Goal: Information Seeking & Learning: Learn about a topic

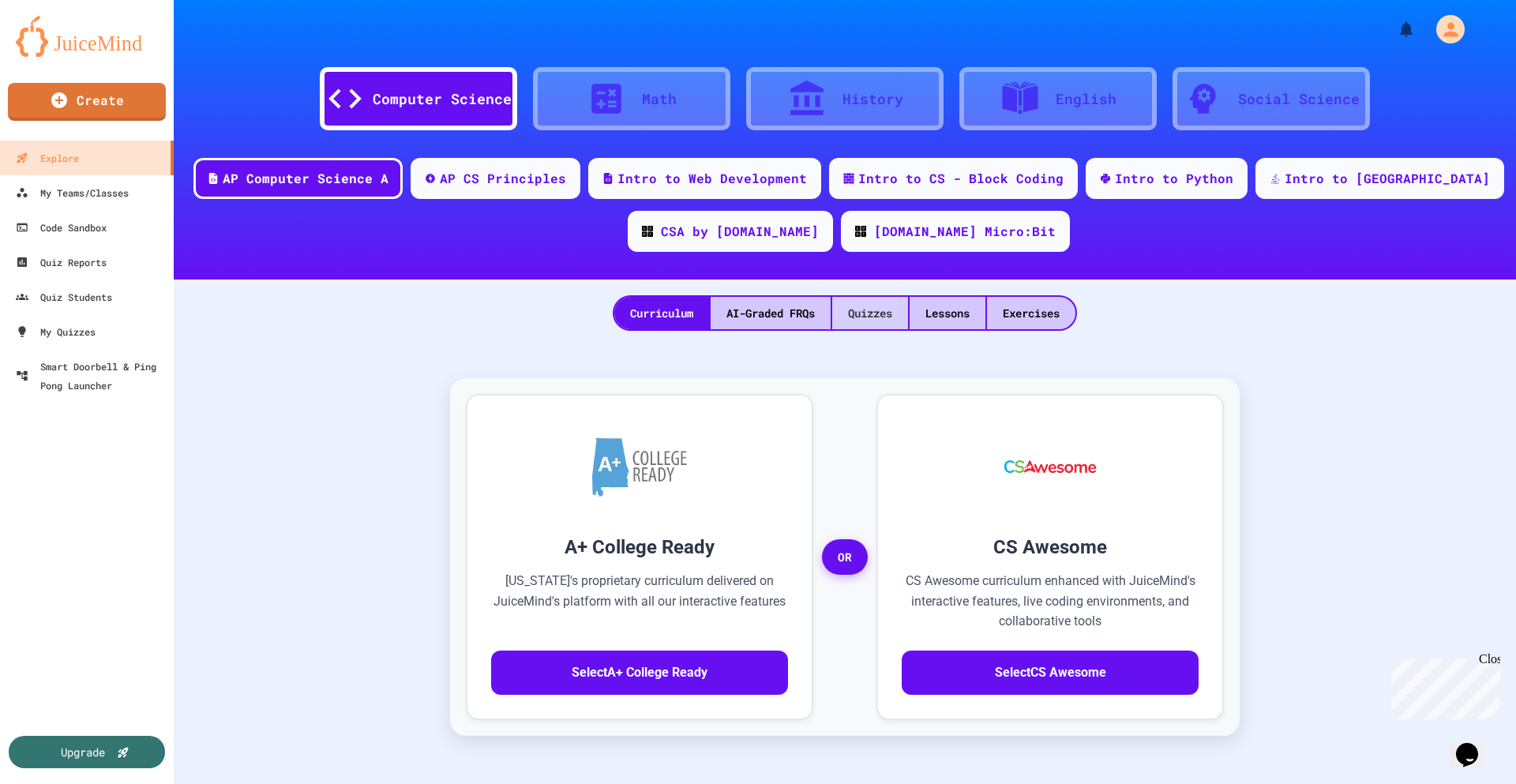
click at [878, 316] on div "Quizzes" at bounding box center [870, 313] width 76 height 32
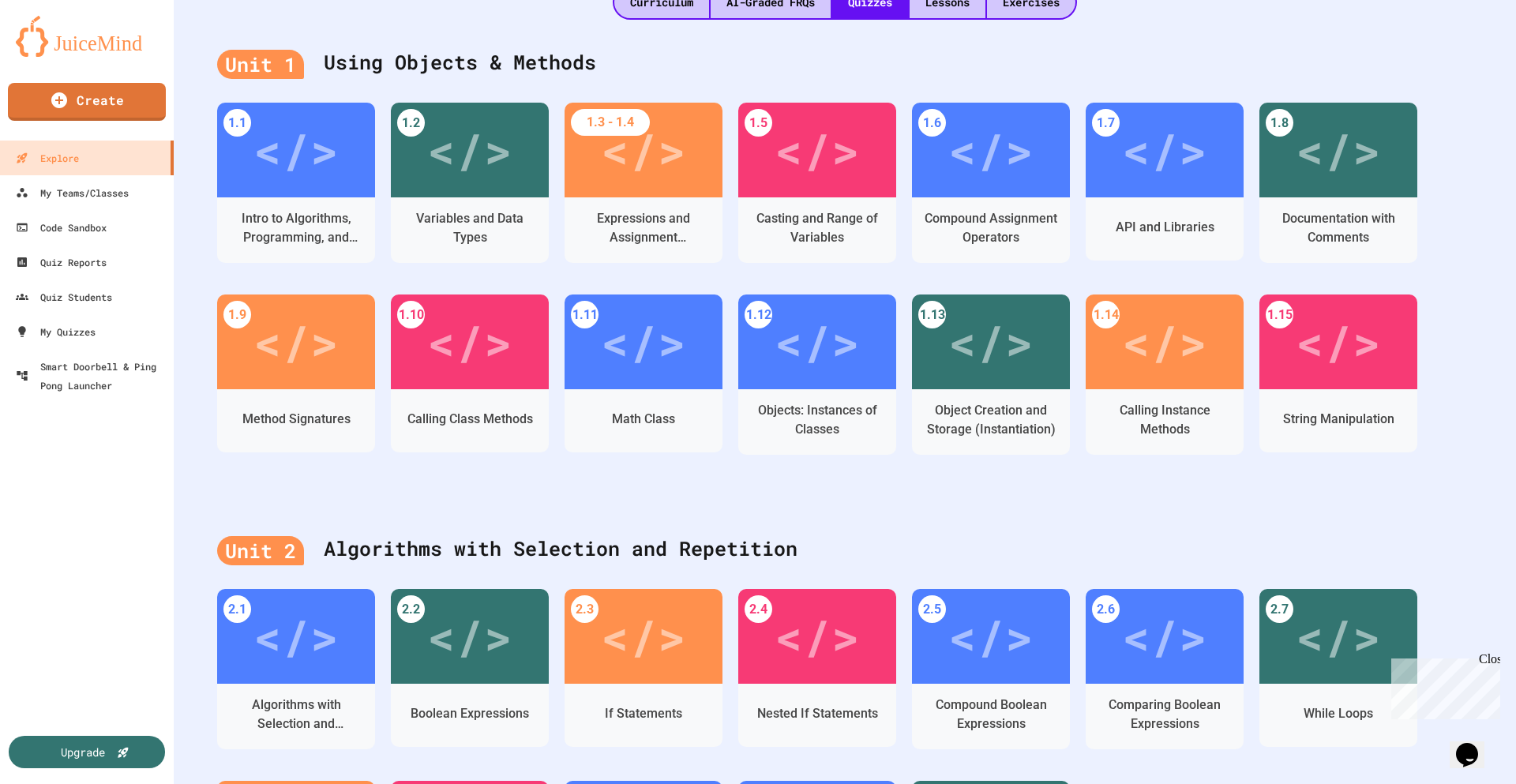
scroll to position [237, 0]
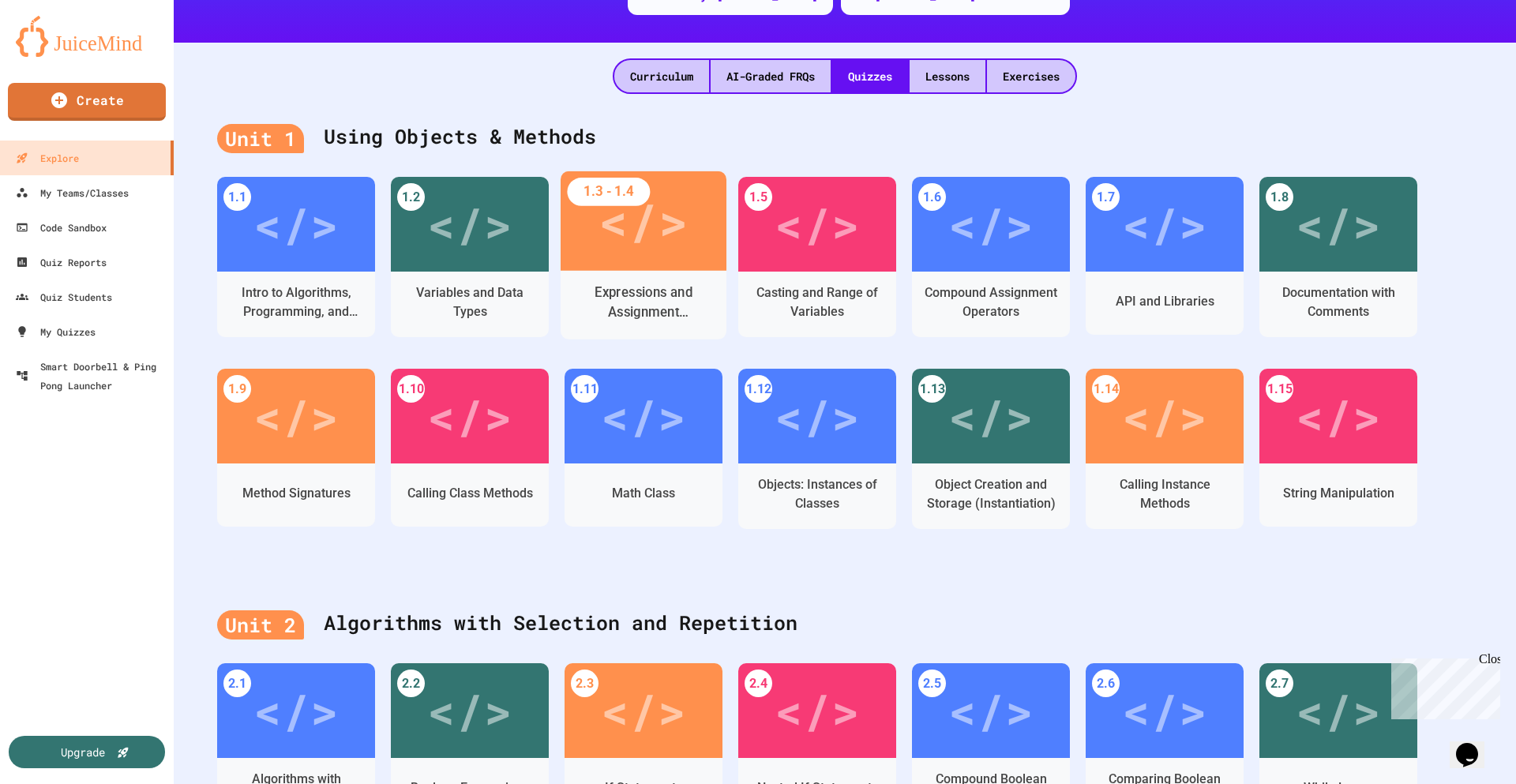
click at [581, 234] on div "</>" at bounding box center [644, 221] width 166 height 99
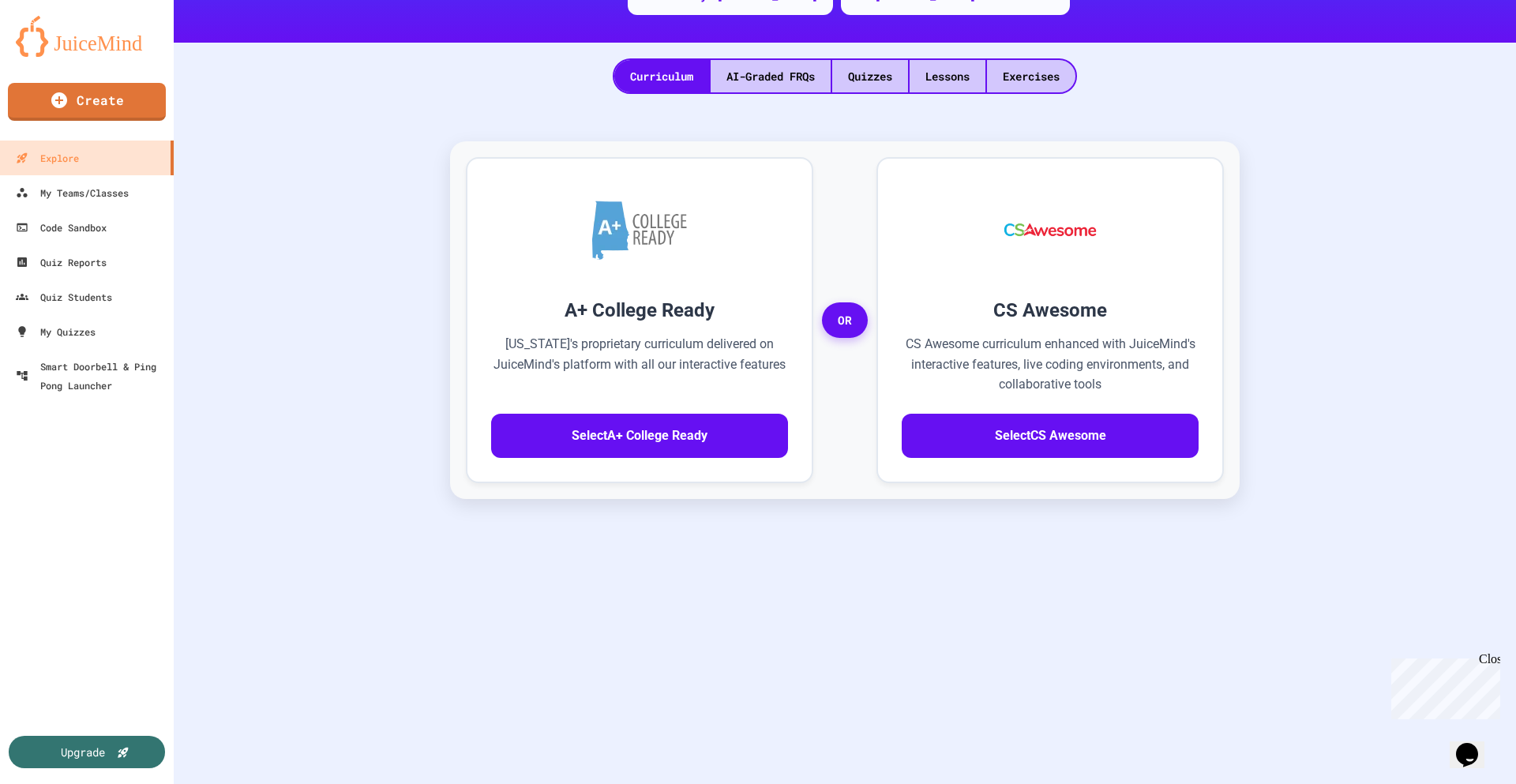
scroll to position [41, 0]
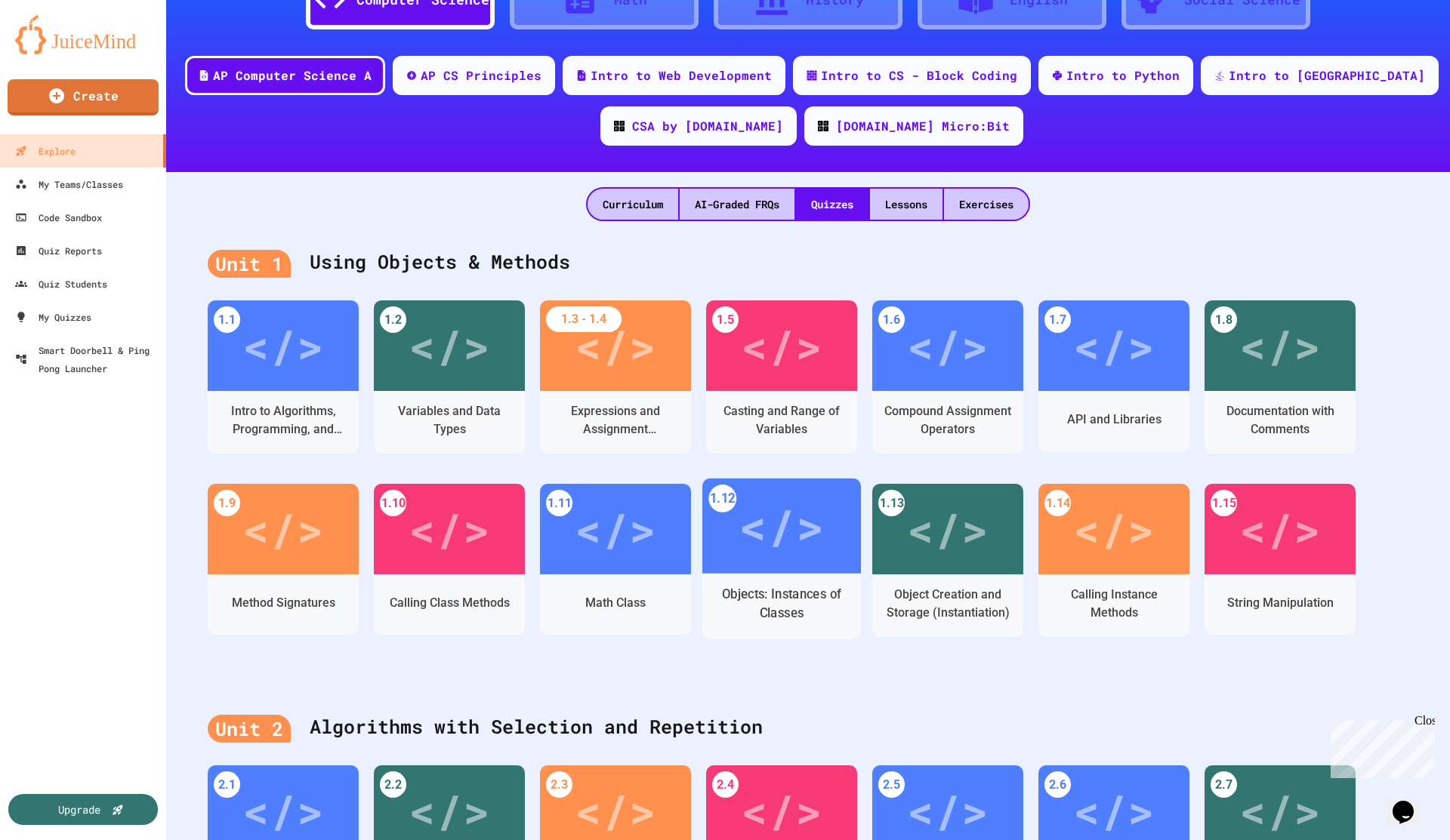
scroll to position [170, 0]
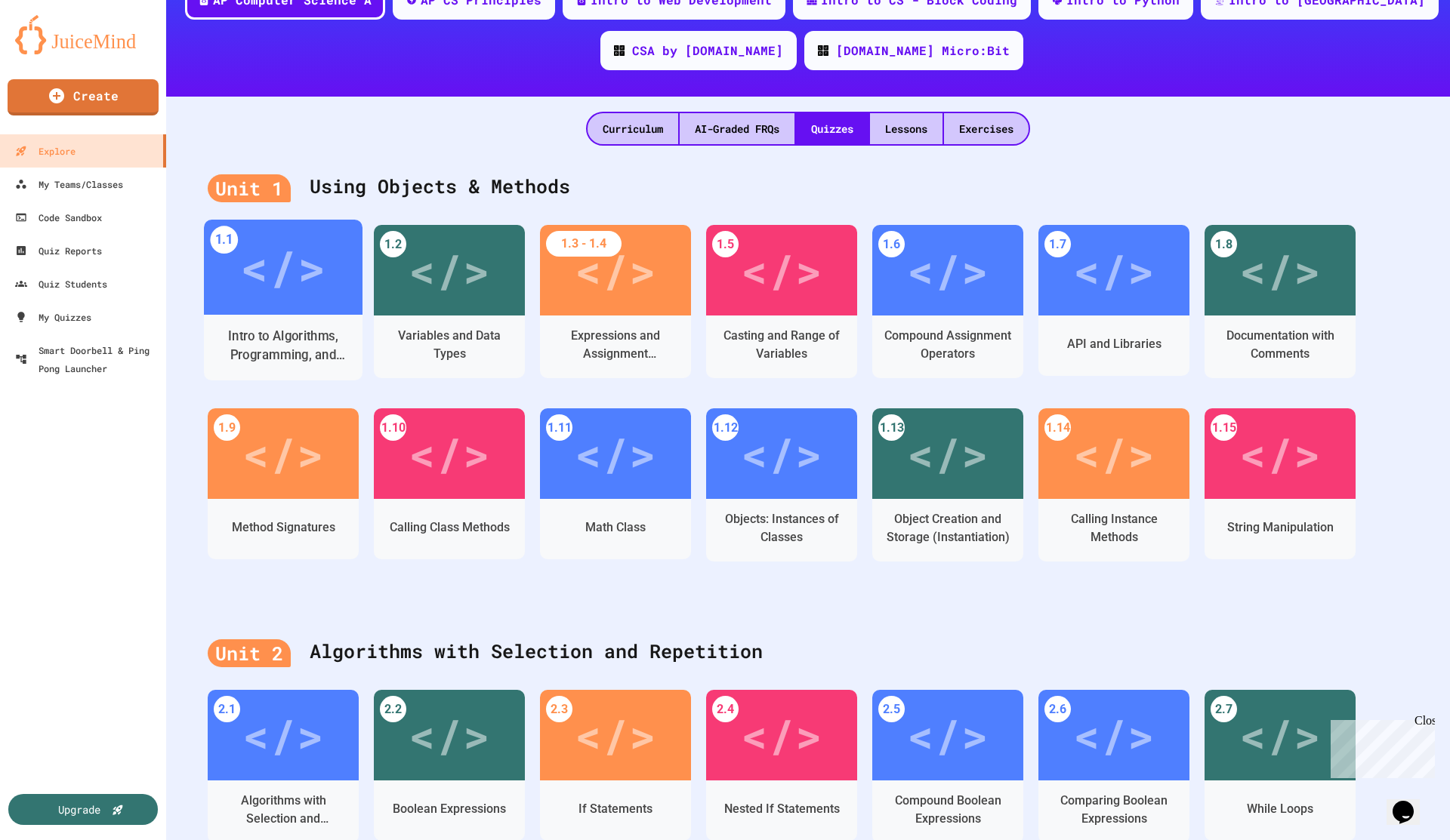
click at [286, 275] on div "</>" at bounding box center [282, 267] width 85 height 71
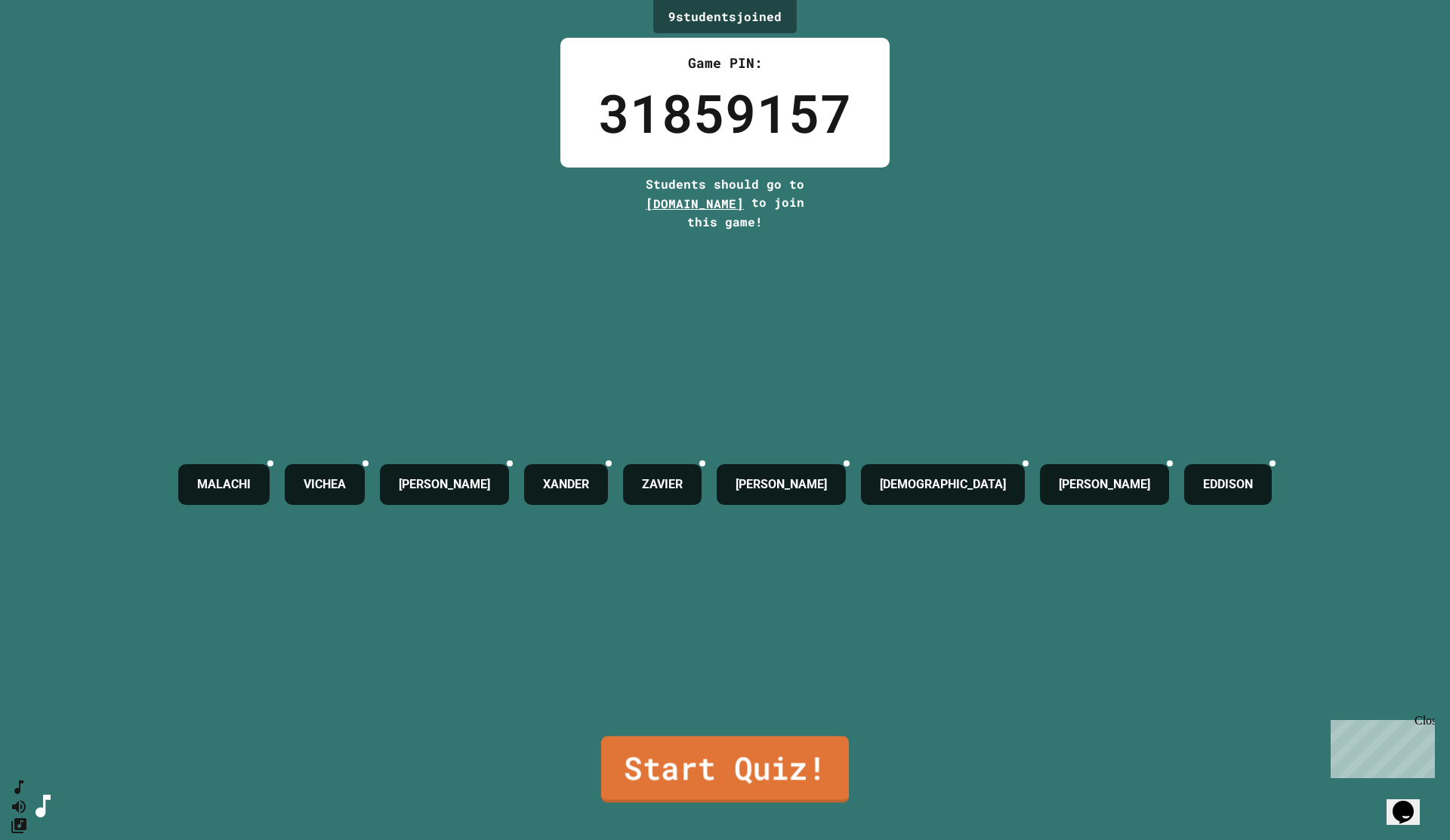
click at [743, 701] on link "Start Quiz!" at bounding box center [725, 769] width 248 height 66
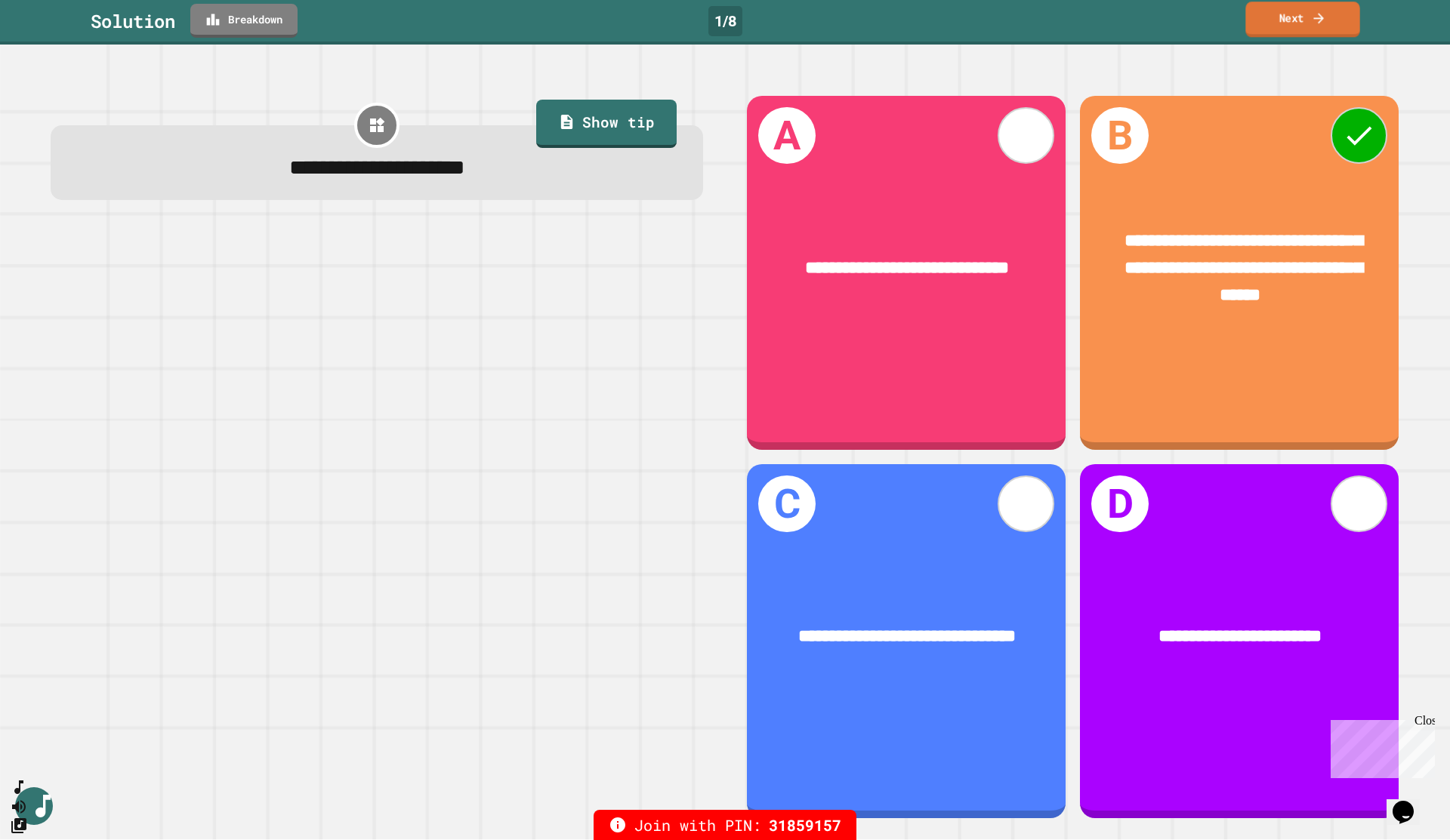
click at [1083, 15] on link "Next" at bounding box center [1302, 19] width 114 height 35
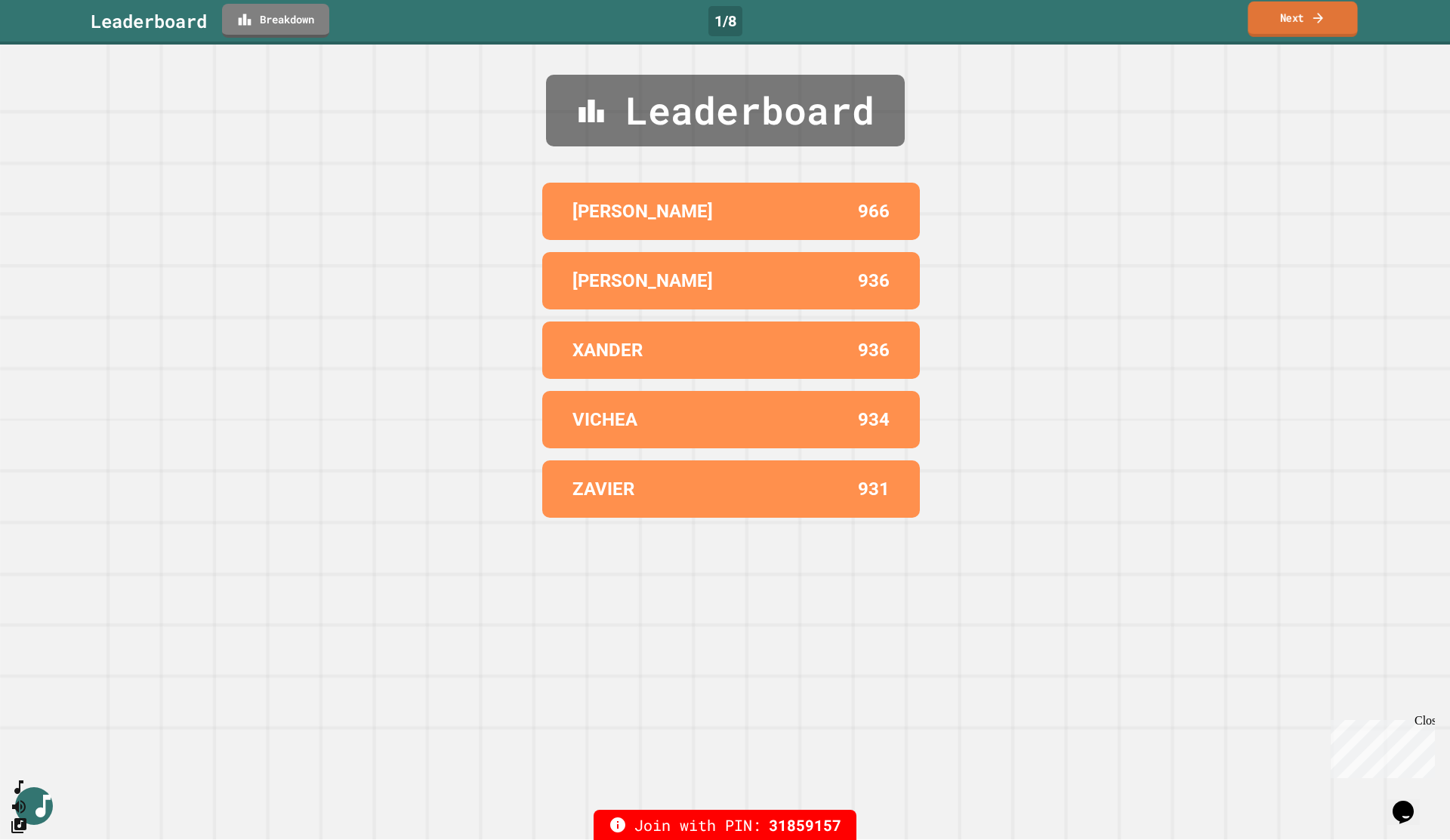
click at [1083, 15] on link "Next" at bounding box center [1302, 19] width 109 height 35
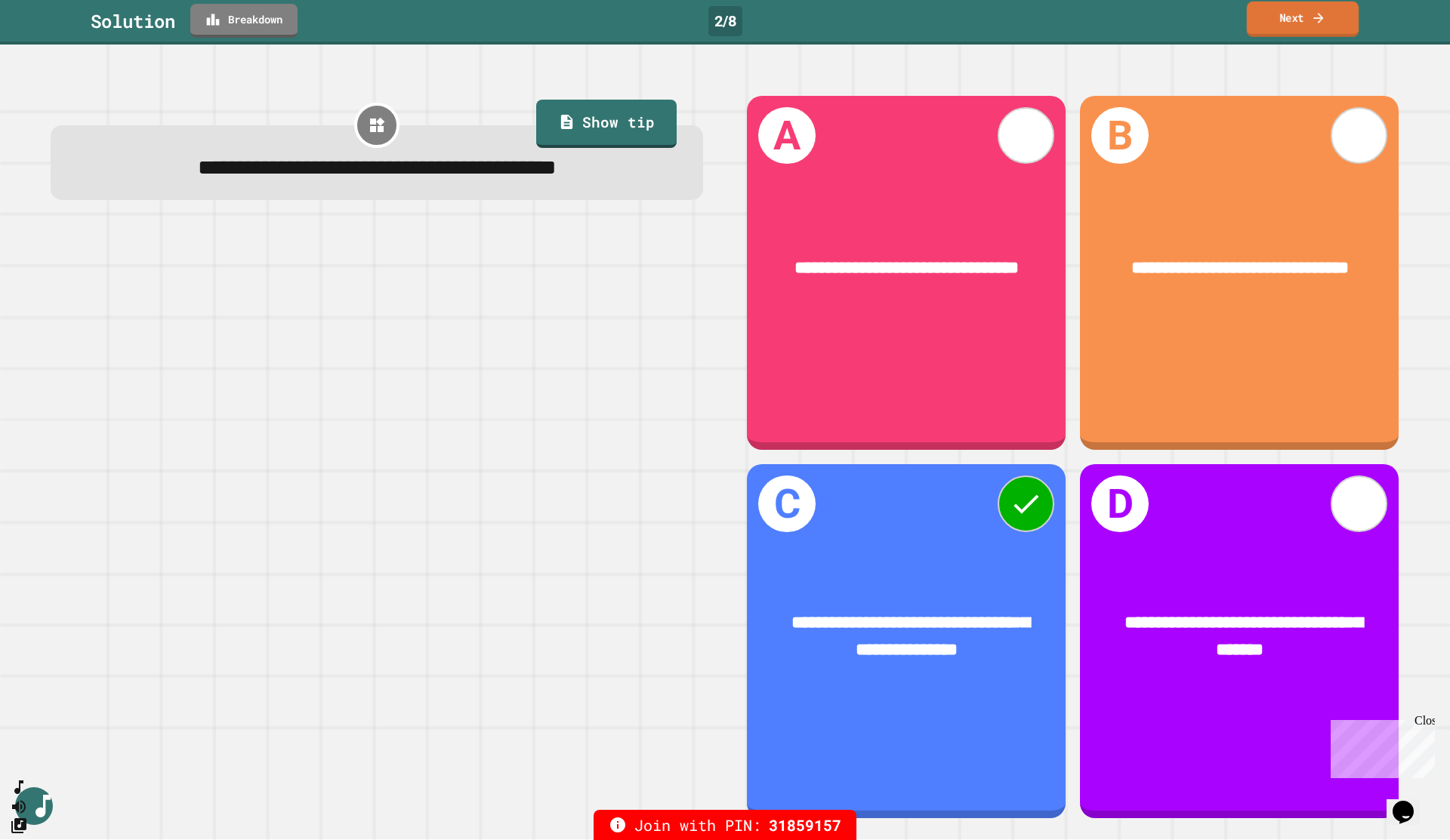
click at [1083, 22] on link "Next" at bounding box center [1303, 19] width 112 height 35
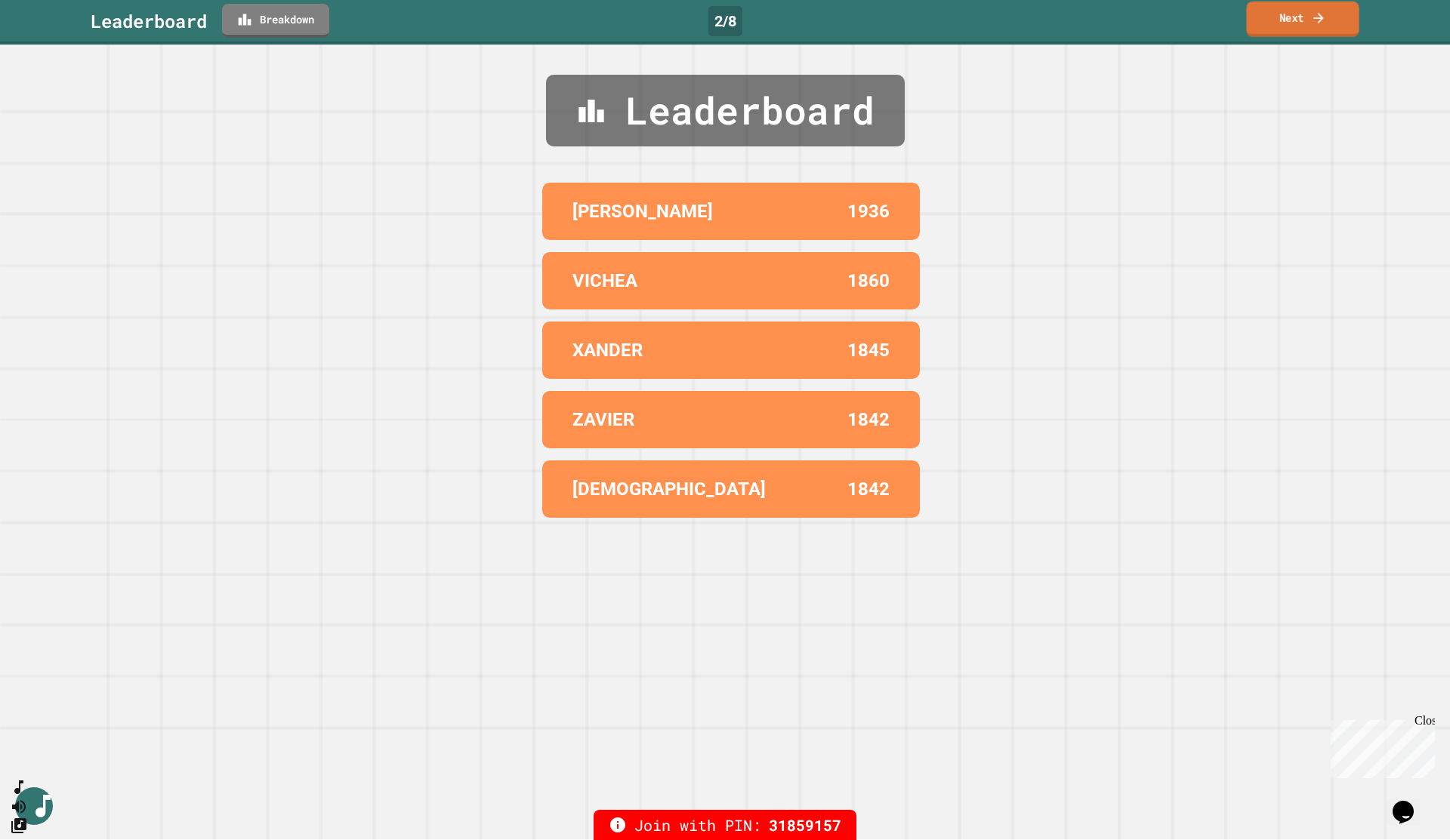
click at [1083, 27] on link "Next" at bounding box center [1302, 19] width 113 height 35
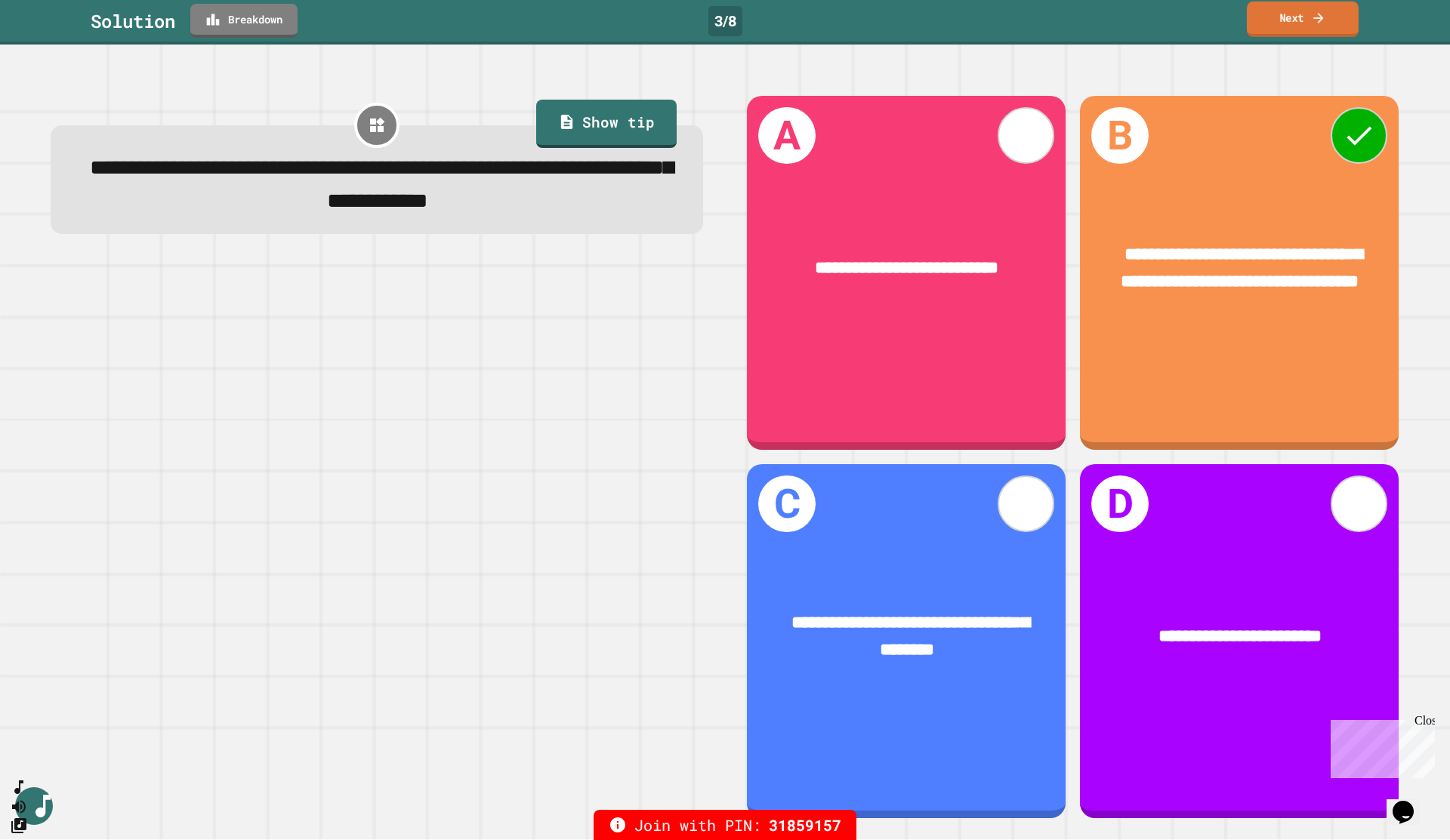
click at [1083, 23] on link "Next" at bounding box center [1303, 19] width 112 height 35
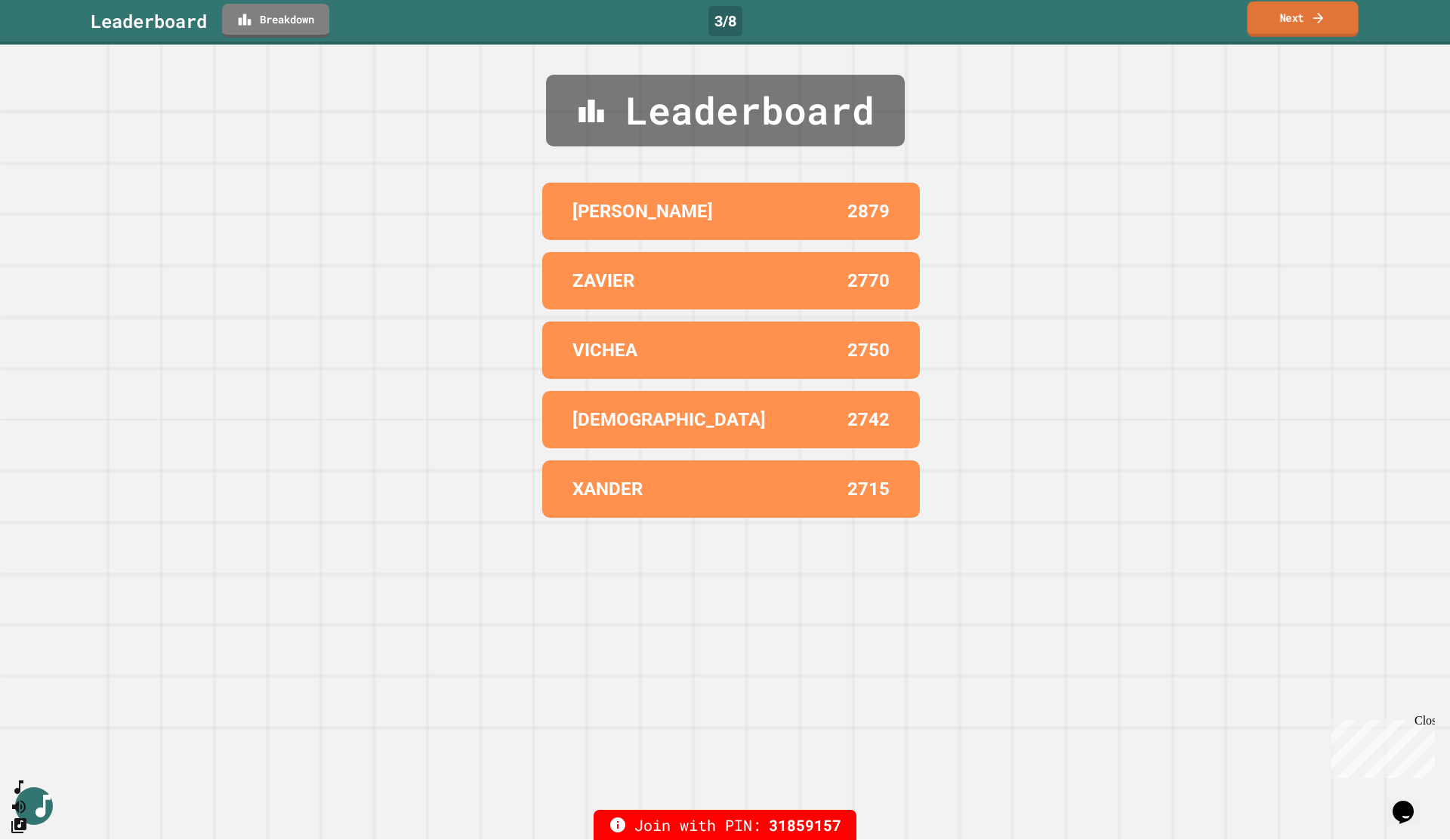
click at [1083, 27] on link "Next" at bounding box center [1302, 19] width 111 height 35
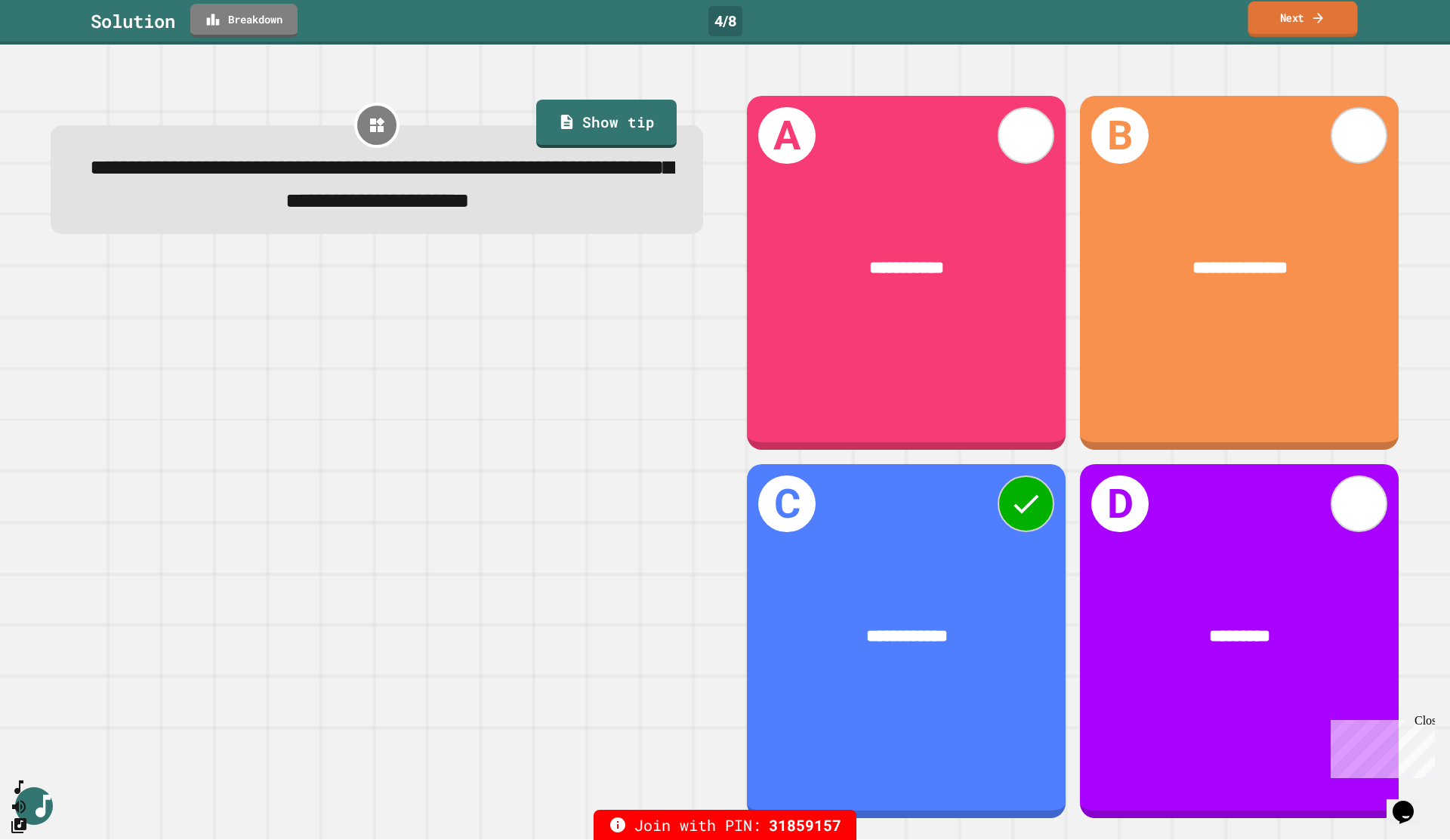
click at [1083, 22] on link "Next" at bounding box center [1302, 19] width 109 height 35
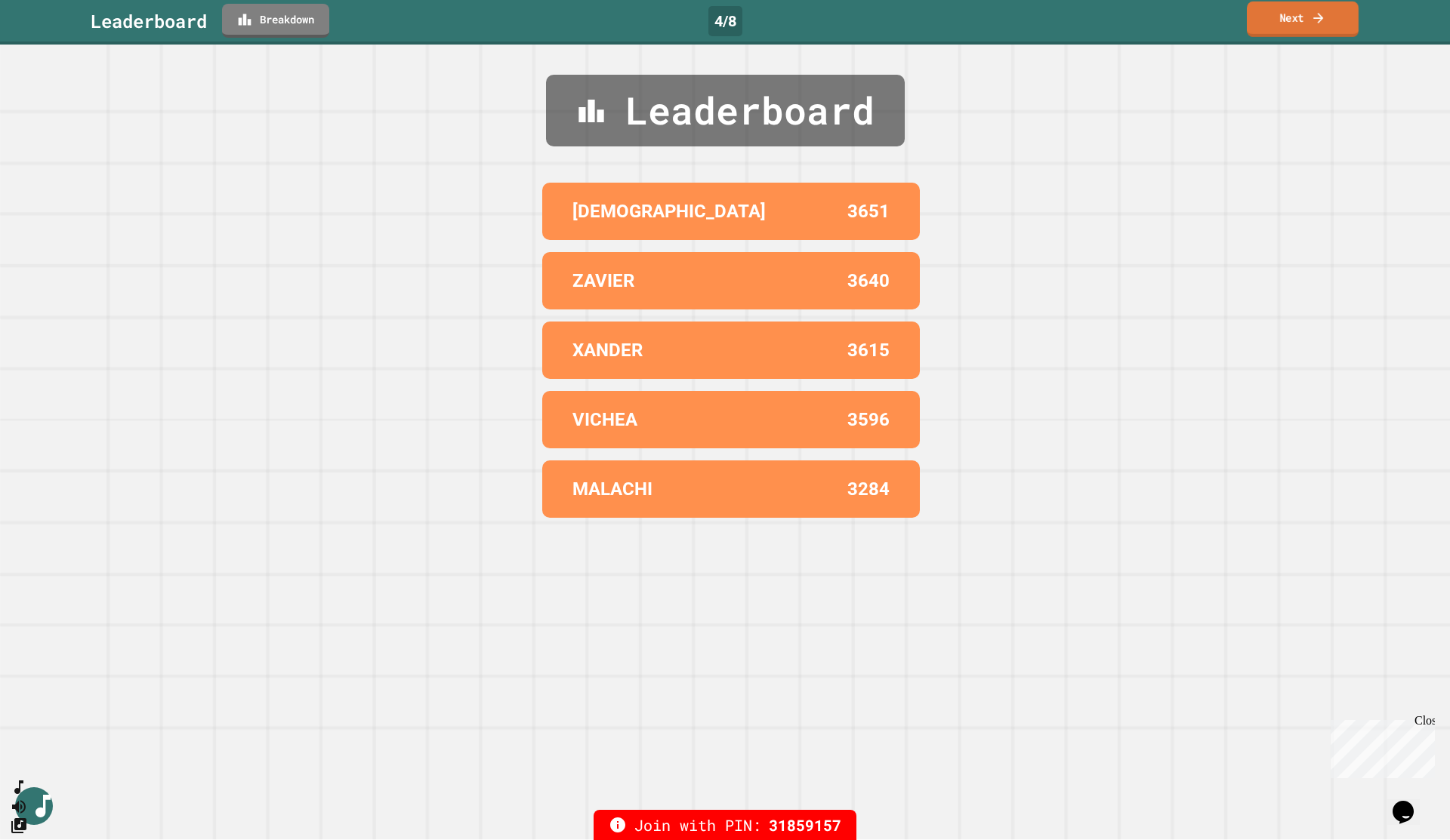
click at [1083, 27] on link "Next" at bounding box center [1303, 19] width 112 height 35
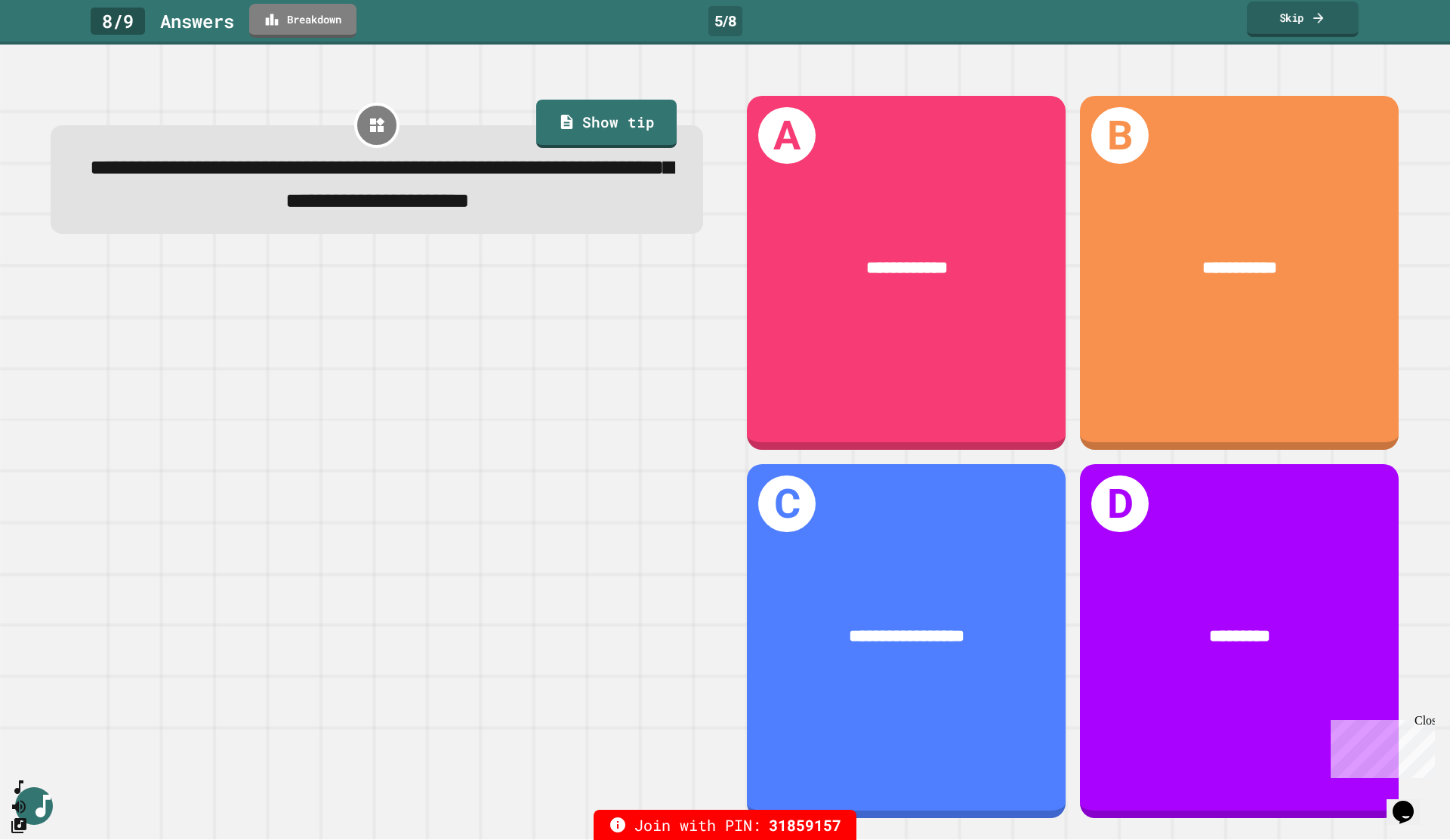
click at [1083, 22] on link "Skip" at bounding box center [1303, 19] width 112 height 35
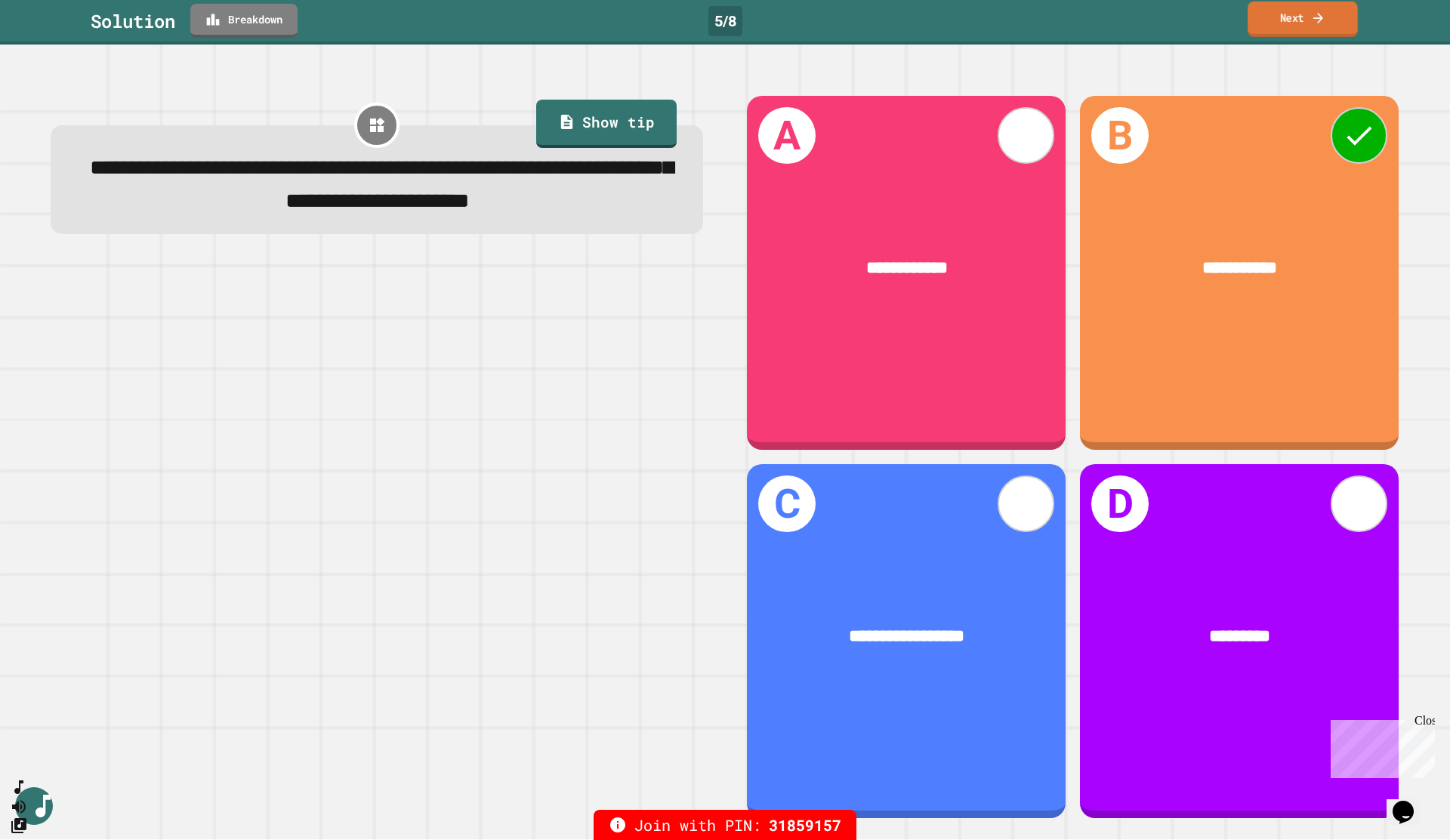
click at [1083, 17] on link "Next" at bounding box center [1303, 19] width 110 height 35
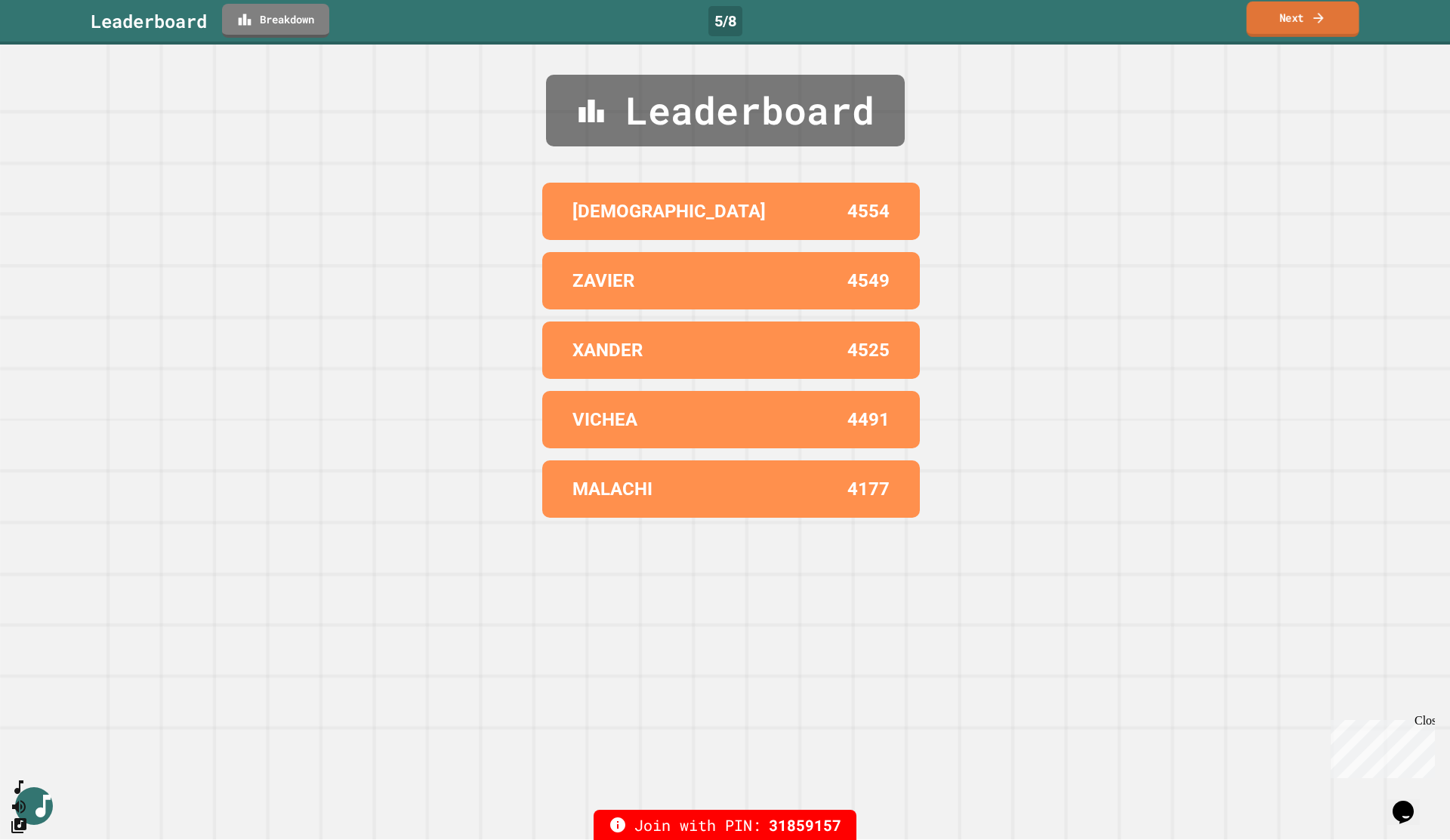
click at [1083, 22] on link "Next" at bounding box center [1302, 19] width 113 height 35
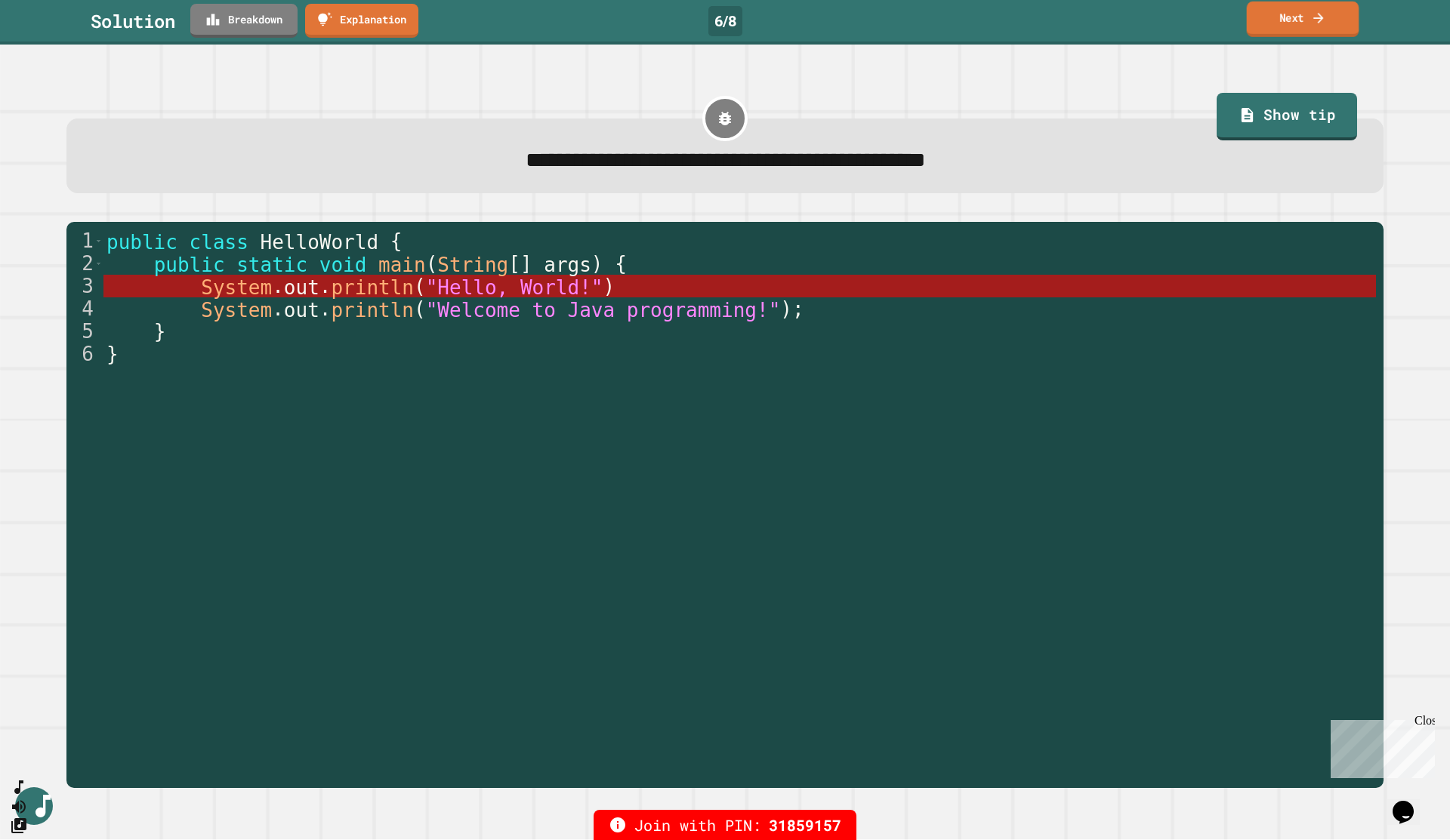
click at [1083, 14] on icon at bounding box center [1317, 17] width 9 height 10
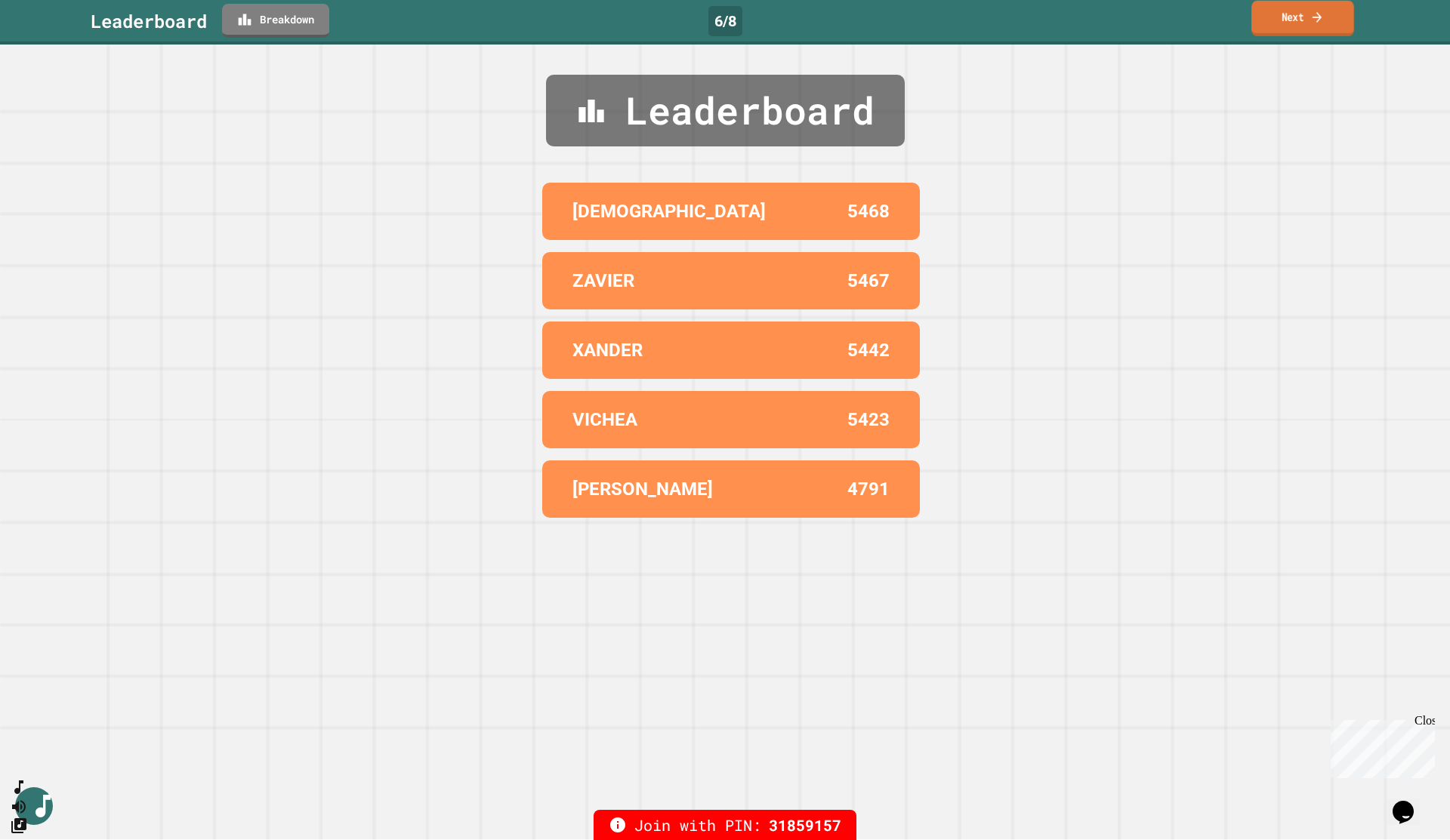
click at [1083, 28] on link "Next" at bounding box center [1302, 18] width 102 height 35
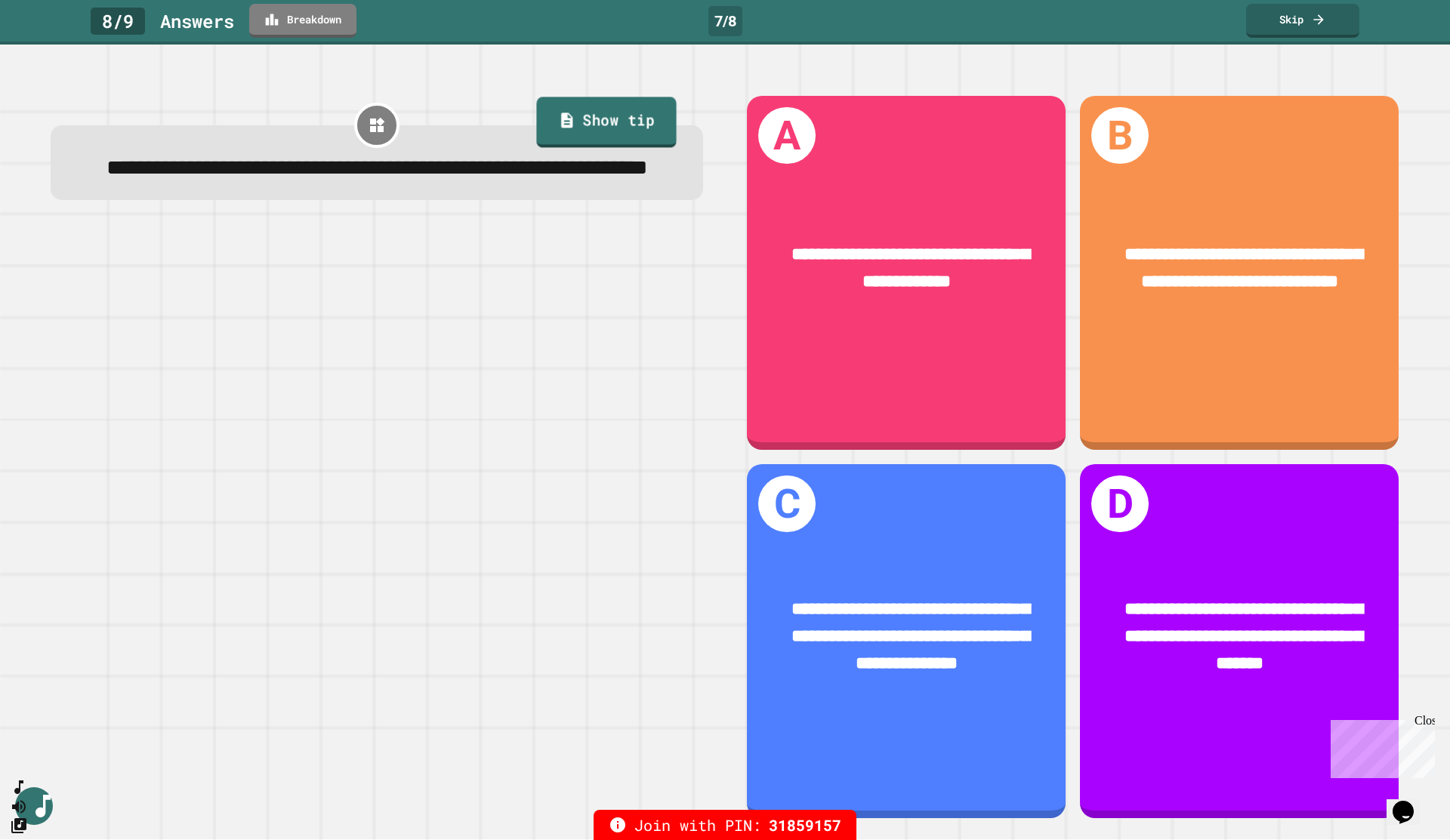
click at [593, 119] on link "Show tip" at bounding box center [606, 122] width 139 height 51
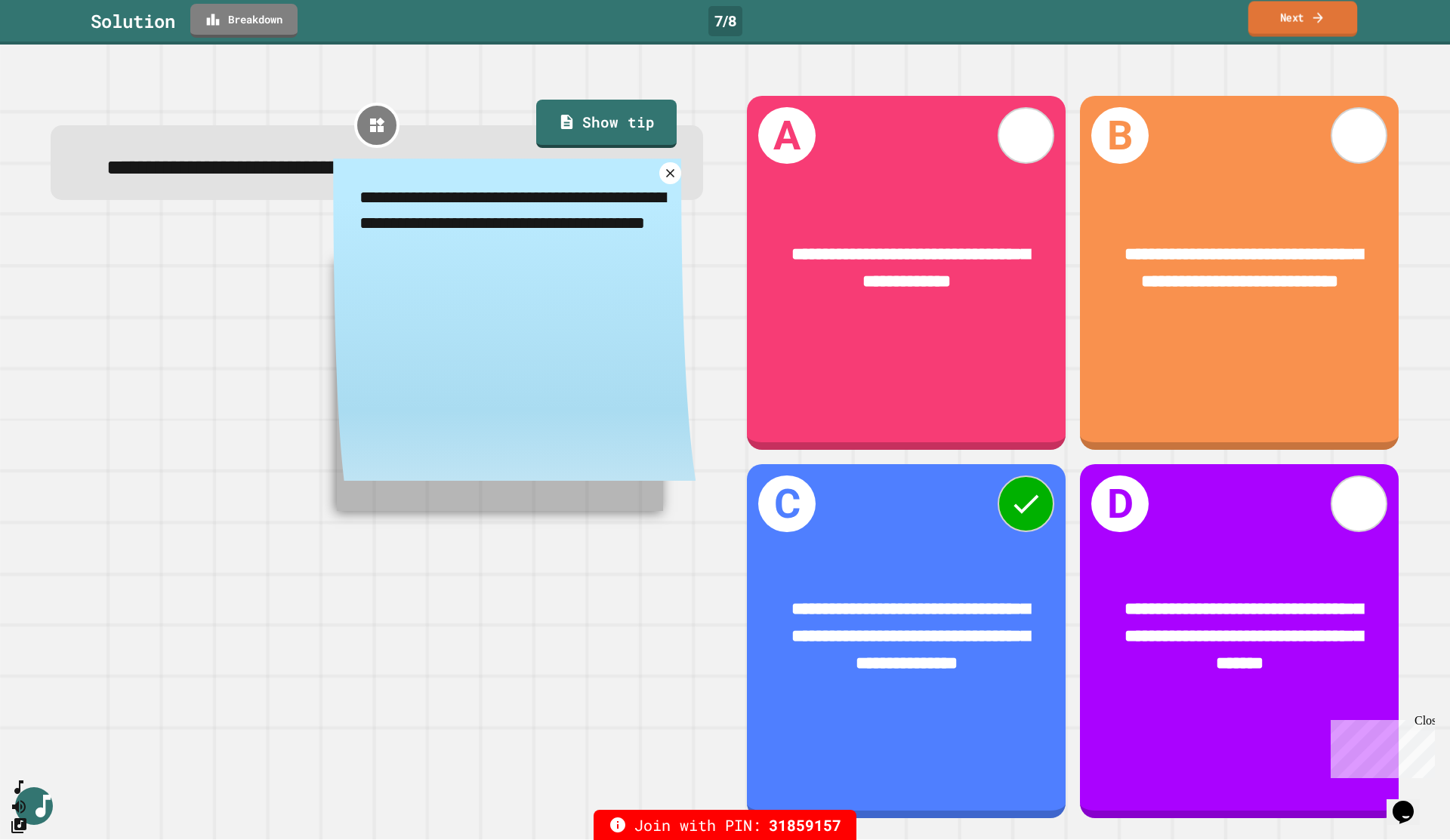
click at [1083, 16] on link "Next" at bounding box center [1302, 19] width 108 height 35
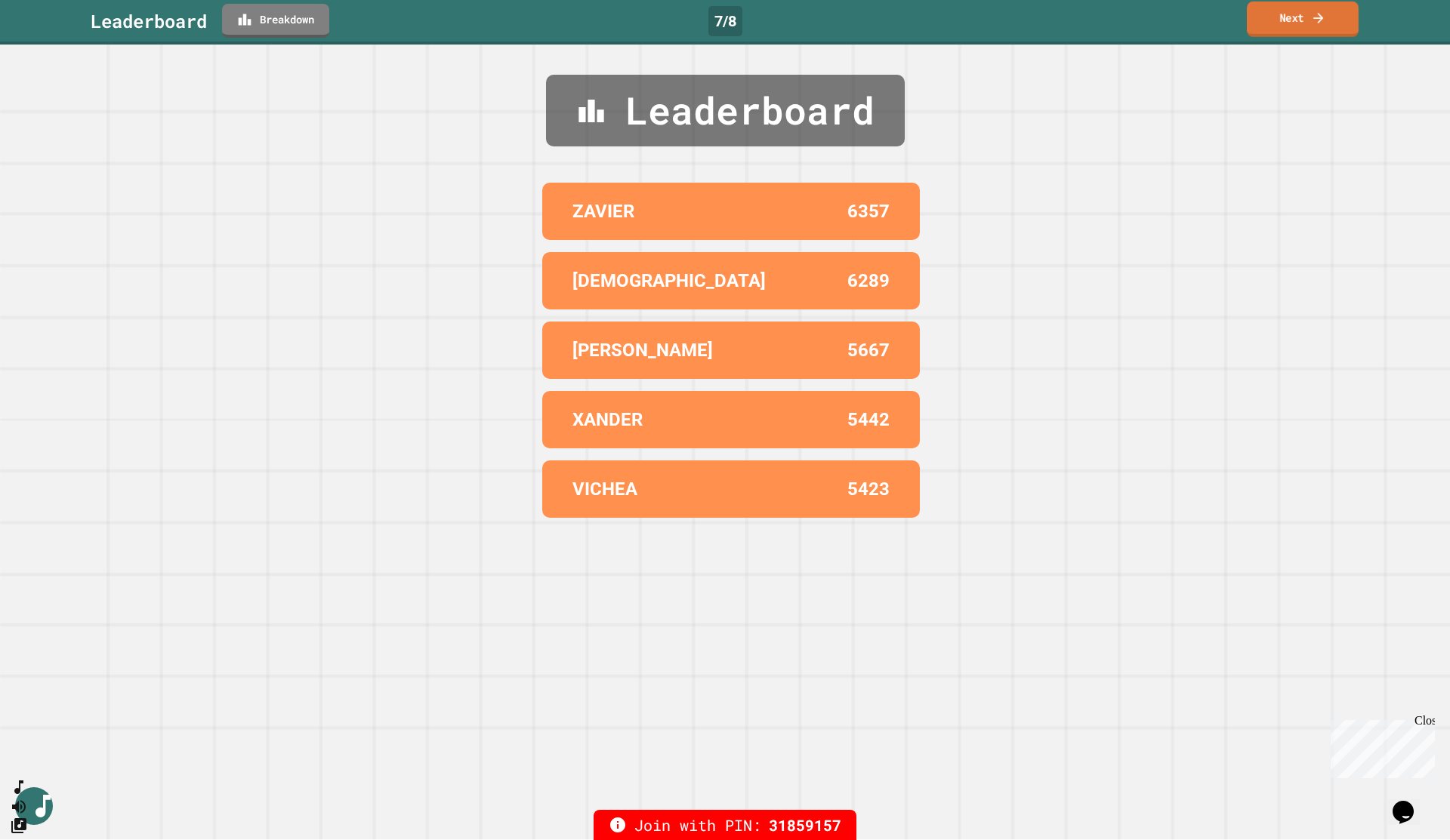
click at [1083, 16] on link "Next" at bounding box center [1303, 19] width 112 height 35
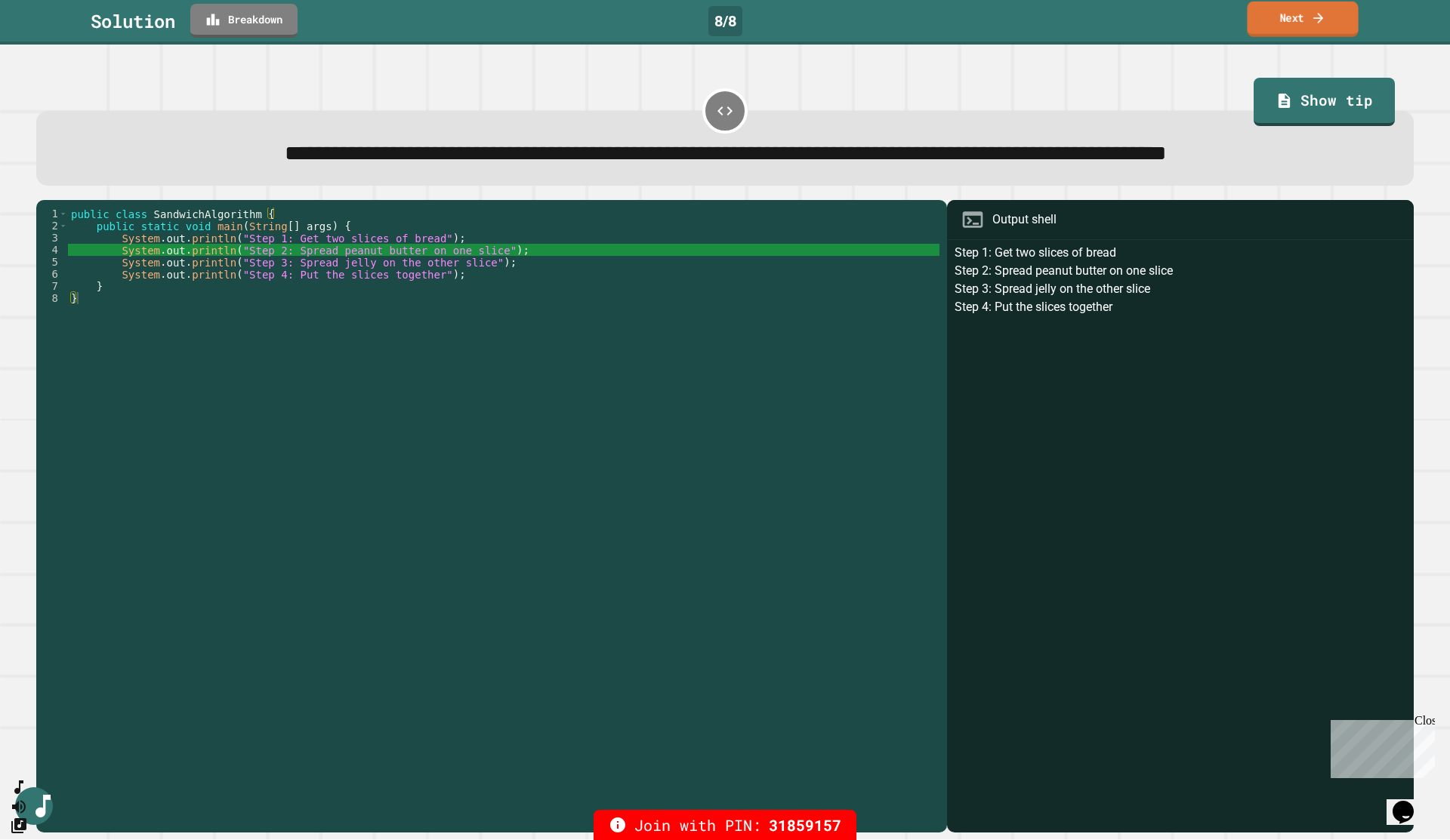
click at [1083, 12] on link "Next" at bounding box center [1302, 19] width 111 height 35
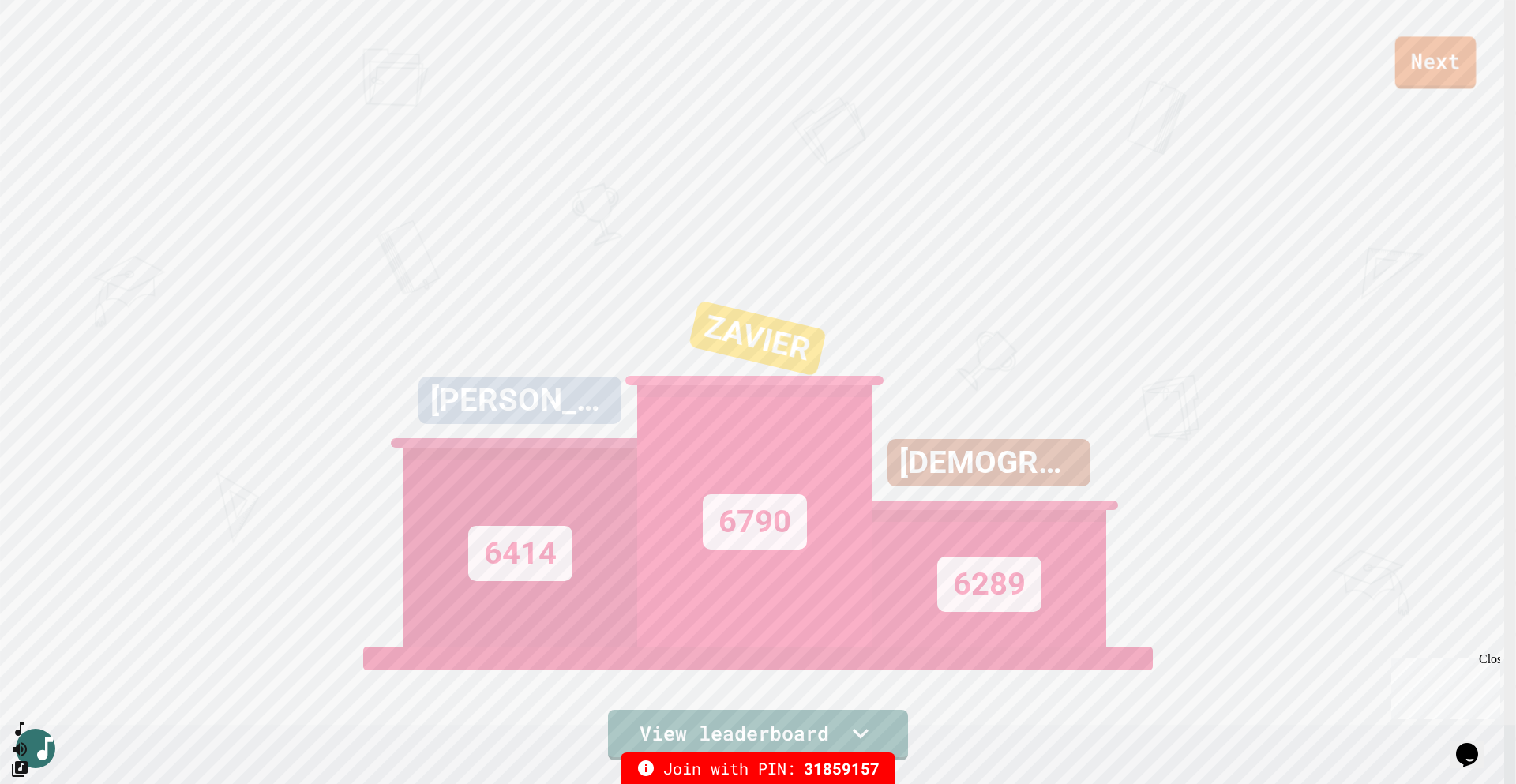
click at [1132, 56] on link "Next" at bounding box center [1435, 62] width 81 height 52
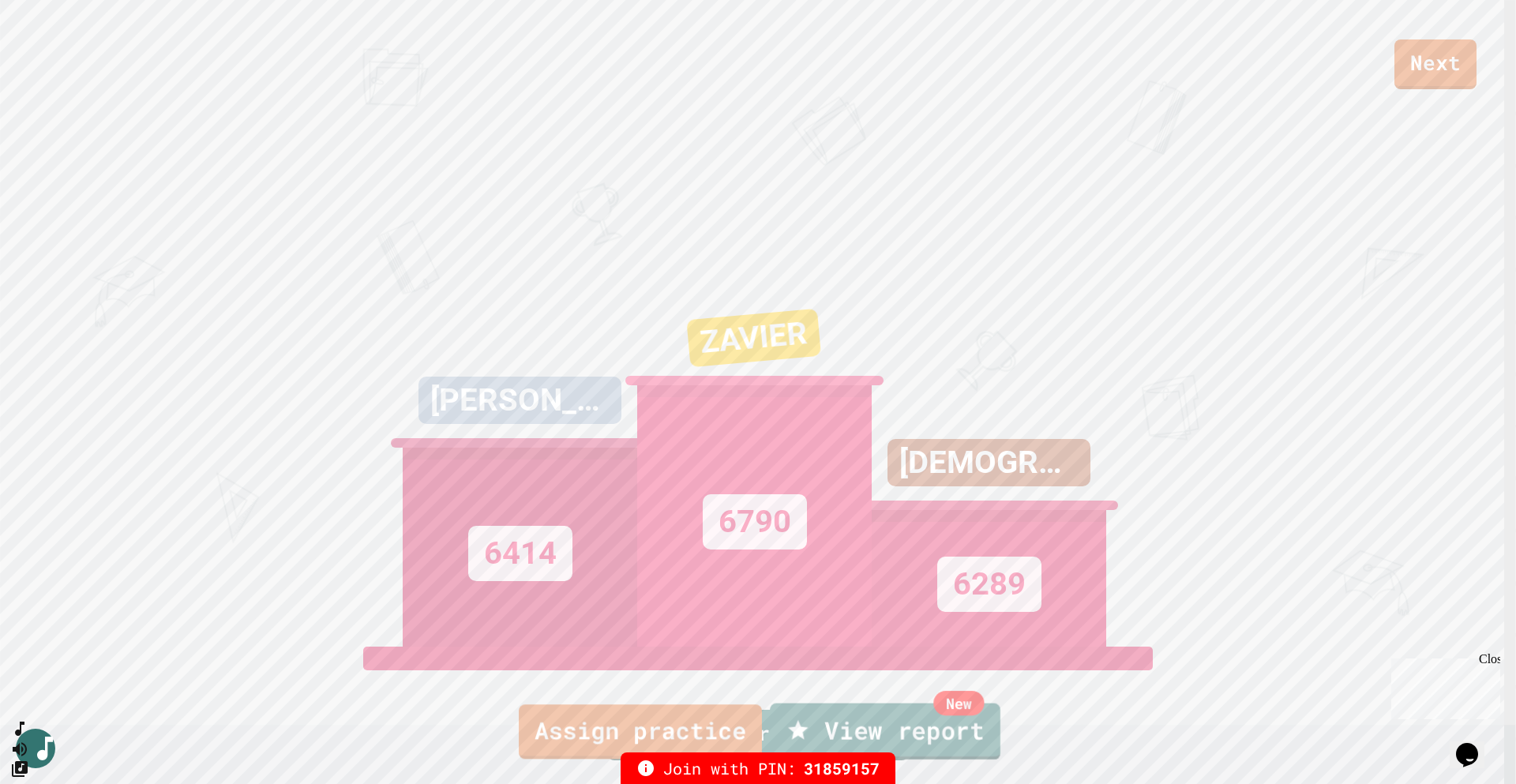
click at [883, 724] on link "New View report" at bounding box center [885, 731] width 230 height 57
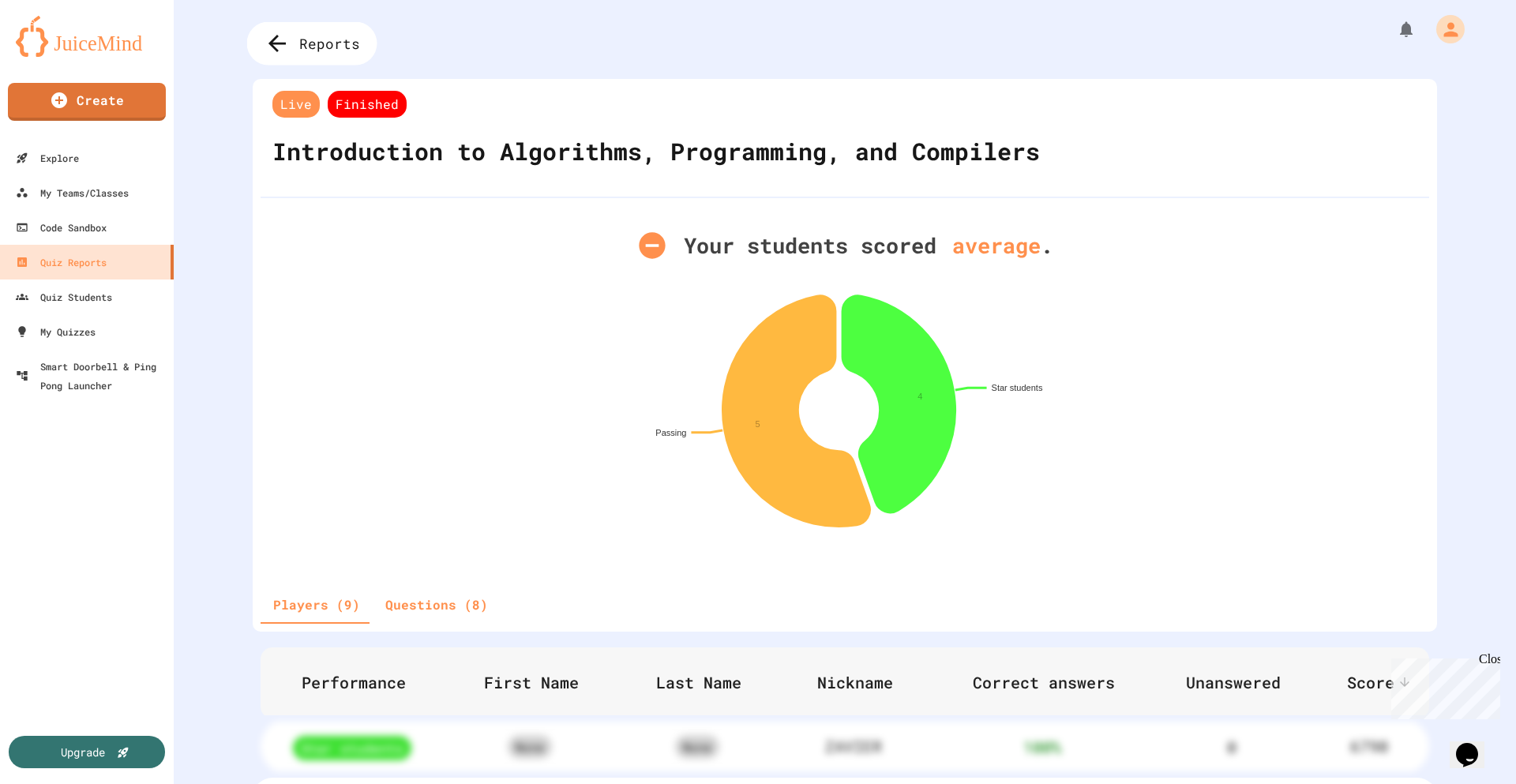
click at [308, 45] on span "Reports" at bounding box center [329, 43] width 61 height 21
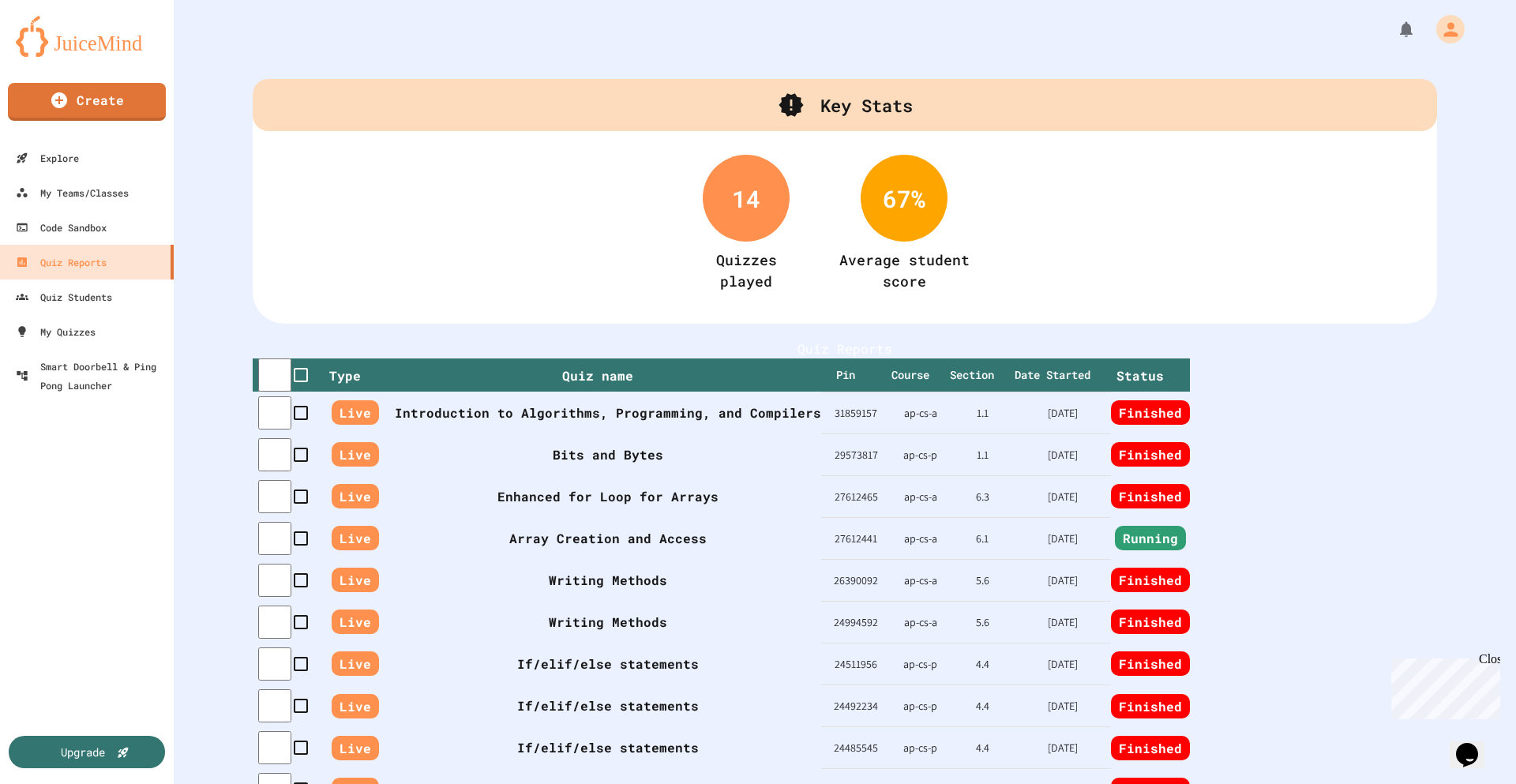
click at [901, 197] on div "67 %" at bounding box center [904, 198] width 86 height 86
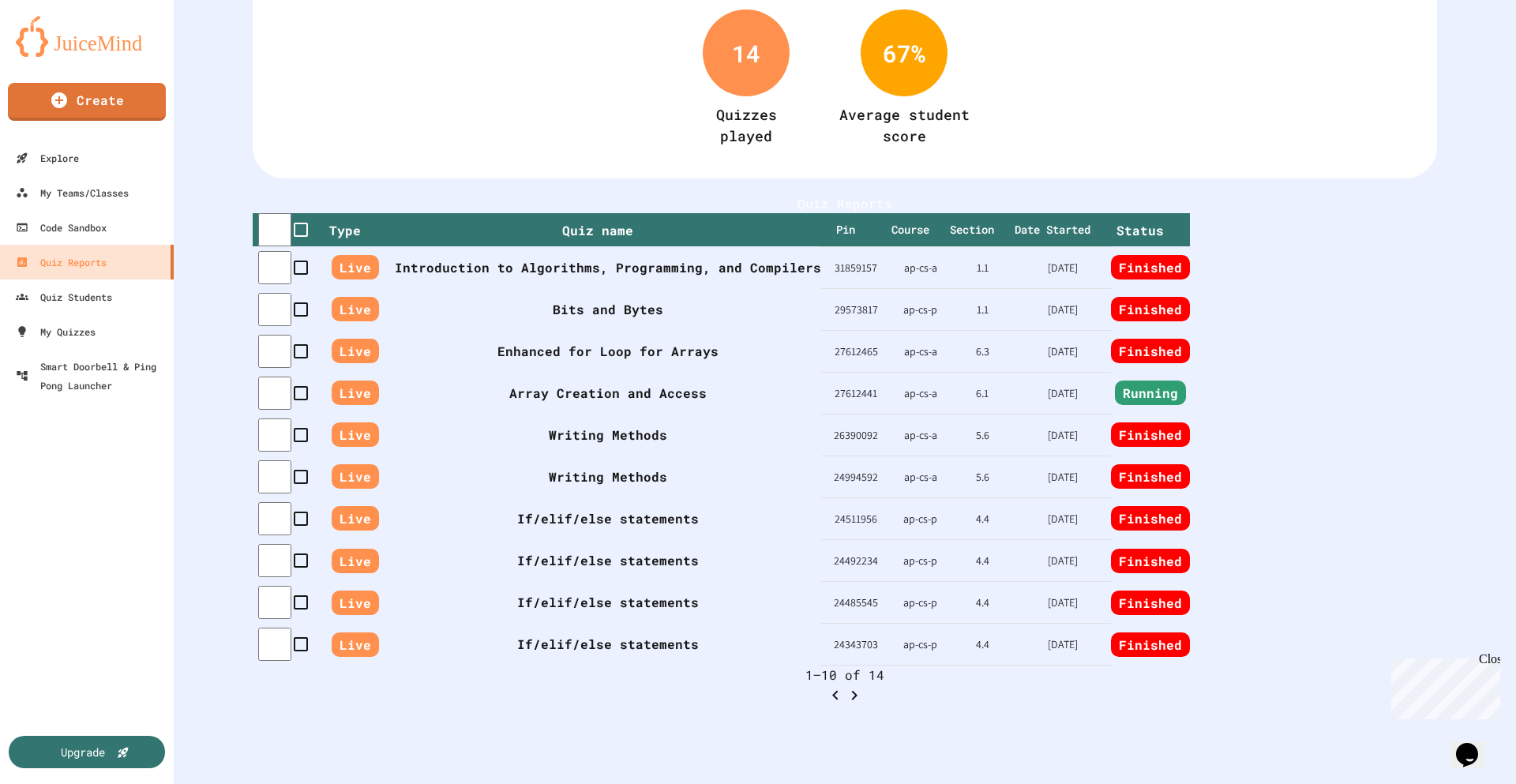
scroll to position [222, 0]
click at [672, 247] on th "Introduction to Algorithms, Programming, and Compilers" at bounding box center [608, 267] width 427 height 41
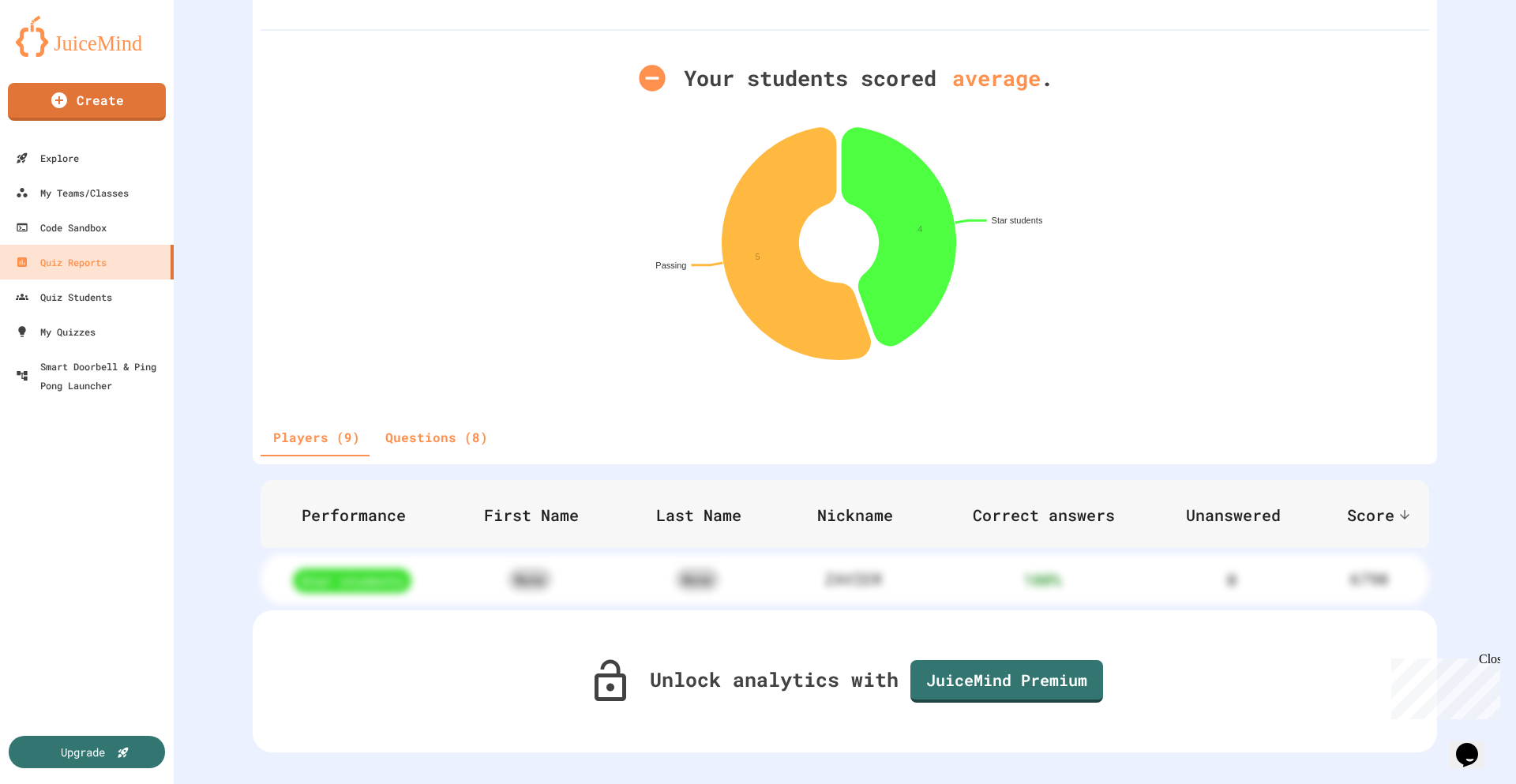
scroll to position [191, 0]
click at [440, 419] on button "Questions (8)" at bounding box center [437, 437] width 128 height 38
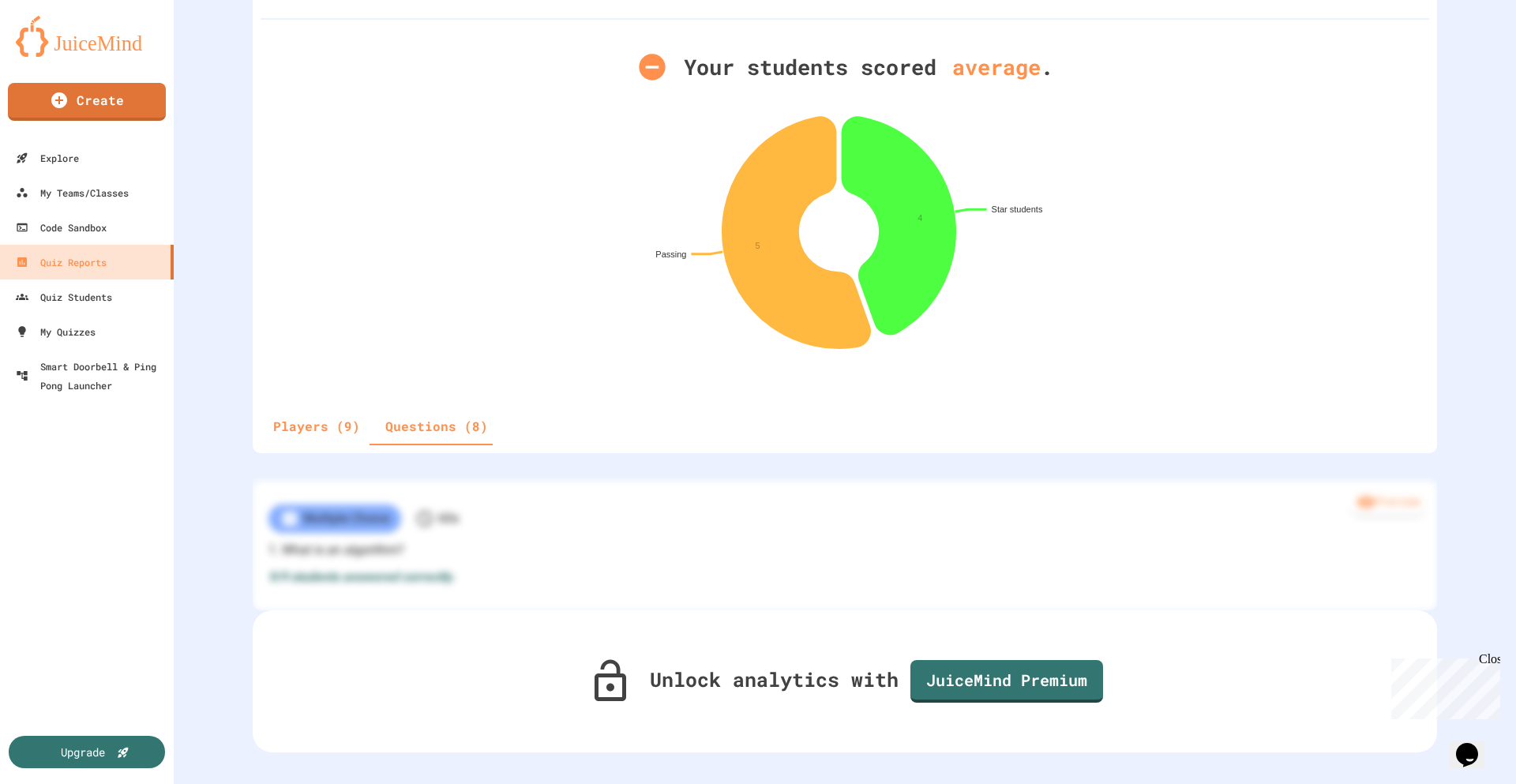
click at [320, 413] on button "Players (9)" at bounding box center [316, 426] width 113 height 38
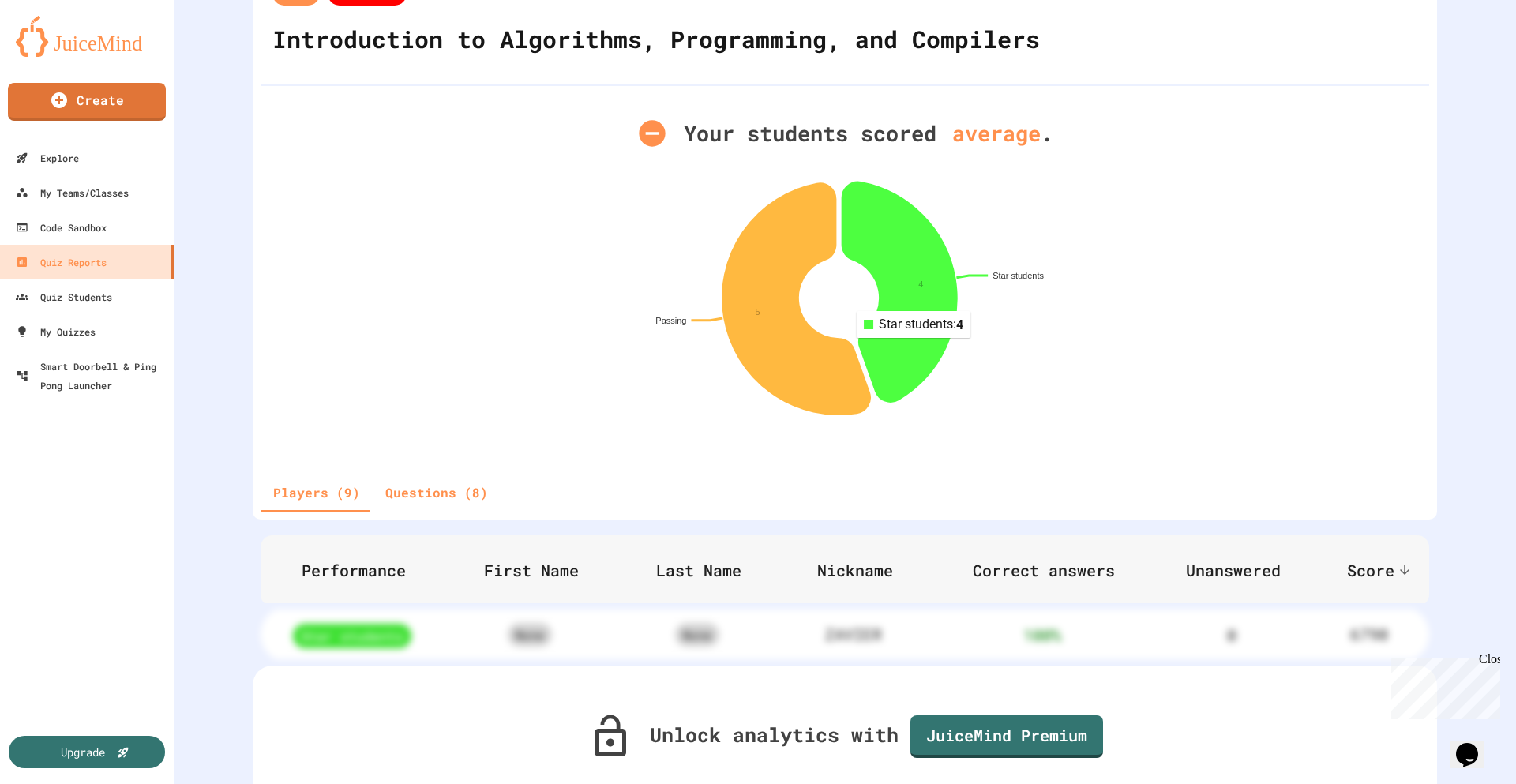
scroll to position [0, 0]
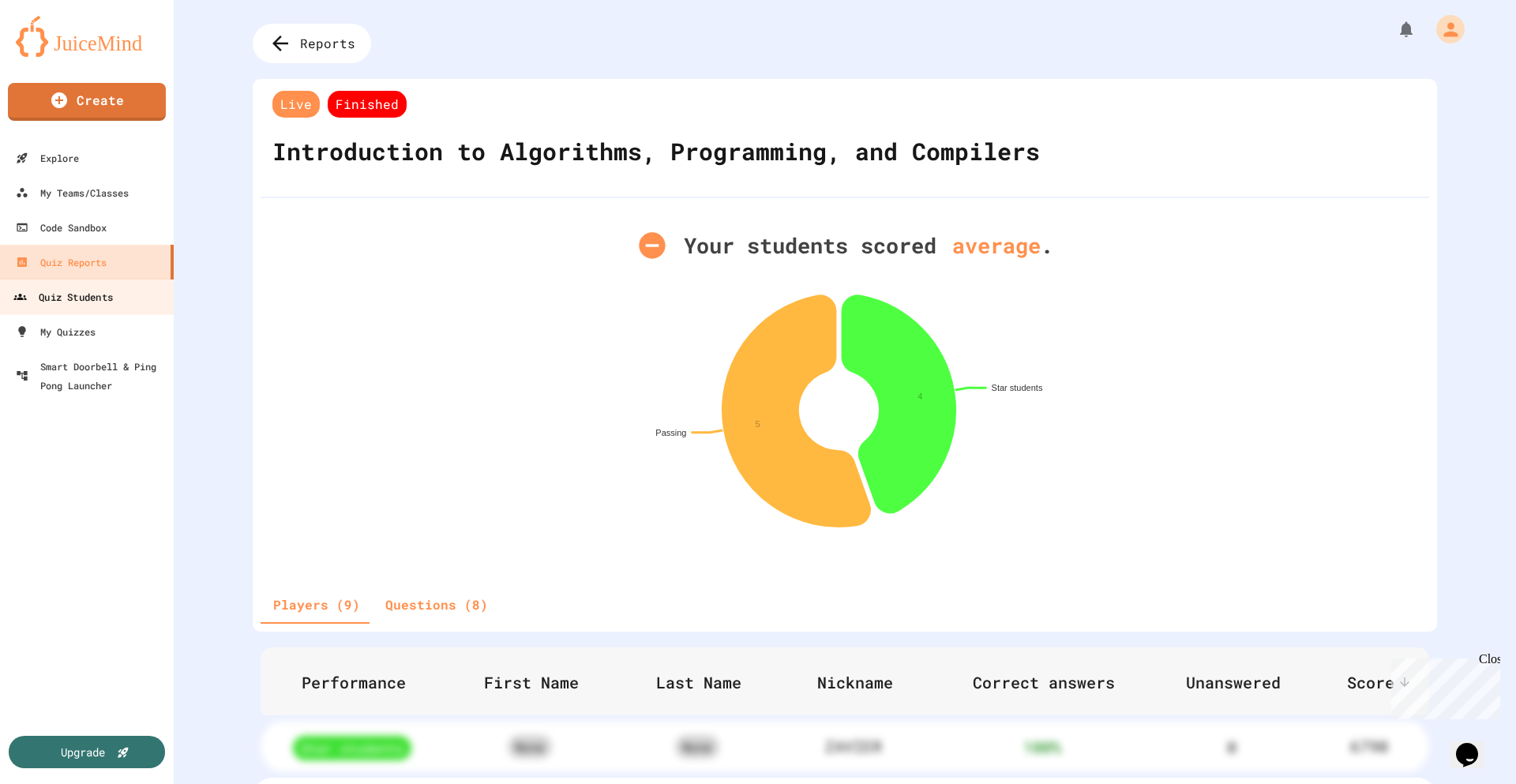
click at [86, 296] on div "Quiz Students" at bounding box center [63, 297] width 99 height 20
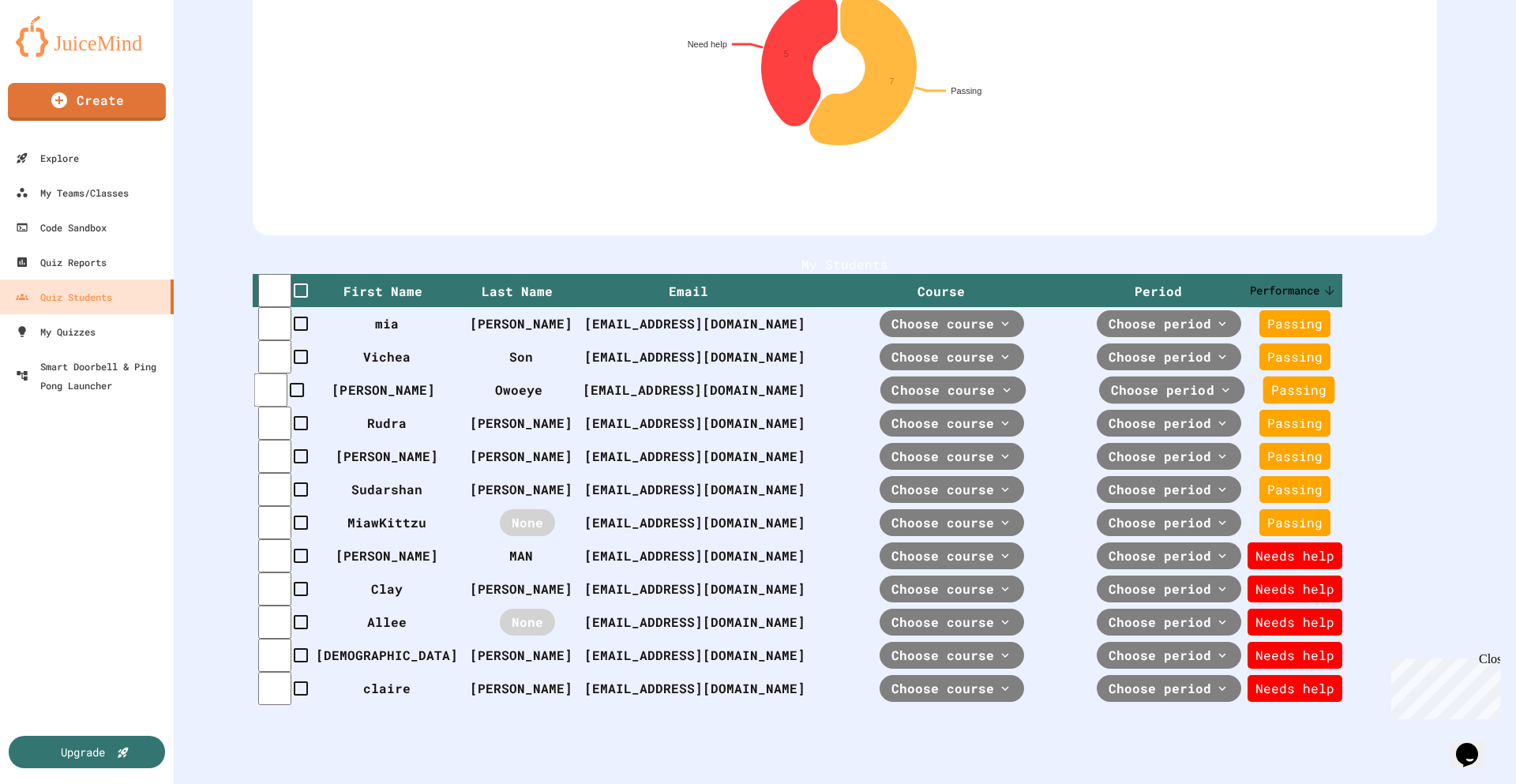
scroll to position [74, 0]
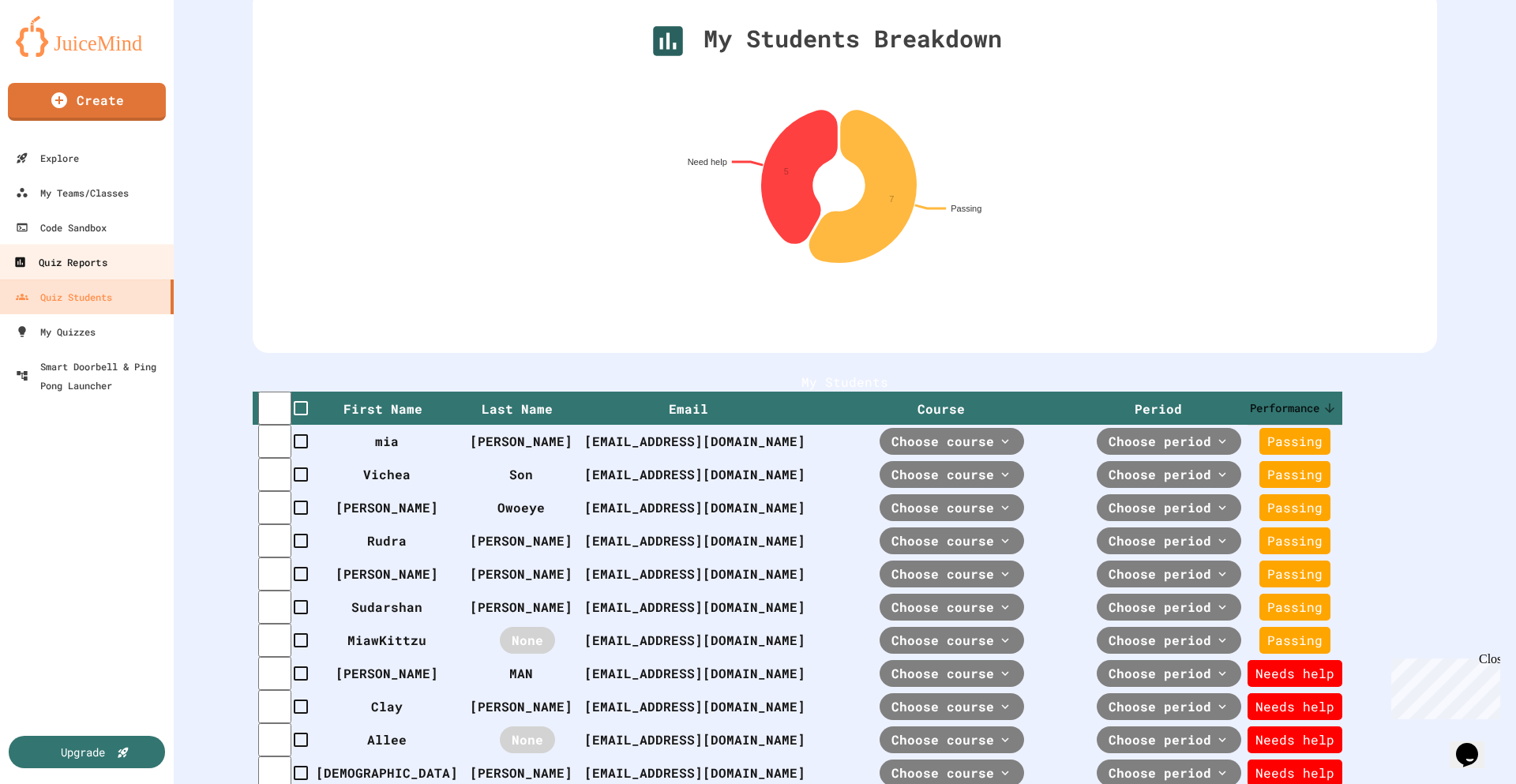
click at [67, 265] on div "Quiz Reports" at bounding box center [59, 263] width 93 height 20
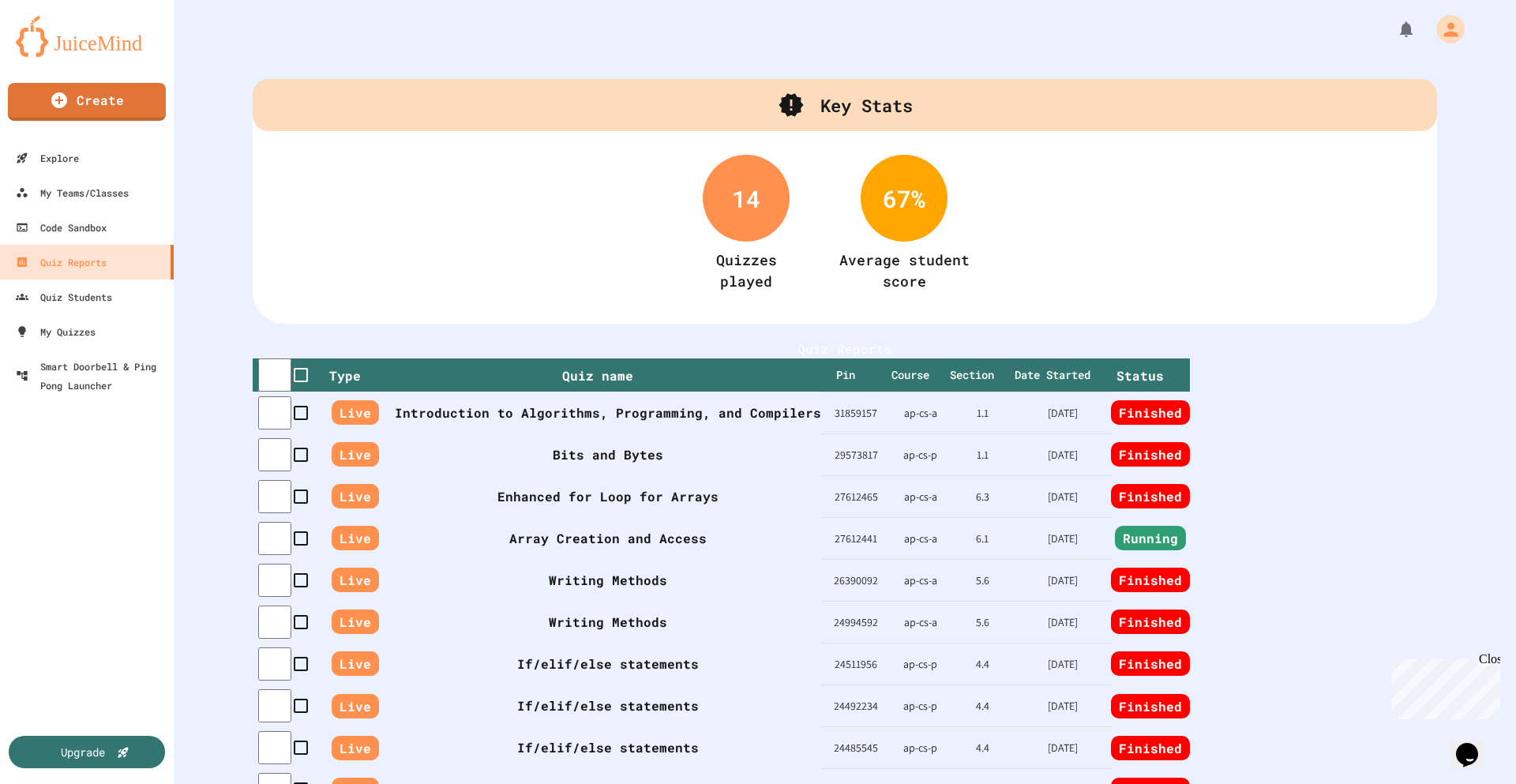
click at [713, 202] on div "14" at bounding box center [745, 198] width 86 height 86
click at [877, 204] on div "67 %" at bounding box center [904, 198] width 86 height 86
click at [63, 291] on div "Quiz Students" at bounding box center [63, 297] width 99 height 20
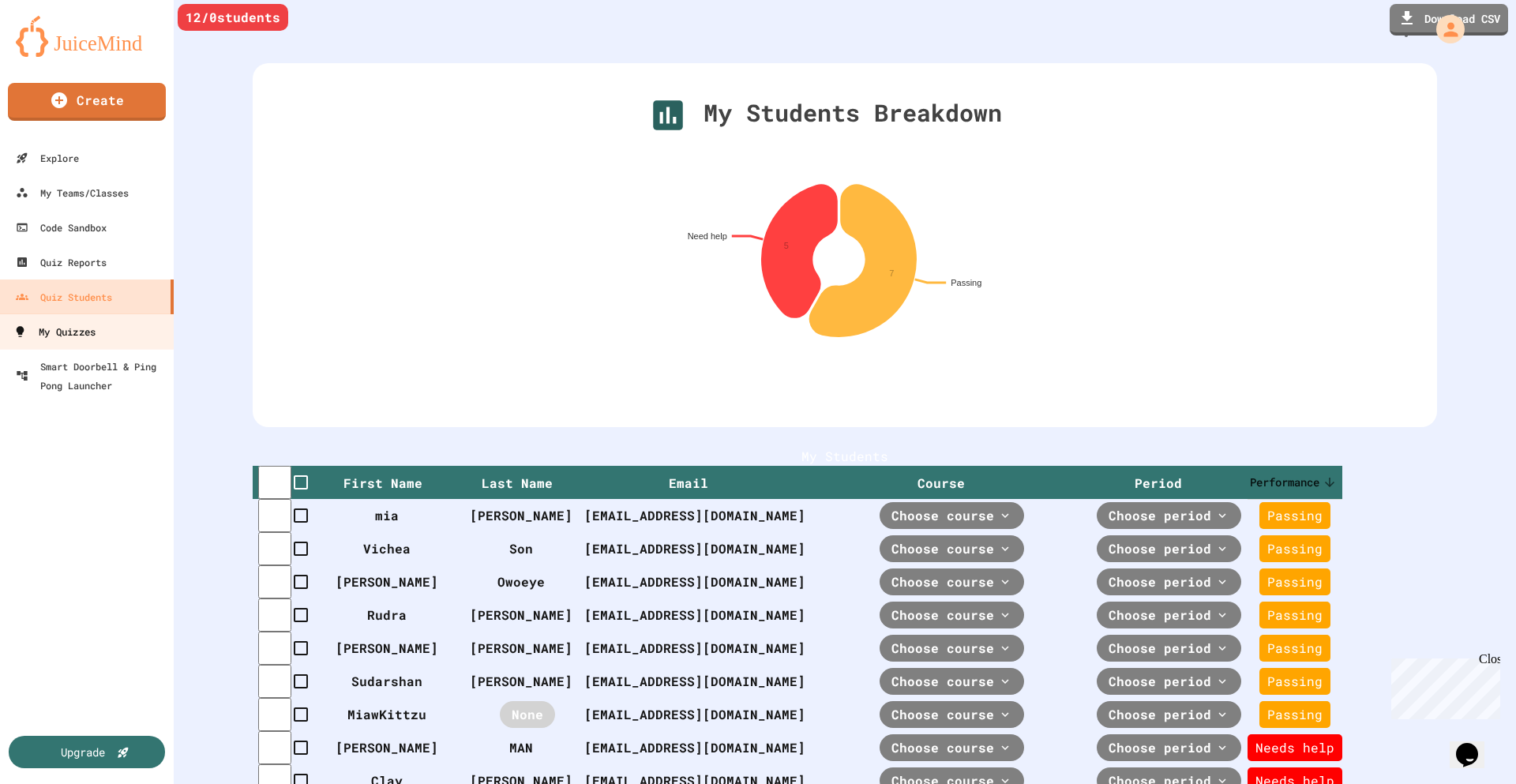
click at [77, 326] on div "My Quizzes" at bounding box center [54, 332] width 82 height 20
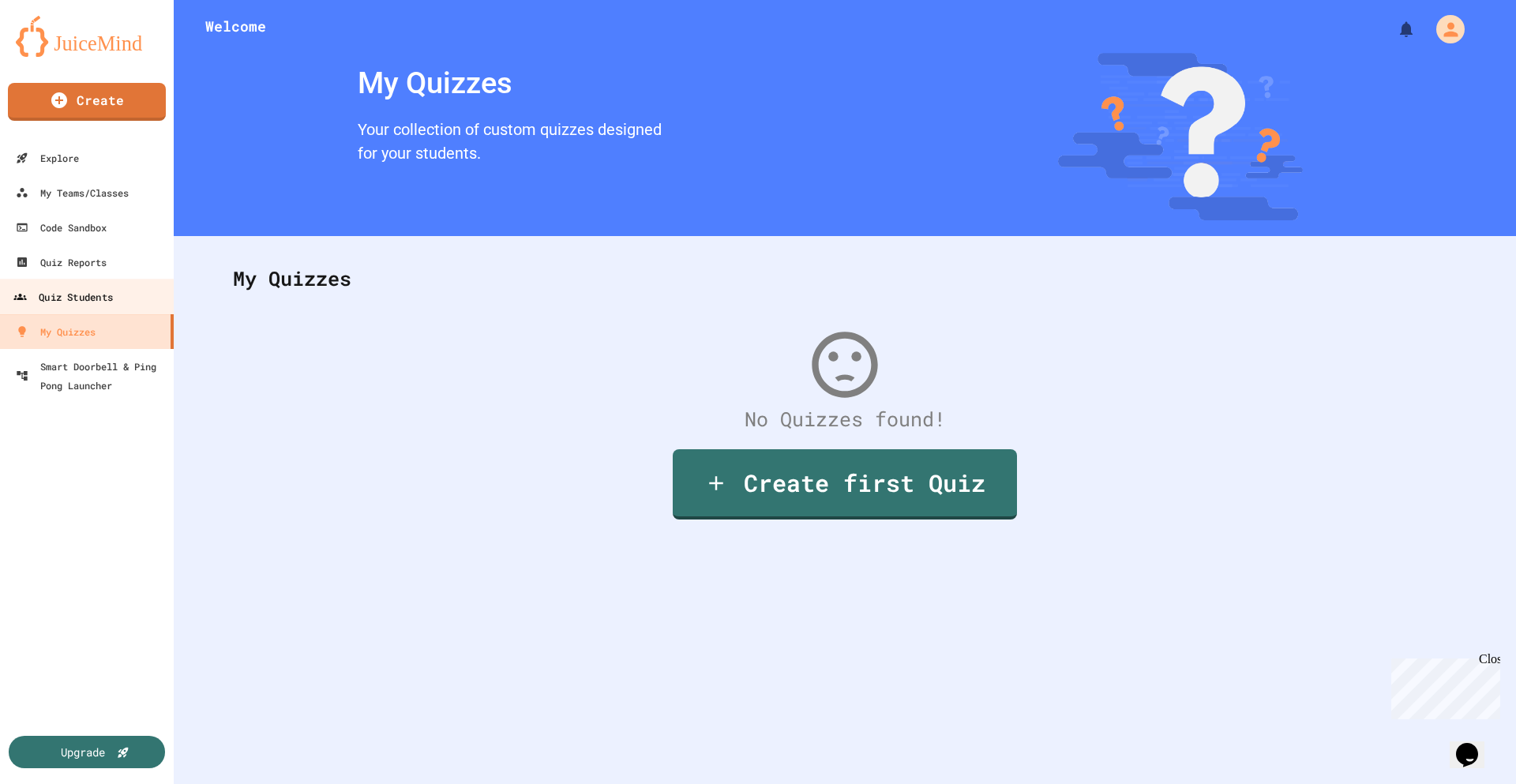
click at [58, 297] on div "Quiz Students" at bounding box center [63, 297] width 99 height 20
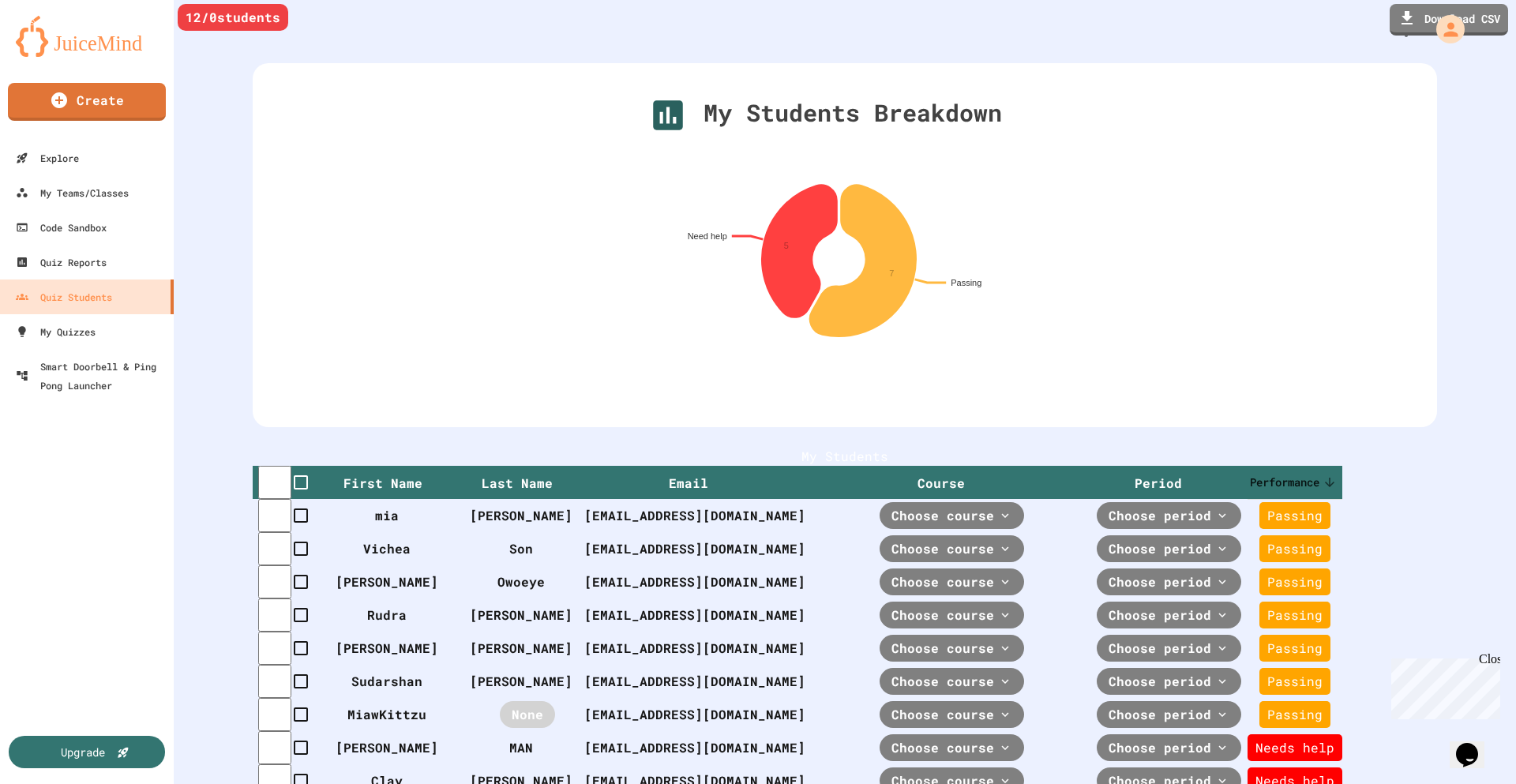
click at [653, 123] on icon at bounding box center [667, 114] width 30 height 30
click at [74, 190] on div "My Teams/Classes" at bounding box center [71, 193] width 116 height 20
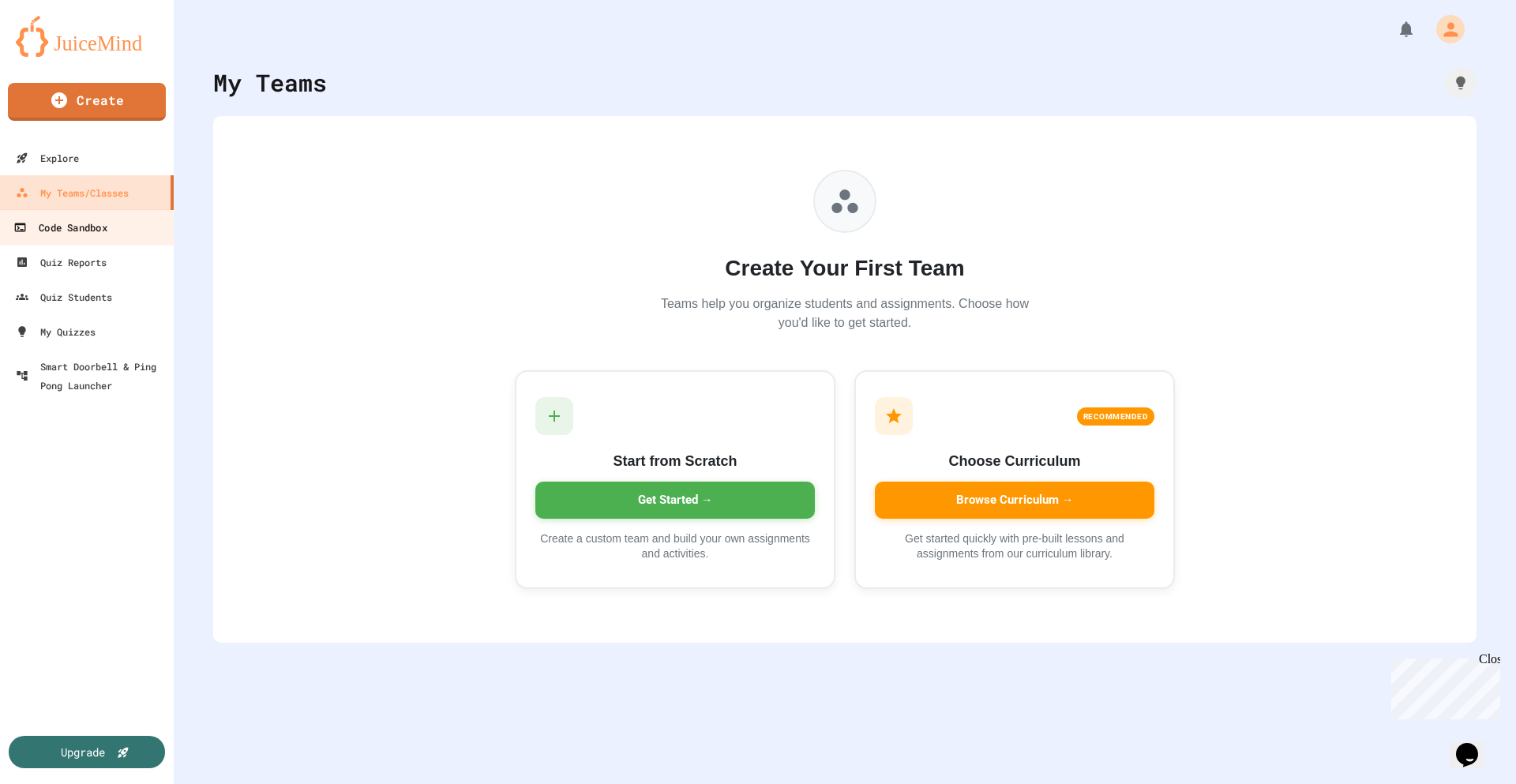
click at [76, 228] on div "Code Sandbox" at bounding box center [59, 228] width 93 height 20
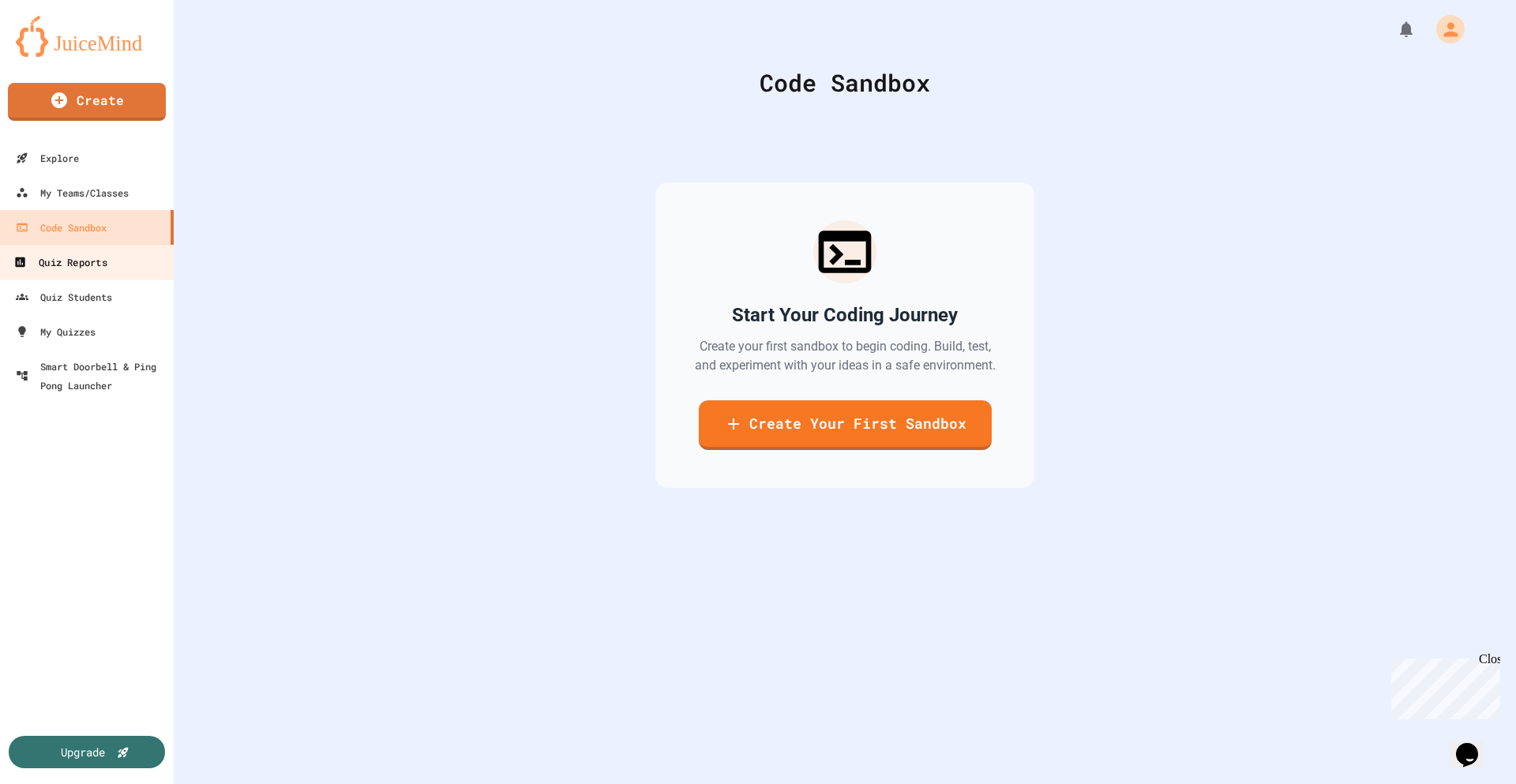
click at [86, 261] on div "Quiz Reports" at bounding box center [59, 263] width 93 height 20
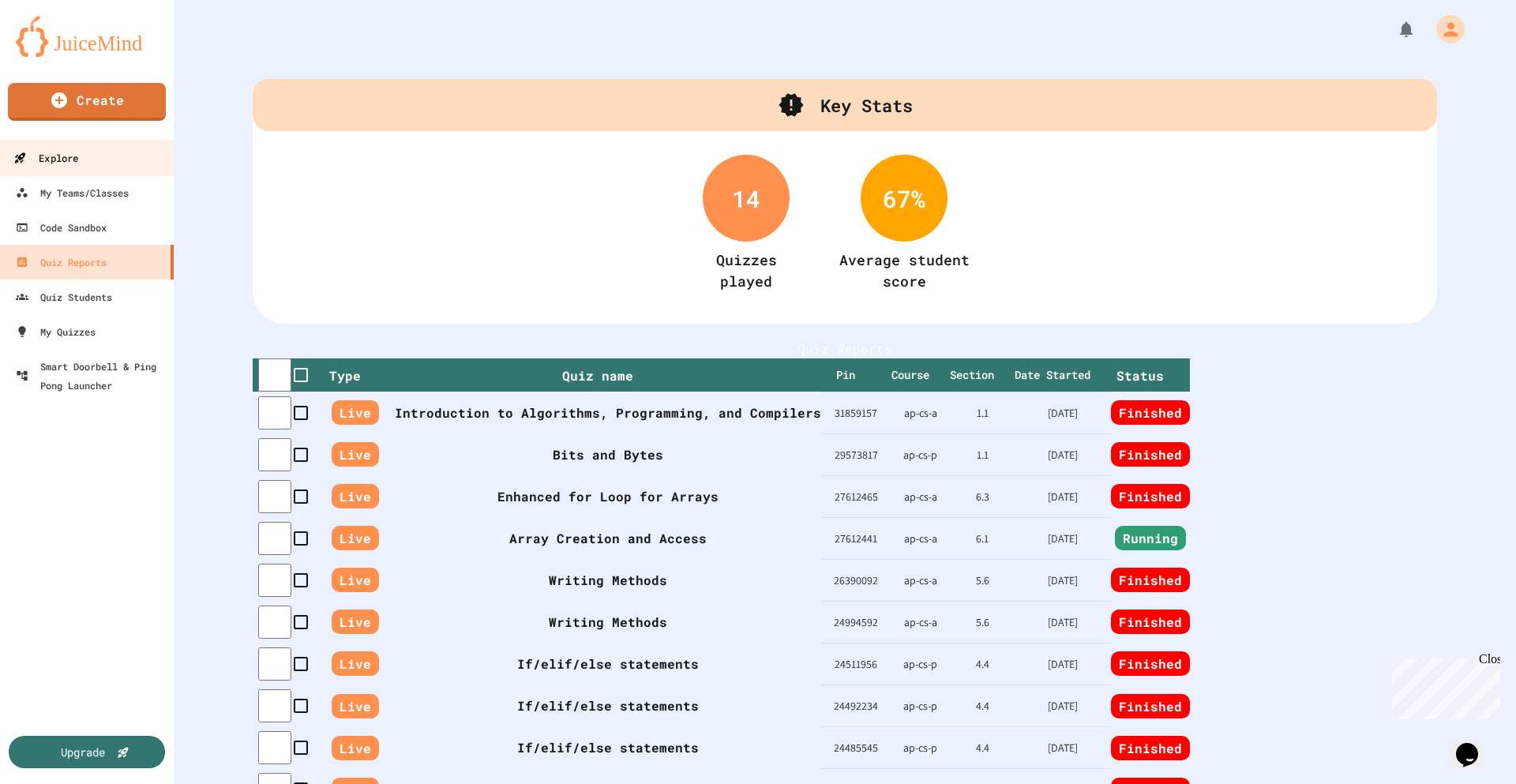
click at [78, 164] on div "Explore" at bounding box center [46, 158] width 65 height 20
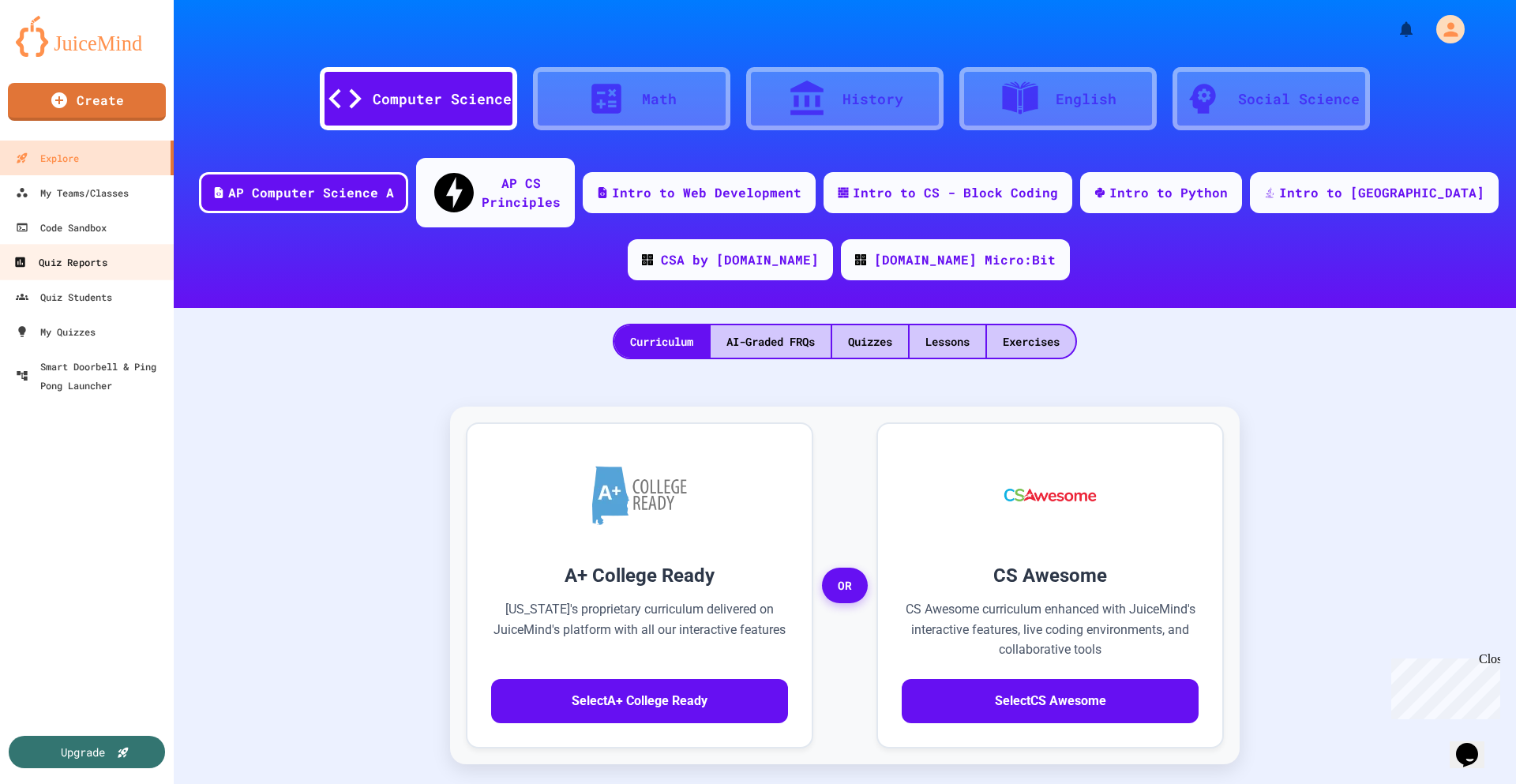
click at [77, 249] on link "Quiz Reports" at bounding box center [86, 261] width 179 height 35
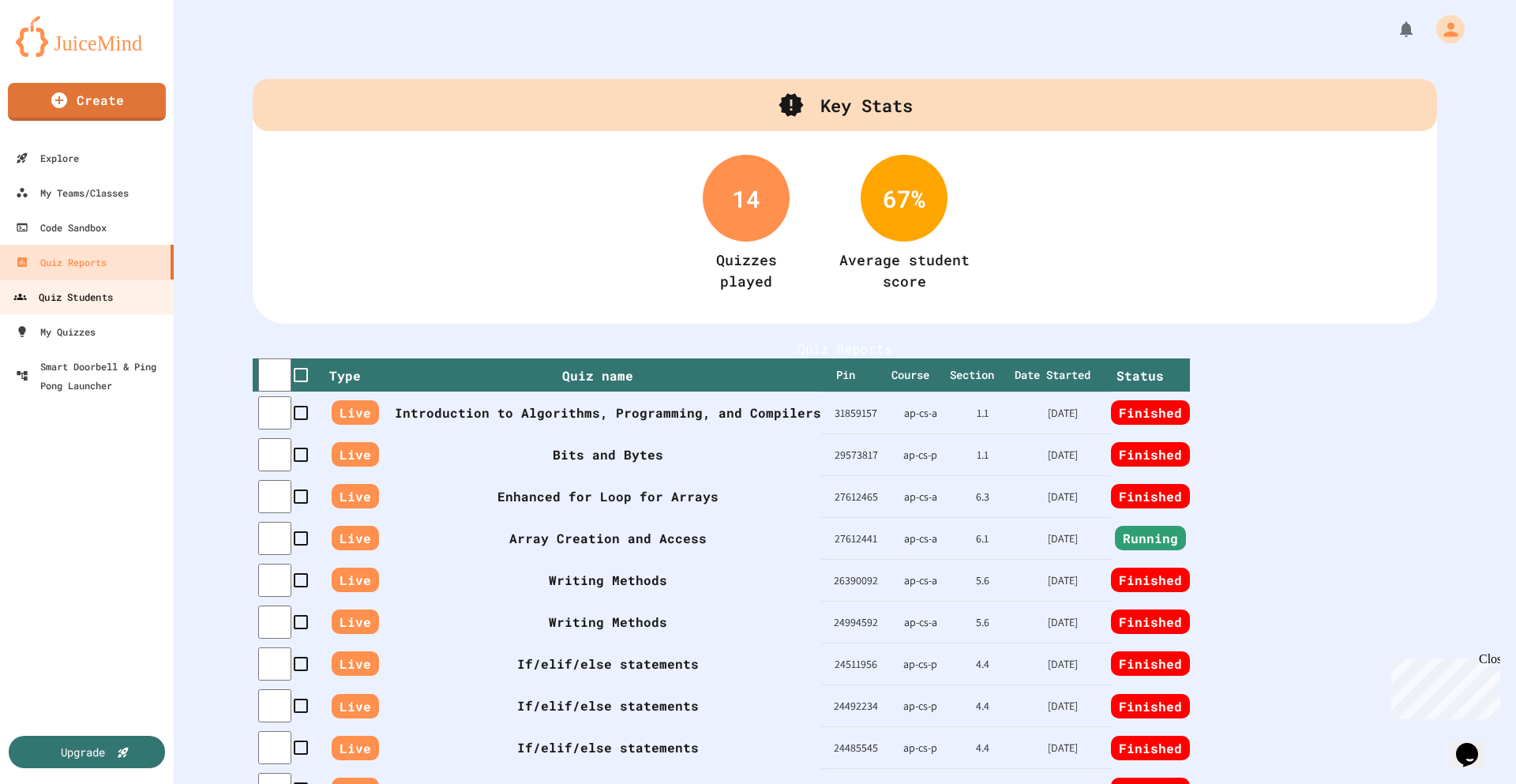
click at [76, 293] on div "Quiz Students" at bounding box center [63, 297] width 99 height 20
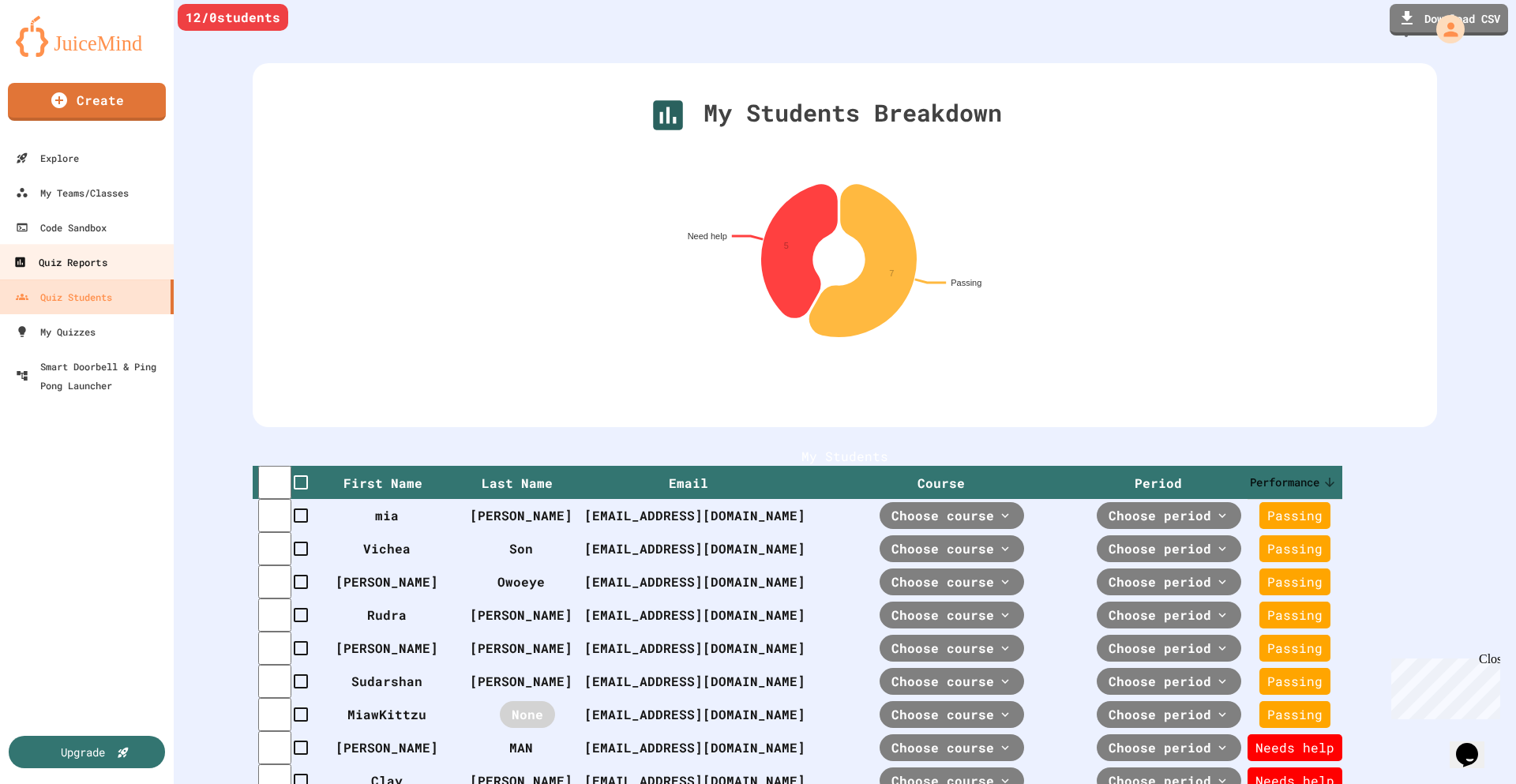
click at [105, 258] on div "Quiz Reports" at bounding box center [59, 263] width 93 height 20
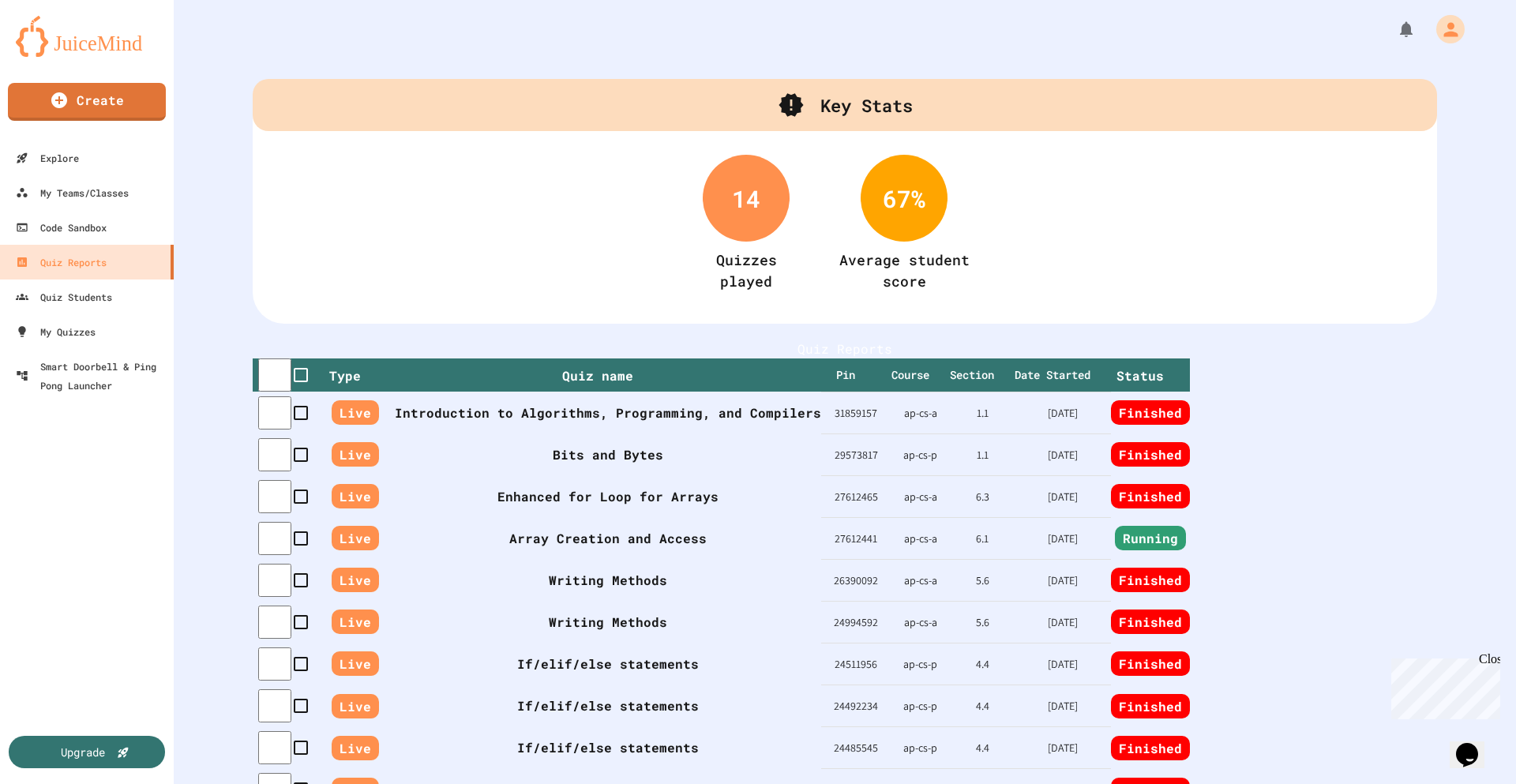
click at [379, 425] on span "Finished" at bounding box center [355, 412] width 48 height 24
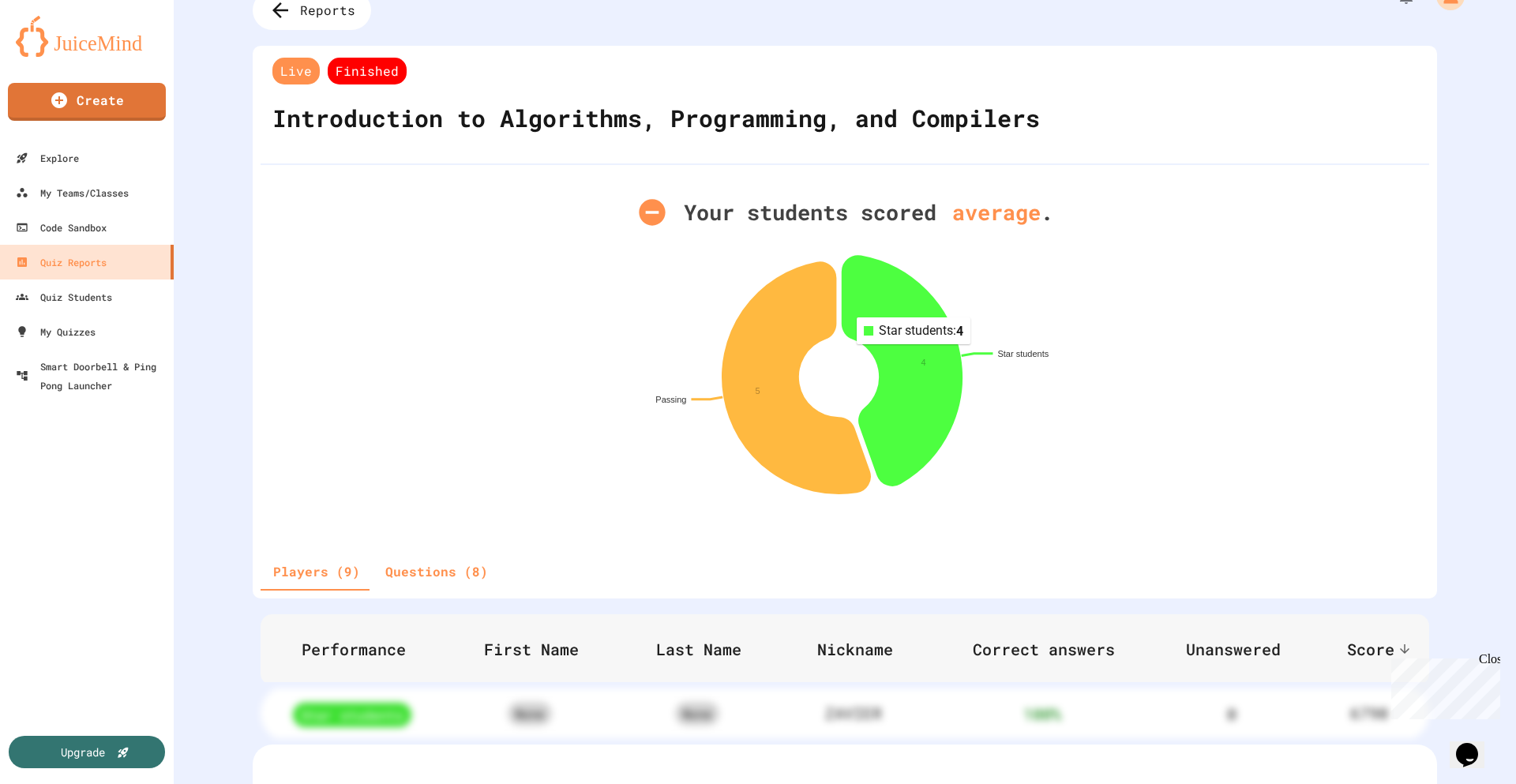
click at [907, 356] on icon at bounding box center [902, 370] width 119 height 230
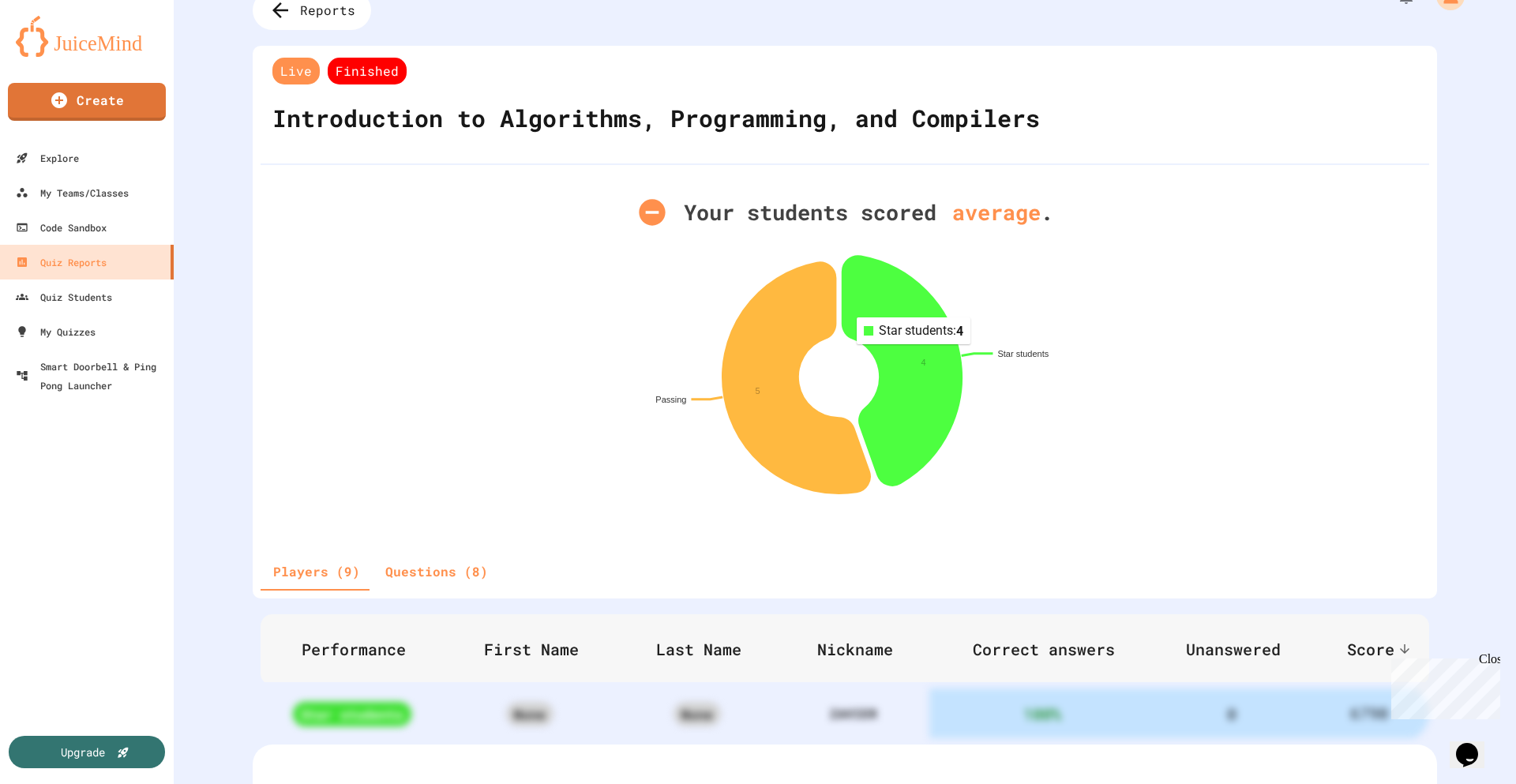
scroll to position [191, 0]
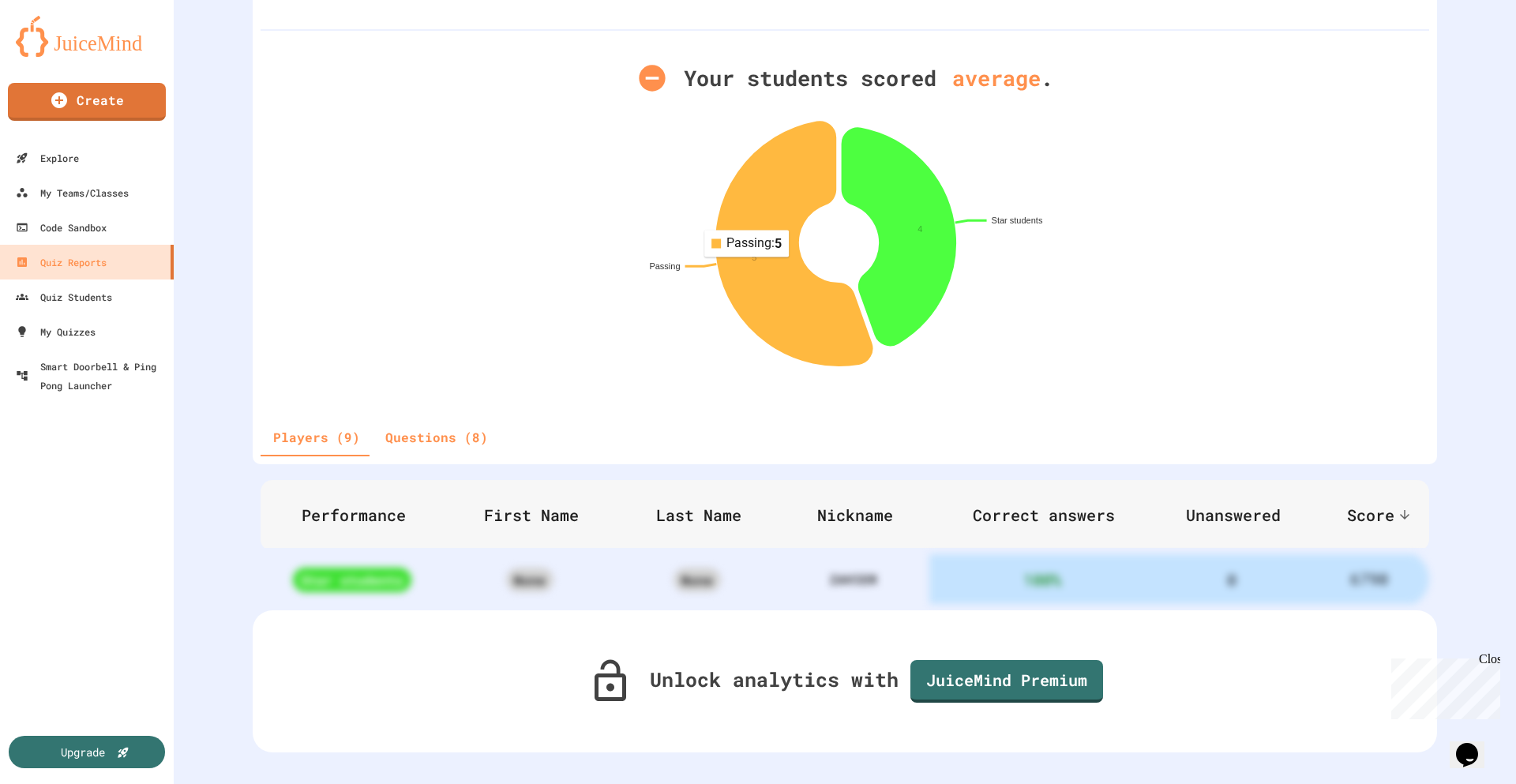
click at [740, 245] on icon at bounding box center [793, 243] width 156 height 244
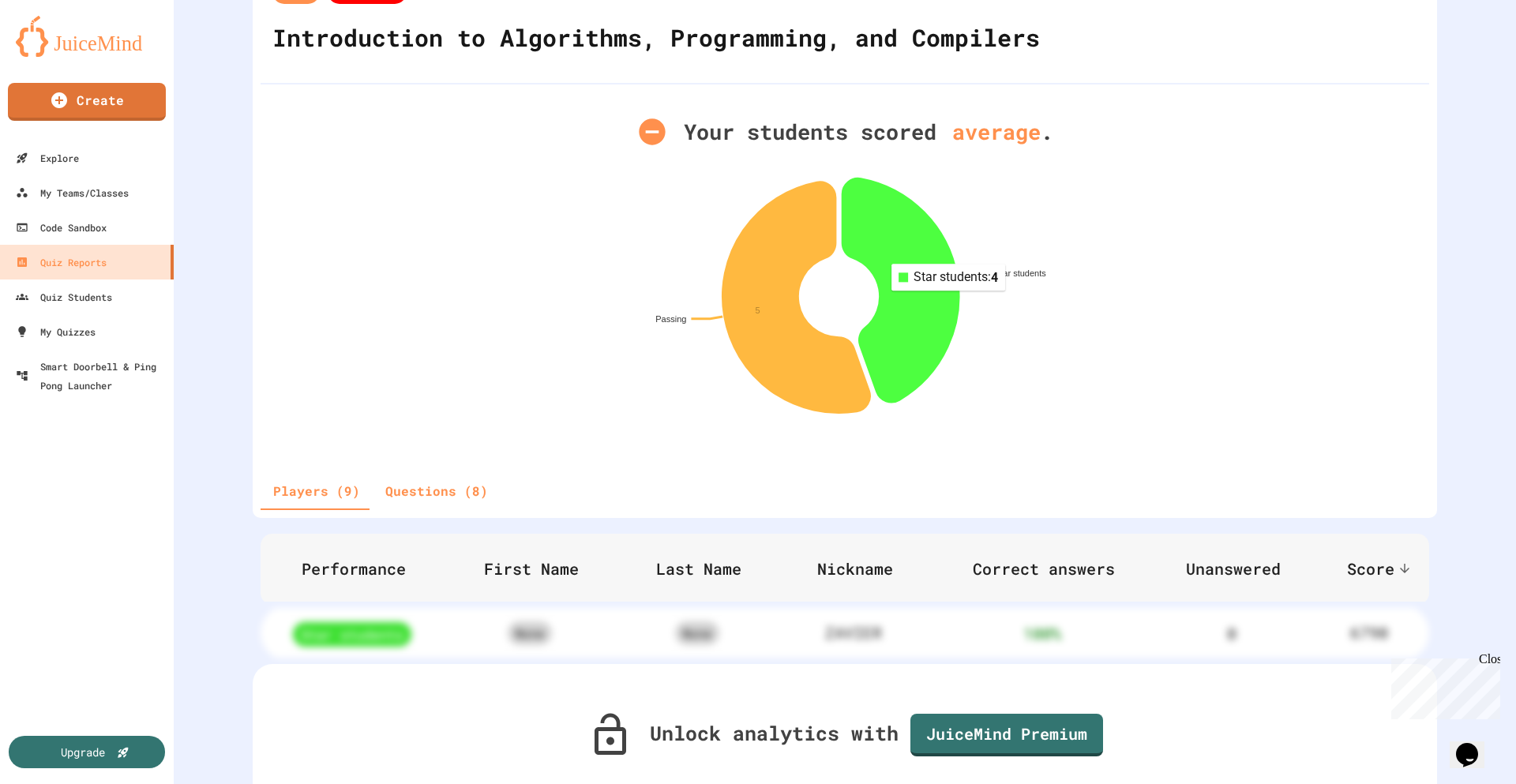
scroll to position [33, 0]
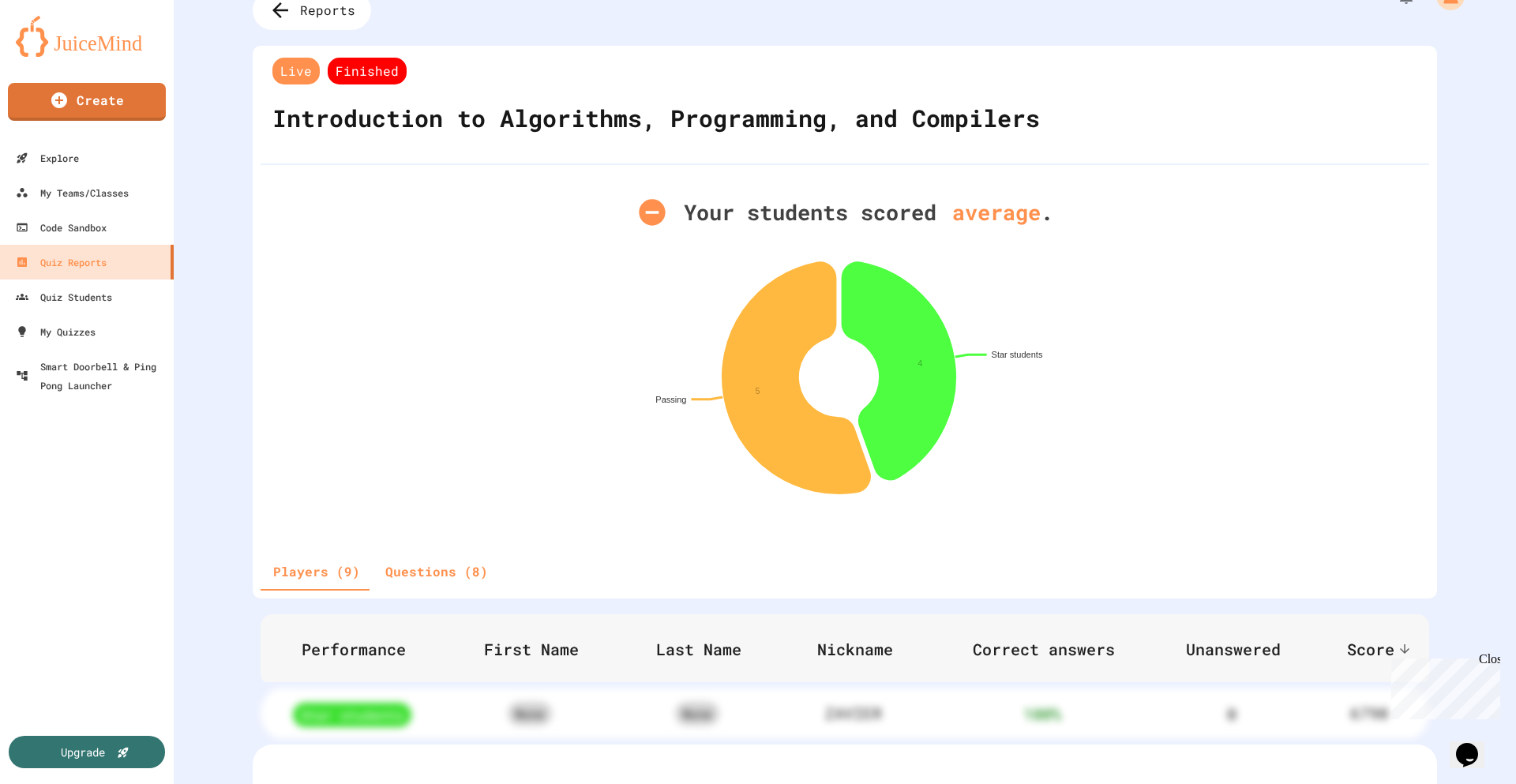
click at [430, 568] on button "Questions (8)" at bounding box center [437, 572] width 128 height 38
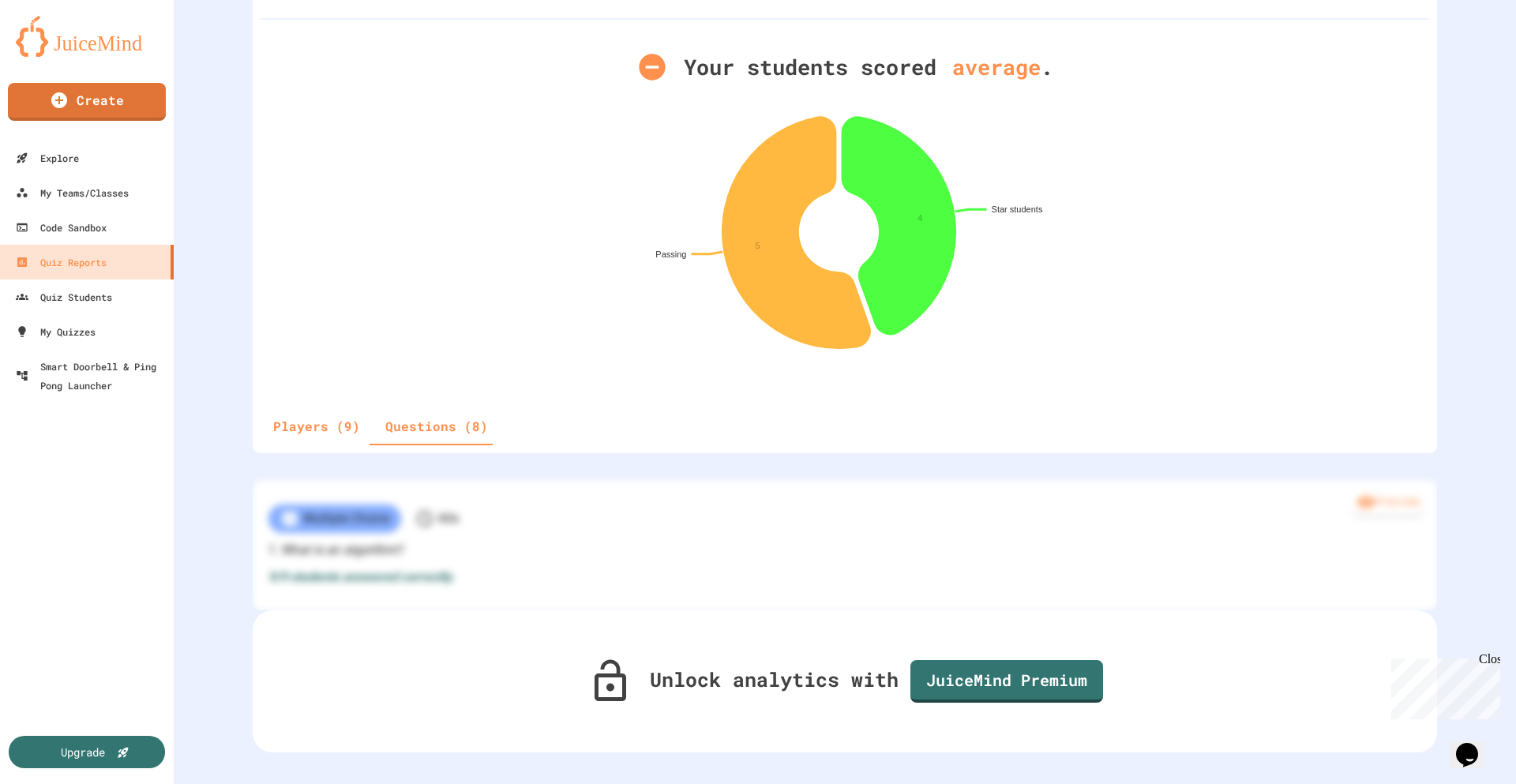
scroll to position [195, 0]
click at [1004, 663] on link "JuiceMind Premium" at bounding box center [1006, 680] width 189 height 45
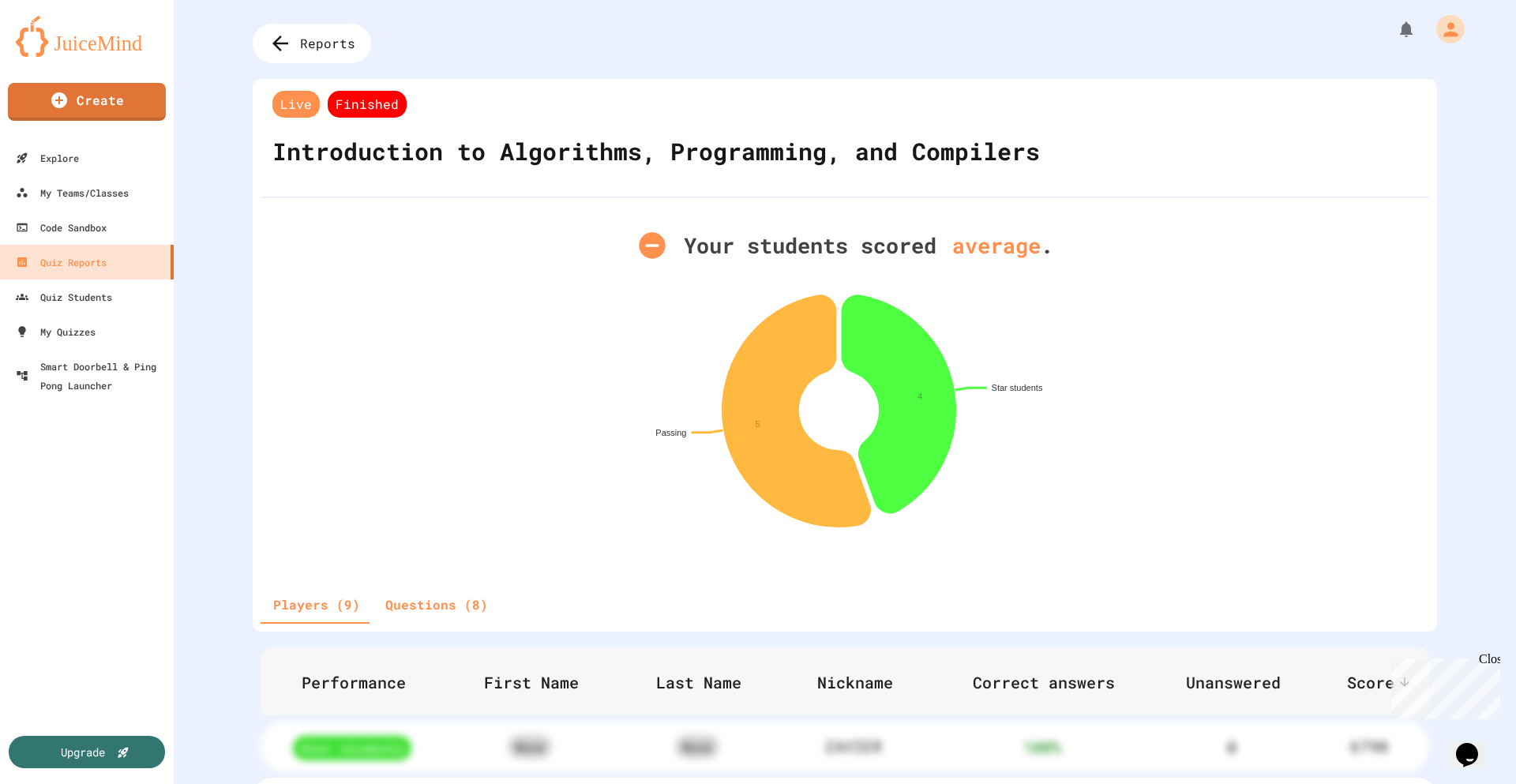
click at [648, 241] on icon at bounding box center [651, 245] width 26 height 26
click at [360, 113] on span "Finished" at bounding box center [367, 104] width 79 height 27
click at [286, 106] on span "Live" at bounding box center [296, 104] width 48 height 27
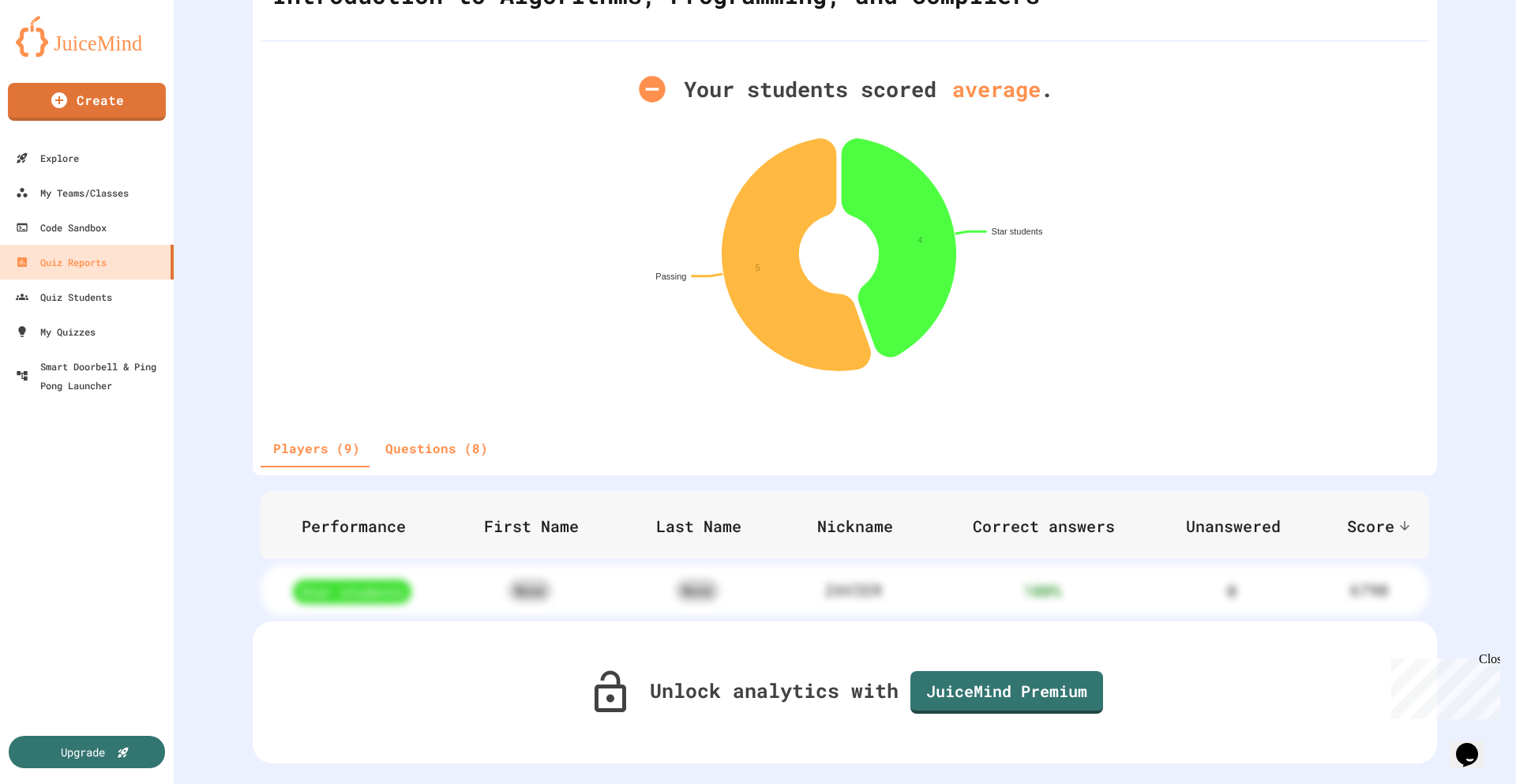
scroll to position [191, 0]
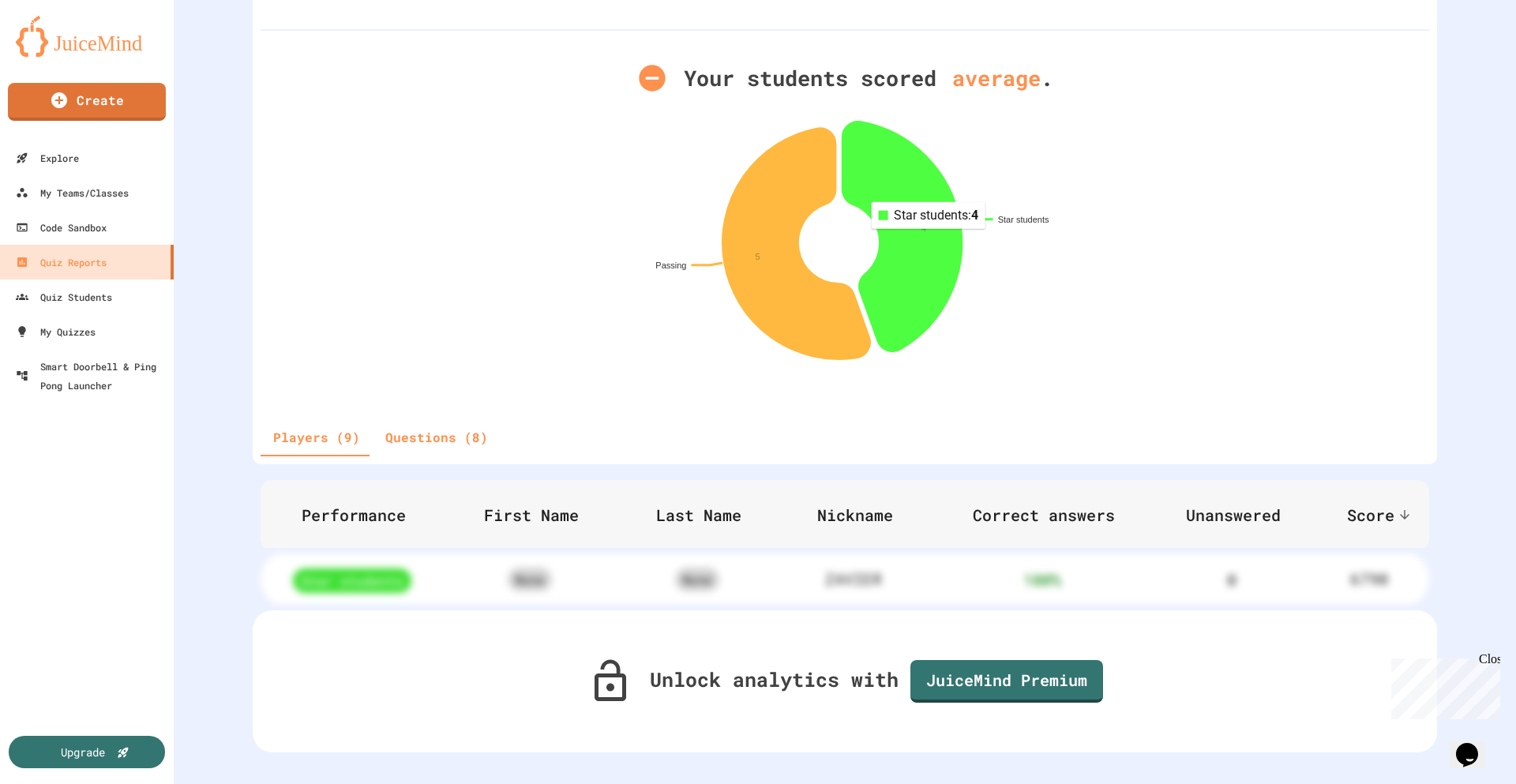
click at [907, 225] on icon at bounding box center [902, 235] width 119 height 230
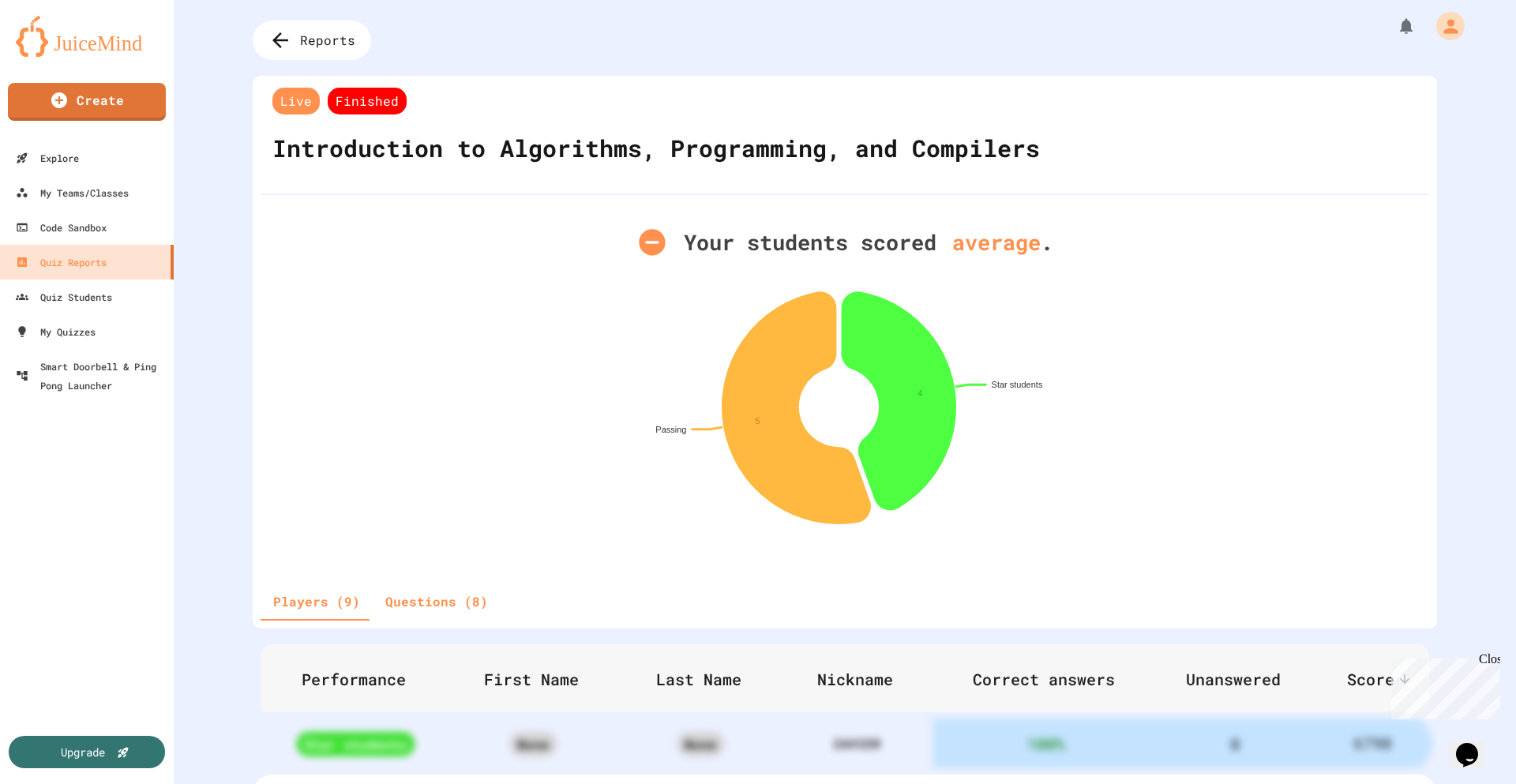
scroll to position [0, 0]
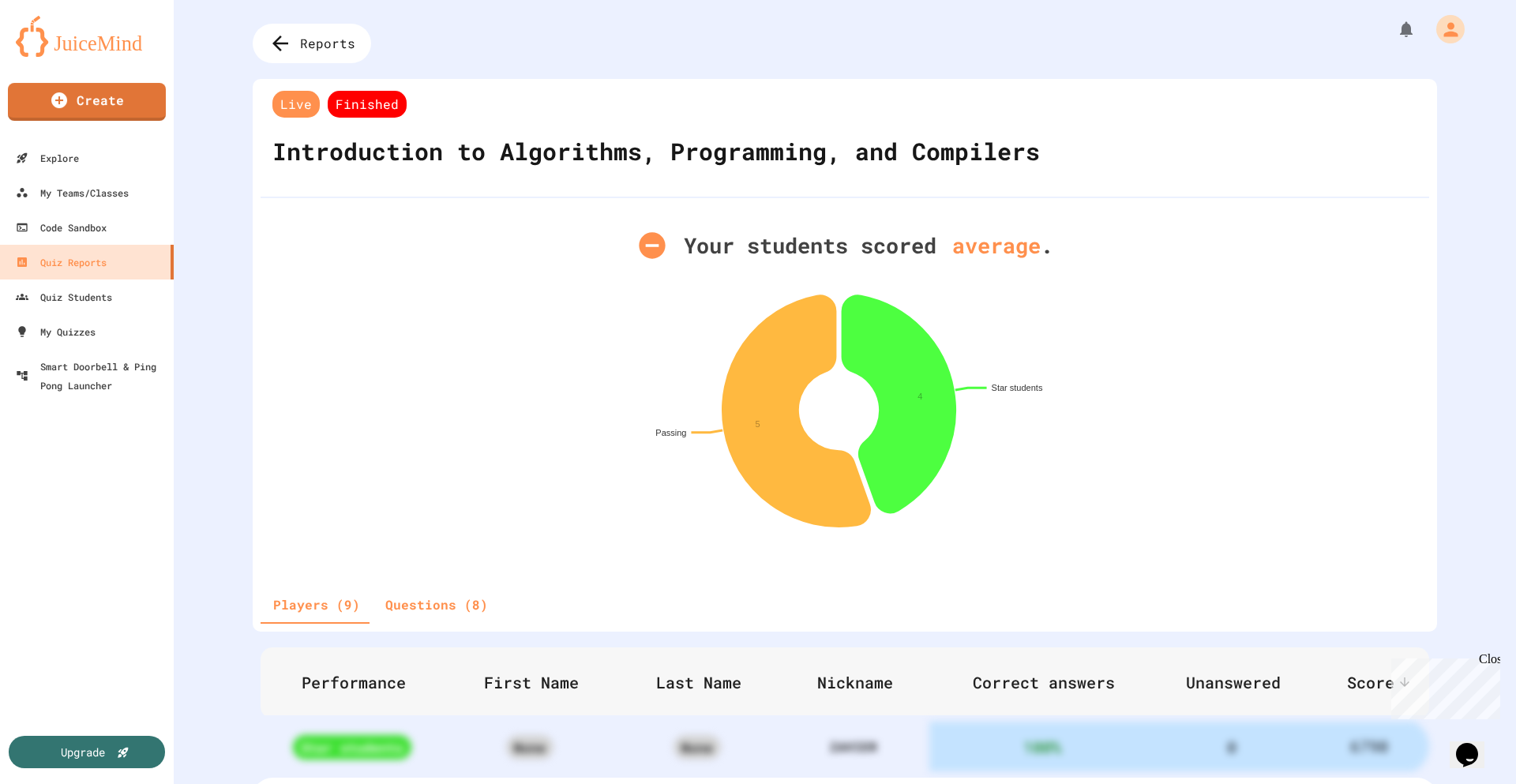
click at [95, 41] on img at bounding box center [87, 37] width 142 height 41
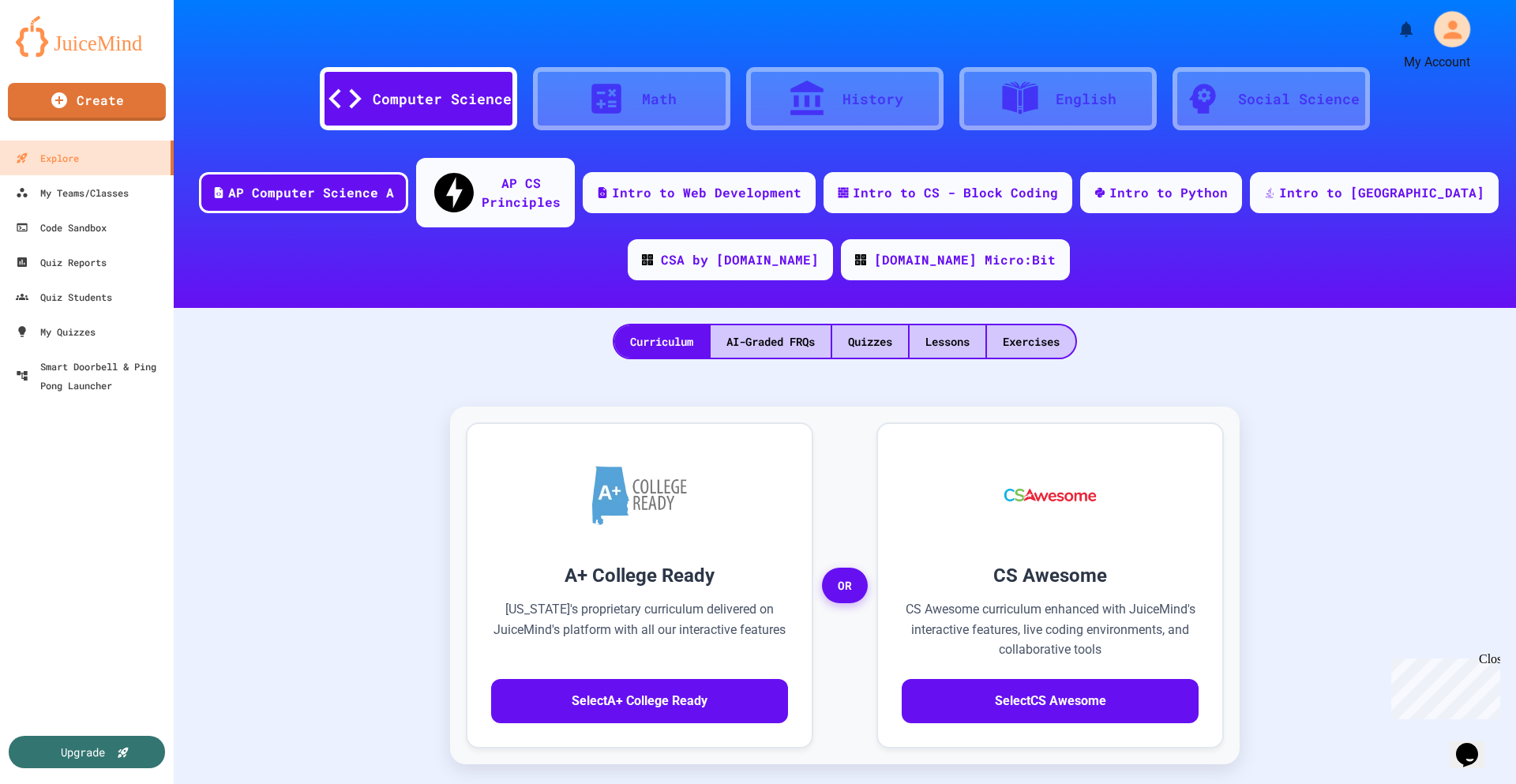
click at [1439, 31] on icon "My Account" at bounding box center [1452, 30] width 27 height 27
click at [68, 783] on div at bounding box center [758, 784] width 1516 height 0
click at [65, 294] on div "Quiz Students" at bounding box center [63, 297] width 99 height 20
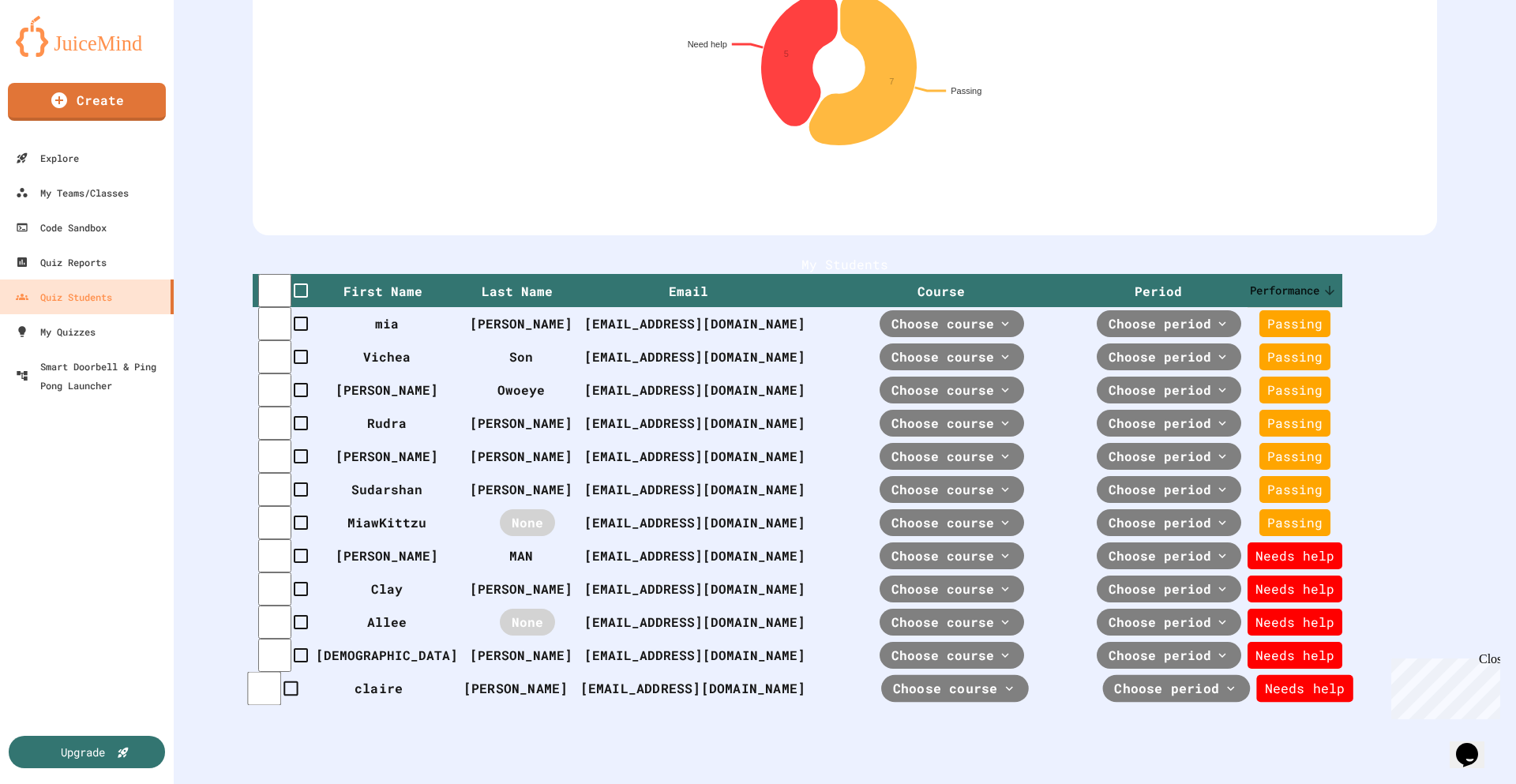
scroll to position [457, 0]
click at [61, 329] on div "My Quizzes" at bounding box center [54, 332] width 82 height 20
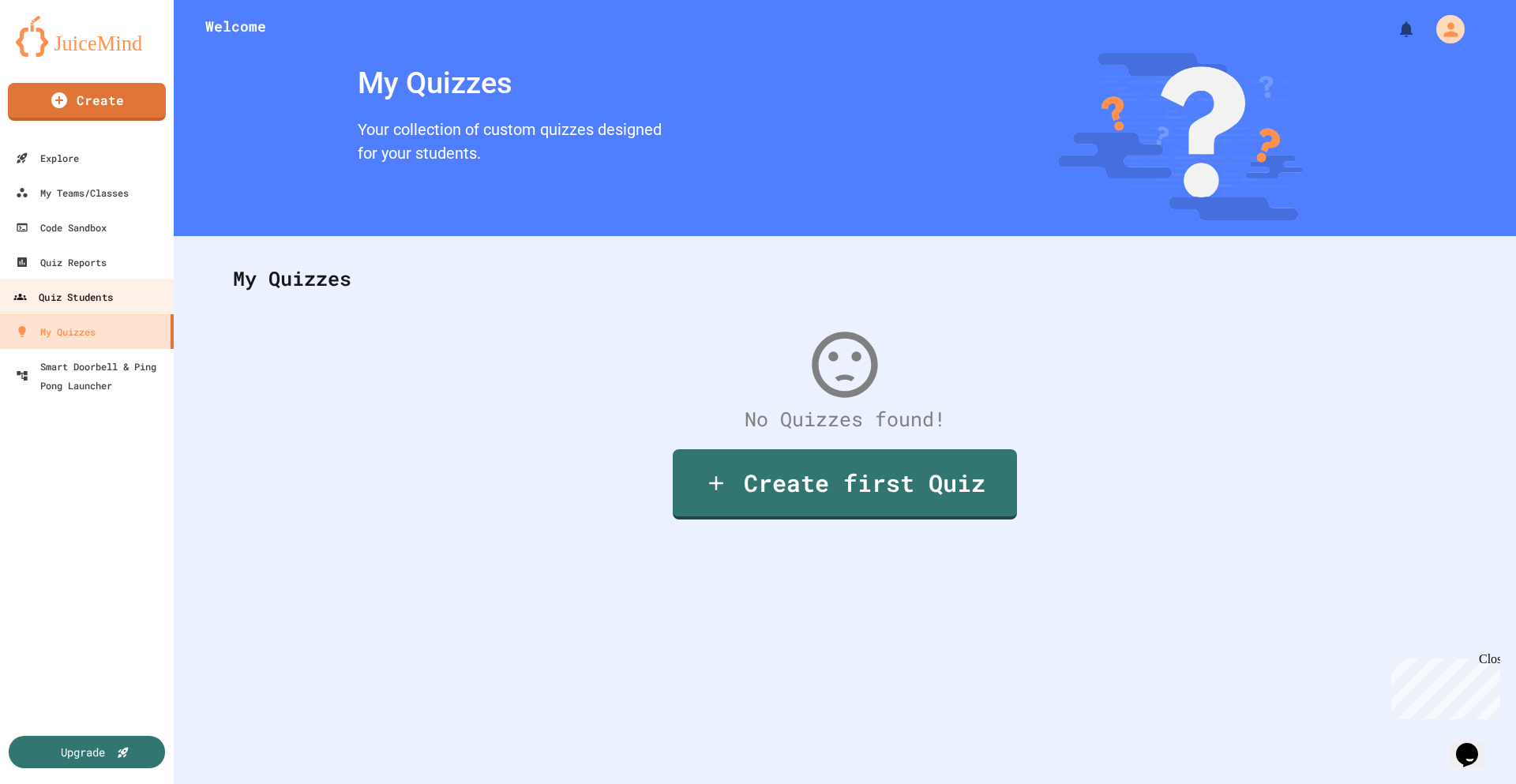
click at [68, 304] on div "Quiz Students" at bounding box center [63, 297] width 99 height 20
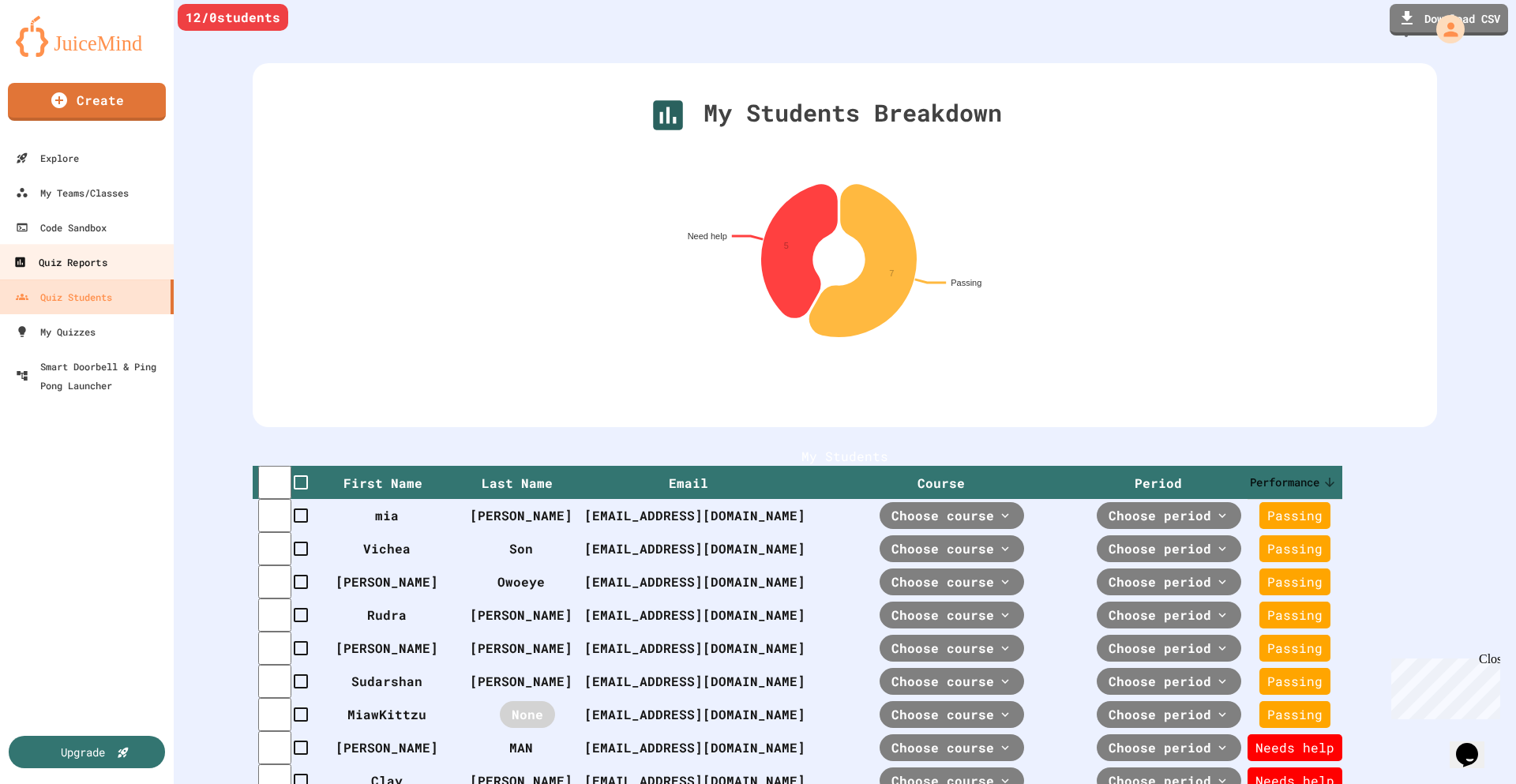
click at [83, 257] on div "Quiz Reports" at bounding box center [59, 263] width 93 height 20
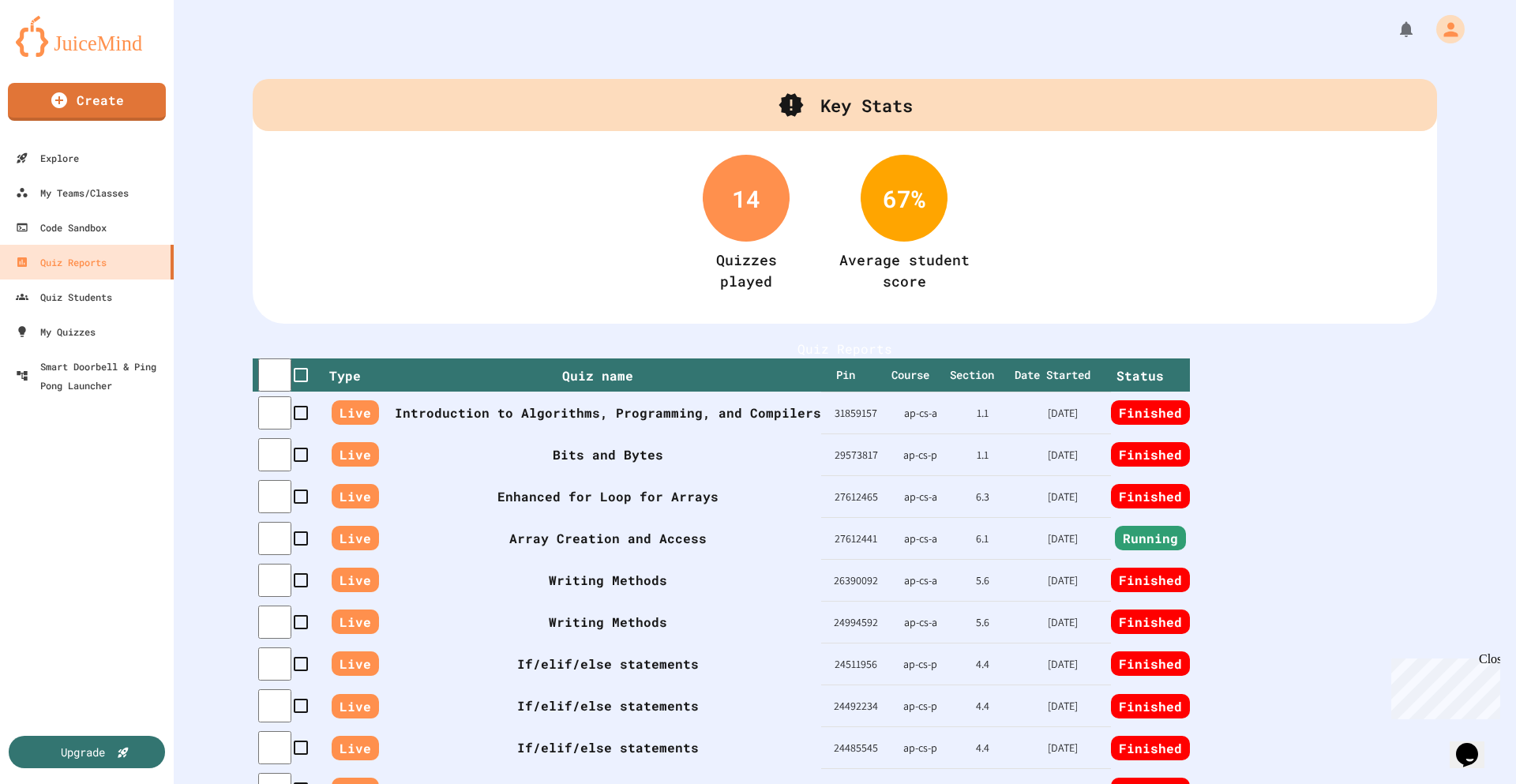
click at [744, 212] on div "14" at bounding box center [745, 198] width 86 height 86
click at [736, 266] on div "Quizzes played" at bounding box center [746, 270] width 61 height 42
click at [581, 433] on th "Introduction to Algorithms, Programming, and Compilers" at bounding box center [608, 412] width 427 height 41
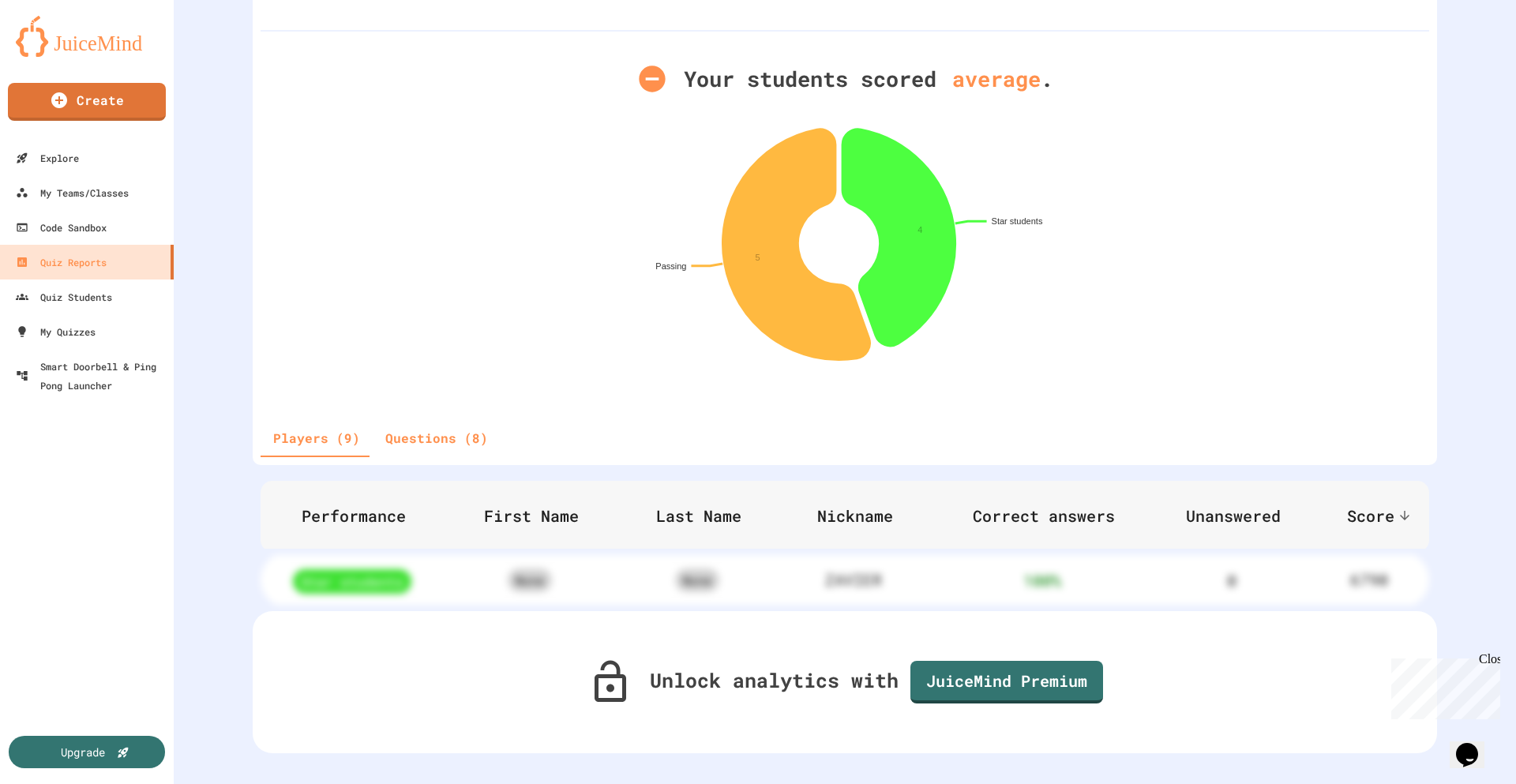
scroll to position [191, 0]
click at [914, 240] on icon at bounding box center [902, 236] width 119 height 230
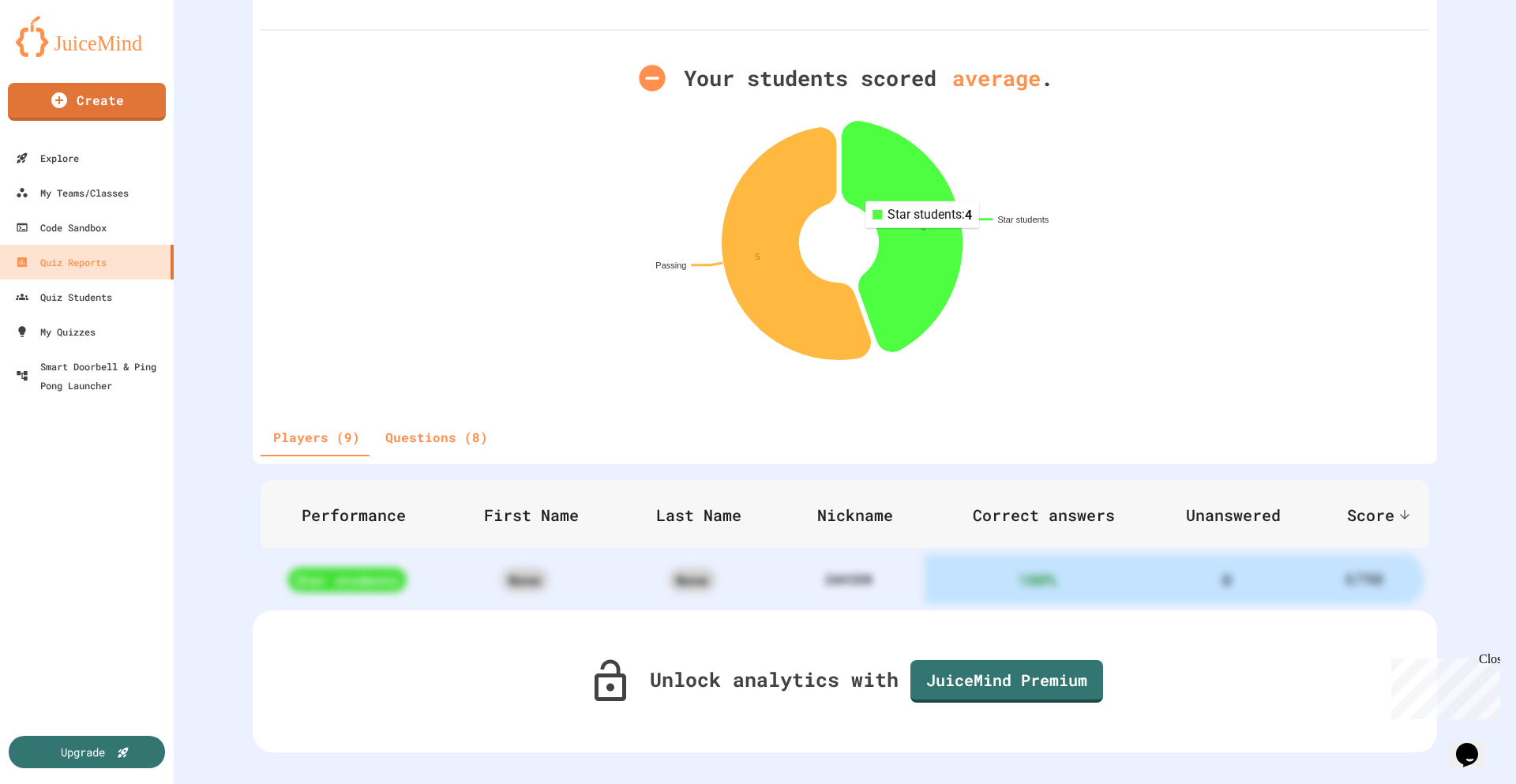
click at [917, 210] on icon at bounding box center [902, 236] width 119 height 230
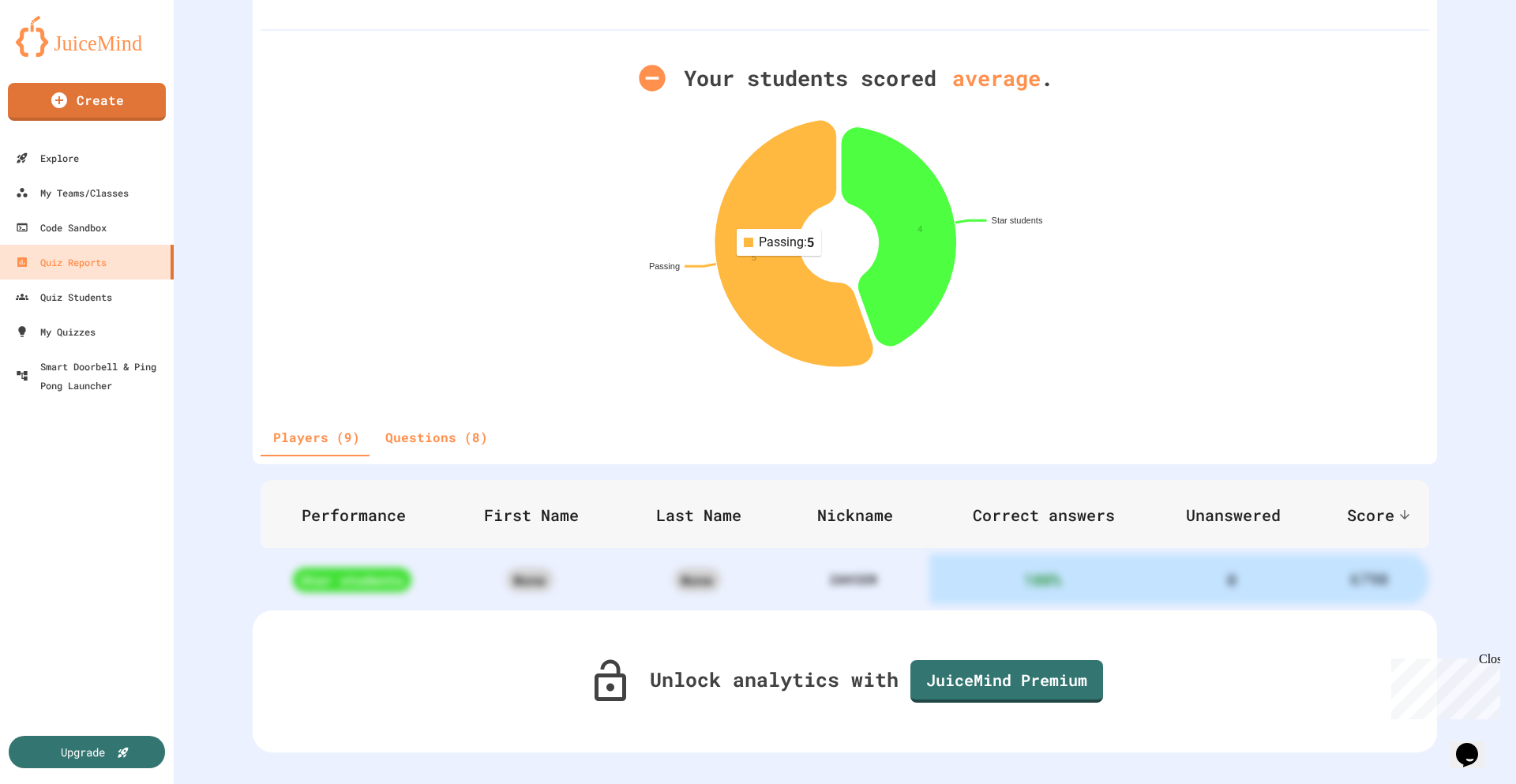
click at [777, 242] on icon at bounding box center [793, 243] width 157 height 245
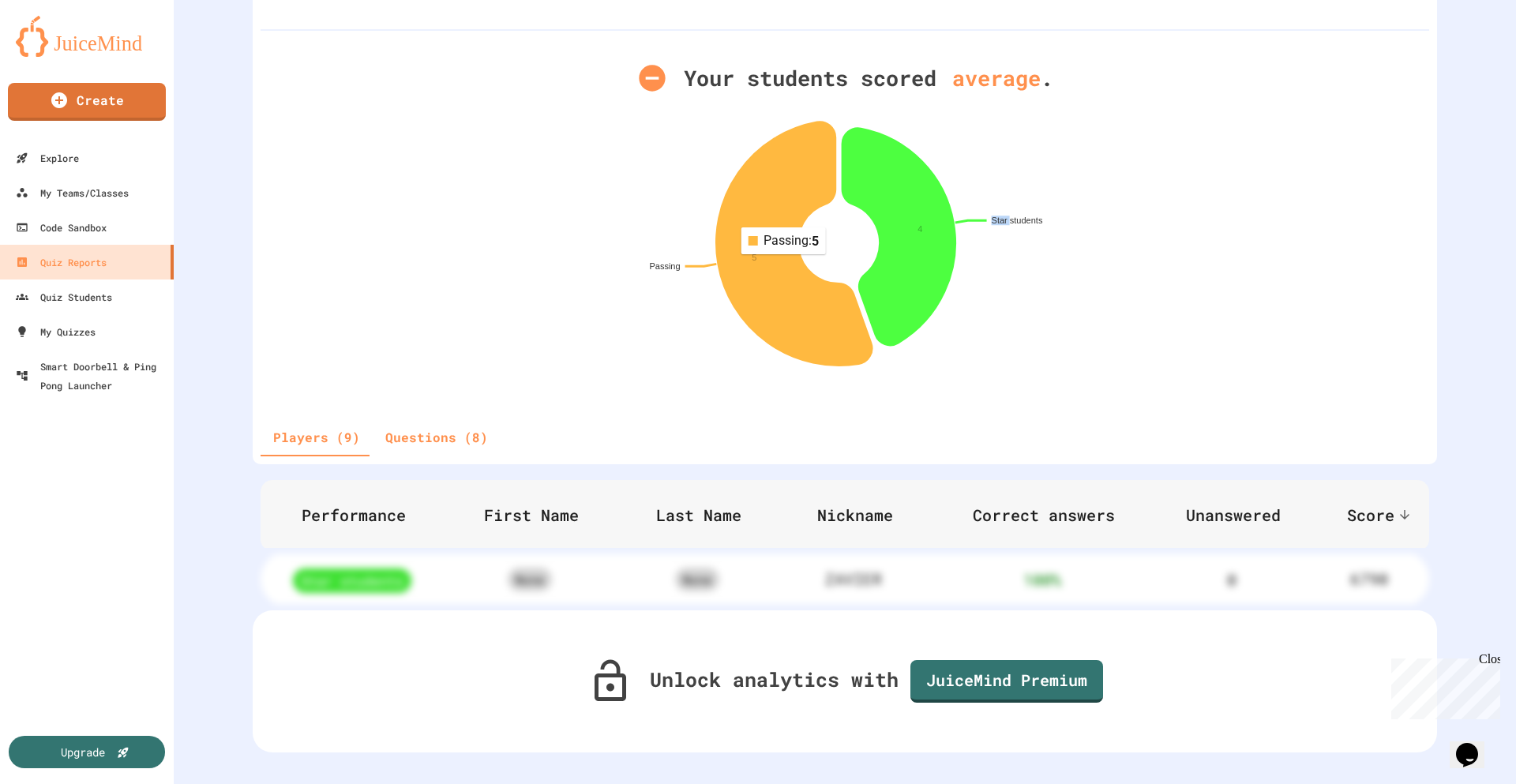
click at [777, 242] on icon at bounding box center [793, 243] width 156 height 244
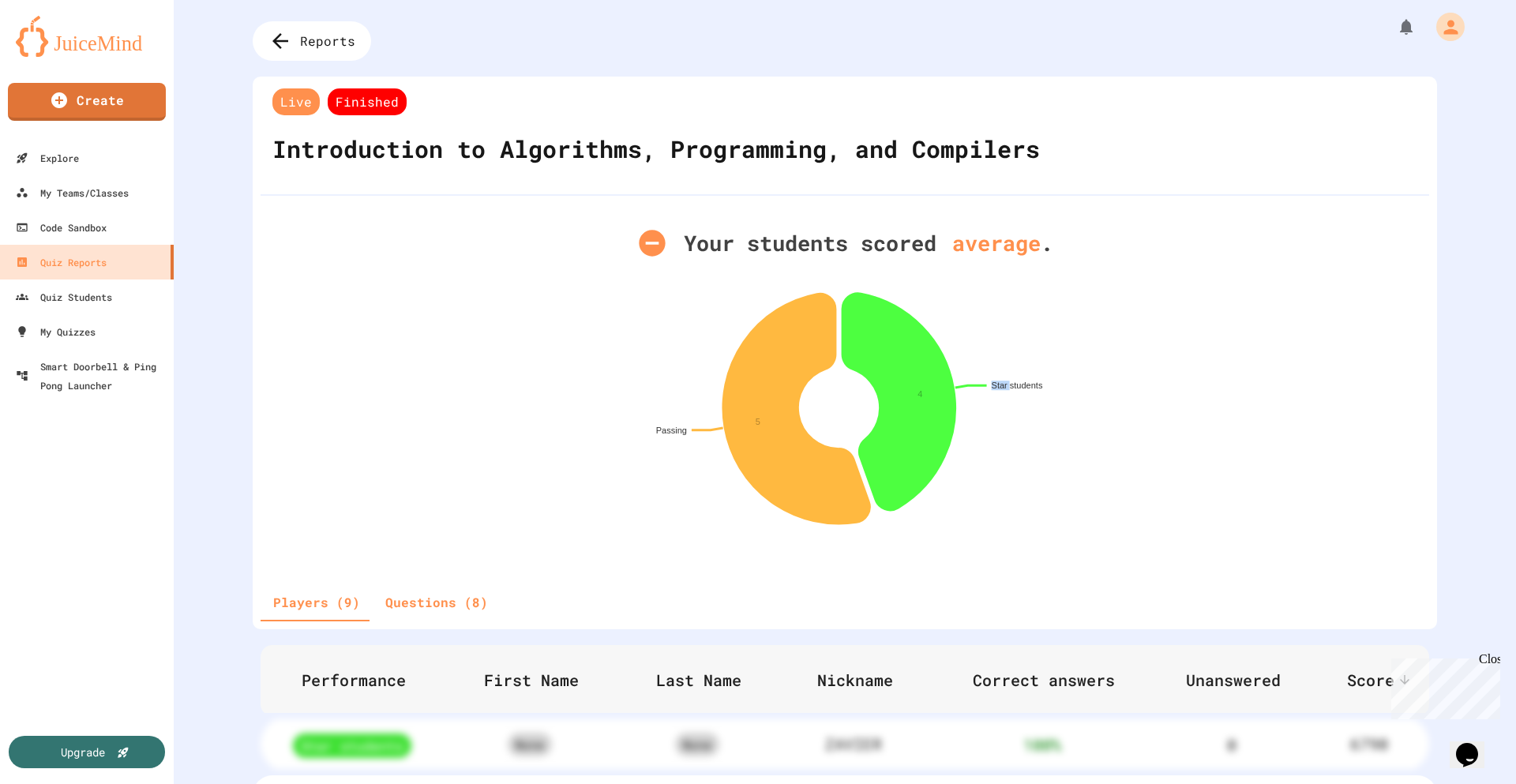
scroll to position [0, 0]
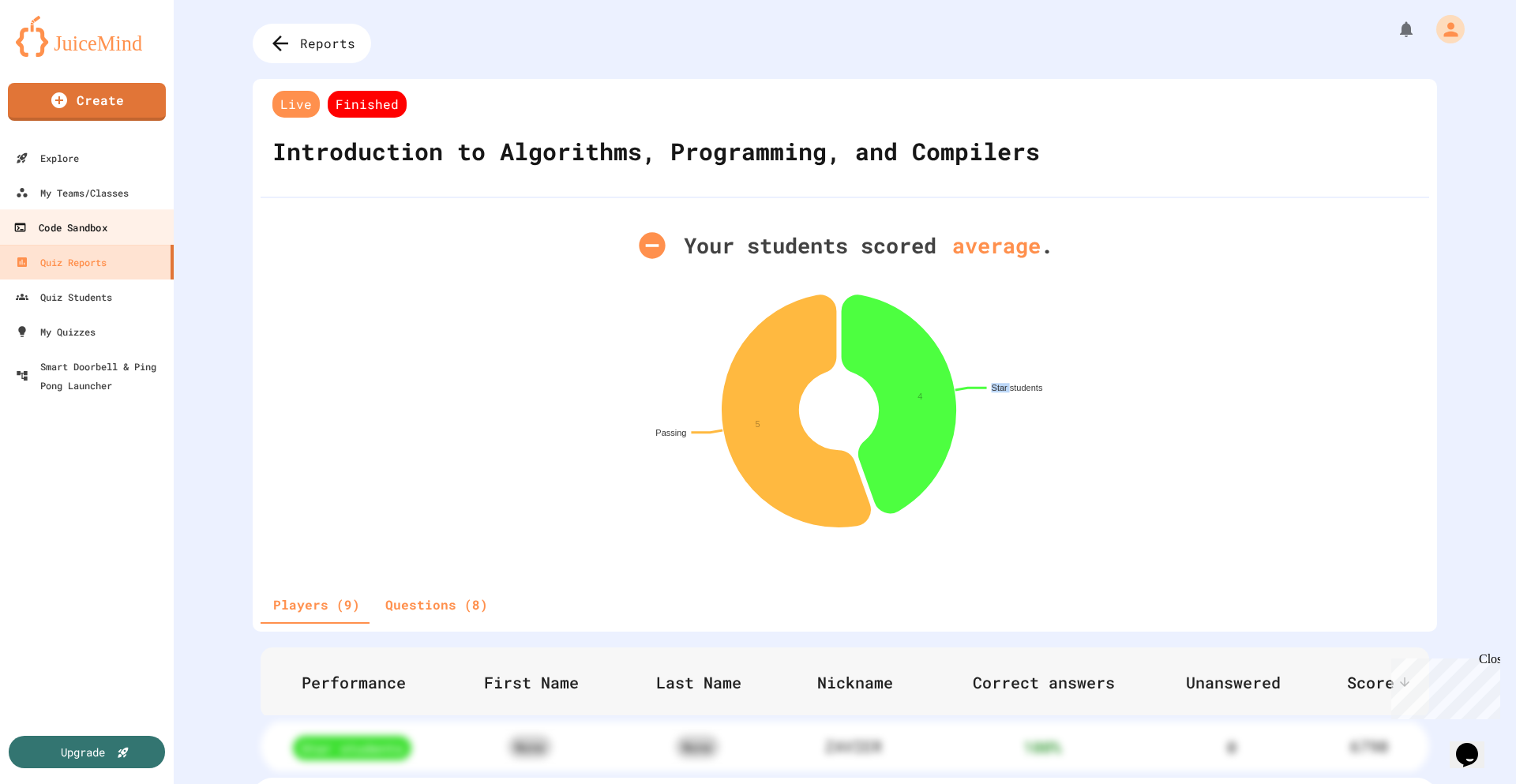
click at [74, 221] on div "Code Sandbox" at bounding box center [59, 228] width 93 height 20
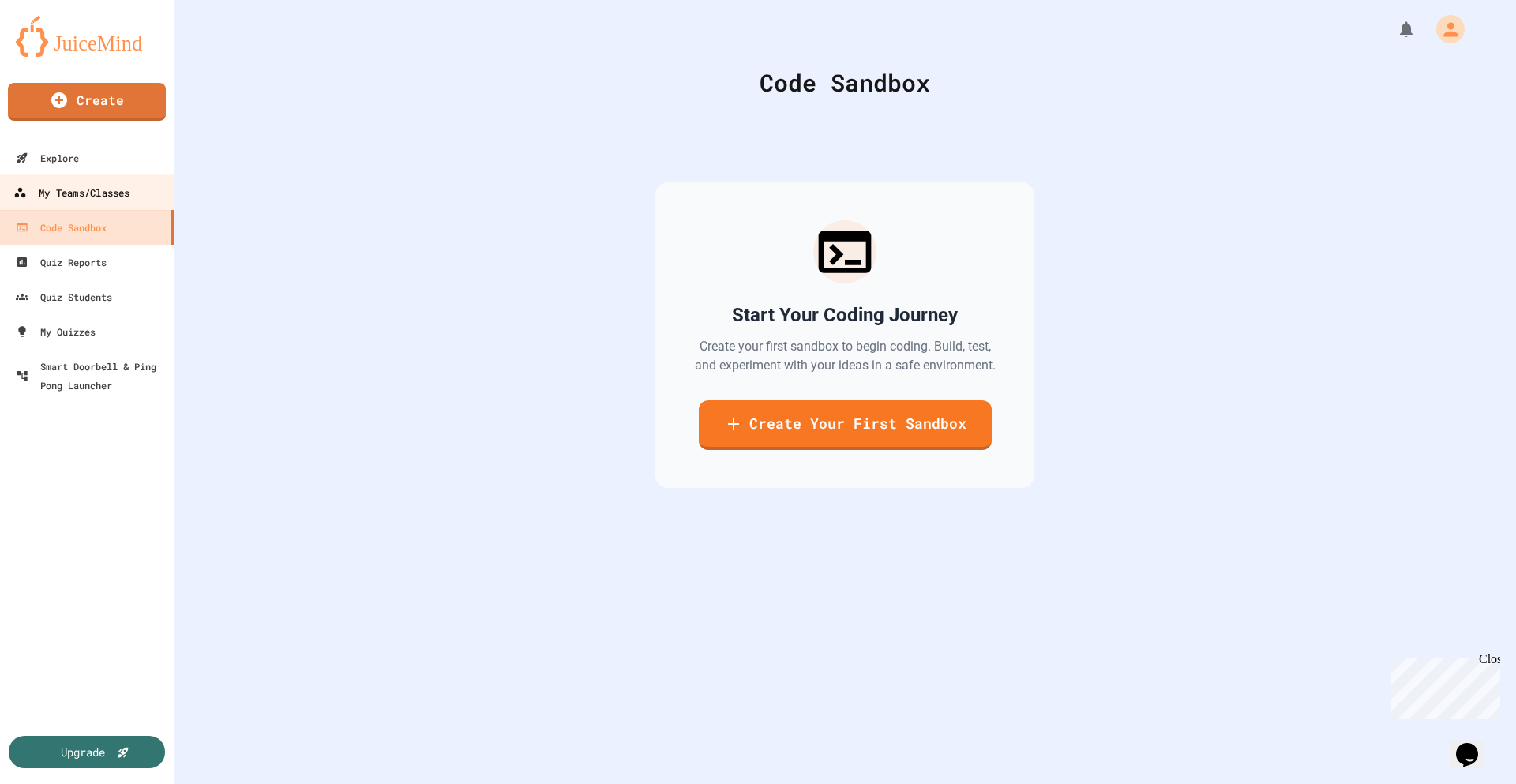
click at [80, 190] on div "My Teams/Classes" at bounding box center [71, 193] width 116 height 20
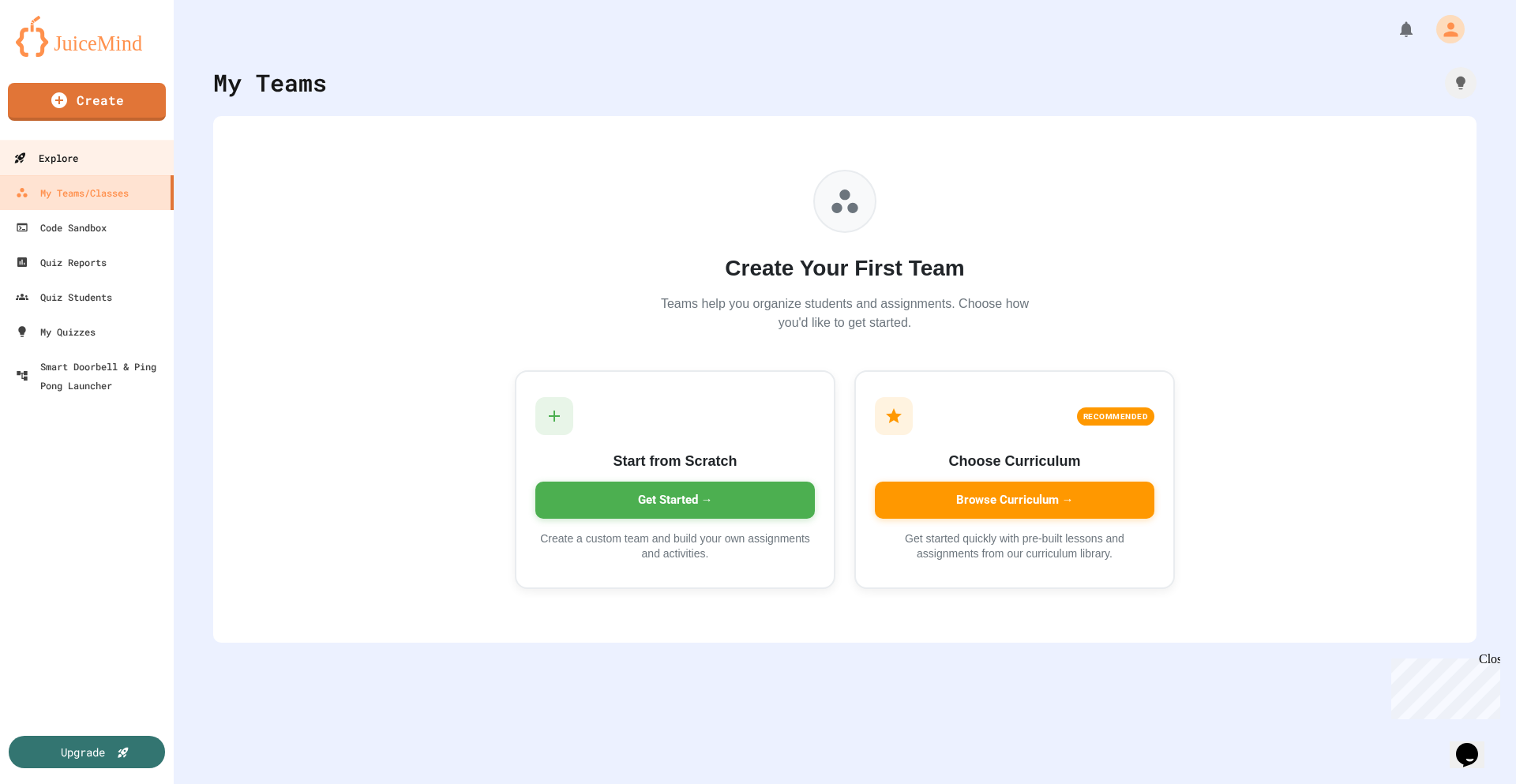
click at [80, 162] on link "Explore" at bounding box center [86, 157] width 179 height 35
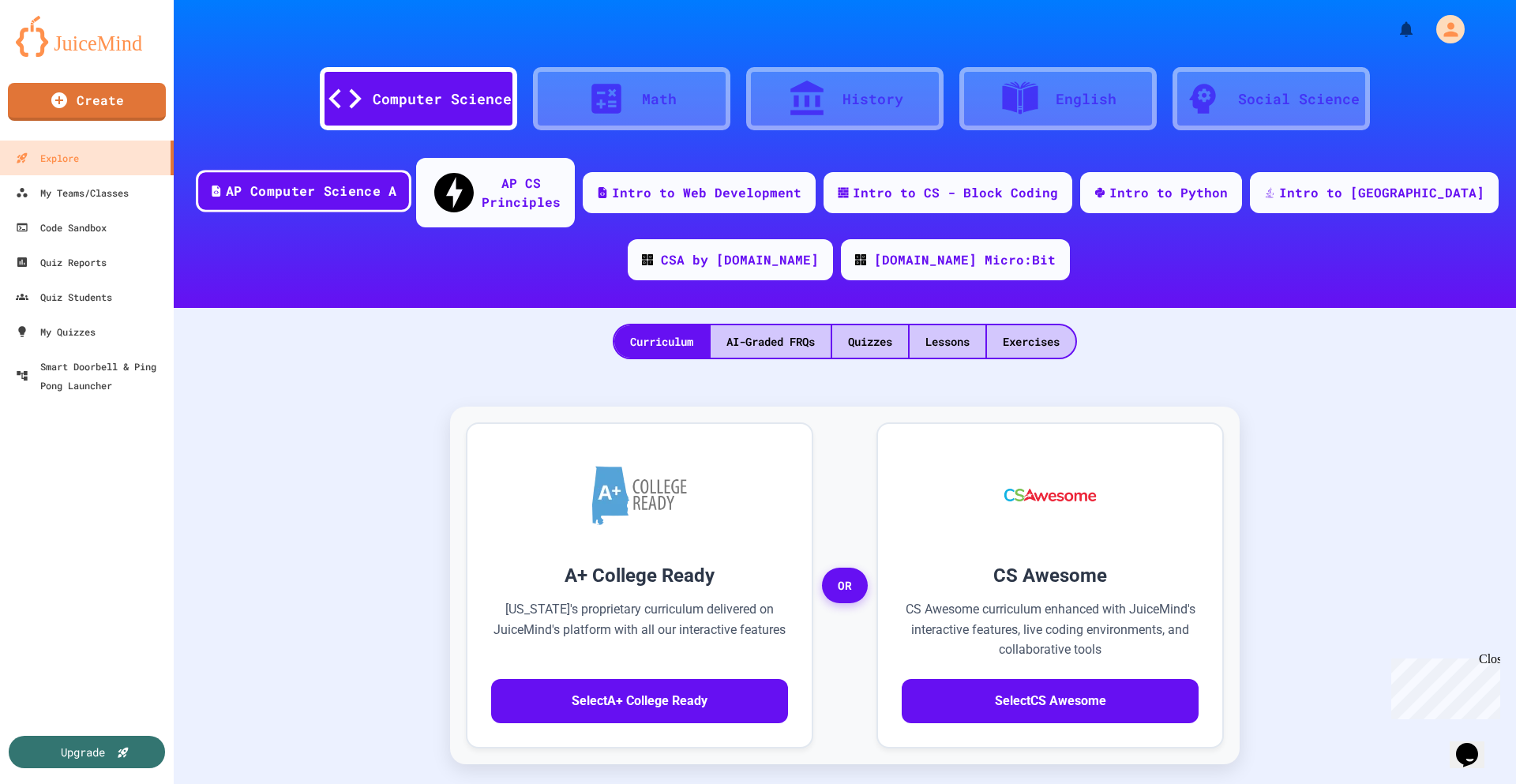
click at [379, 183] on div "AP Computer Science A" at bounding box center [311, 192] width 170 height 20
click at [763, 325] on div "AI-Graded FRQs" at bounding box center [770, 341] width 120 height 32
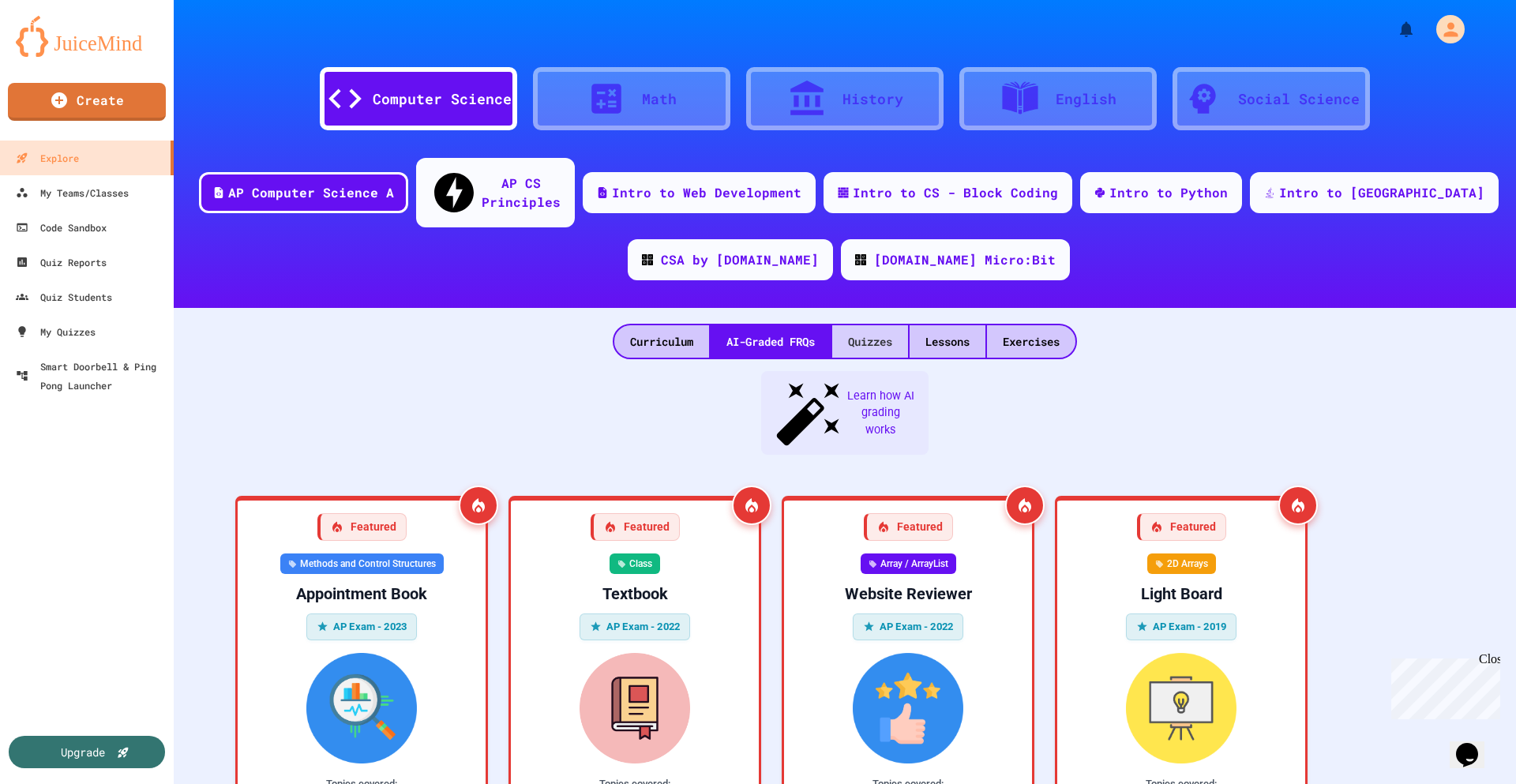
click at [866, 325] on div "Quizzes" at bounding box center [870, 341] width 76 height 32
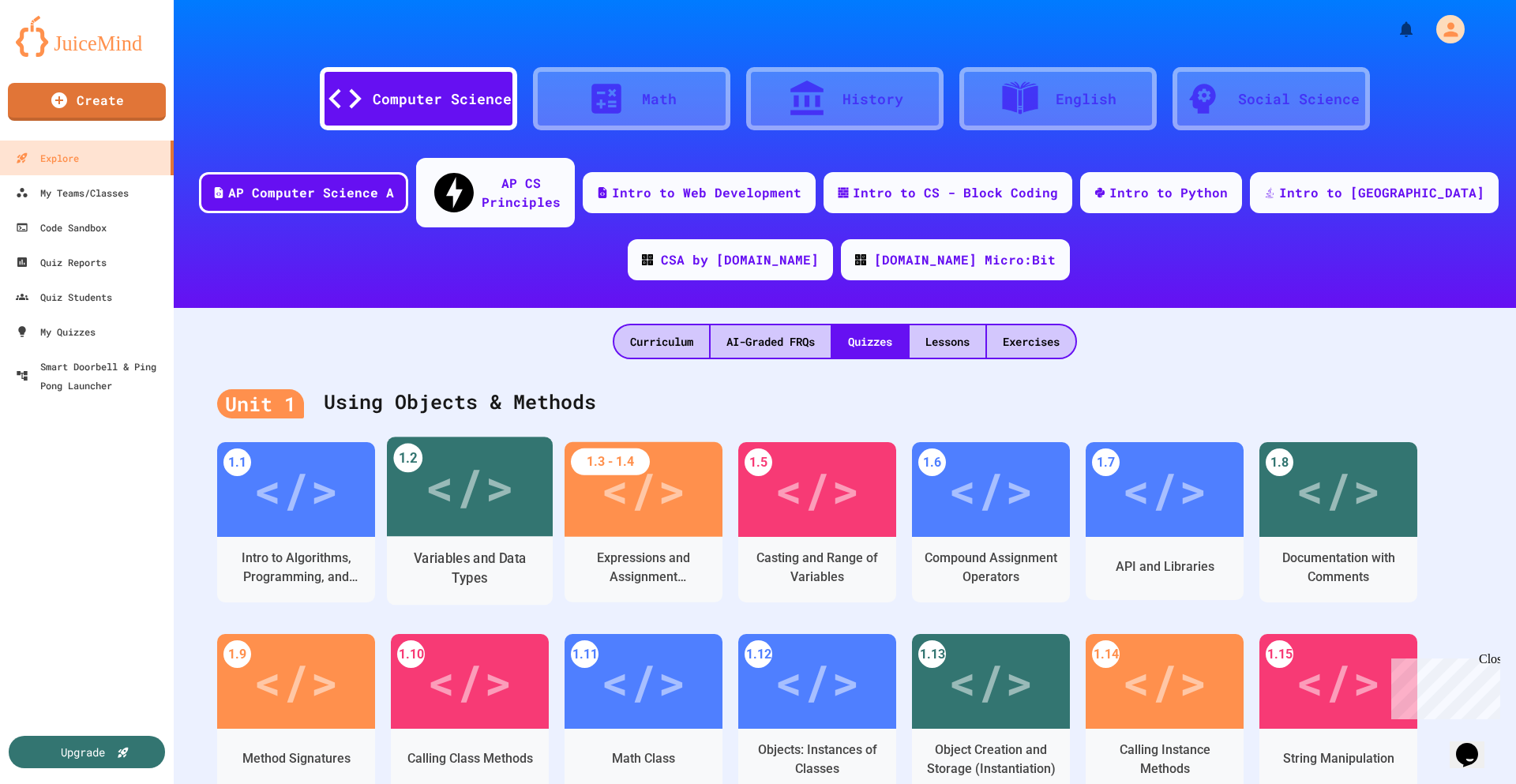
click at [485, 478] on div "</>" at bounding box center [469, 486] width 89 height 75
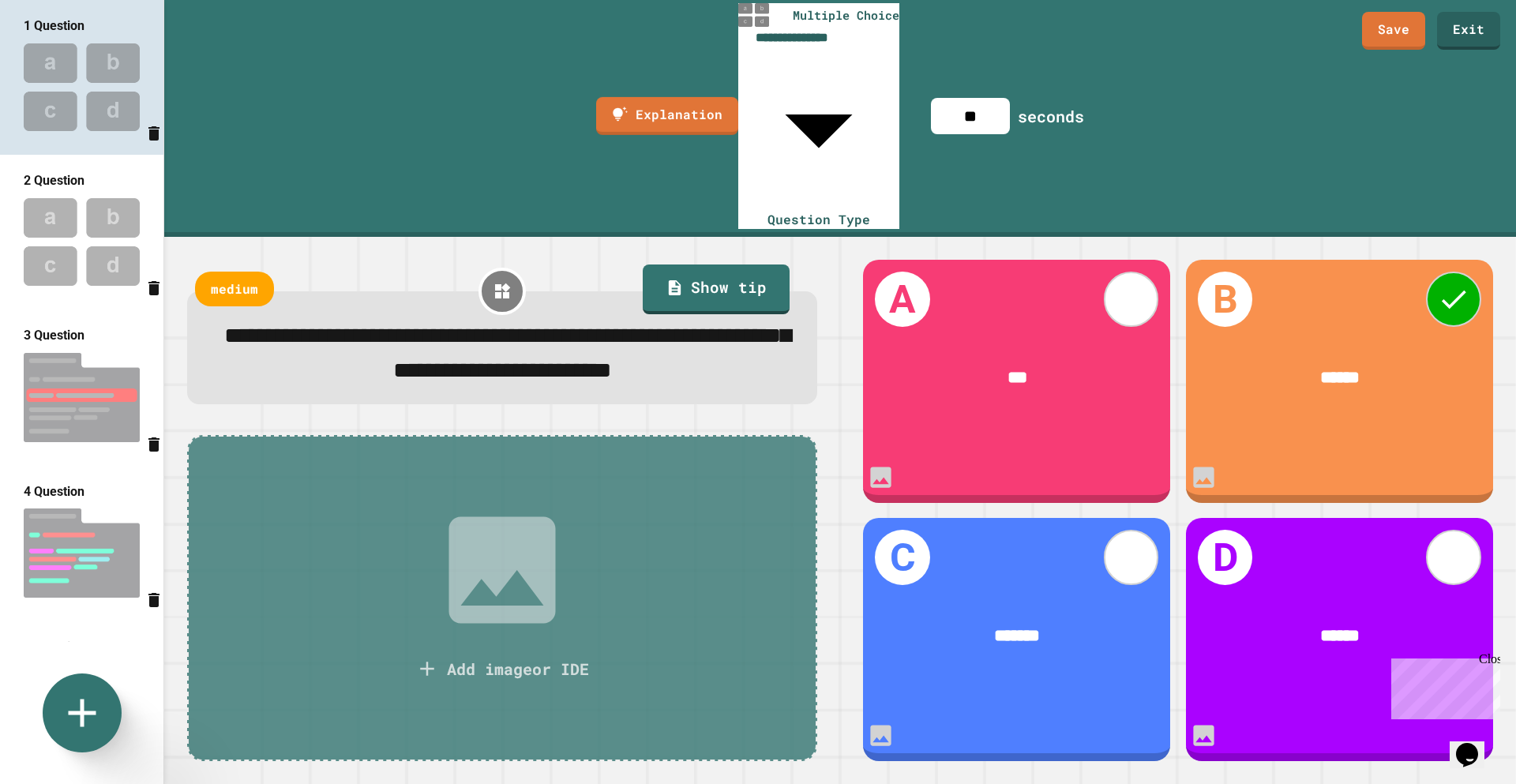
click at [782, 29] on body "**********" at bounding box center [758, 392] width 1516 height 784
click at [782, 783] on div at bounding box center [758, 785] width 1516 height 0
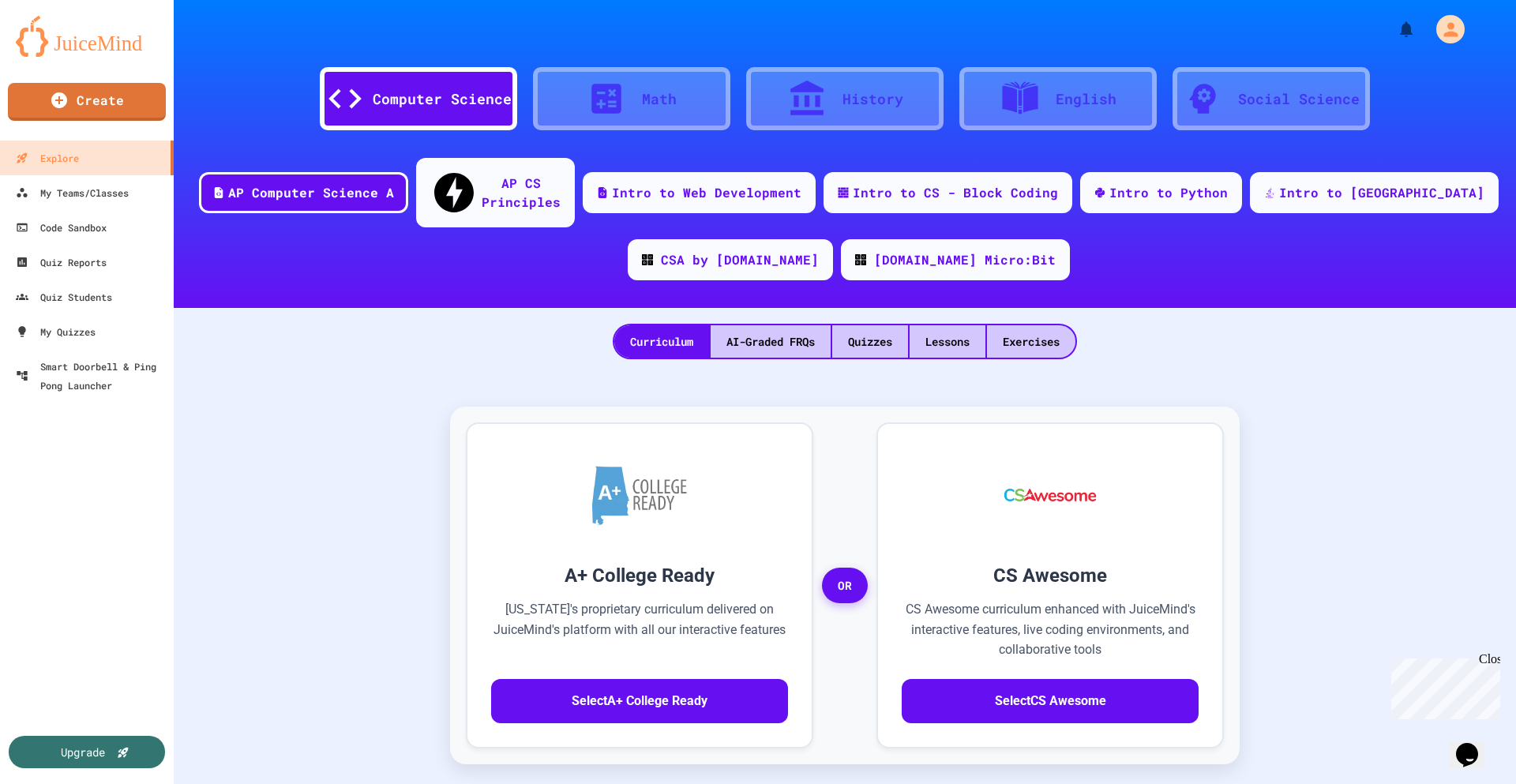
scroll to position [689, 0]
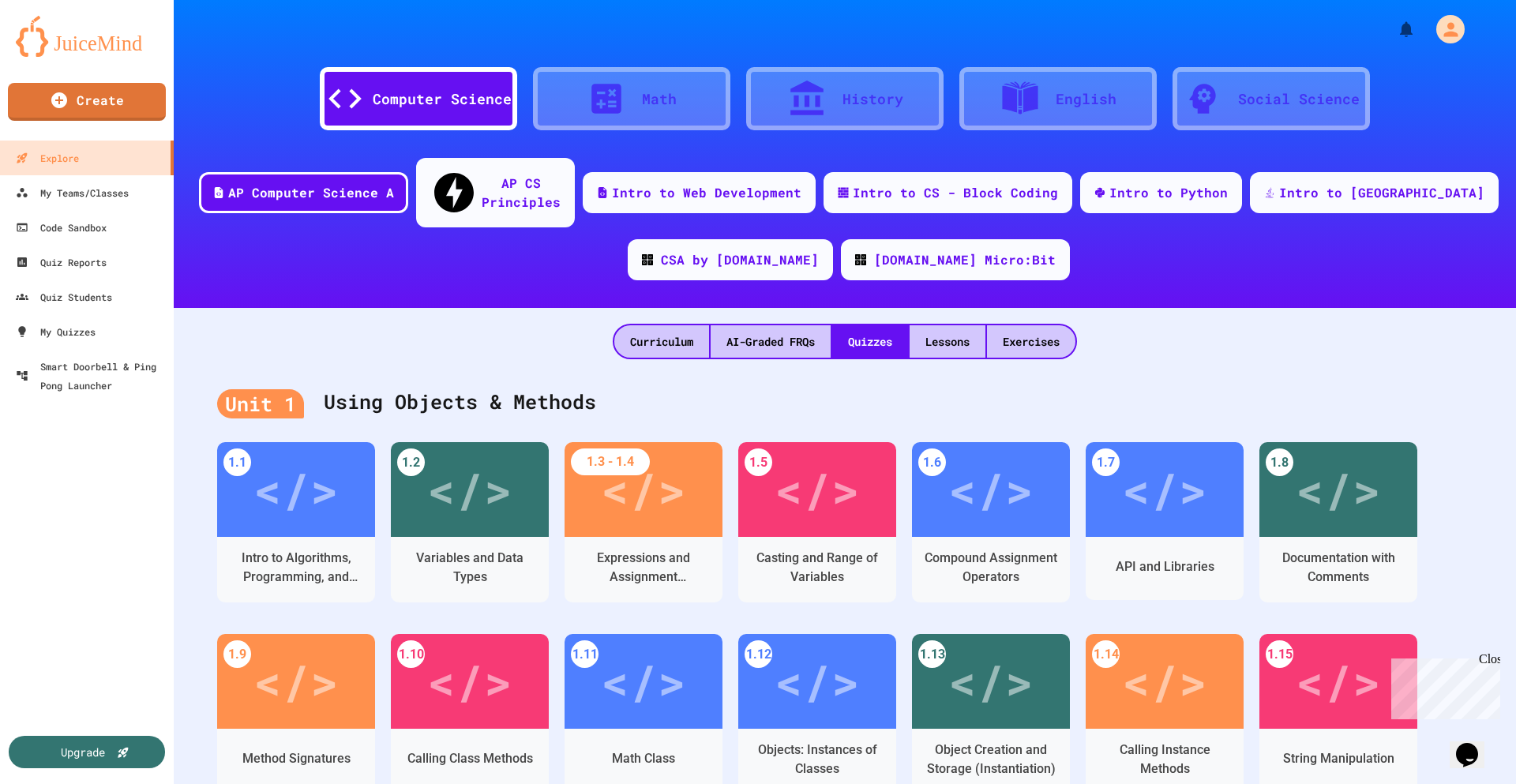
click at [1225, 371] on div "Unit 1 Using Objects & Methods" at bounding box center [844, 402] width 1255 height 63
click at [483, 449] on div "</>" at bounding box center [469, 486] width 89 height 75
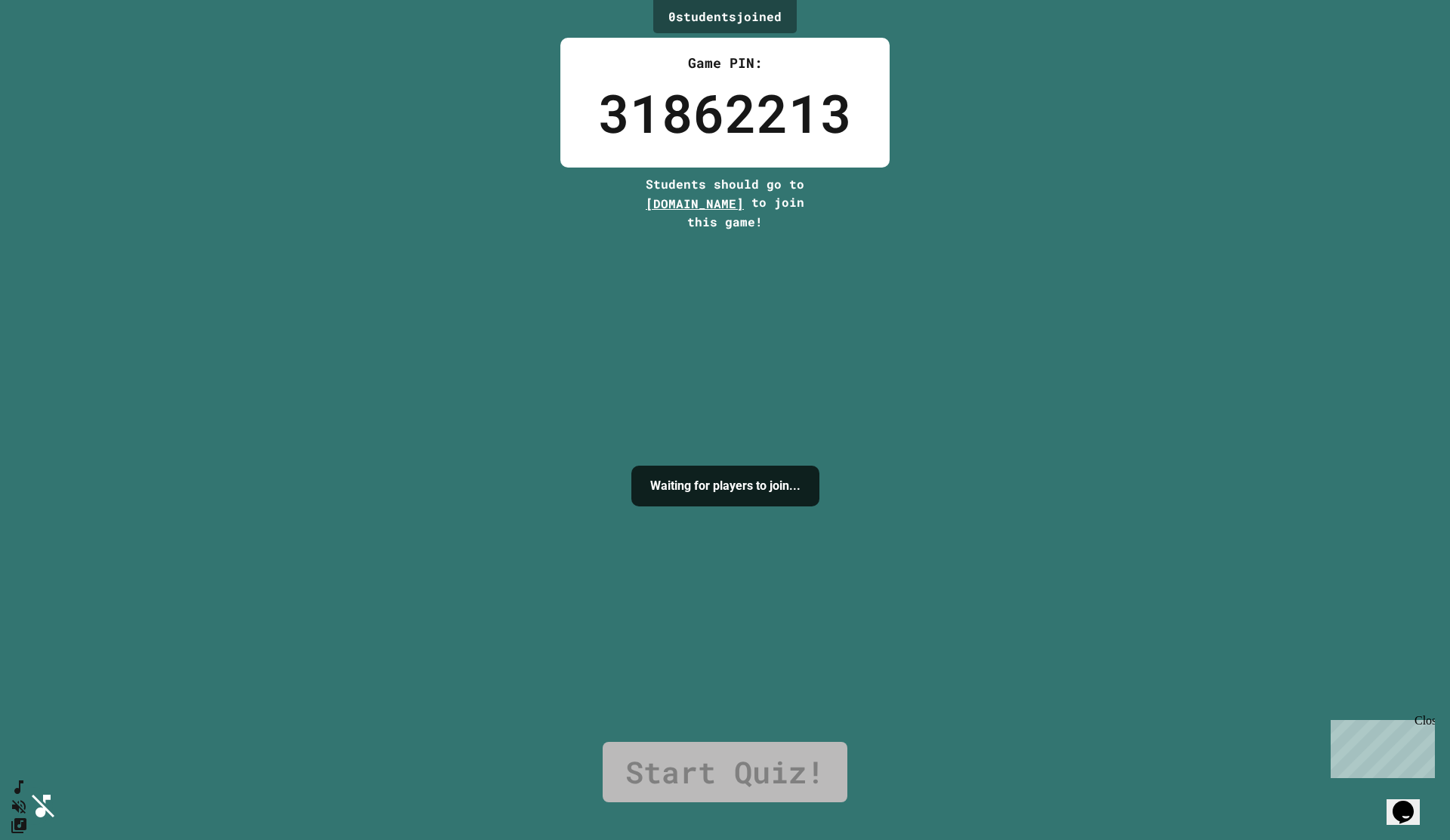
drag, startPoint x: 738, startPoint y: 540, endPoint x: 749, endPoint y: 518, distance: 24.6
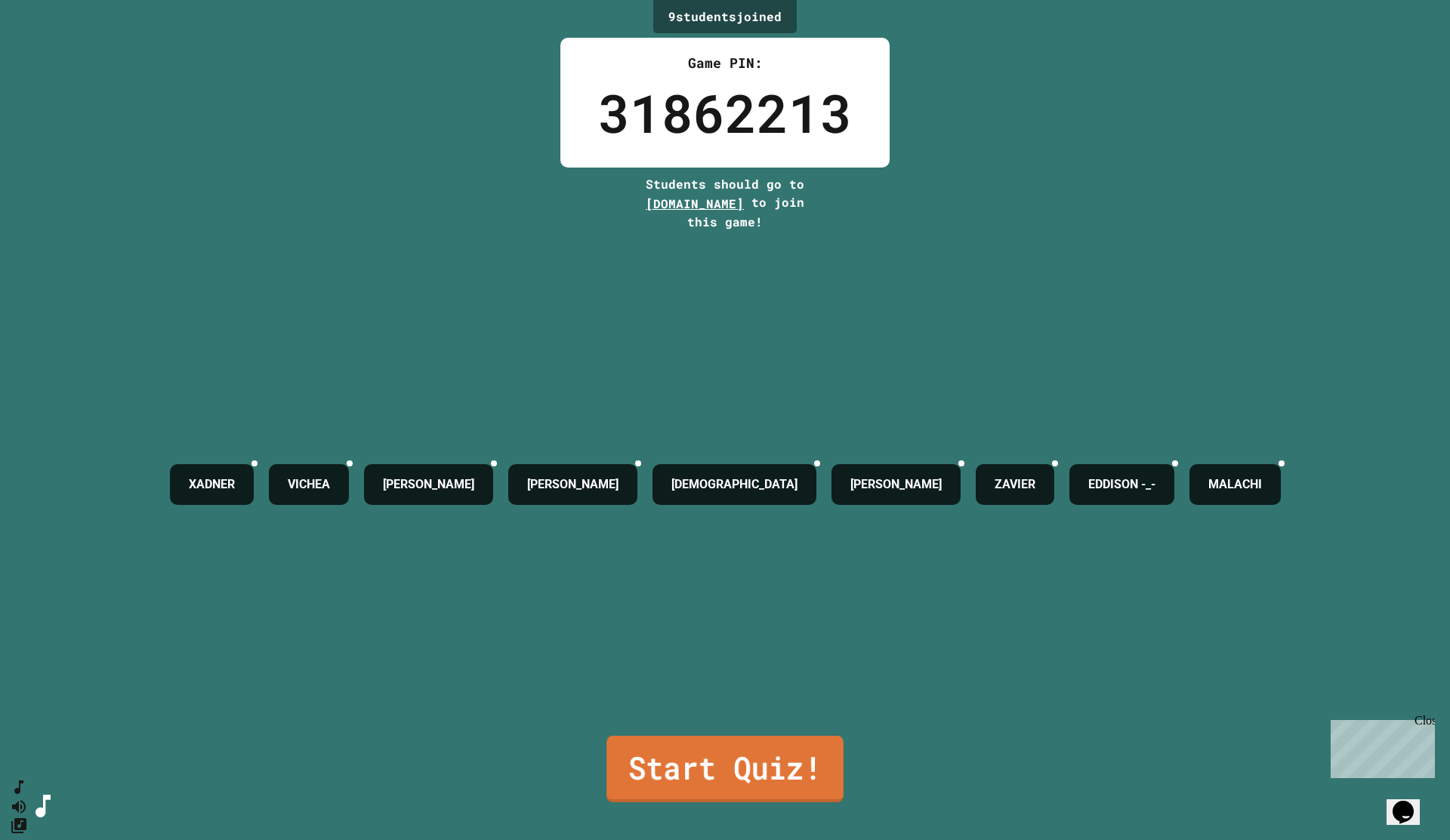
click at [732, 749] on link "Start Quiz!" at bounding box center [724, 769] width 237 height 66
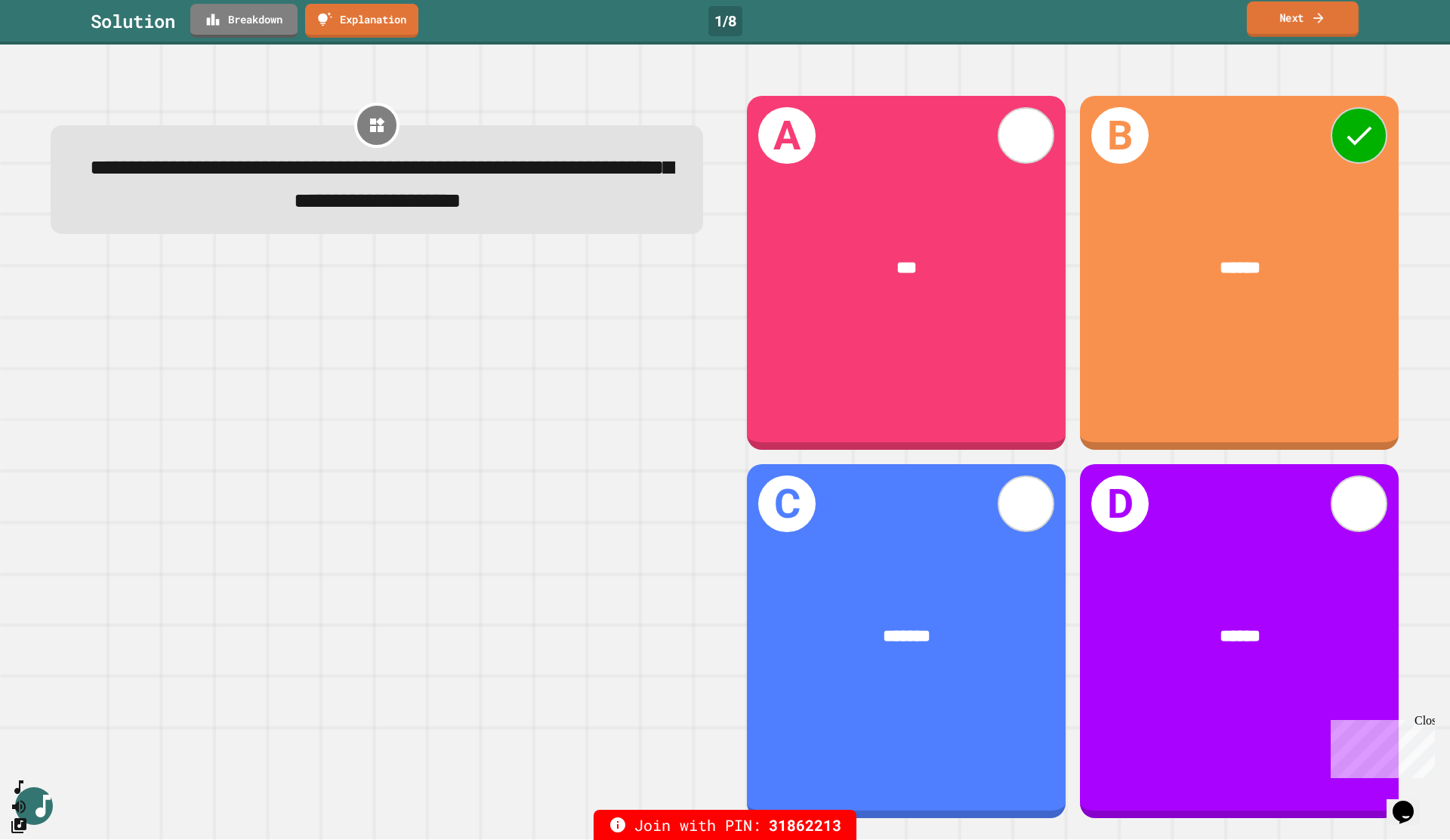
click at [1276, 16] on link "Next" at bounding box center [1303, 19] width 112 height 35
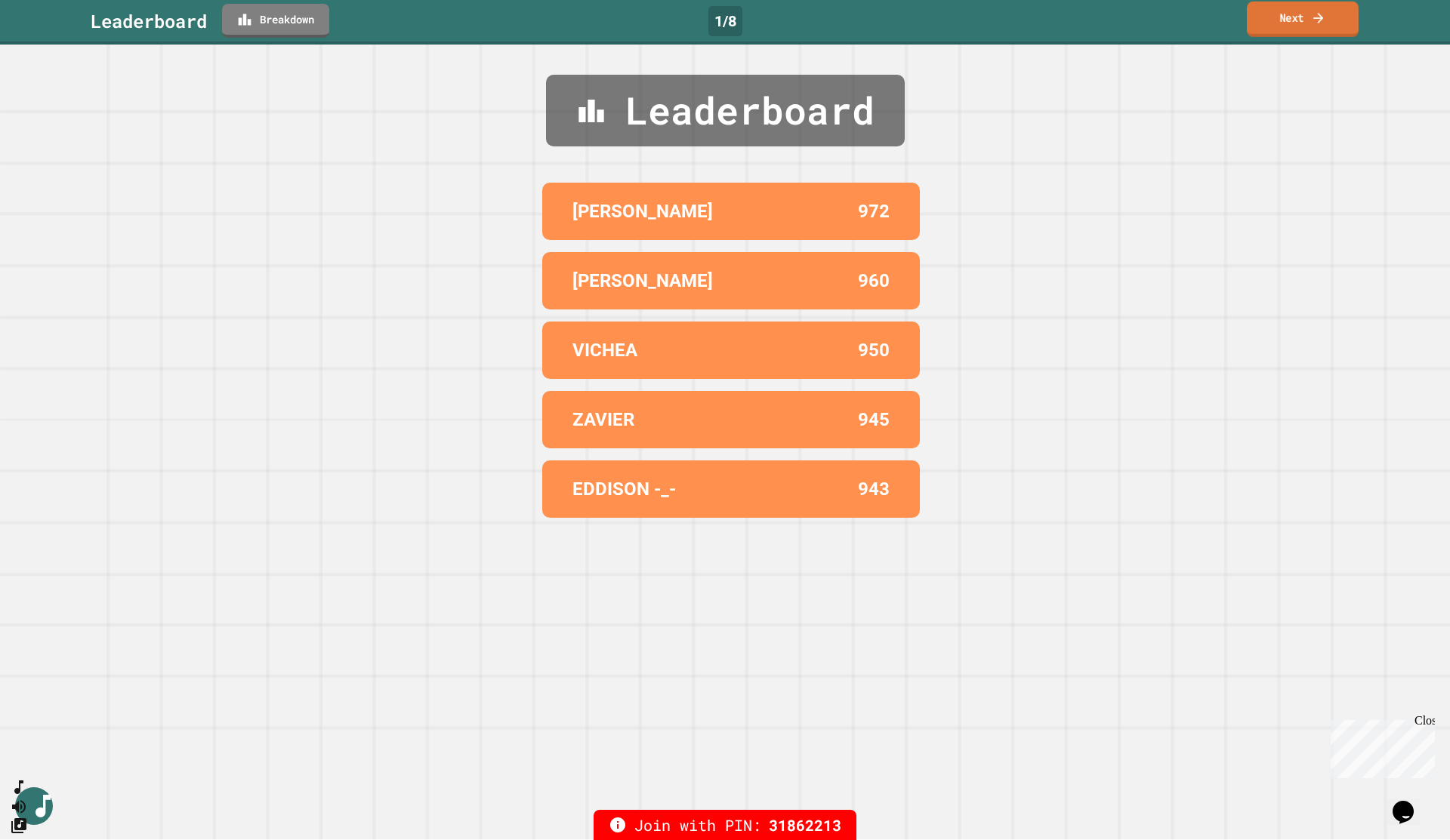
click at [1276, 16] on link "Next" at bounding box center [1303, 19] width 112 height 35
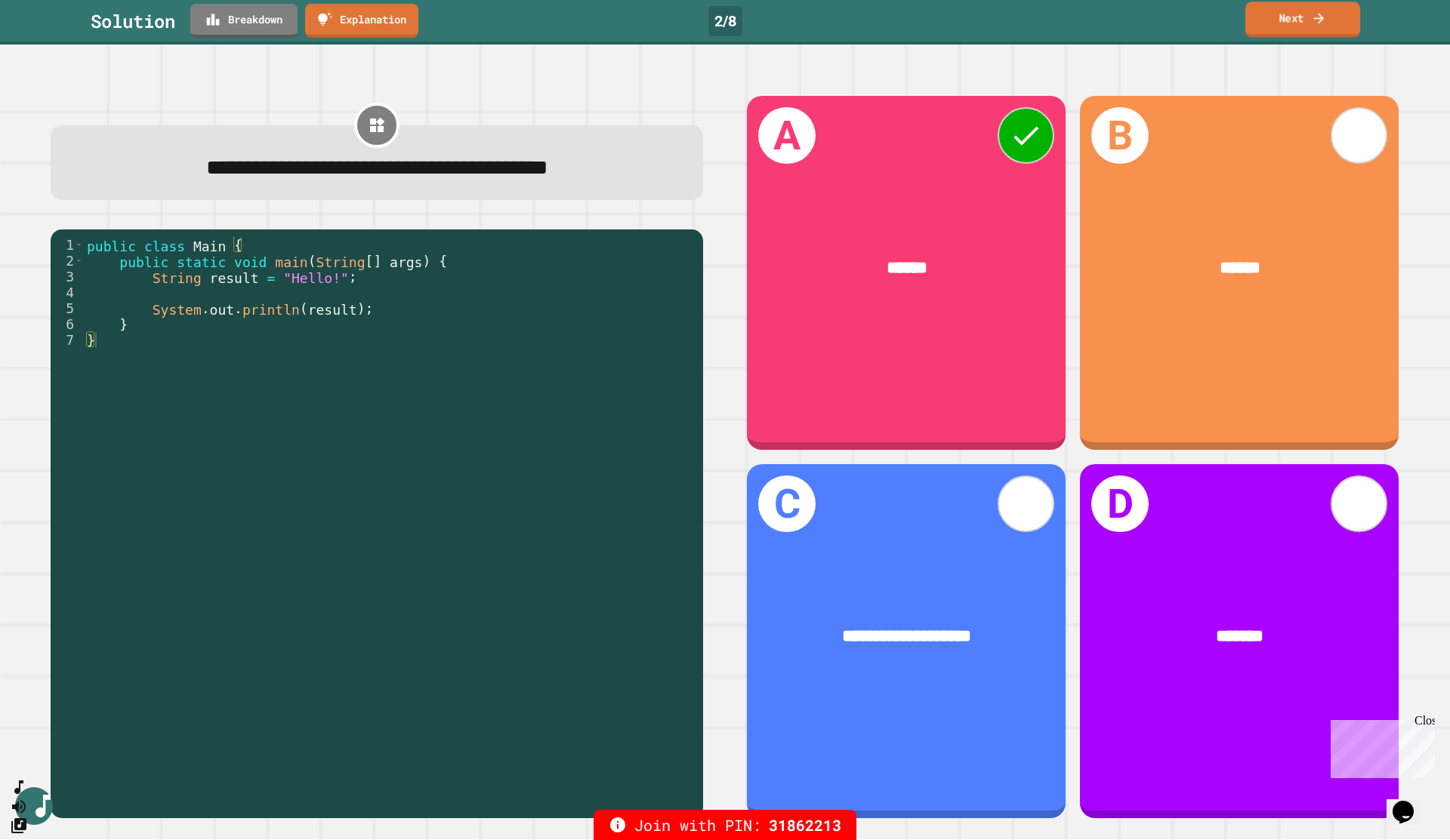
click at [1309, 10] on link "Next" at bounding box center [1302, 19] width 115 height 35
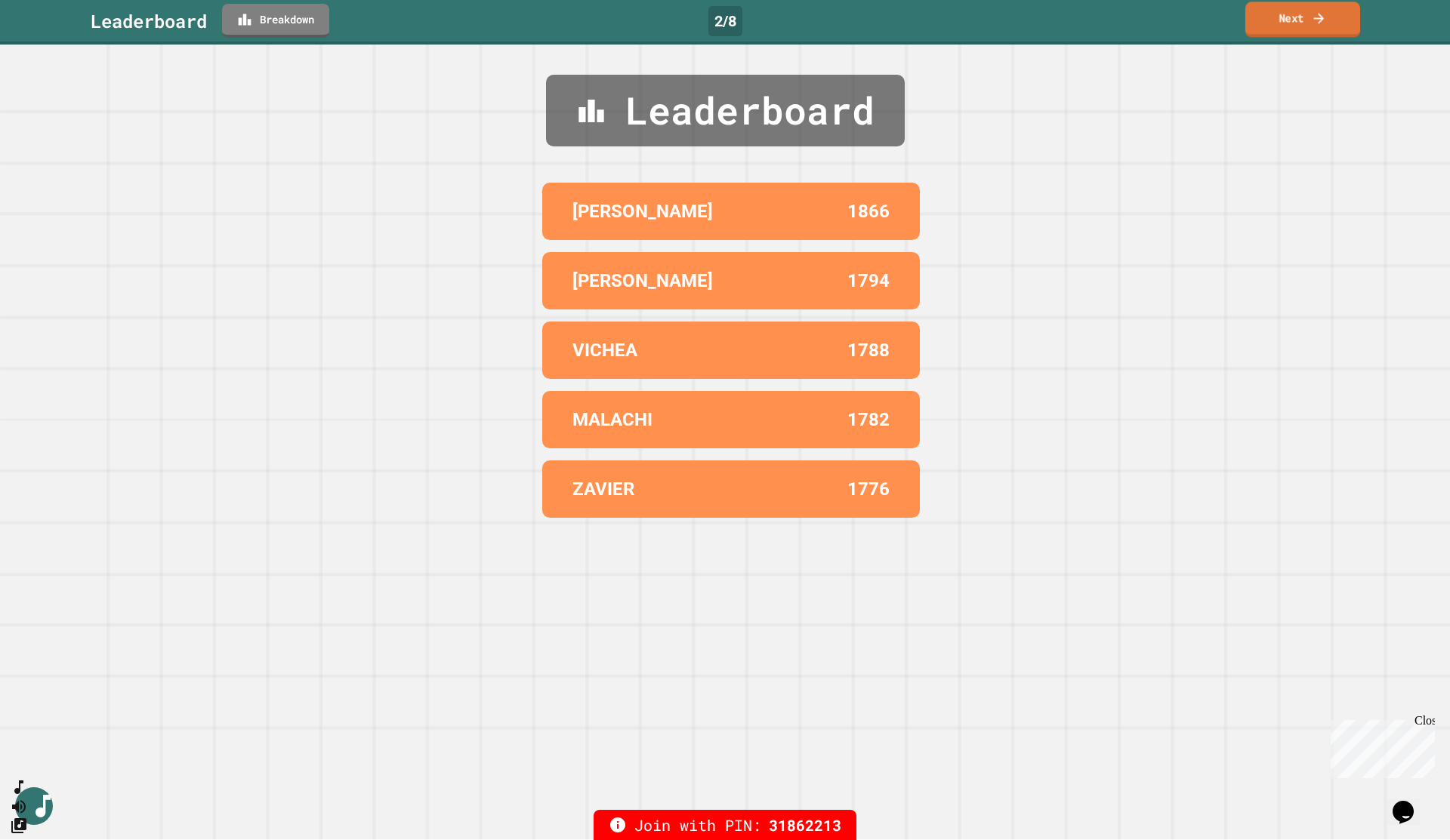
click at [1282, 22] on link "Next" at bounding box center [1302, 19] width 115 height 35
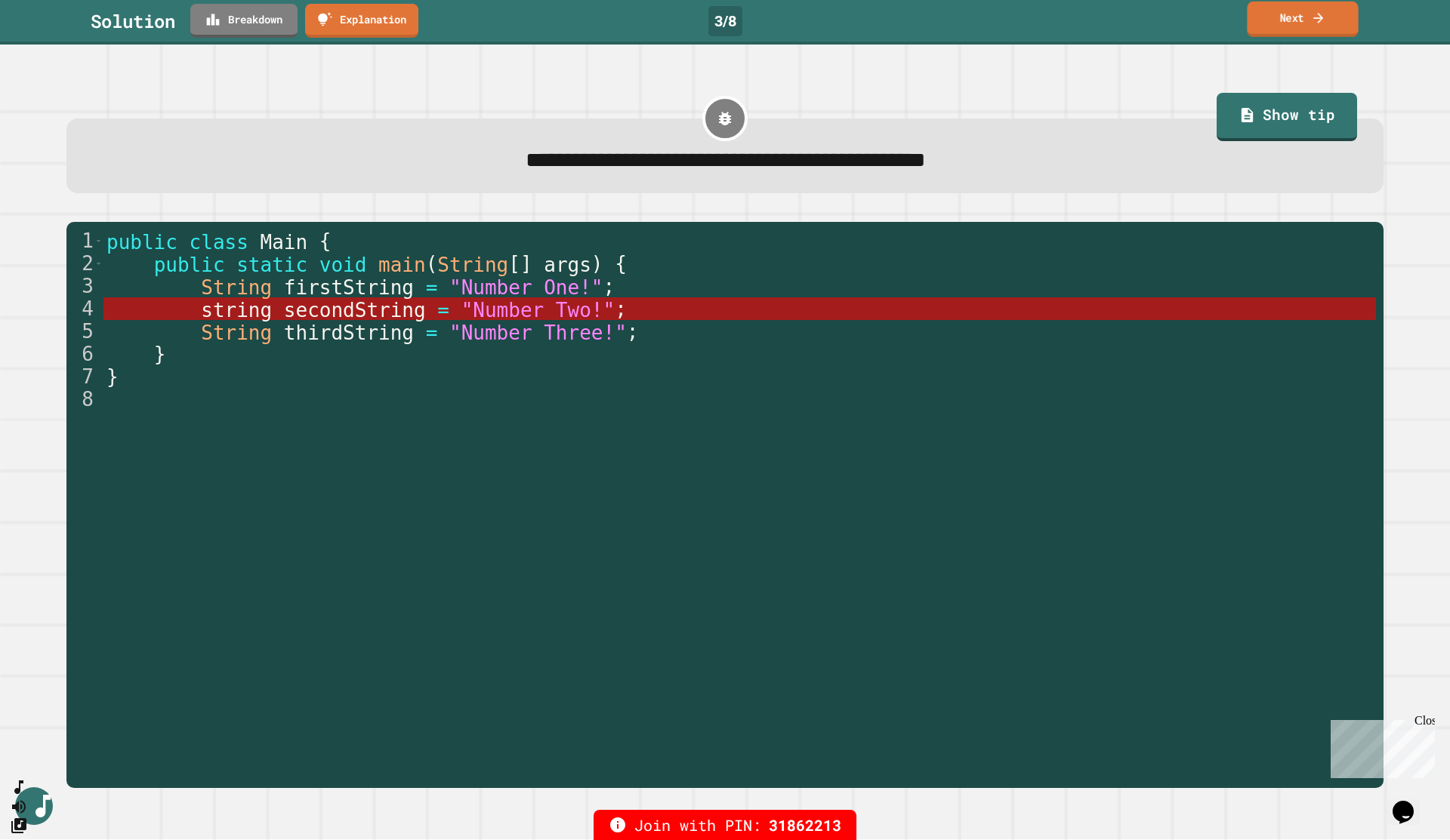
click at [1286, 20] on link "Next" at bounding box center [1302, 19] width 111 height 35
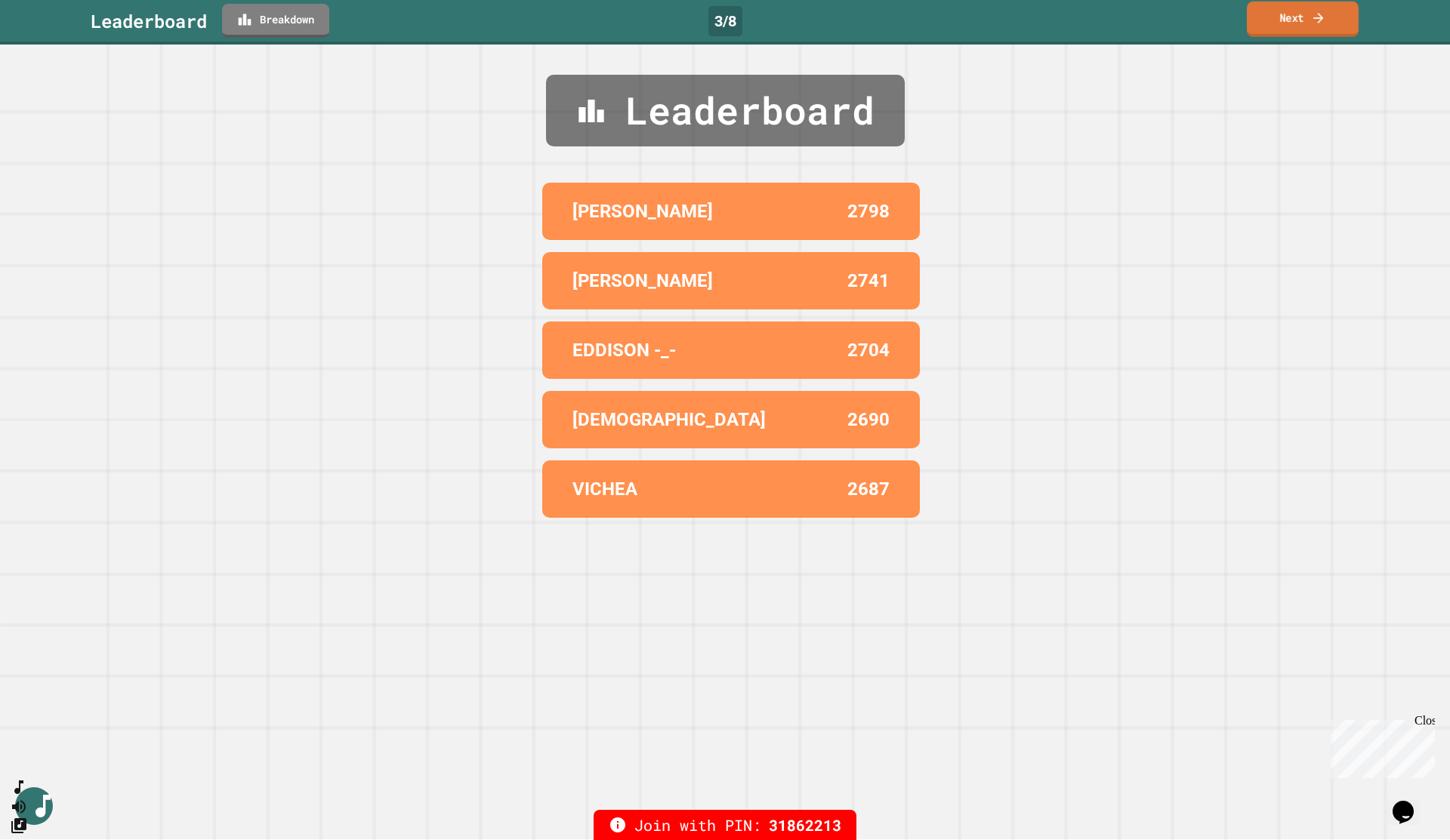
click at [1286, 20] on link "Next" at bounding box center [1303, 19] width 112 height 35
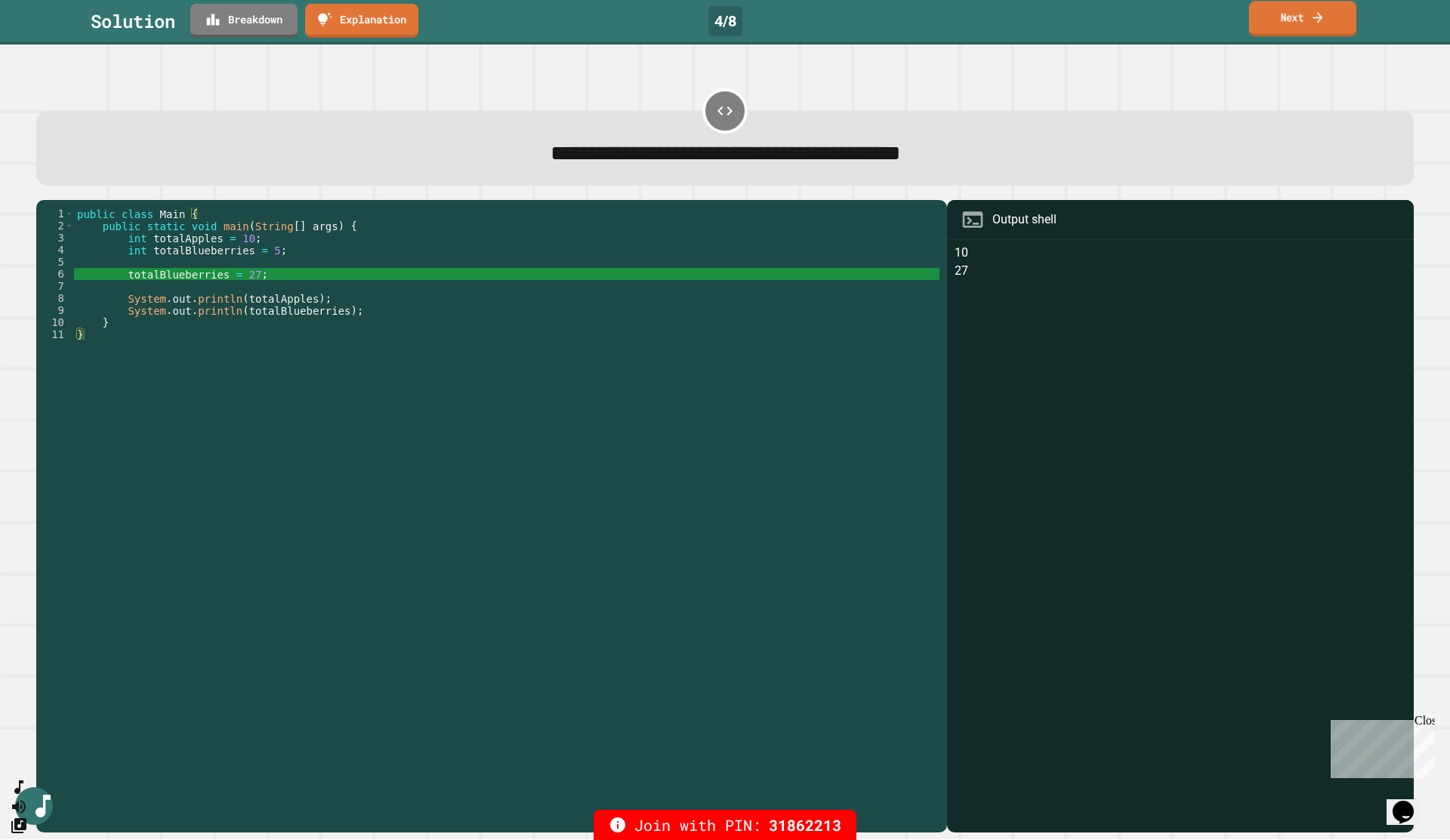
click at [1286, 30] on link "Next" at bounding box center [1302, 18] width 108 height 35
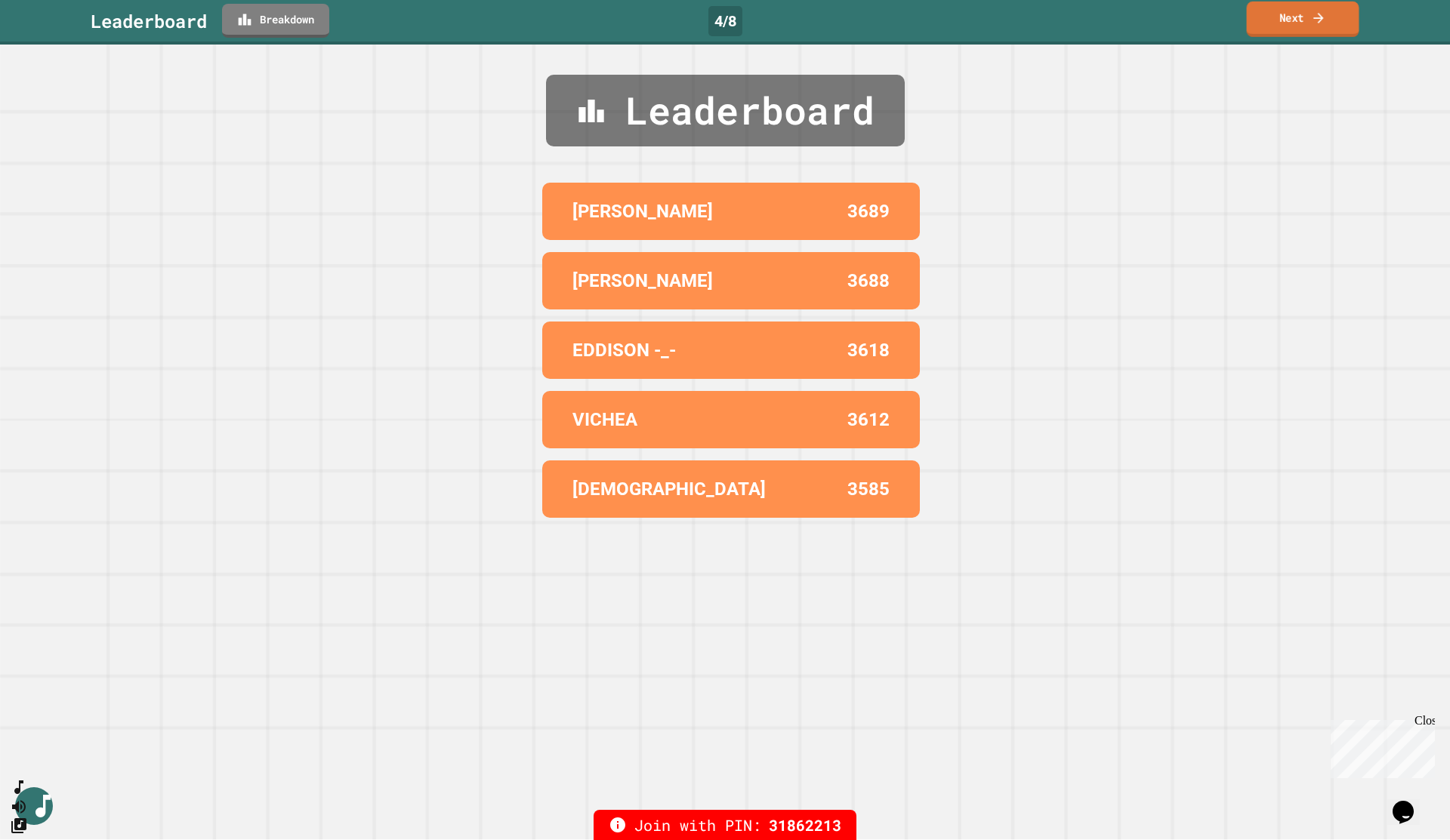
click at [1294, 22] on link "Next" at bounding box center [1303, 19] width 113 height 35
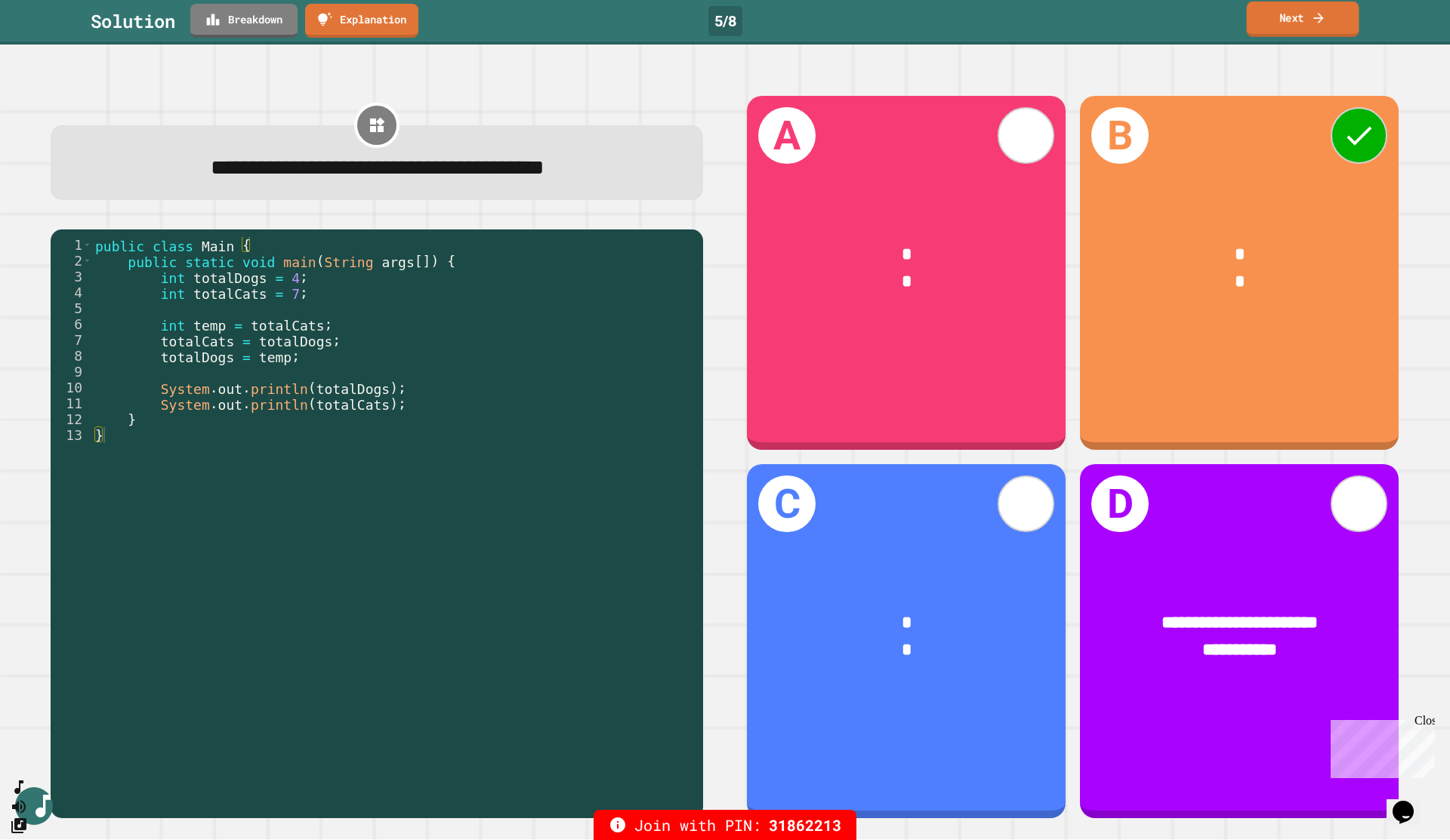
click at [1286, 16] on link "Next" at bounding box center [1303, 19] width 113 height 35
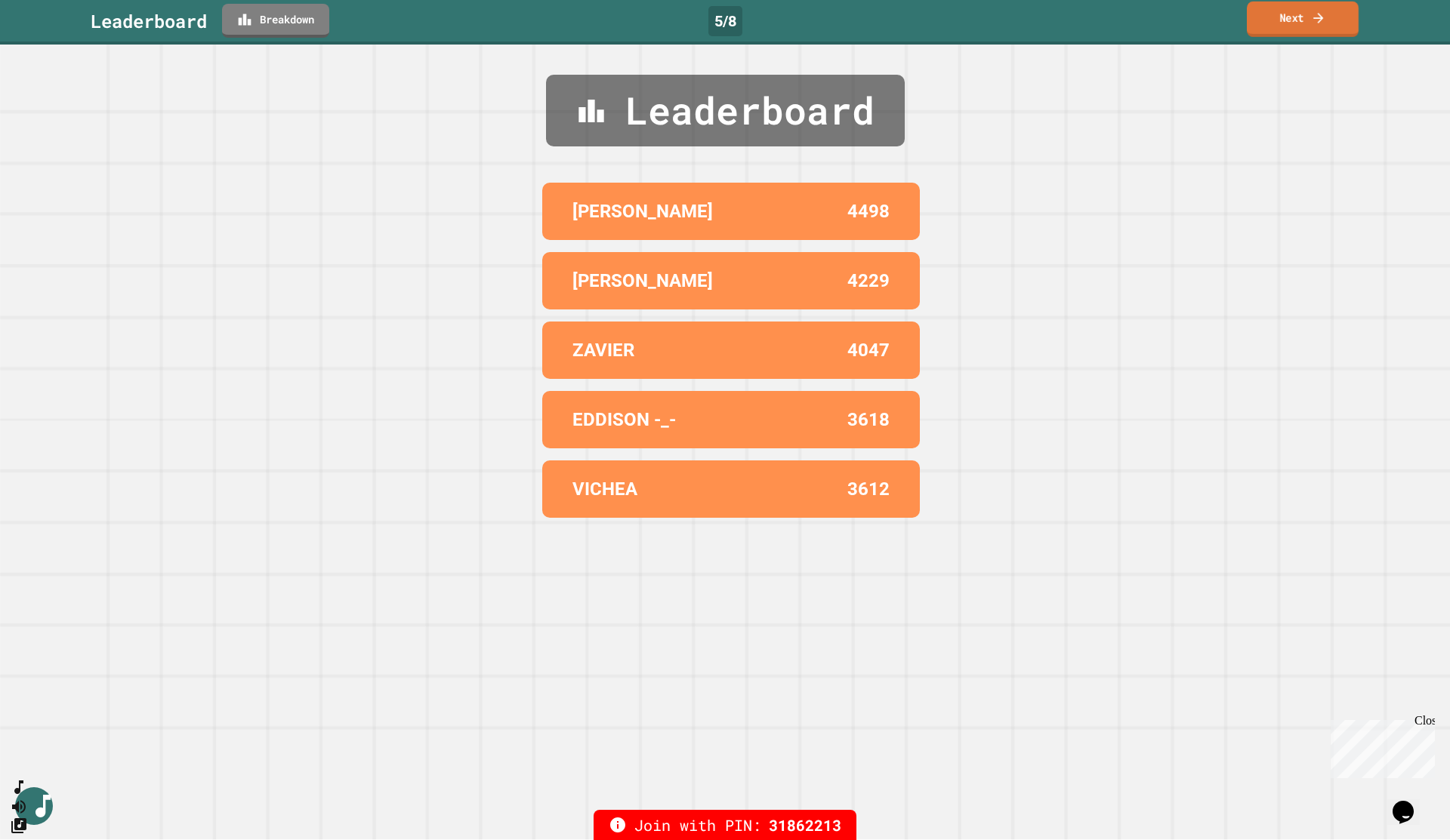
click at [1286, 16] on link "Next" at bounding box center [1303, 19] width 112 height 35
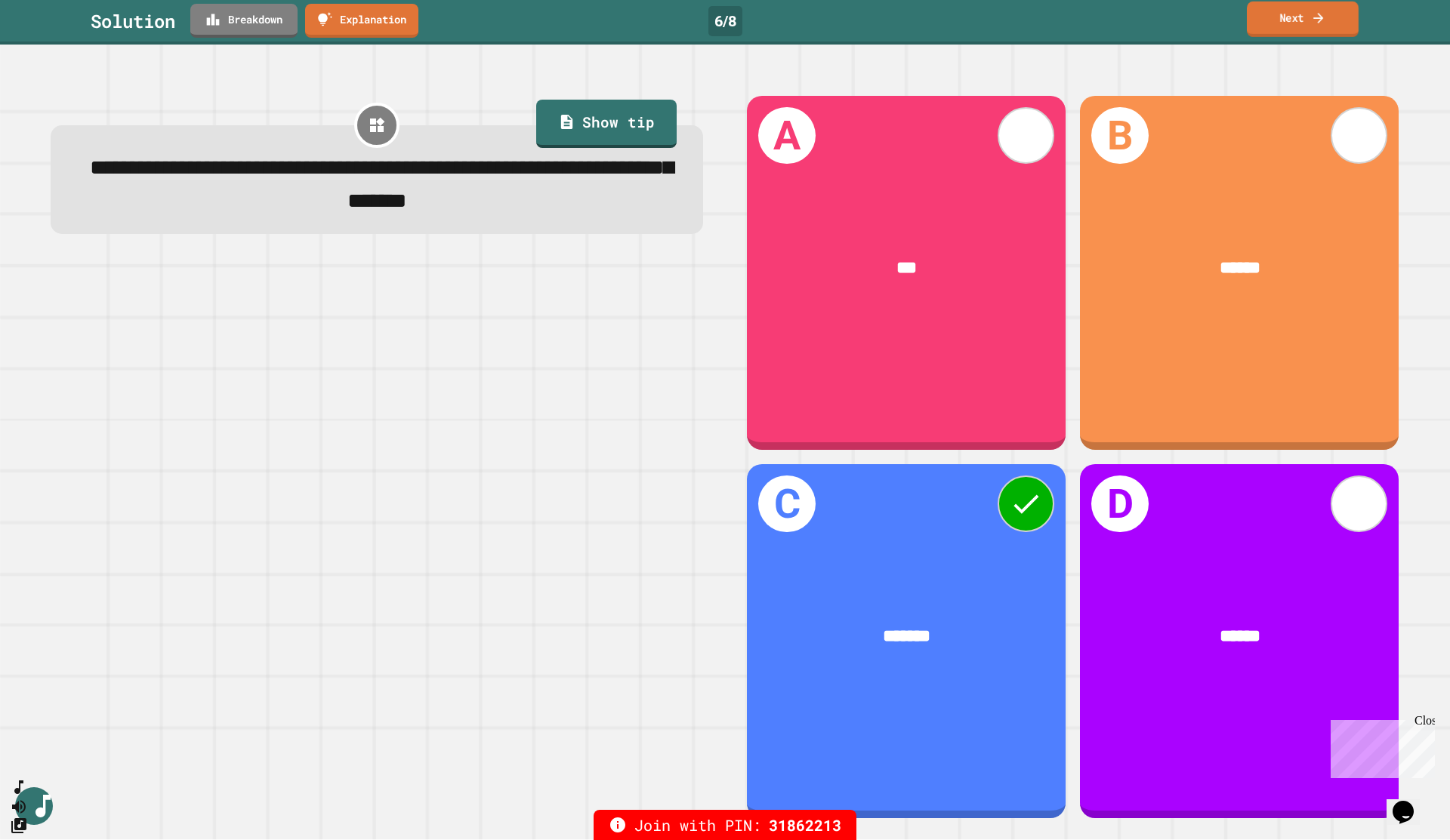
click at [1306, 23] on link "Next" at bounding box center [1303, 19] width 112 height 35
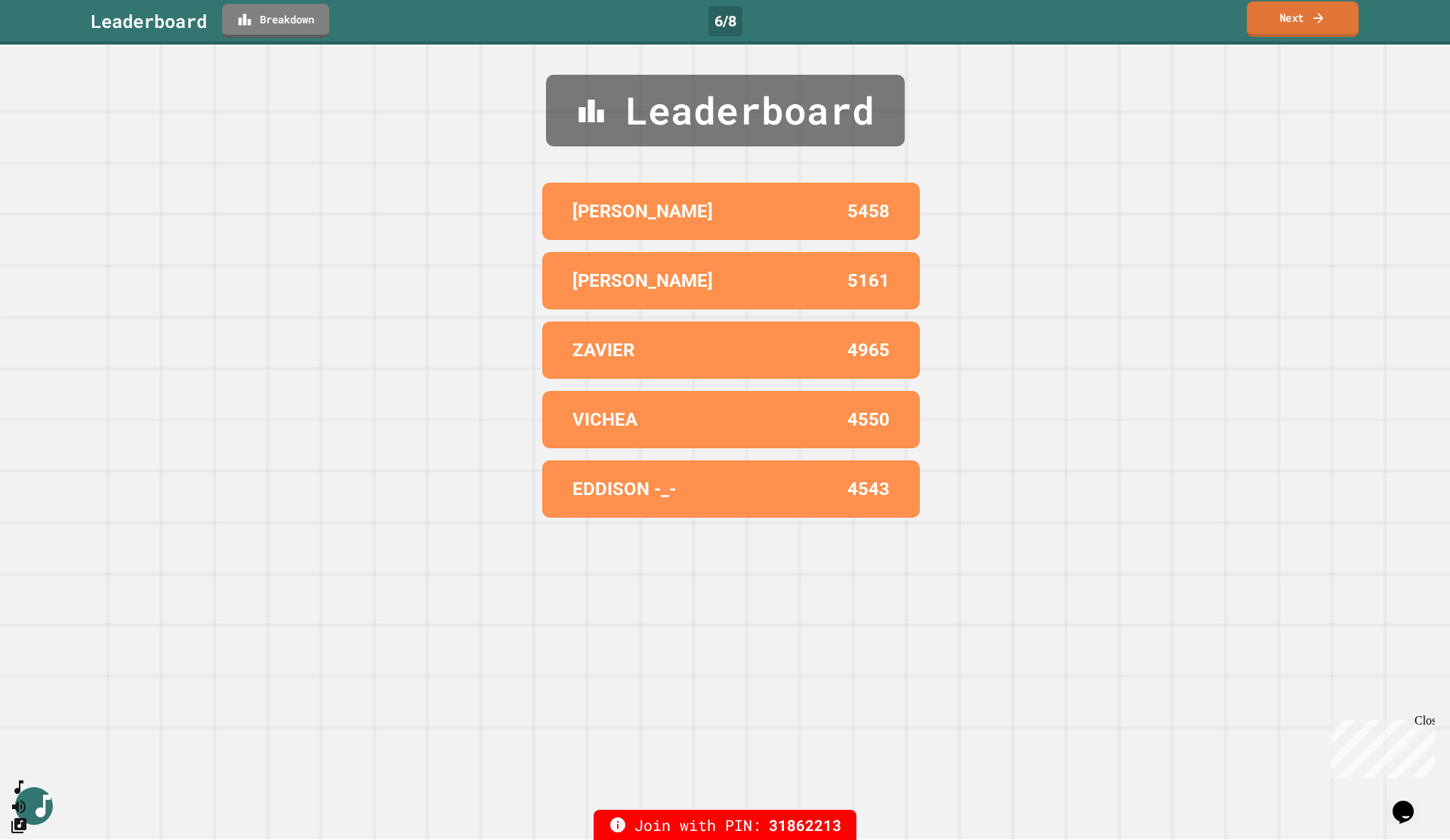
click at [1306, 23] on link "Next" at bounding box center [1303, 19] width 112 height 35
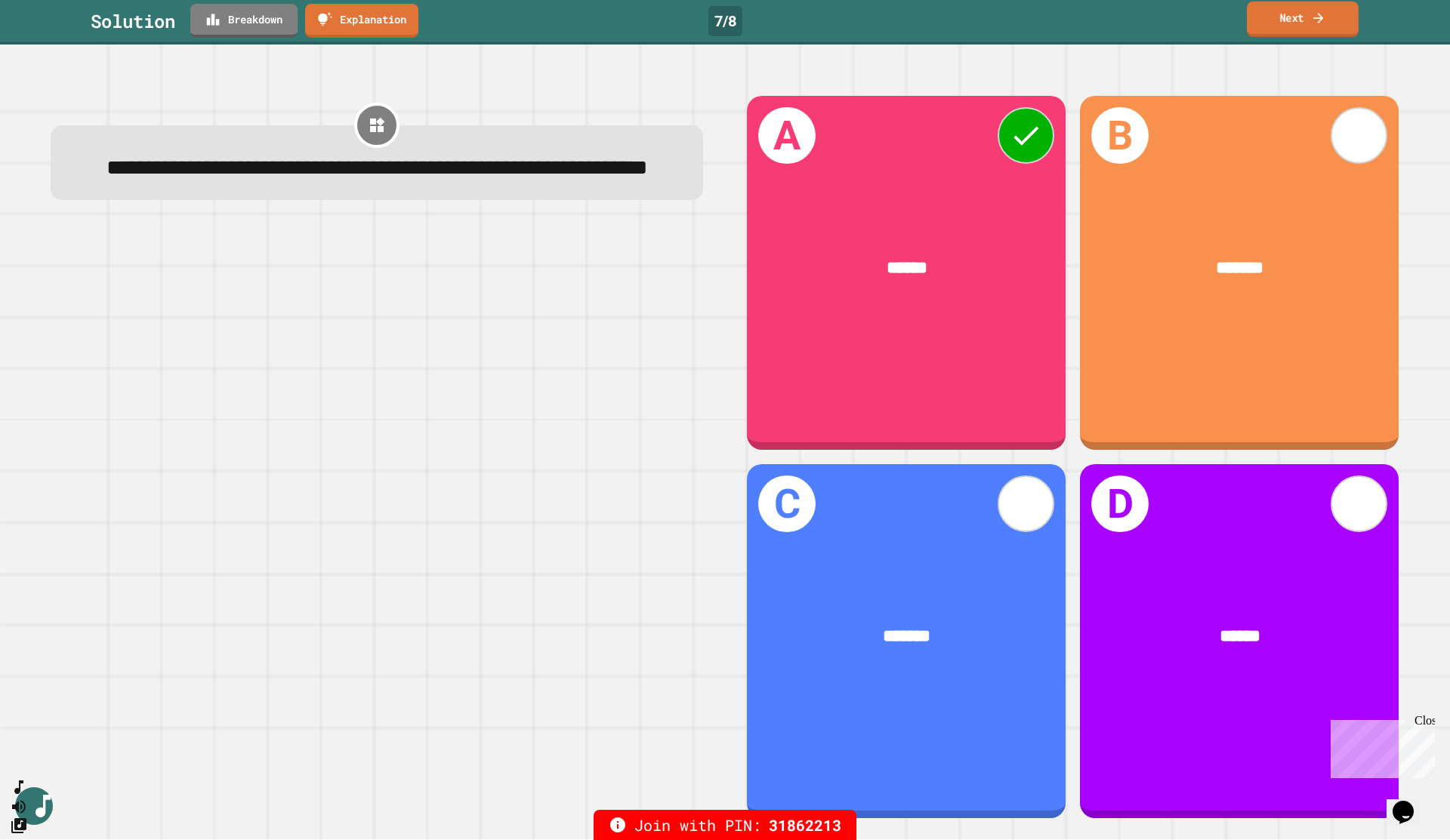
click at [1304, 18] on link "Next" at bounding box center [1303, 19] width 112 height 35
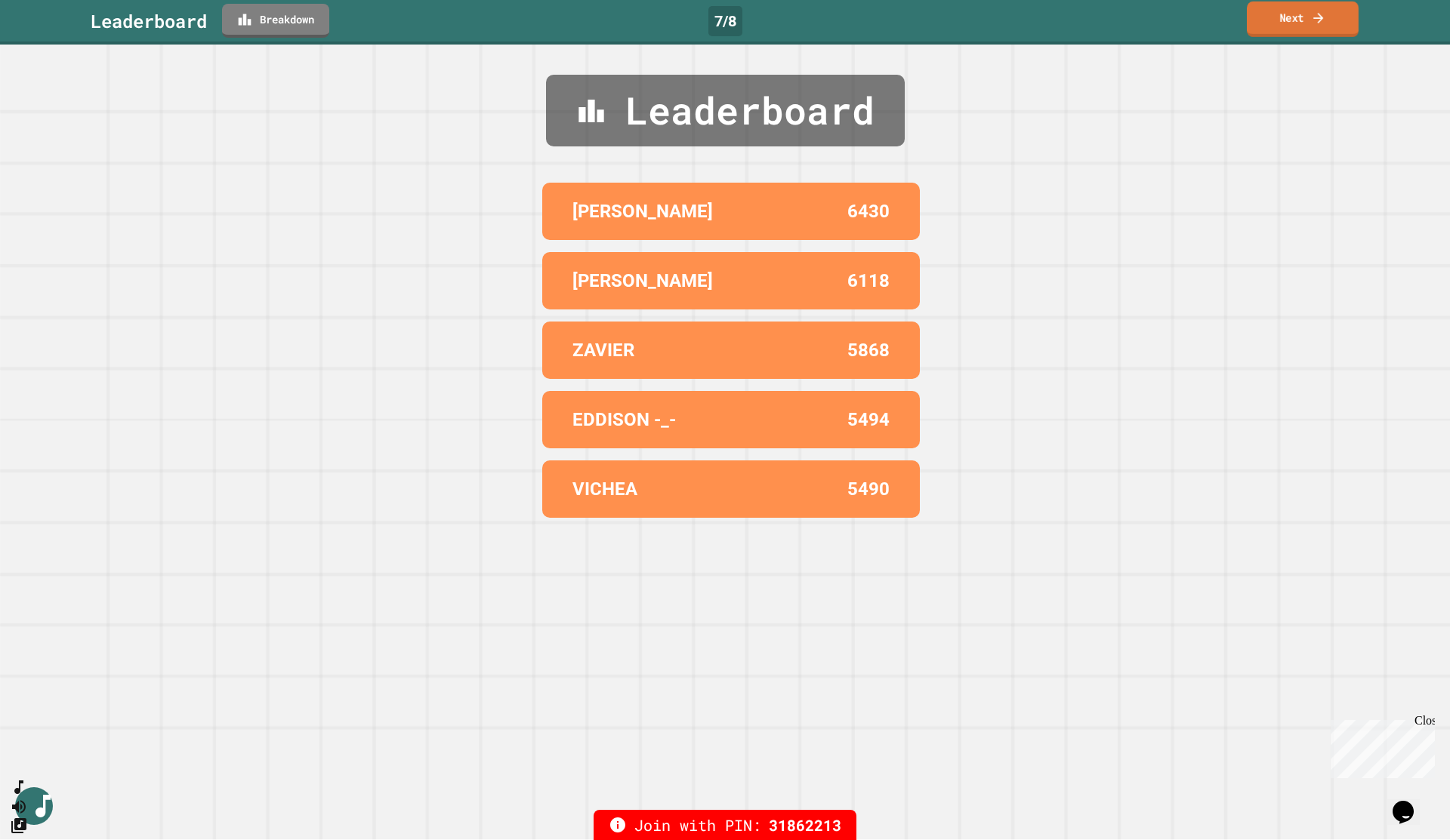
click at [1299, 15] on link "Next" at bounding box center [1303, 19] width 112 height 35
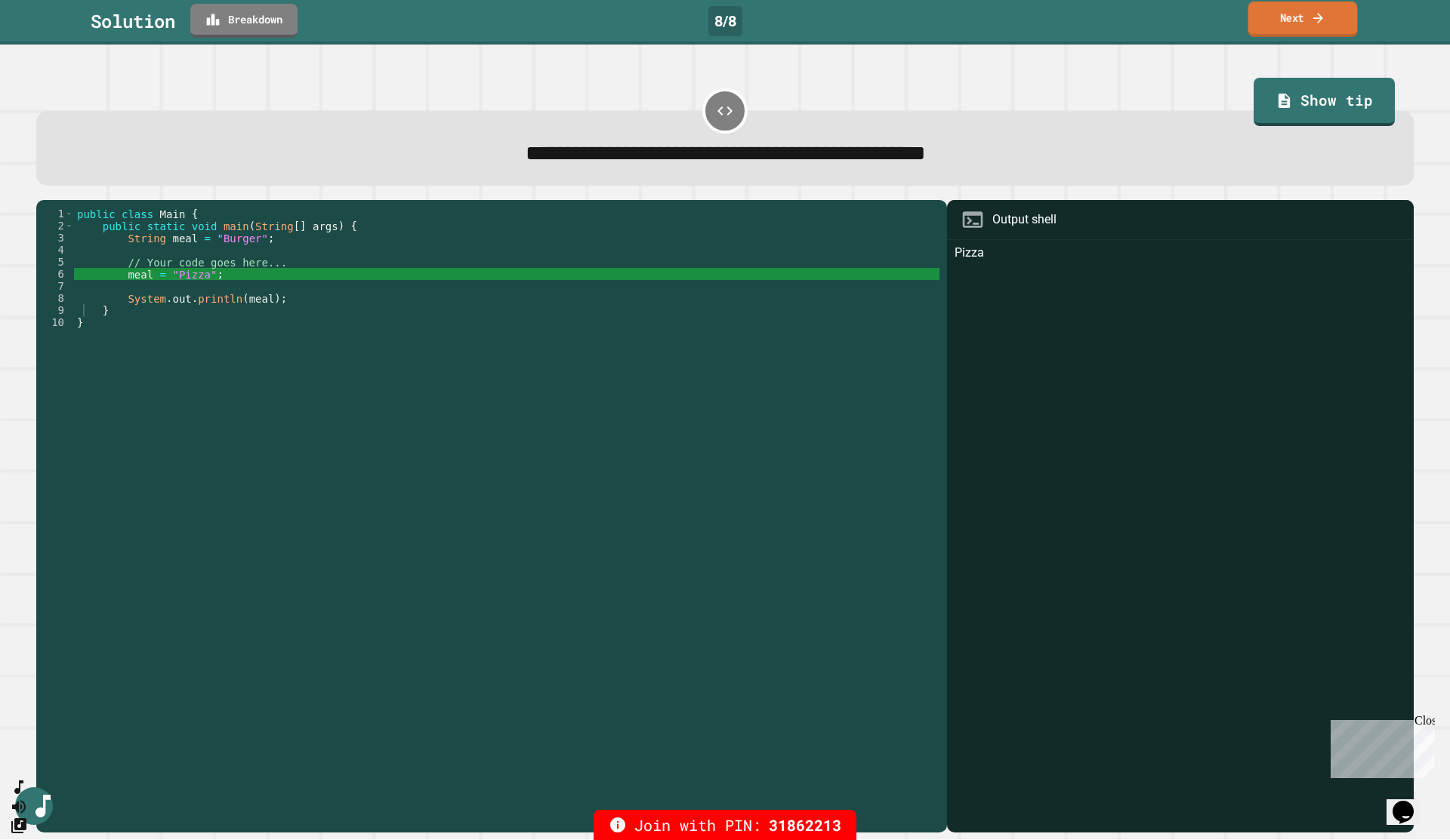
click at [1303, 24] on link "Next" at bounding box center [1302, 19] width 109 height 35
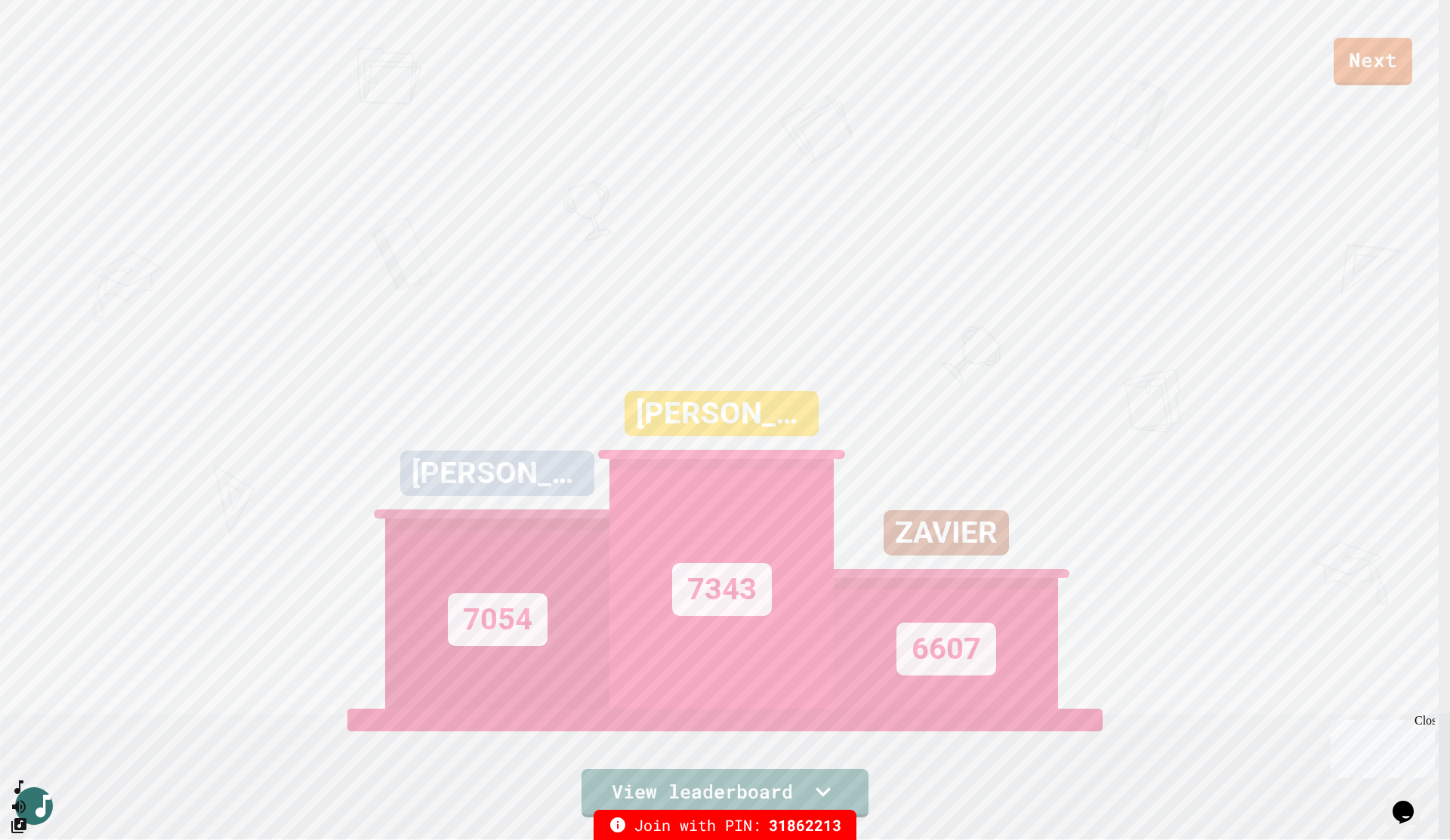
click at [885, 243] on div "Next BENJAMIN 7054 PARKER 7343 ZAVIER 6607 View leaderboard" at bounding box center [725, 420] width 1450 height 840
click at [1371, 56] on link "Next" at bounding box center [1373, 60] width 78 height 50
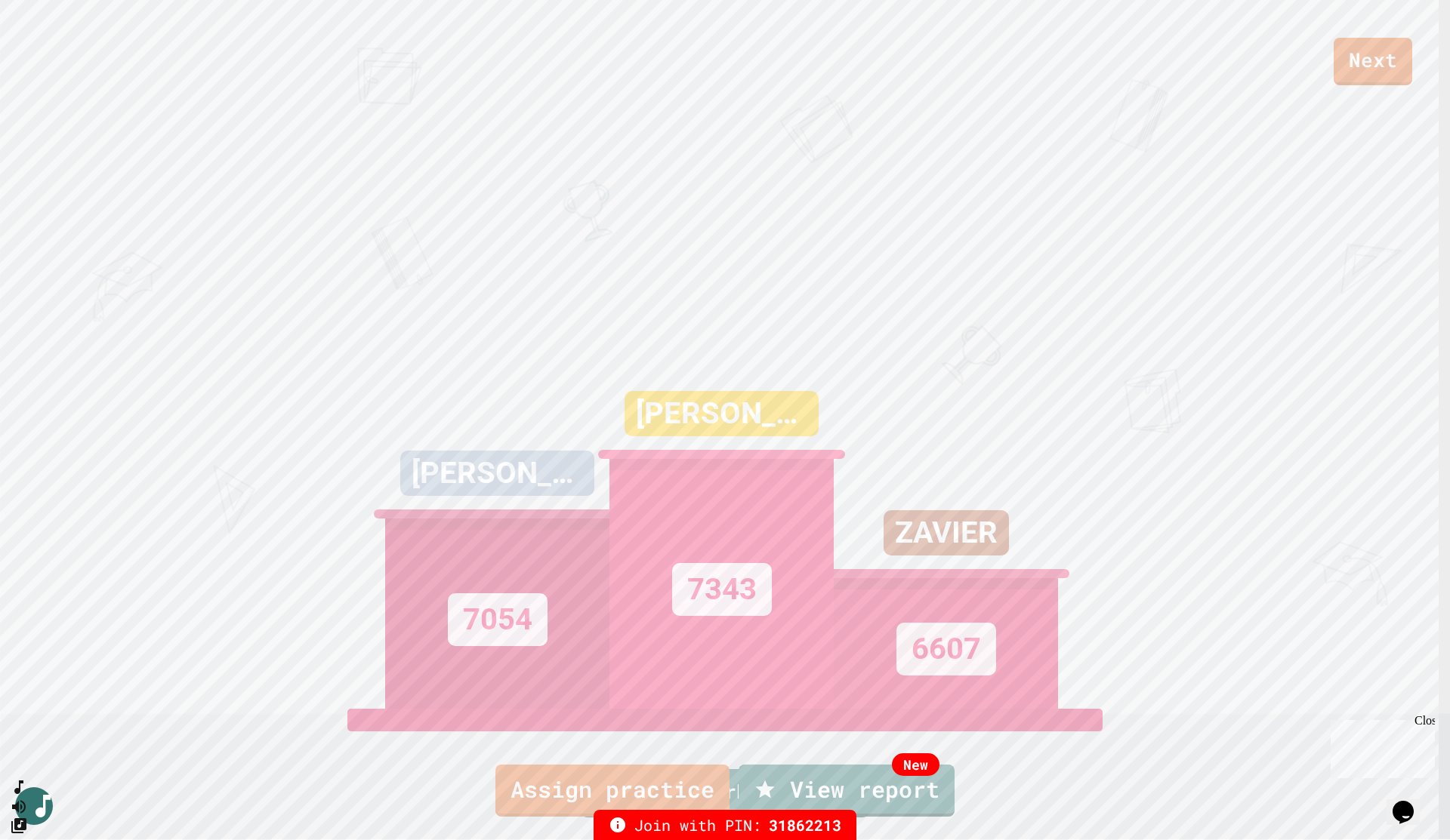
click at [869, 749] on link "New View report" at bounding box center [847, 788] width 217 height 54
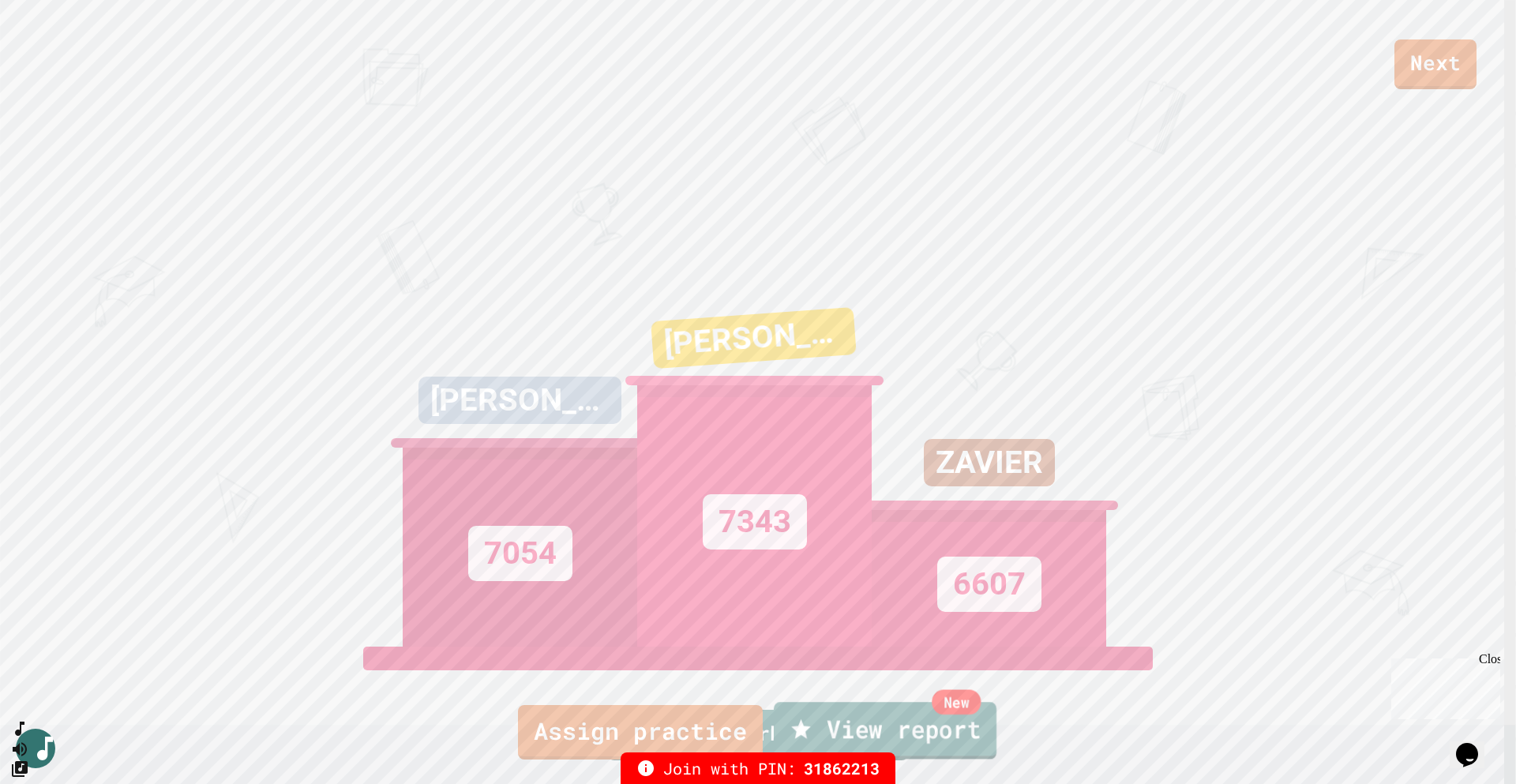
click at [894, 729] on link "New View report" at bounding box center [884, 730] width 222 height 57
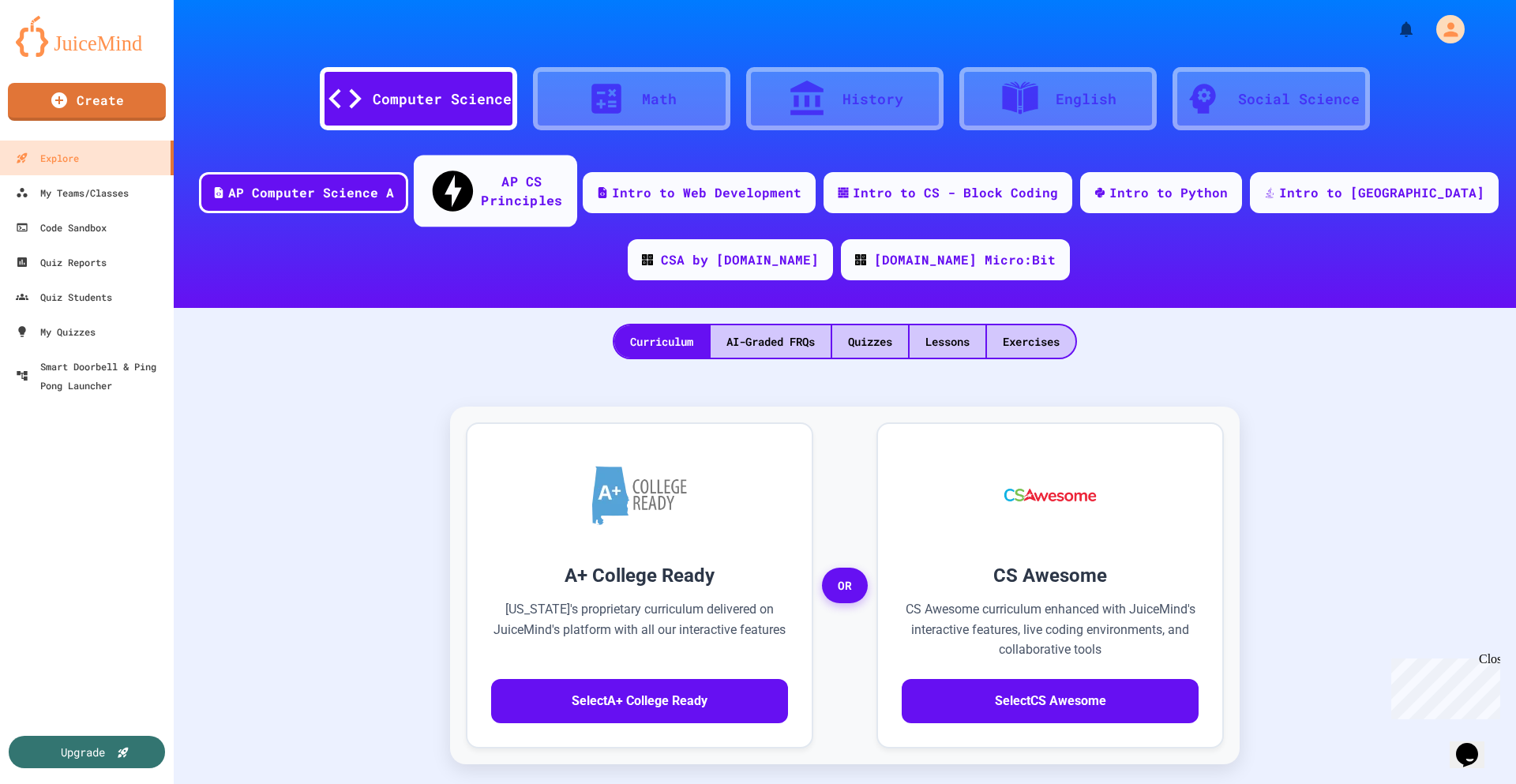
click at [562, 171] on div "AP CS Principles" at bounding box center [521, 190] width 81 height 39
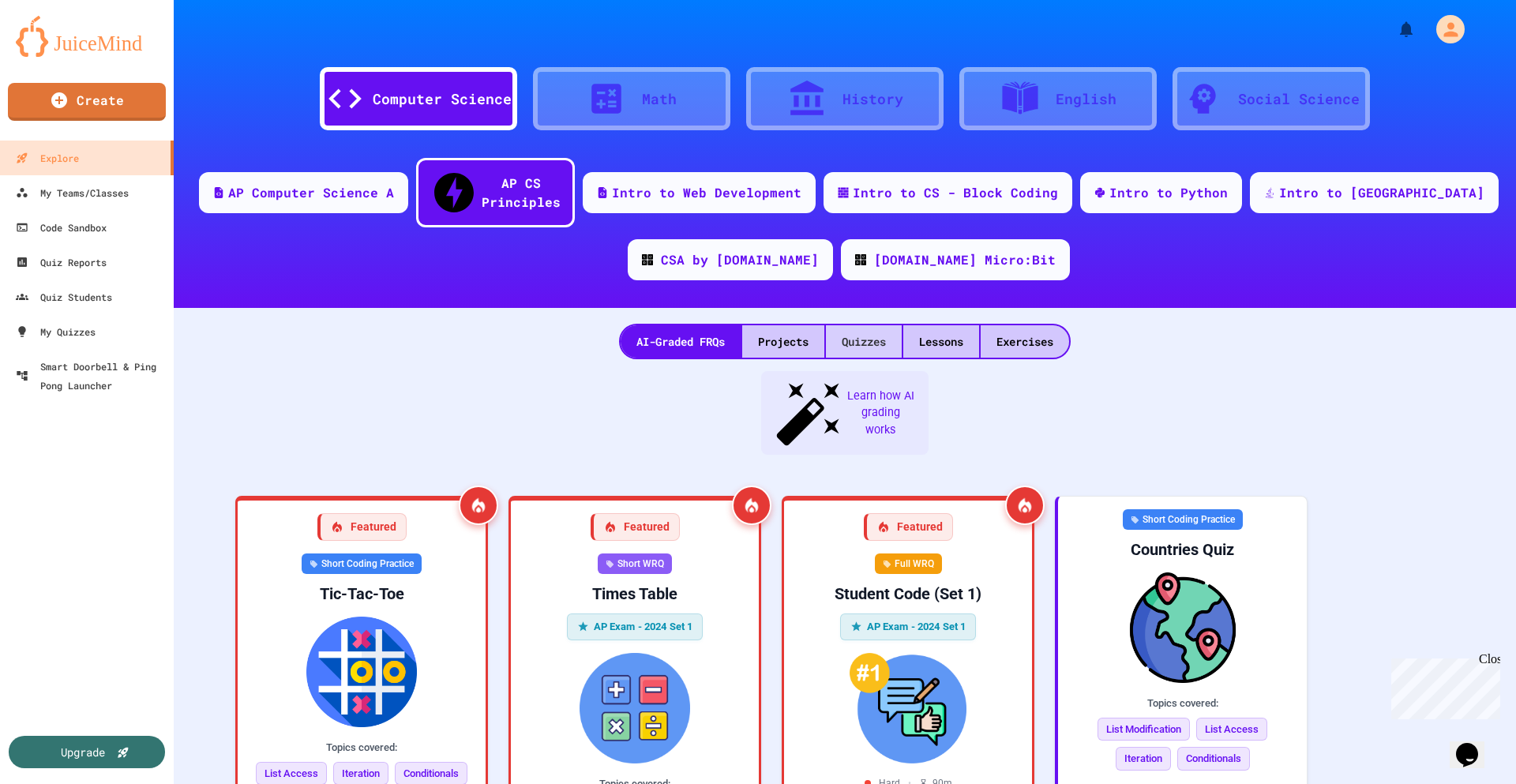
click at [860, 325] on div "Quizzes" at bounding box center [863, 341] width 76 height 32
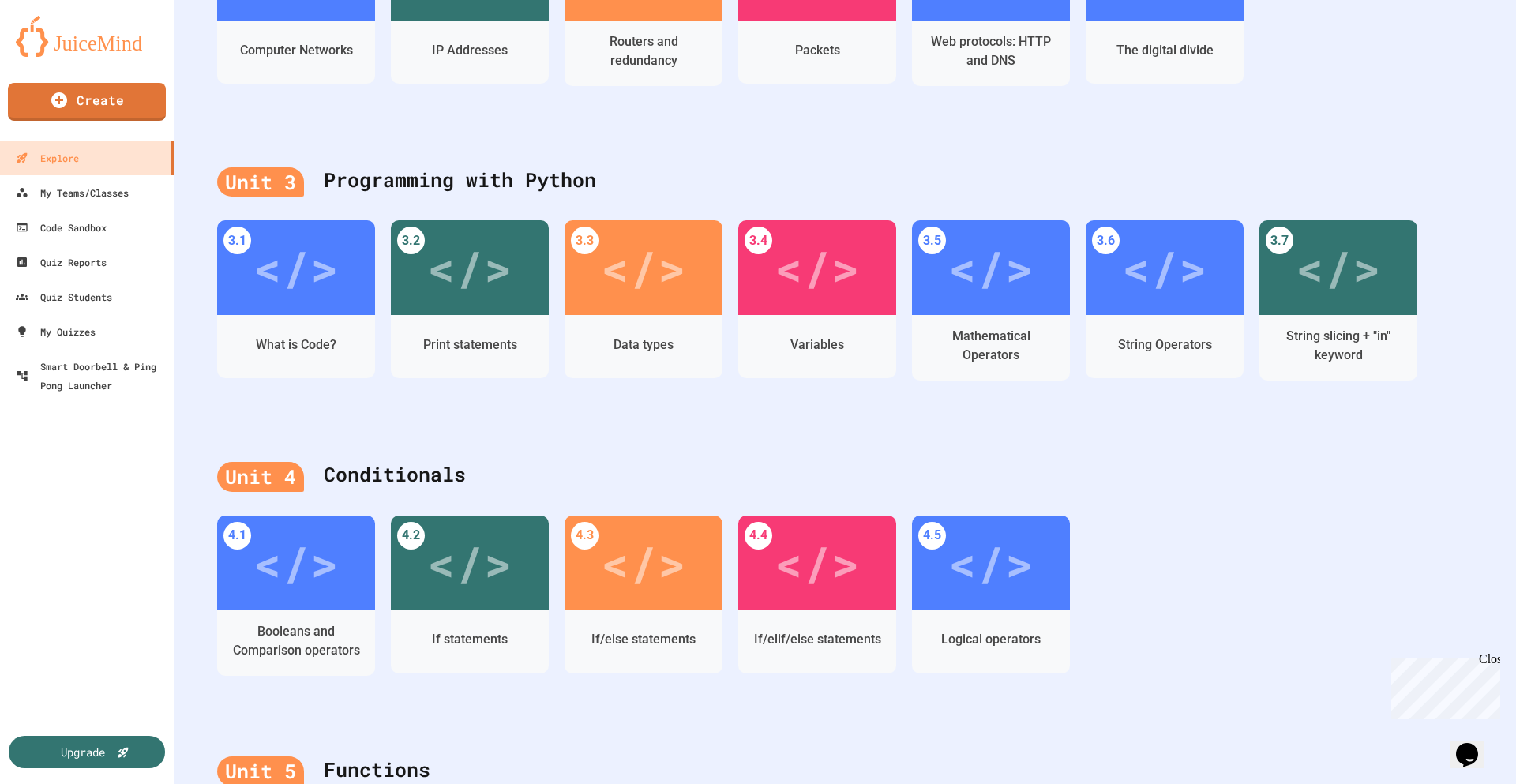
scroll to position [789, 0]
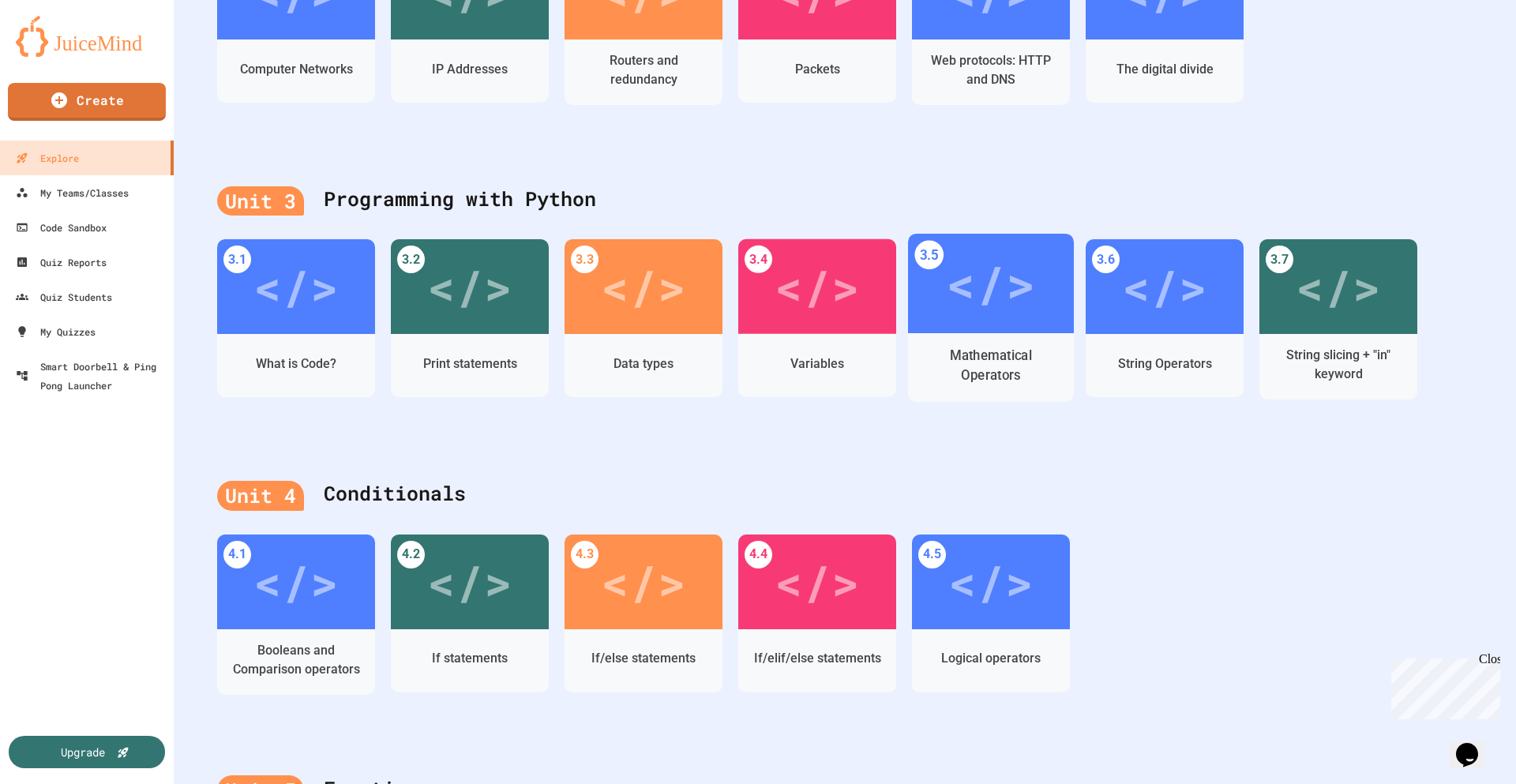
click at [971, 279] on div "</>" at bounding box center [989, 284] width 89 height 75
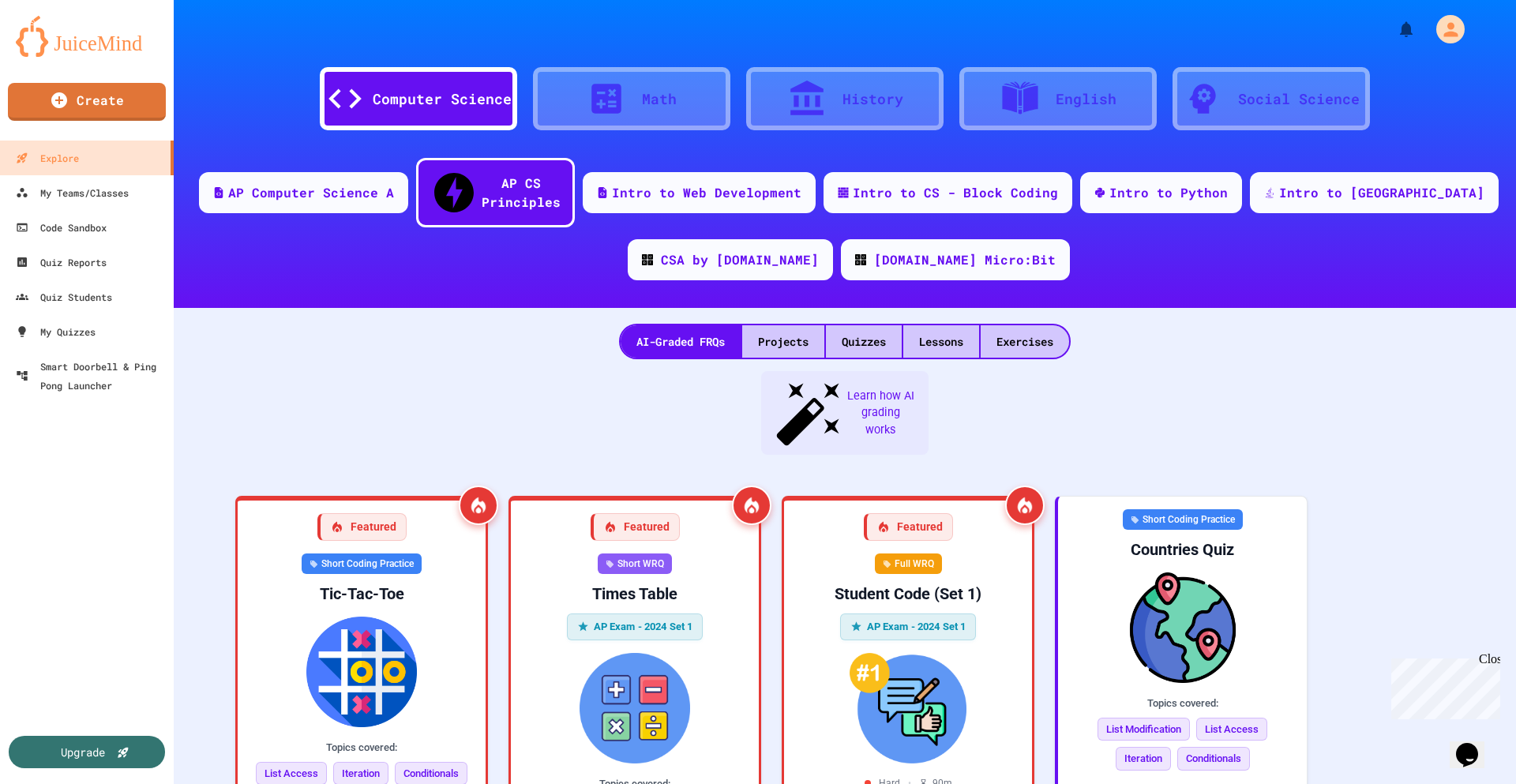
scroll to position [618, 0]
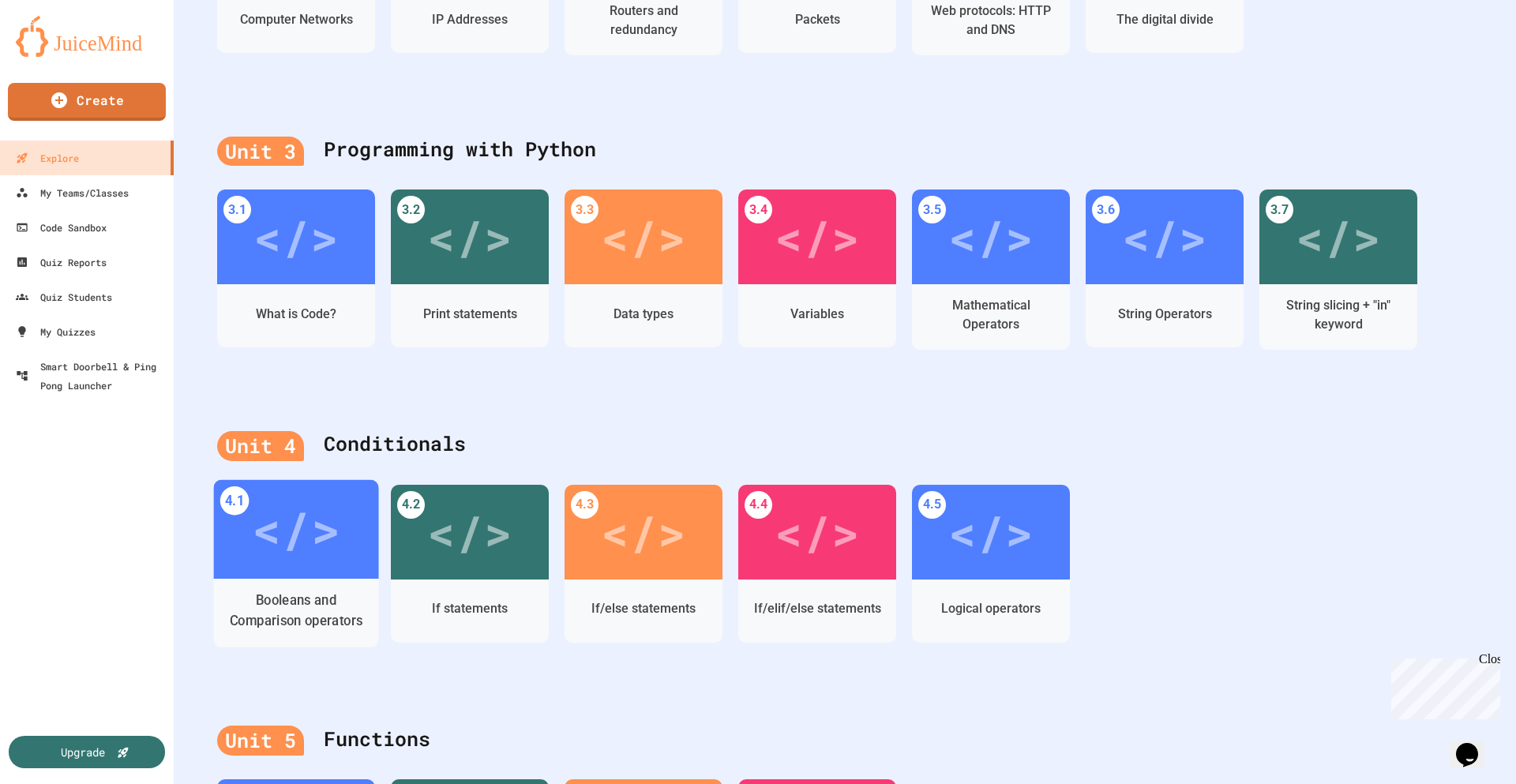
scroll to position [789, 0]
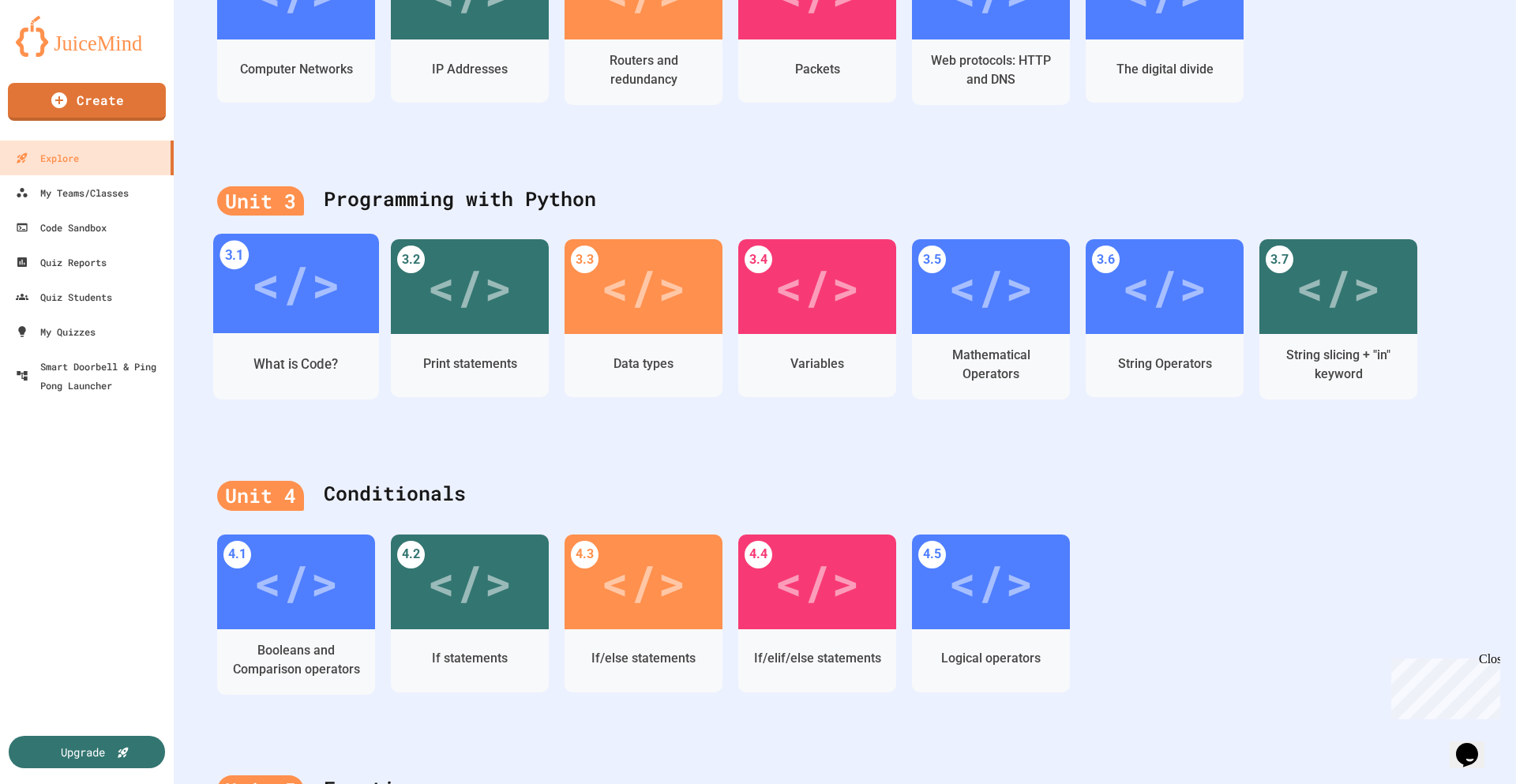
click at [330, 289] on div "</>" at bounding box center [295, 284] width 89 height 75
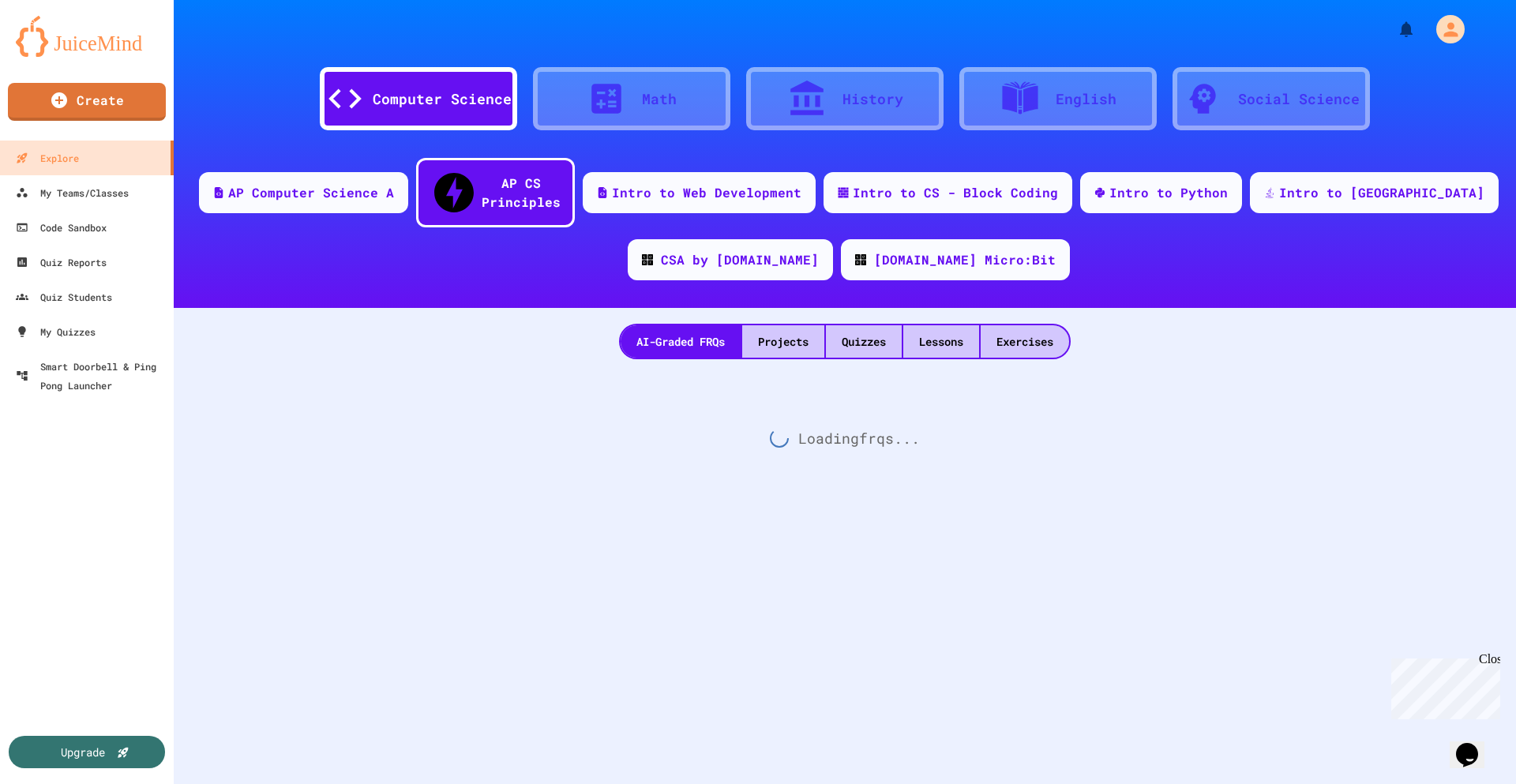
scroll to position [23, 0]
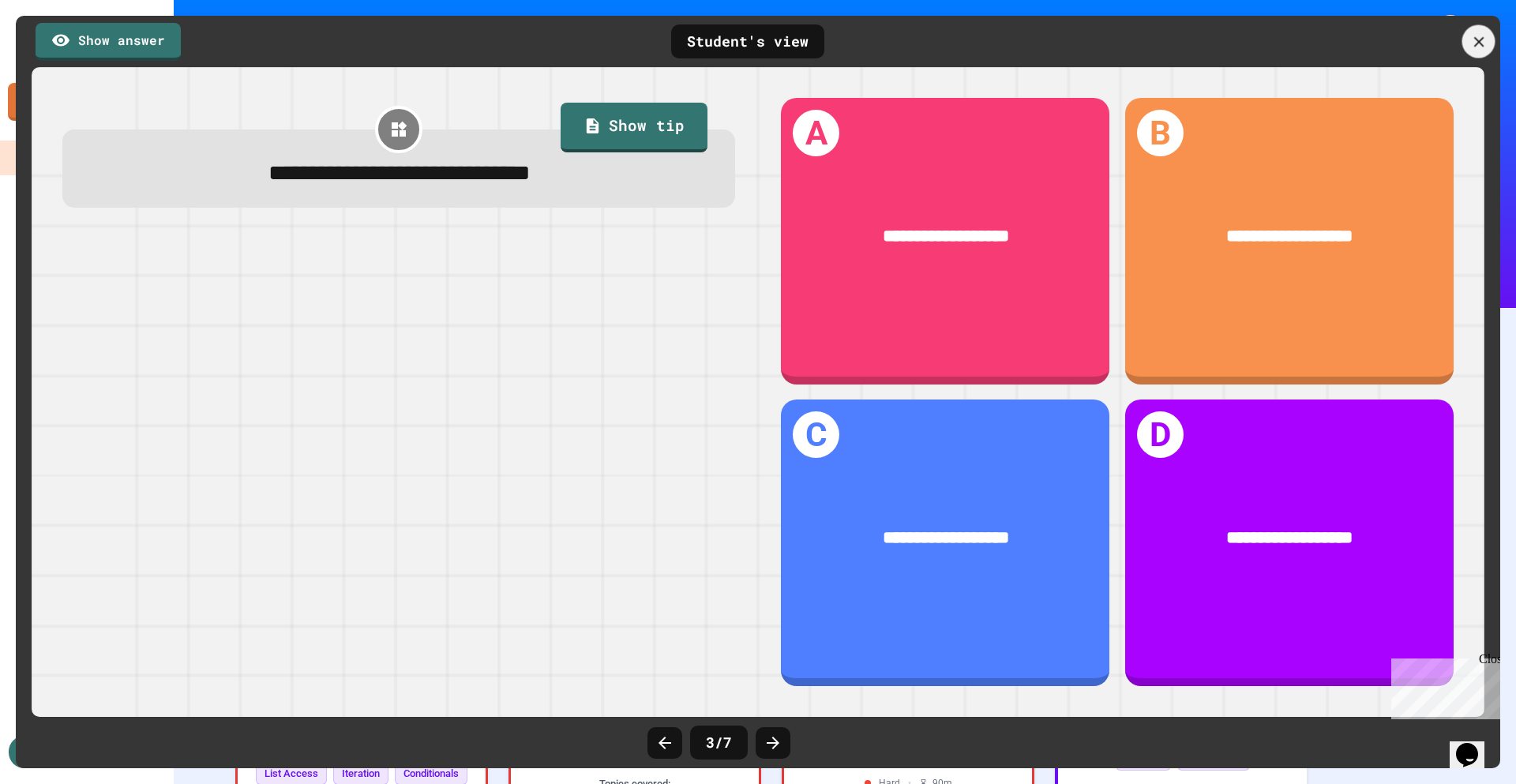
click at [1473, 48] on icon at bounding box center [1478, 41] width 17 height 17
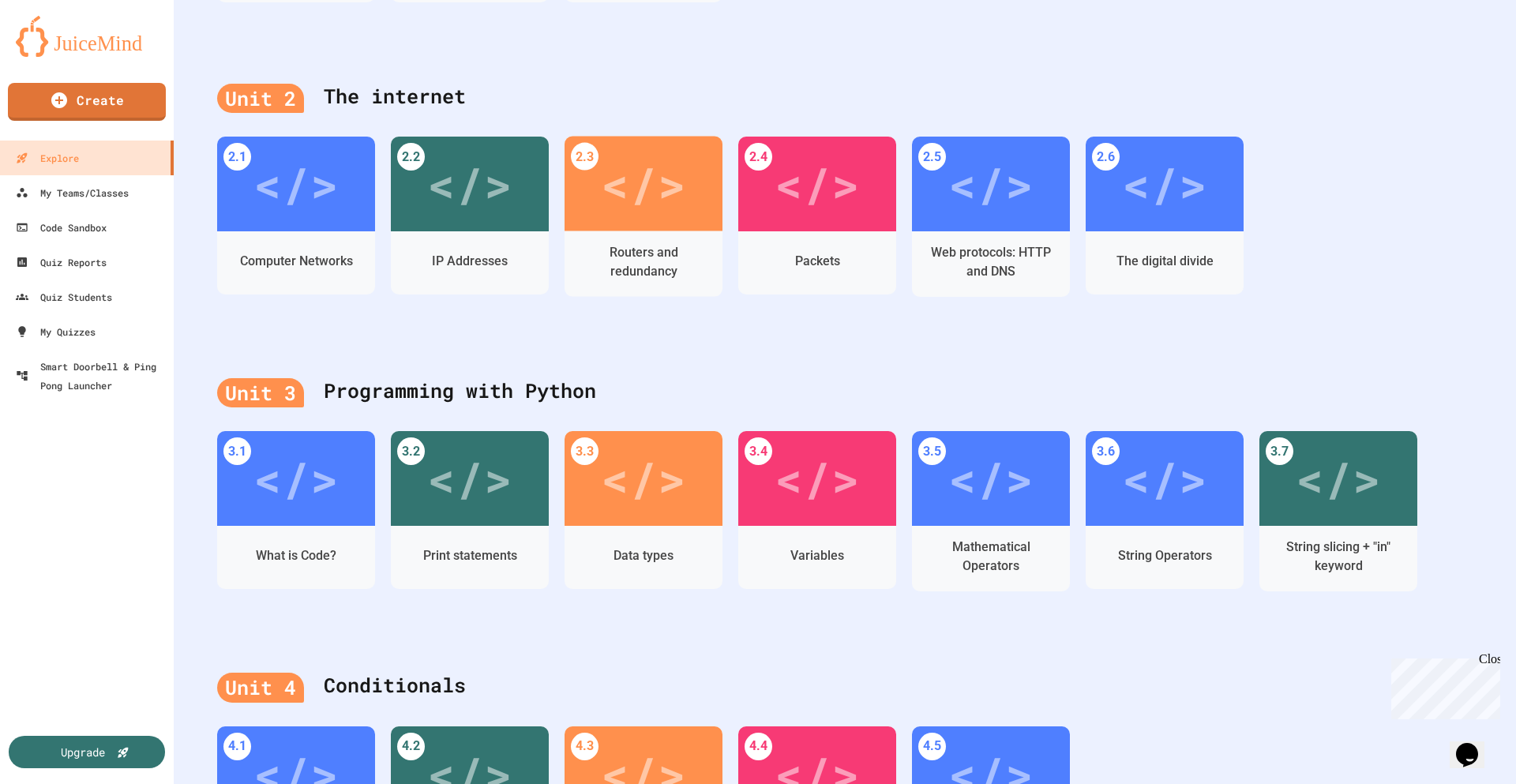
scroll to position [631, 0]
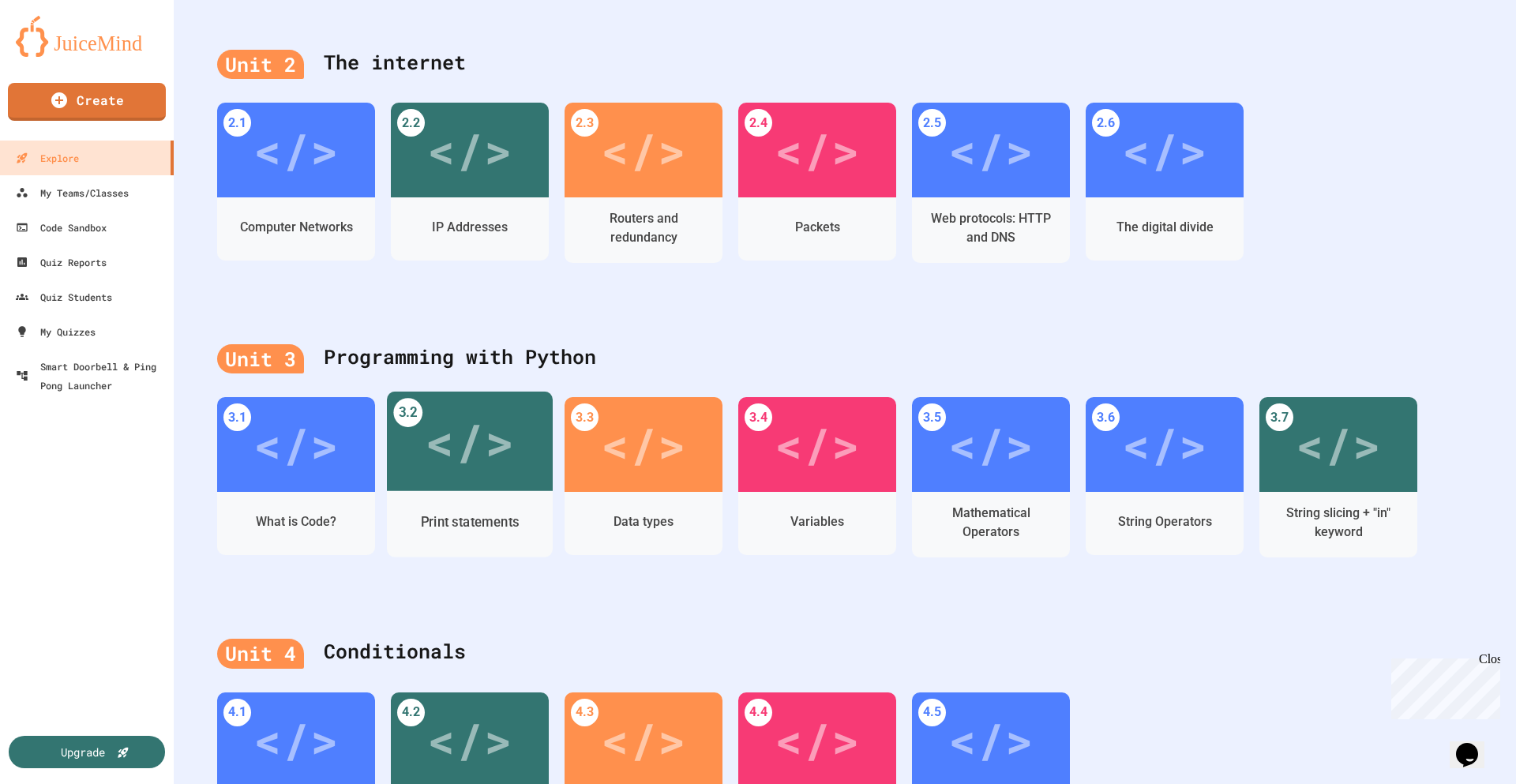
click at [466, 500] on div "Print statements" at bounding box center [470, 522] width 166 height 46
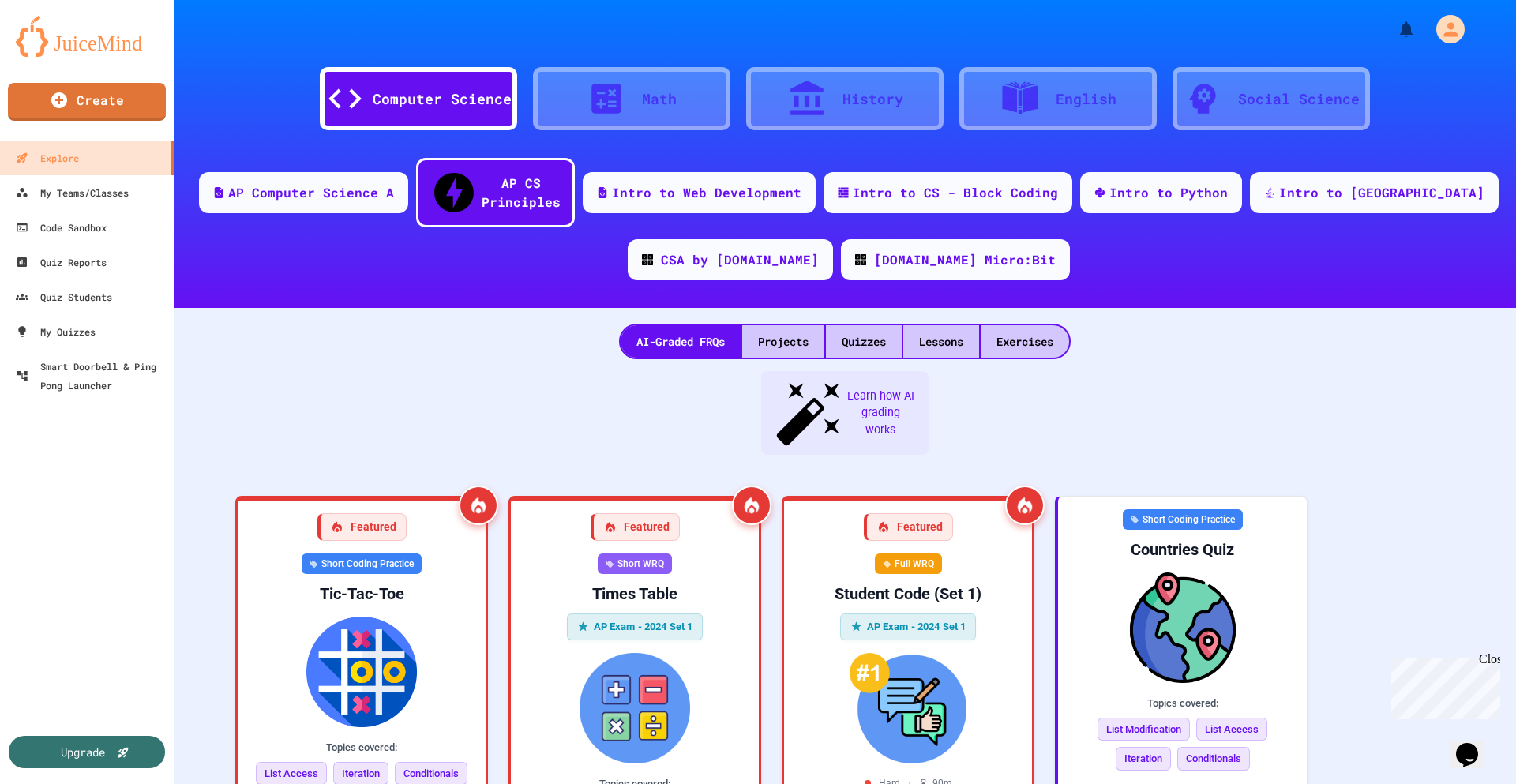
scroll to position [880, 0]
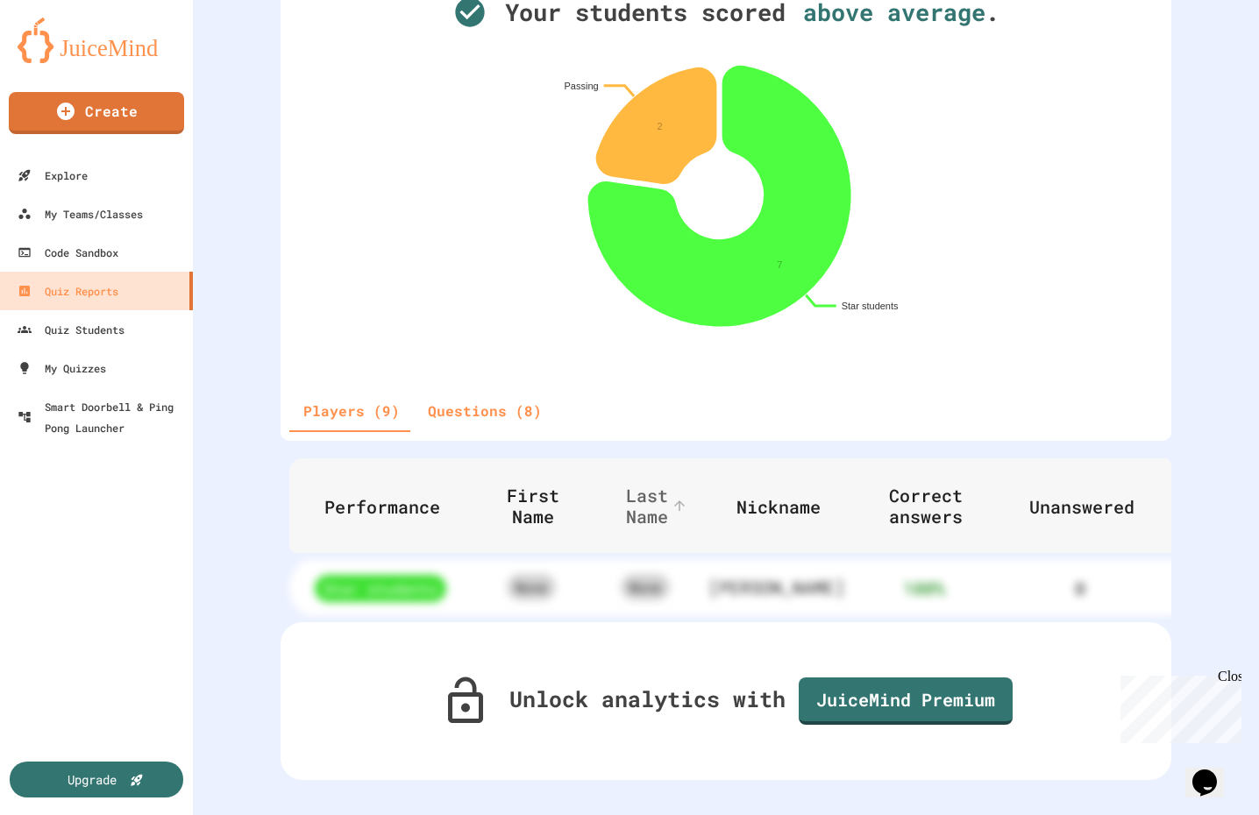
scroll to position [287, 0]
click at [502, 390] on button "Questions (8)" at bounding box center [485, 411] width 142 height 42
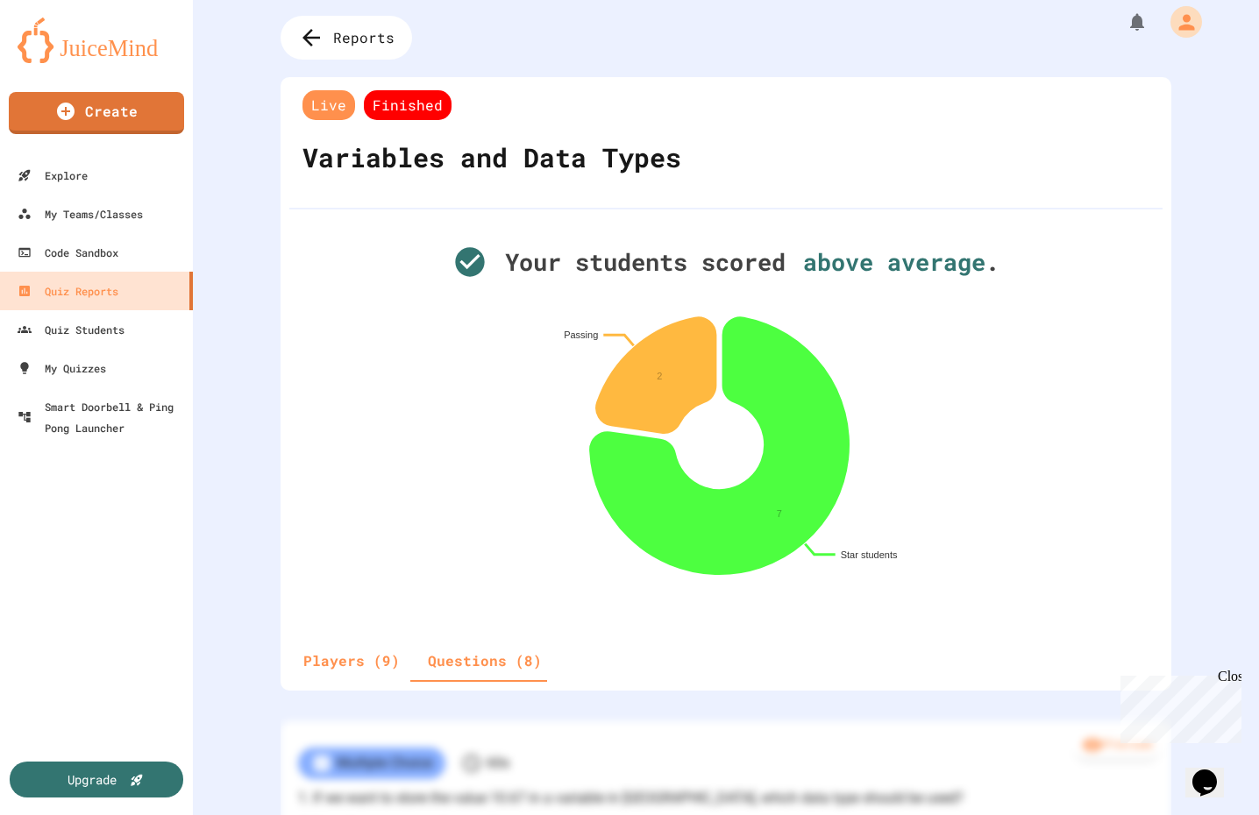
scroll to position [0, 0]
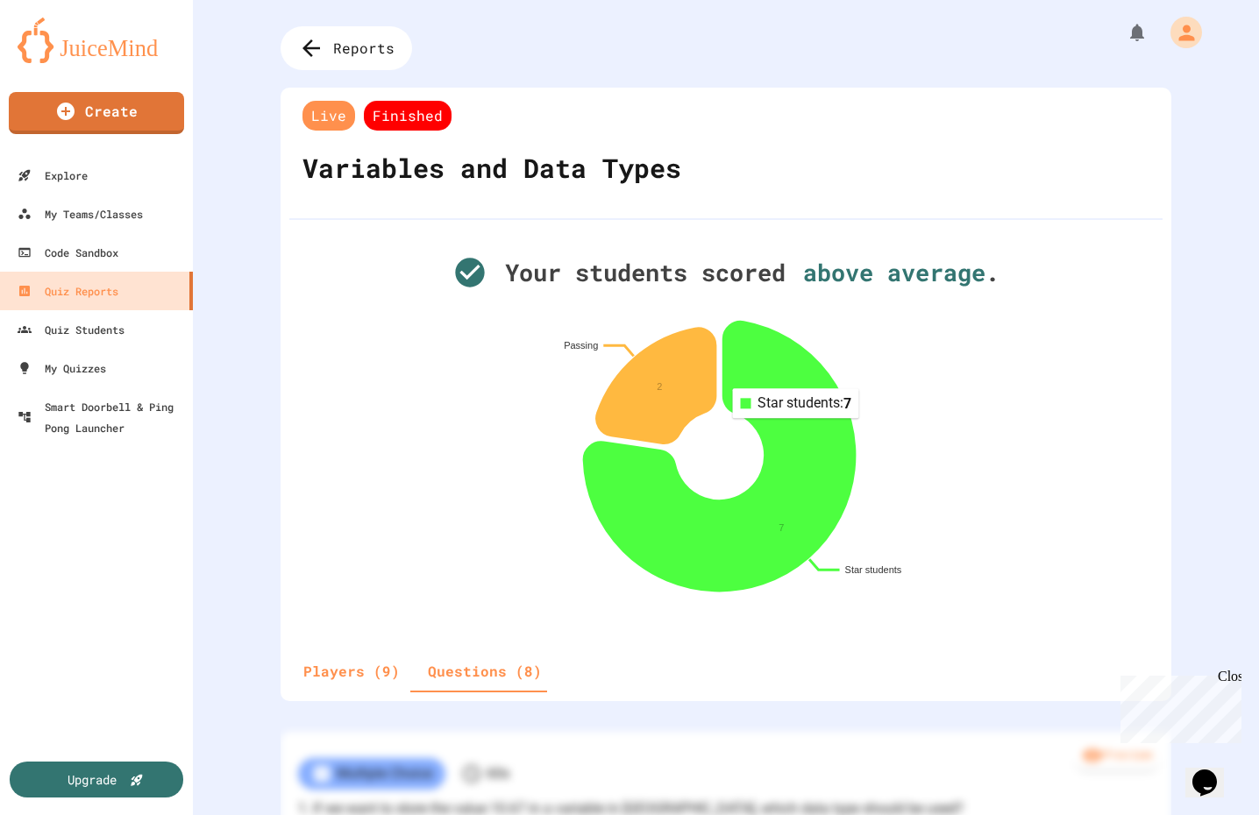
click at [787, 434] on icon at bounding box center [720, 456] width 272 height 270
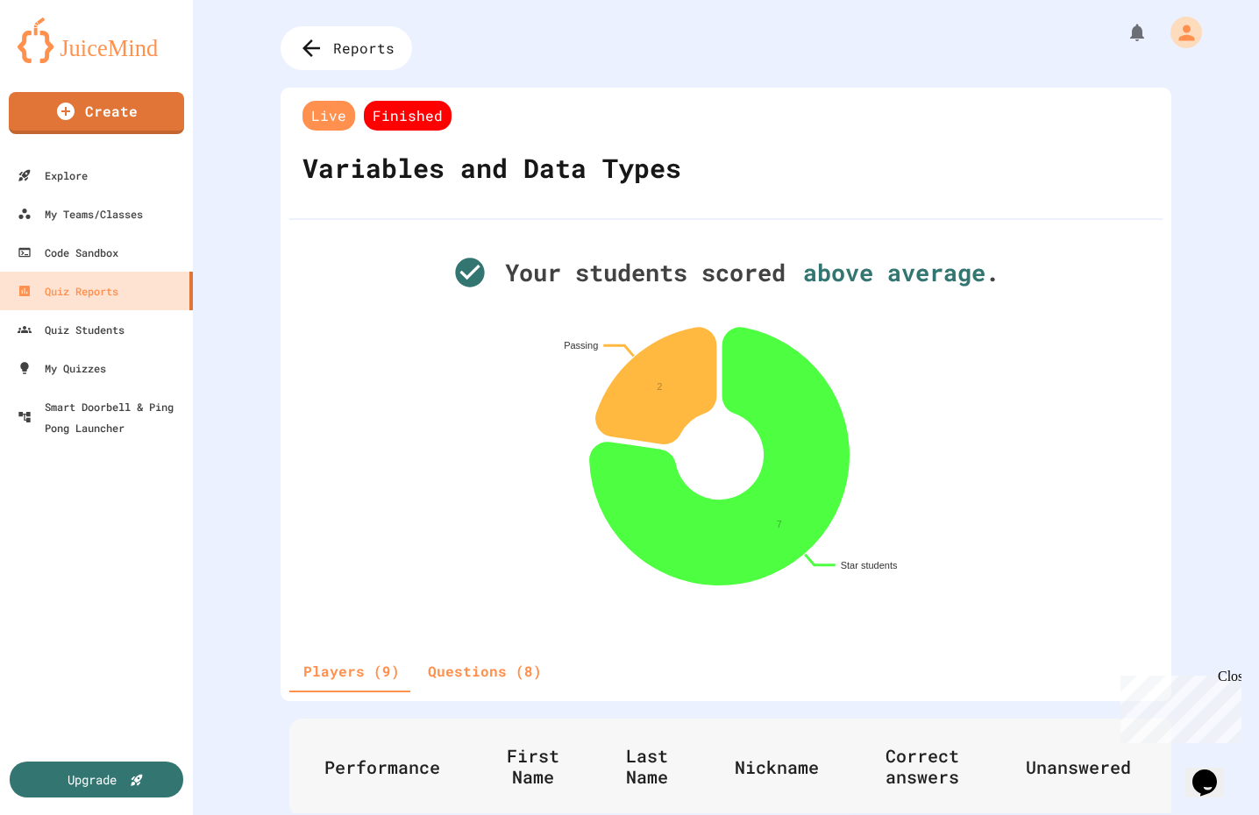
click at [396, 130] on span "Finished" at bounding box center [408, 116] width 88 height 30
click at [71, 328] on div "Quiz Students" at bounding box center [70, 330] width 110 height 22
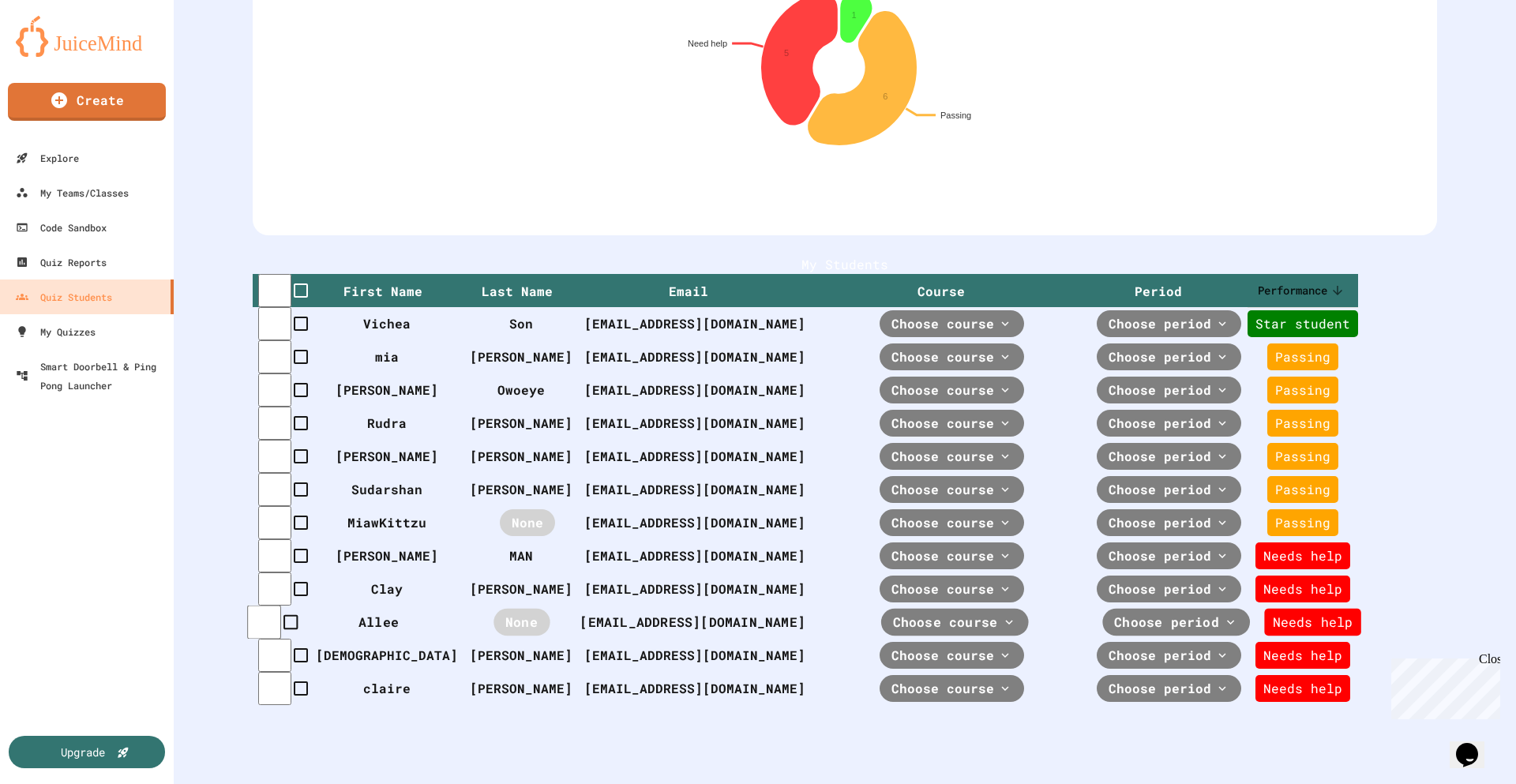
scroll to position [311, 0]
click at [1350, 311] on div "Star student" at bounding box center [1312, 324] width 113 height 28
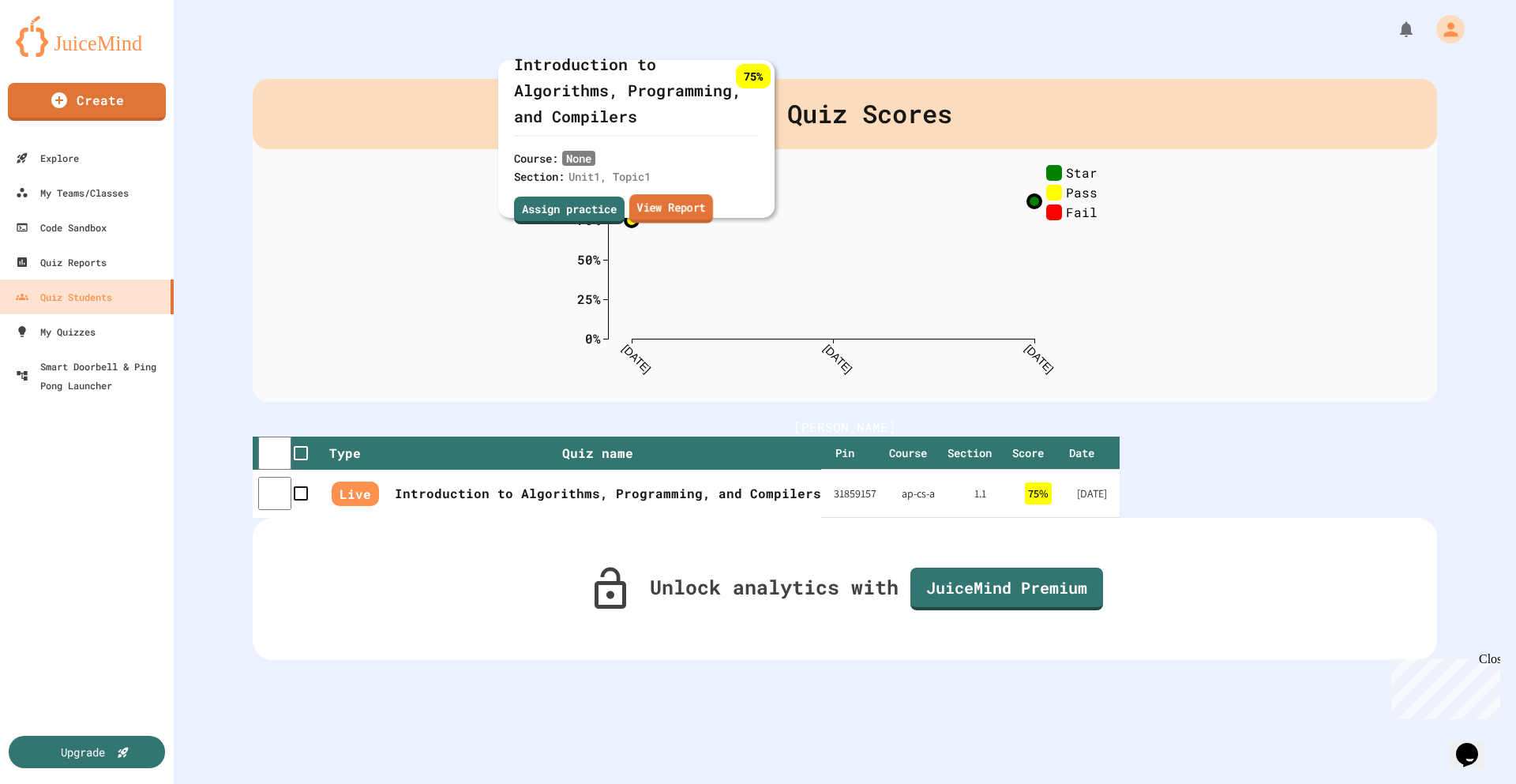
click at [666, 212] on link "View Report" at bounding box center [670, 209] width 84 height 29
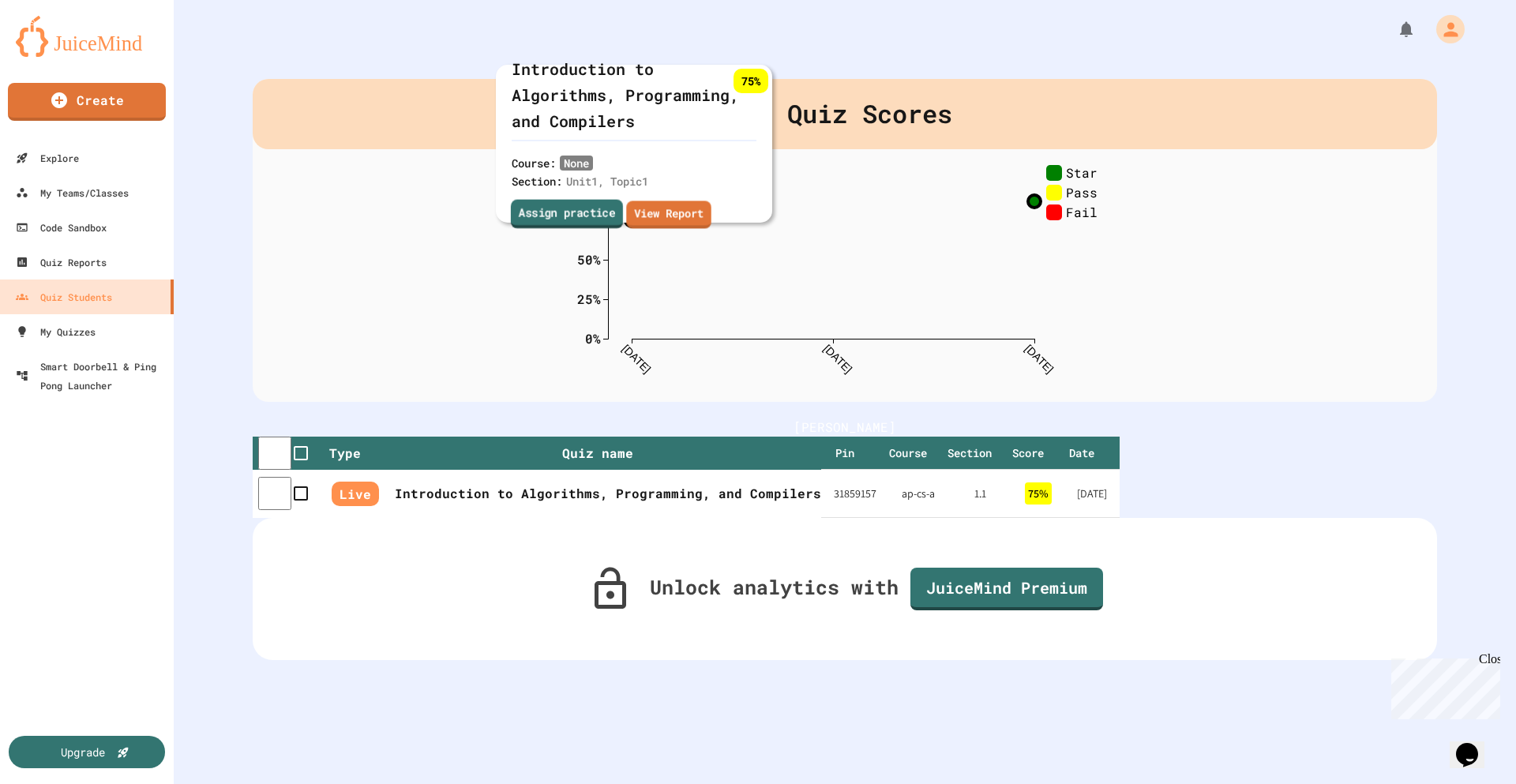
click at [592, 216] on link "Assign practice" at bounding box center [565, 214] width 113 height 29
click at [1081, 349] on icon "0% 25% 50% 75% 100% 8/28/25 8/28/25 8/28/25 Star Pass Fail" at bounding box center [844, 275] width 553 height 221
drag, startPoint x: 1092, startPoint y: 263, endPoint x: 1184, endPoint y: 348, distance: 125.3
click at [1113, 285] on icon "0% 25% 50% 75% 100% 8/28/25 8/28/25 8/28/25 Star Pass Fail" at bounding box center [844, 275] width 553 height 221
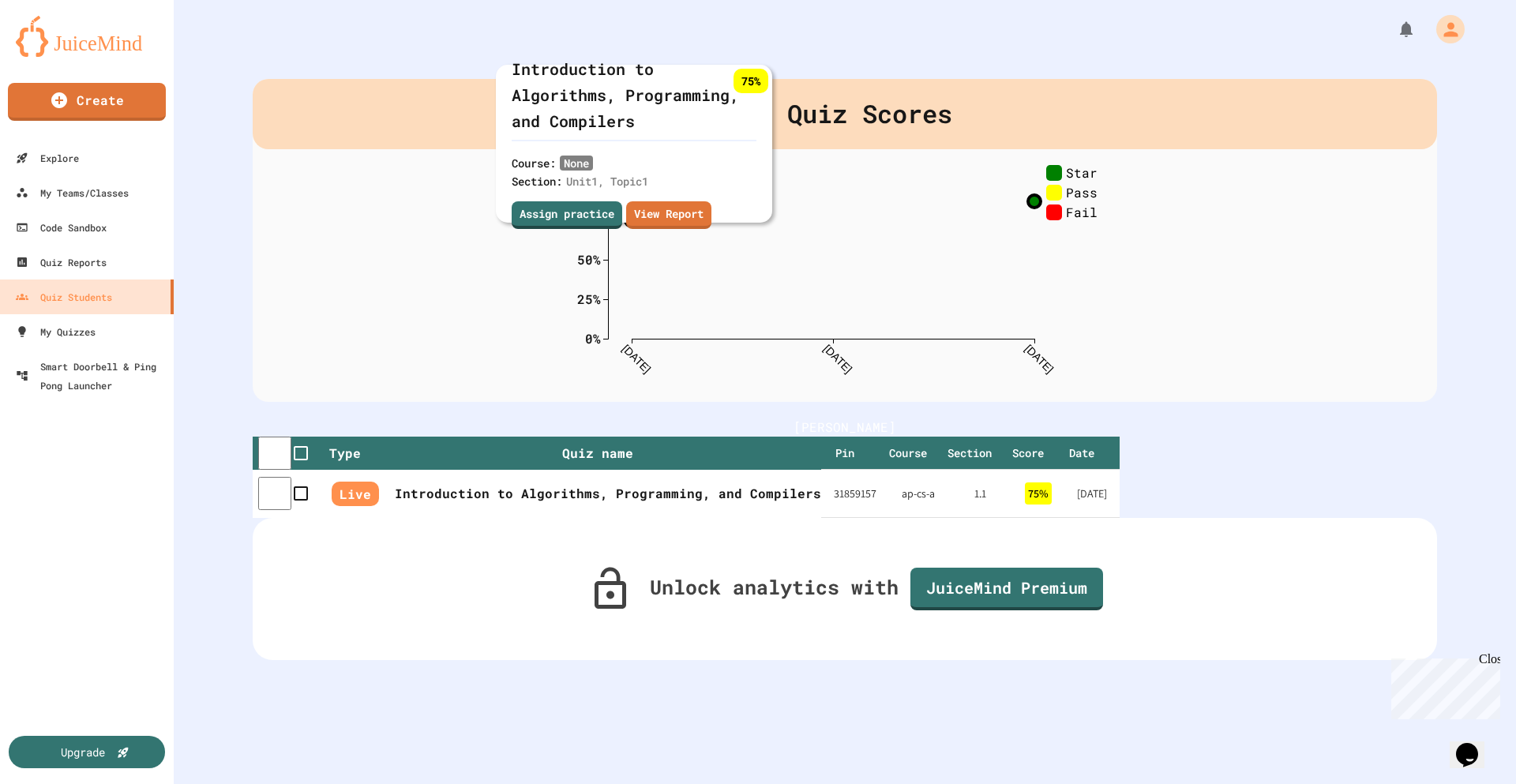
click at [1144, 374] on div "Quiz Scores 0% 25% 50% 75% 100% 8/28/25 8/28/25 8/28/25 Star Pass Fail 75 % Int…" at bounding box center [844, 240] width 1184 height 323
drag, startPoint x: 366, startPoint y: 265, endPoint x: 368, endPoint y: 244, distance: 21.1
click at [368, 255] on div "Quiz Scores 0% 25% 50% 75% 100% 8/28/25 8/28/25 8/28/25 Star Pass Fail 75 % Int…" at bounding box center [844, 240] width 1184 height 323
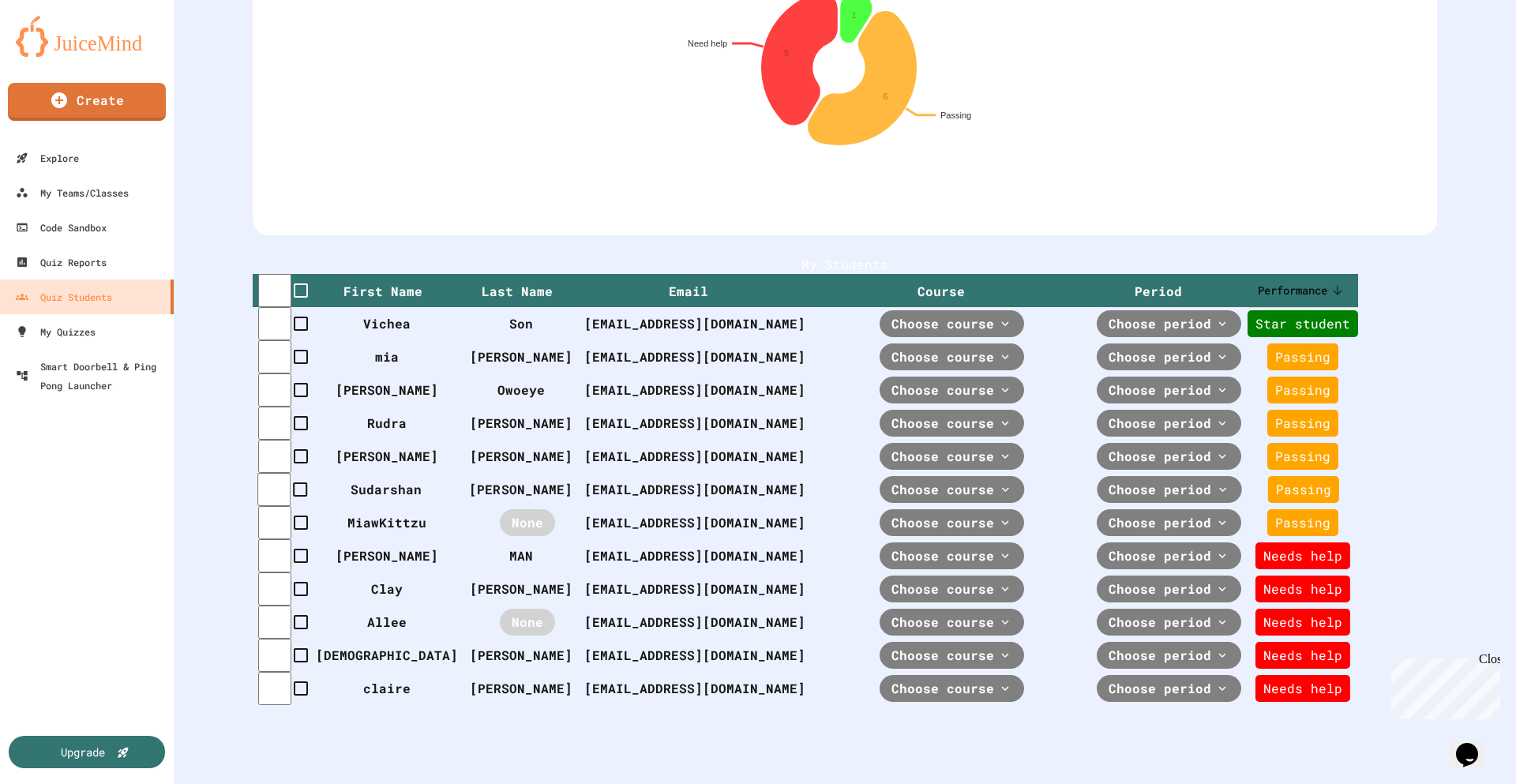
scroll to position [232, 0]
click at [1331, 331] on div "Star student" at bounding box center [1312, 324] width 113 height 28
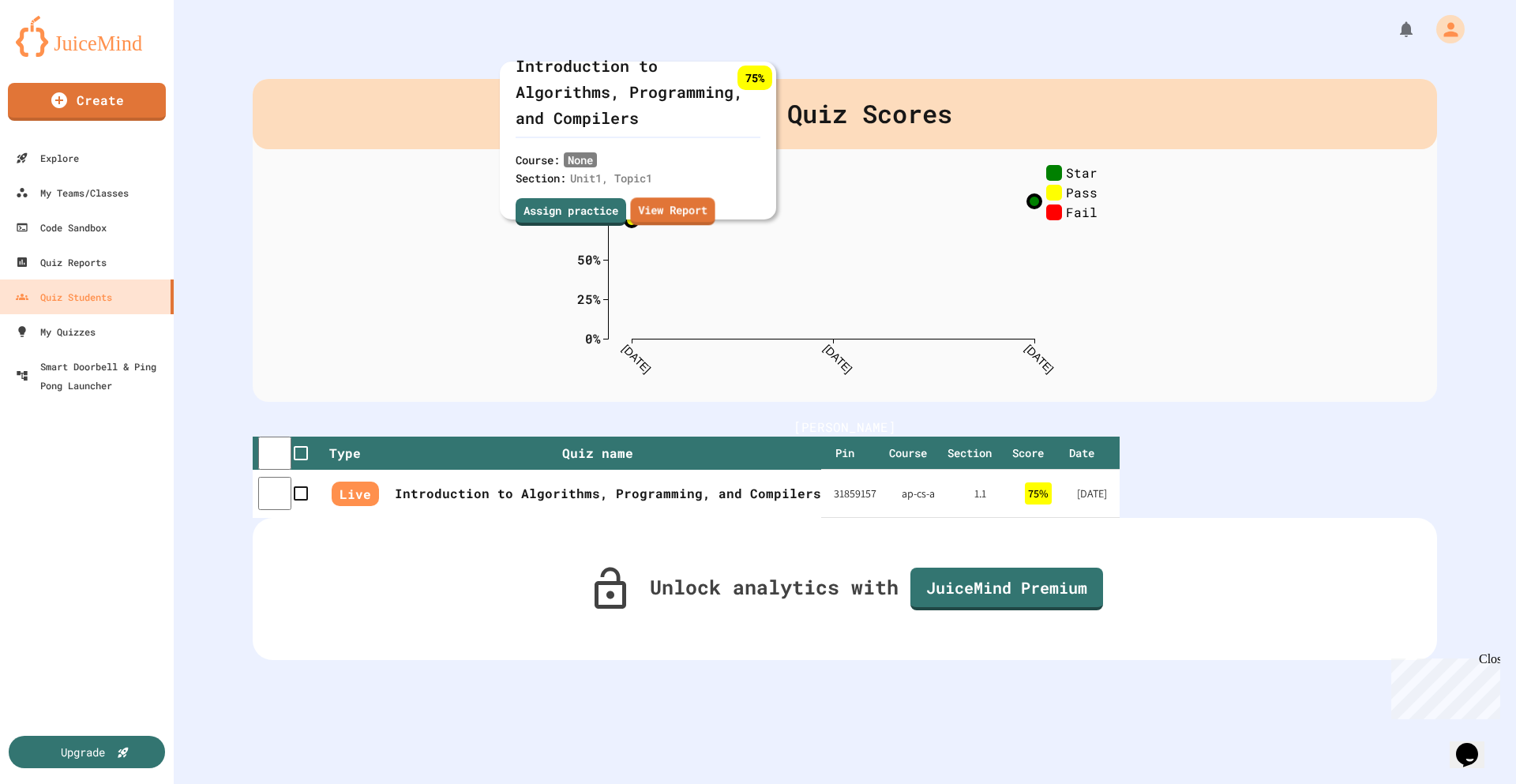
click at [626, 163] on div "Course: None Section: Unit 1 , Topic 1 Assign practice View Report" at bounding box center [618, 190] width 203 height 80
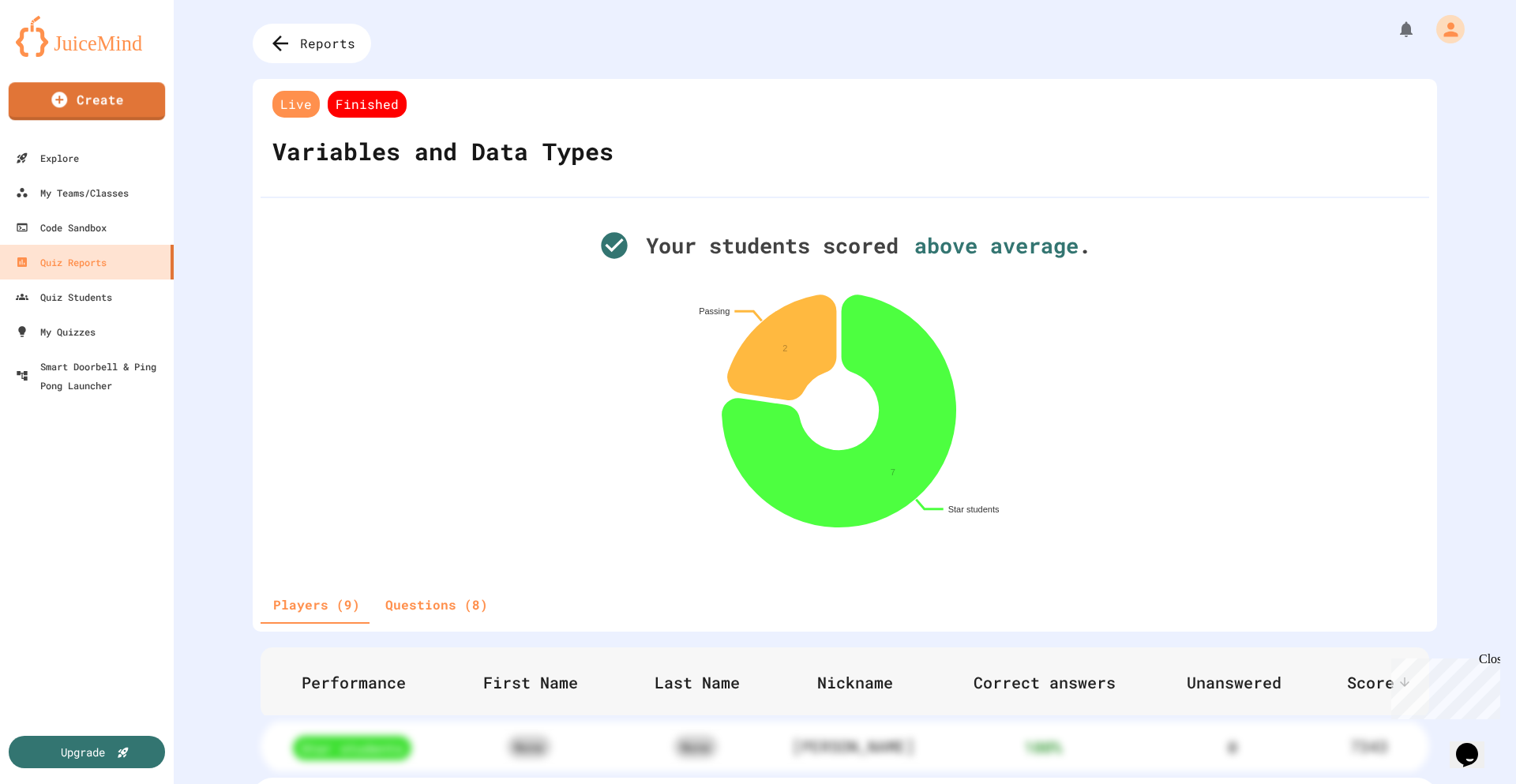
click at [95, 40] on img at bounding box center [87, 37] width 142 height 41
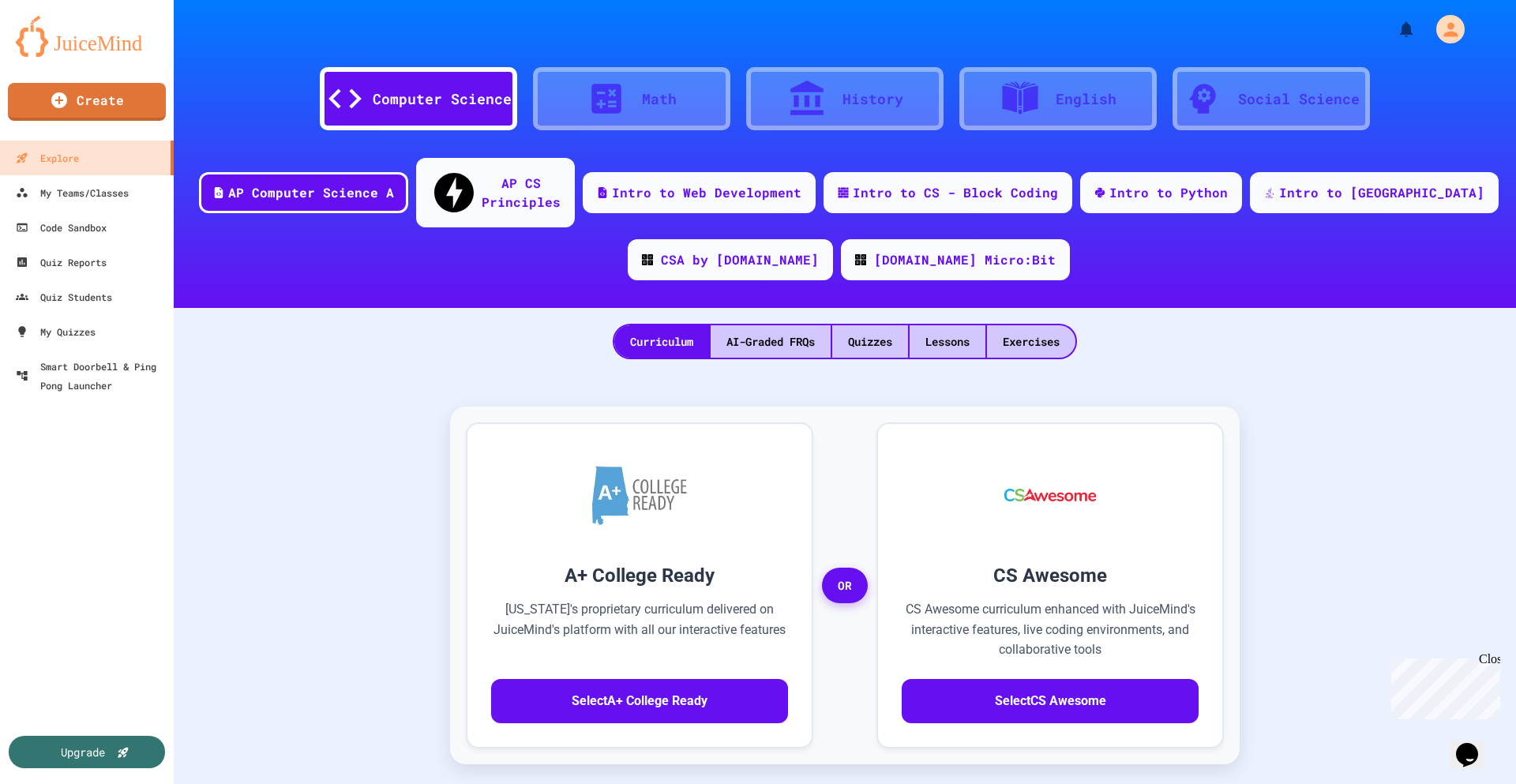
click at [524, 151] on div "Computer Science Math History English Social Science AP Computer Science A AP C…" at bounding box center [844, 154] width 1342 height 308
click at [538, 176] on div "AP CS Principles" at bounding box center [521, 190] width 81 height 39
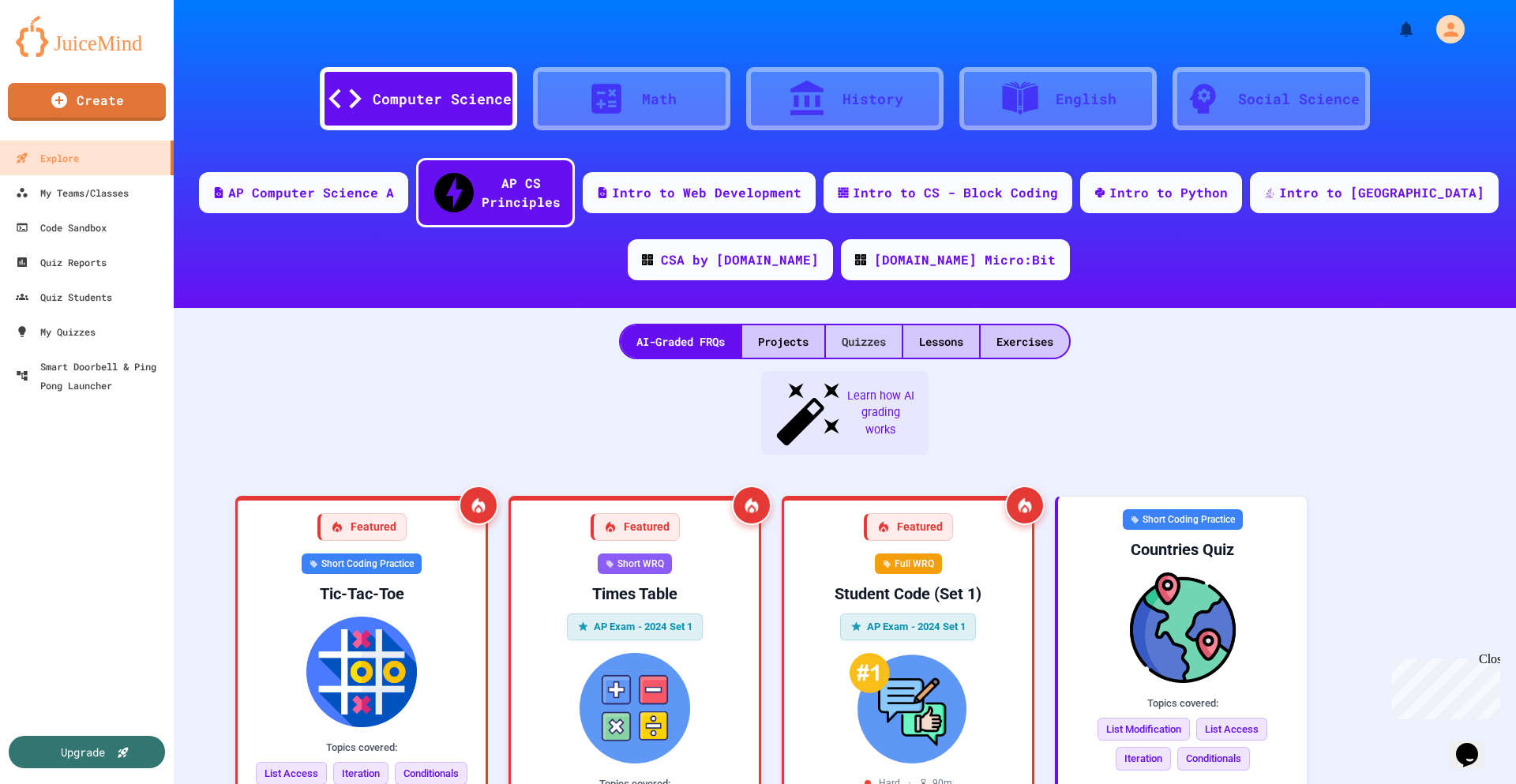
click at [869, 325] on div "Quizzes" at bounding box center [863, 341] width 76 height 32
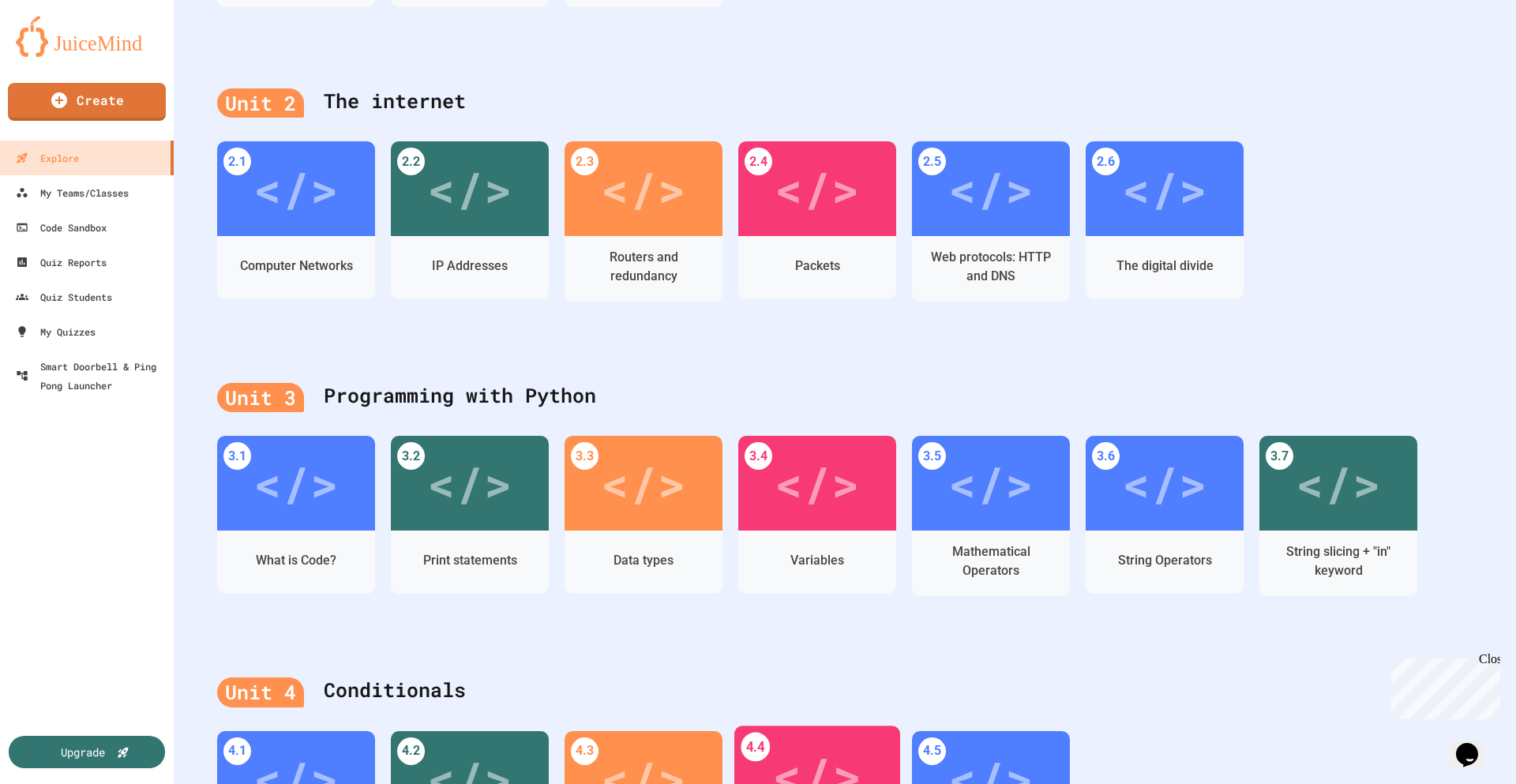
scroll to position [553, 0]
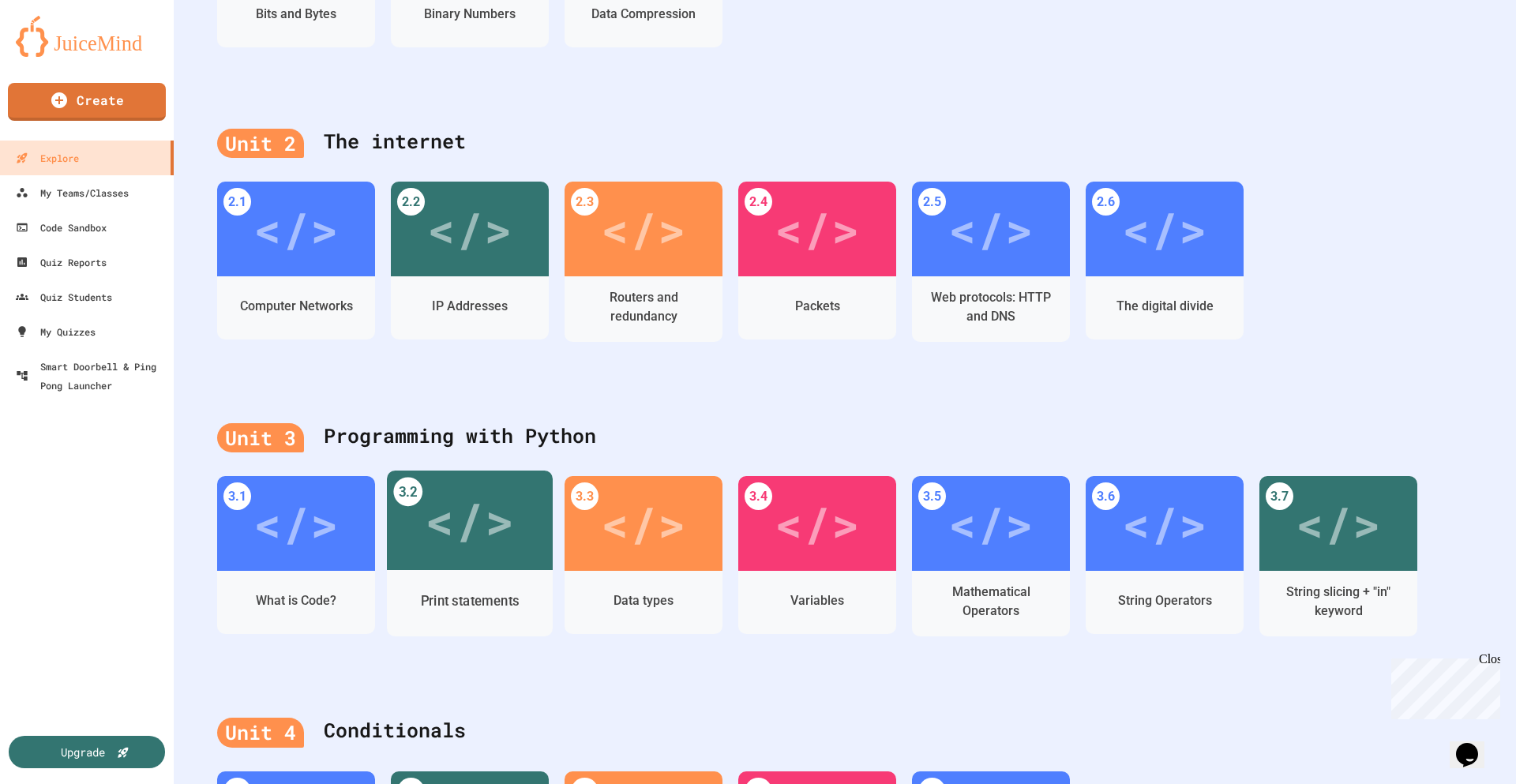
click at [478, 570] on div "Print statements" at bounding box center [470, 603] width 166 height 67
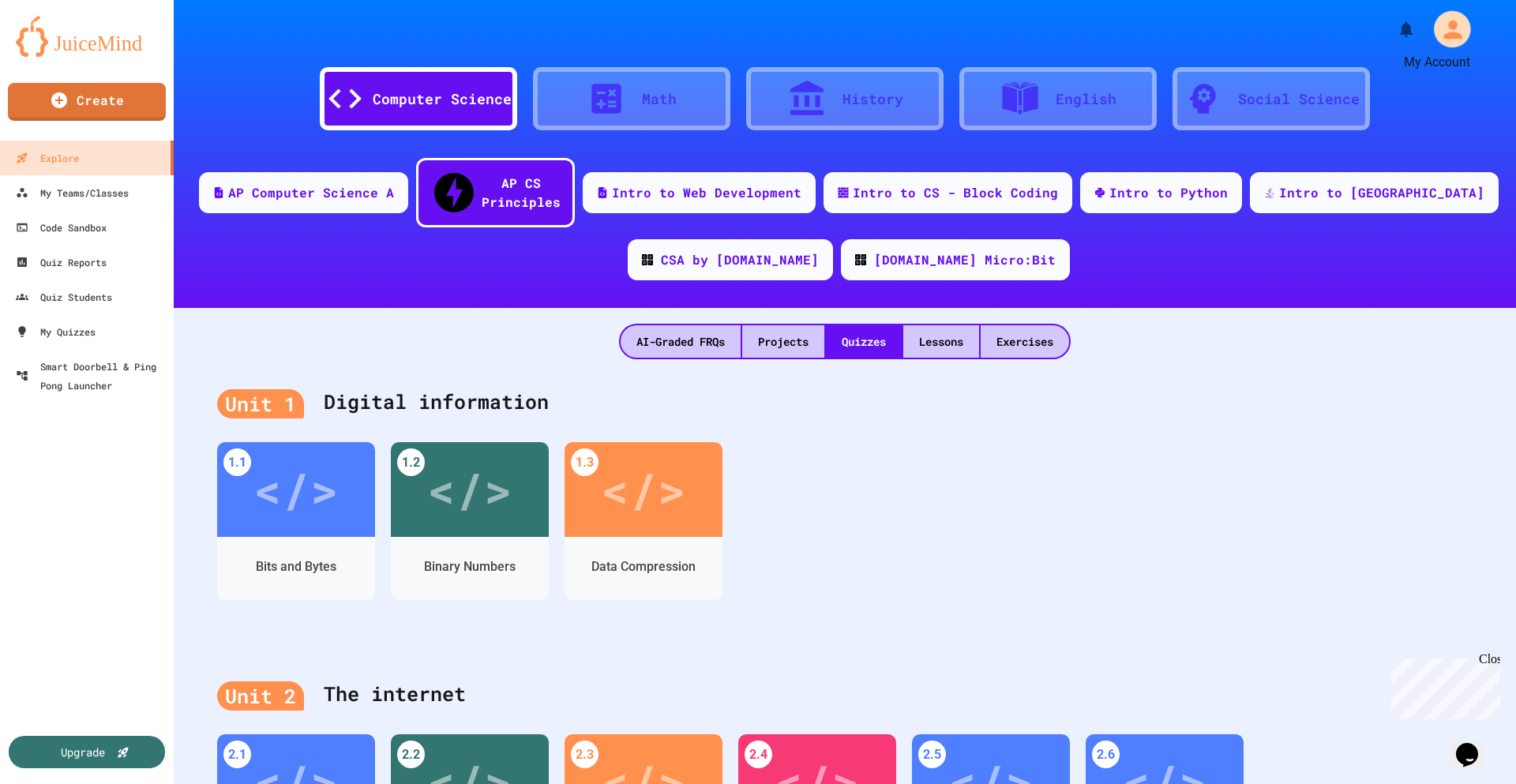
click at [1443, 32] on icon "My Account" at bounding box center [1452, 29] width 18 height 18
click at [1404, 783] on div at bounding box center [758, 784] width 1516 height 0
click at [1235, 382] on div "Unit 1 Digital information" at bounding box center [844, 402] width 1255 height 63
